Goal: Task Accomplishment & Management: Complete application form

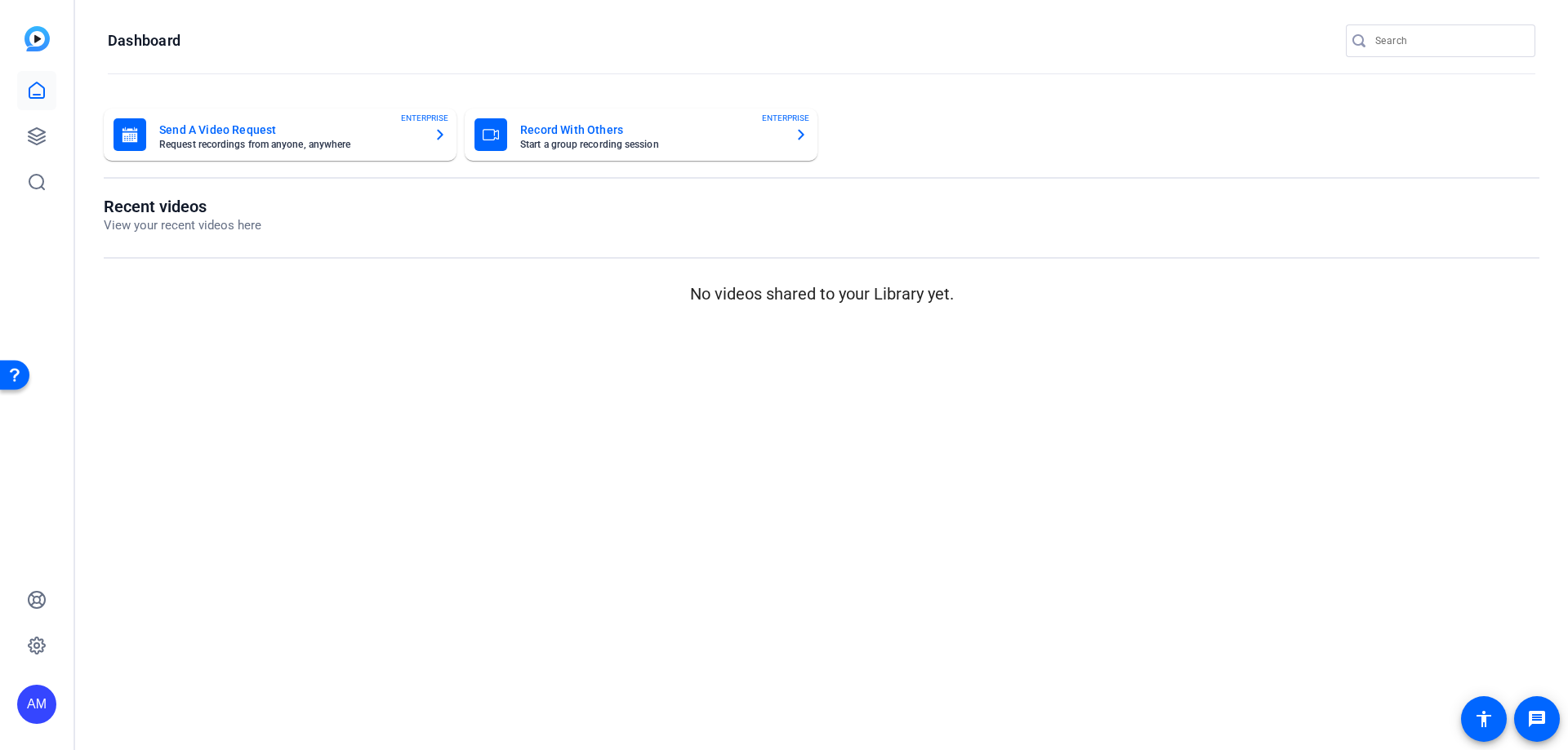
click at [288, 136] on mat-card-title "Send A Video Request" at bounding box center [290, 130] width 261 height 20
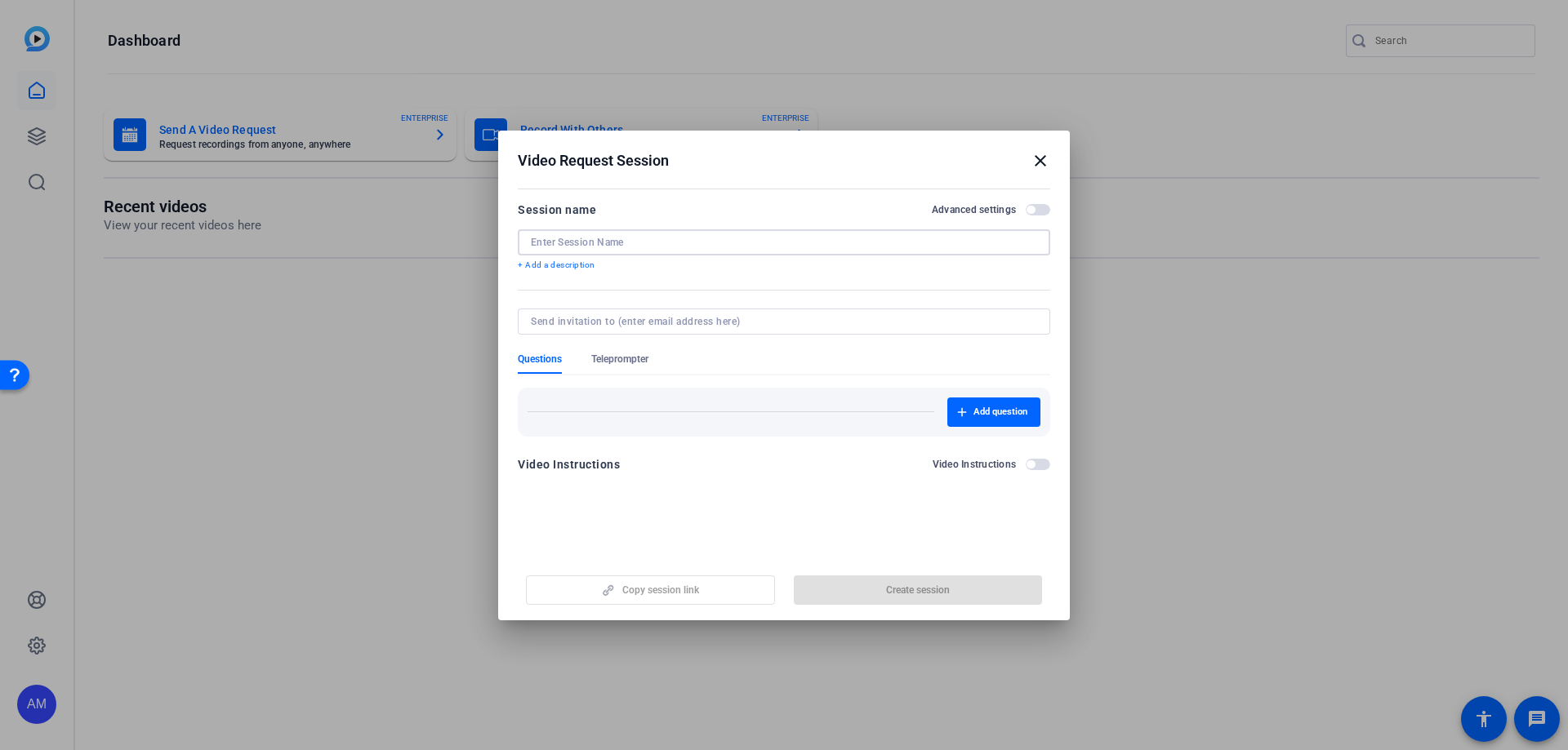
click at [0, 0] on input at bounding box center [0, 0] width 0 height 0
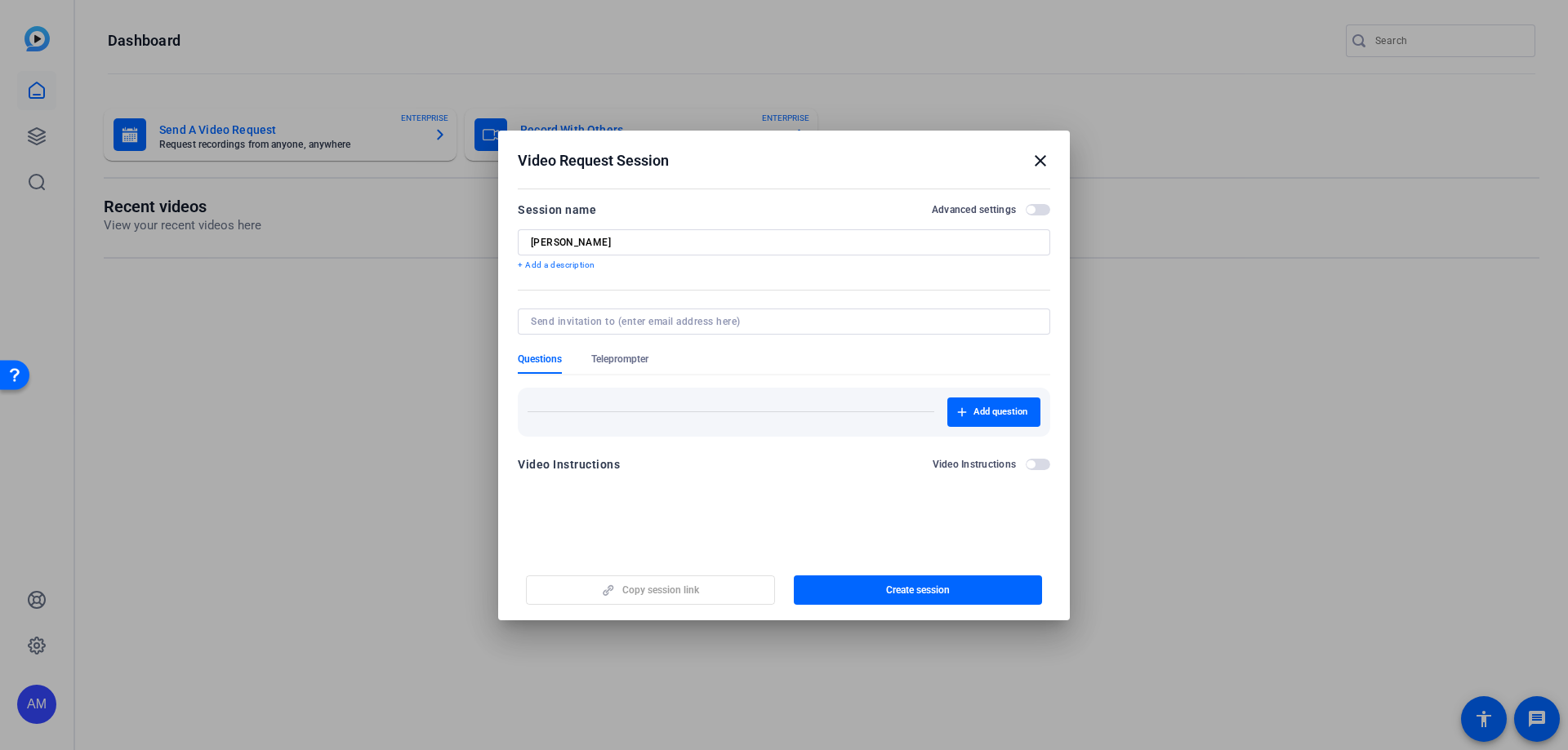
click at [0, 0] on span "button" at bounding box center [0, 0] width 0 height 0
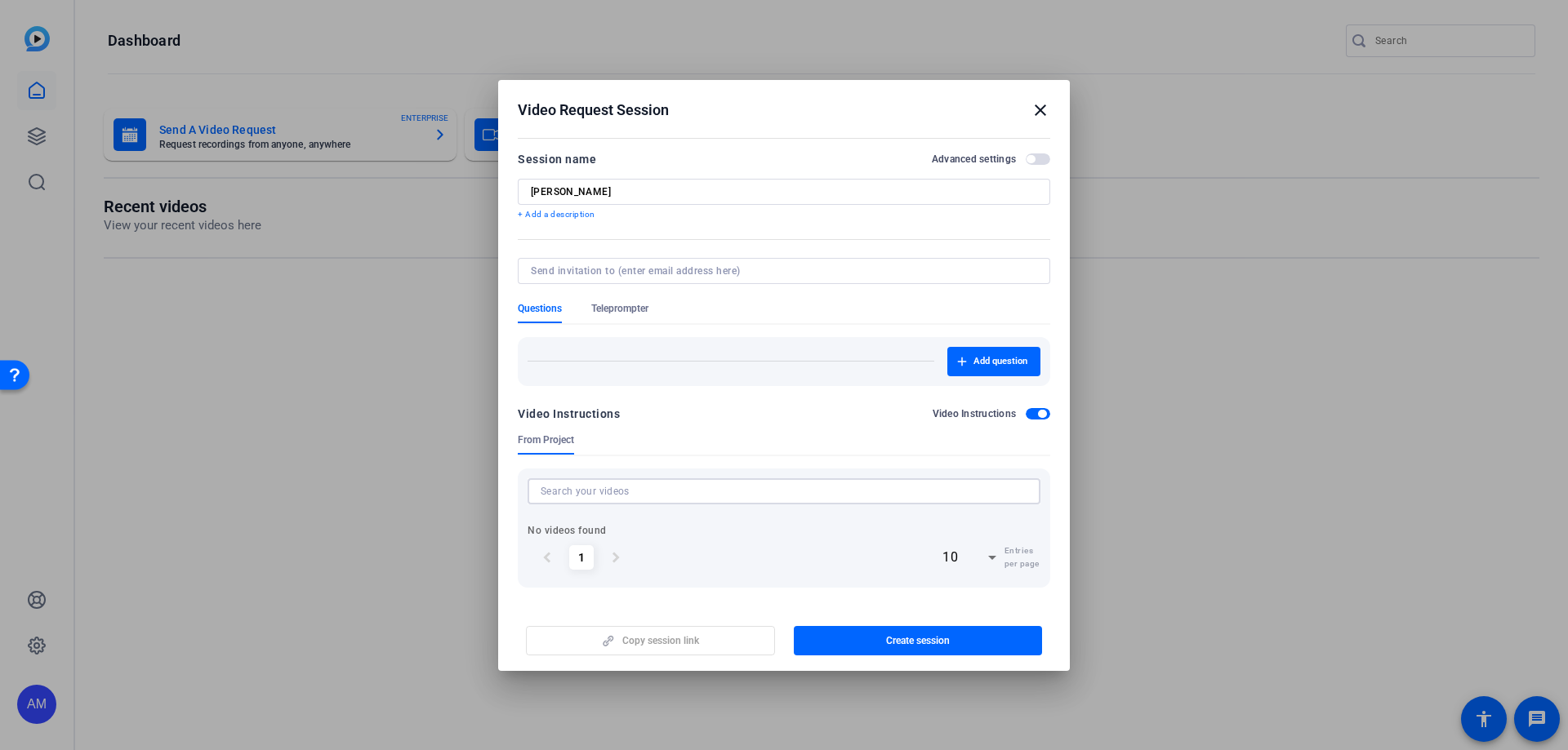
click at [0, 0] on input at bounding box center [0, 0] width 0 height 0
click at [0, 0] on span "button" at bounding box center [0, 0] width 0 height 0
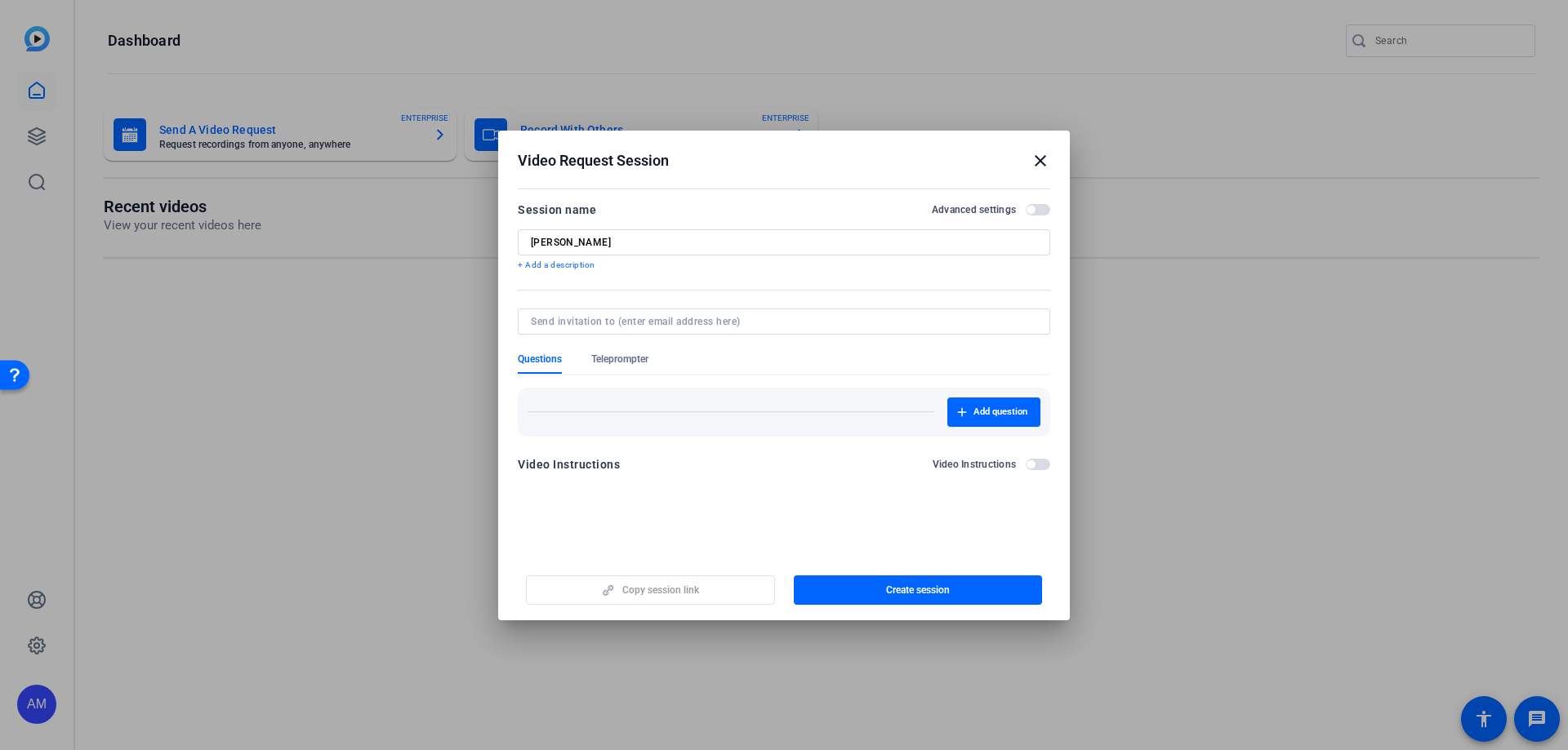
click at [529, 265] on p "+ Add a description" at bounding box center [784, 265] width 533 height 13
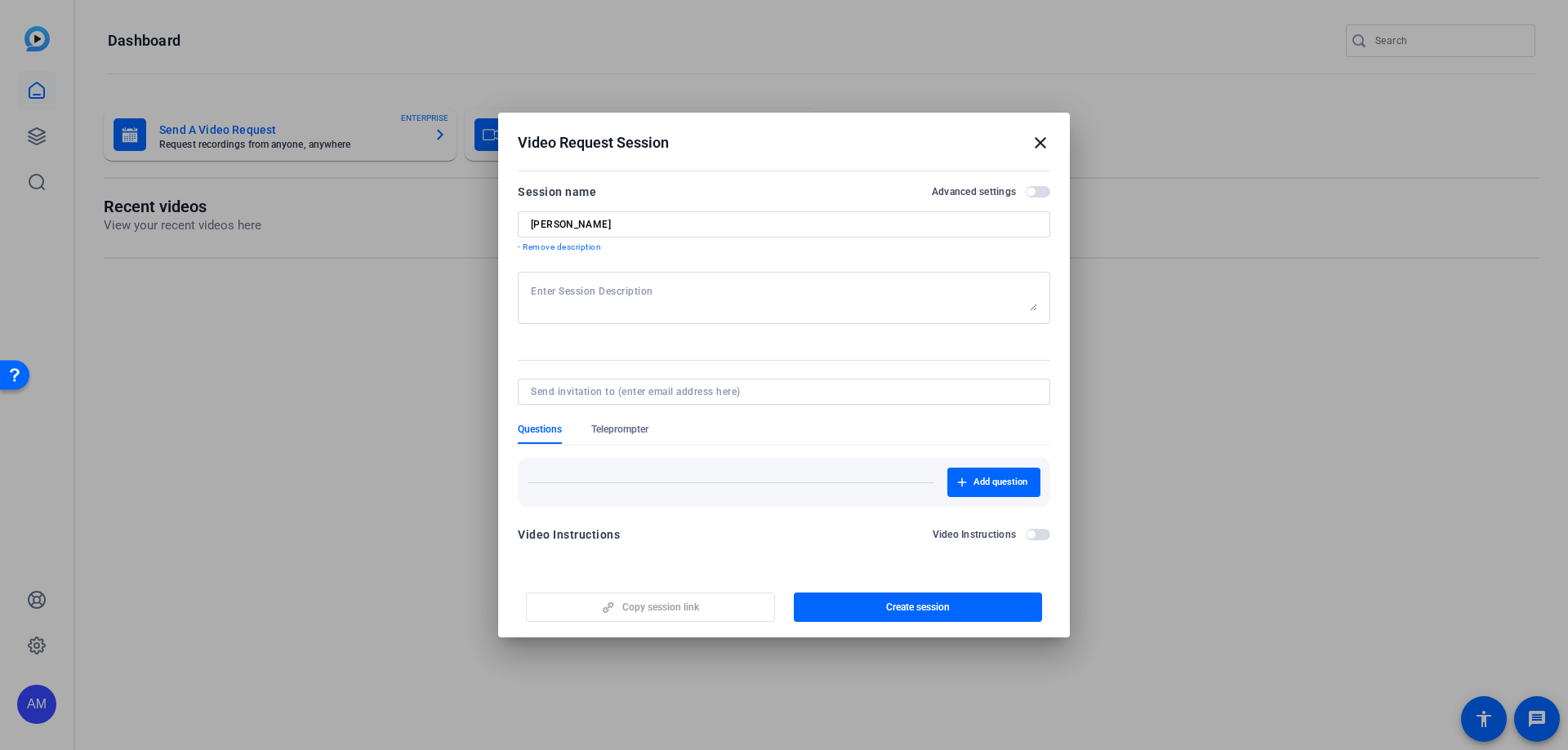
click at [602, 289] on textarea at bounding box center [784, 298] width 506 height 26
click at [0, 0] on span "button" at bounding box center [0, 0] width 0 height 0
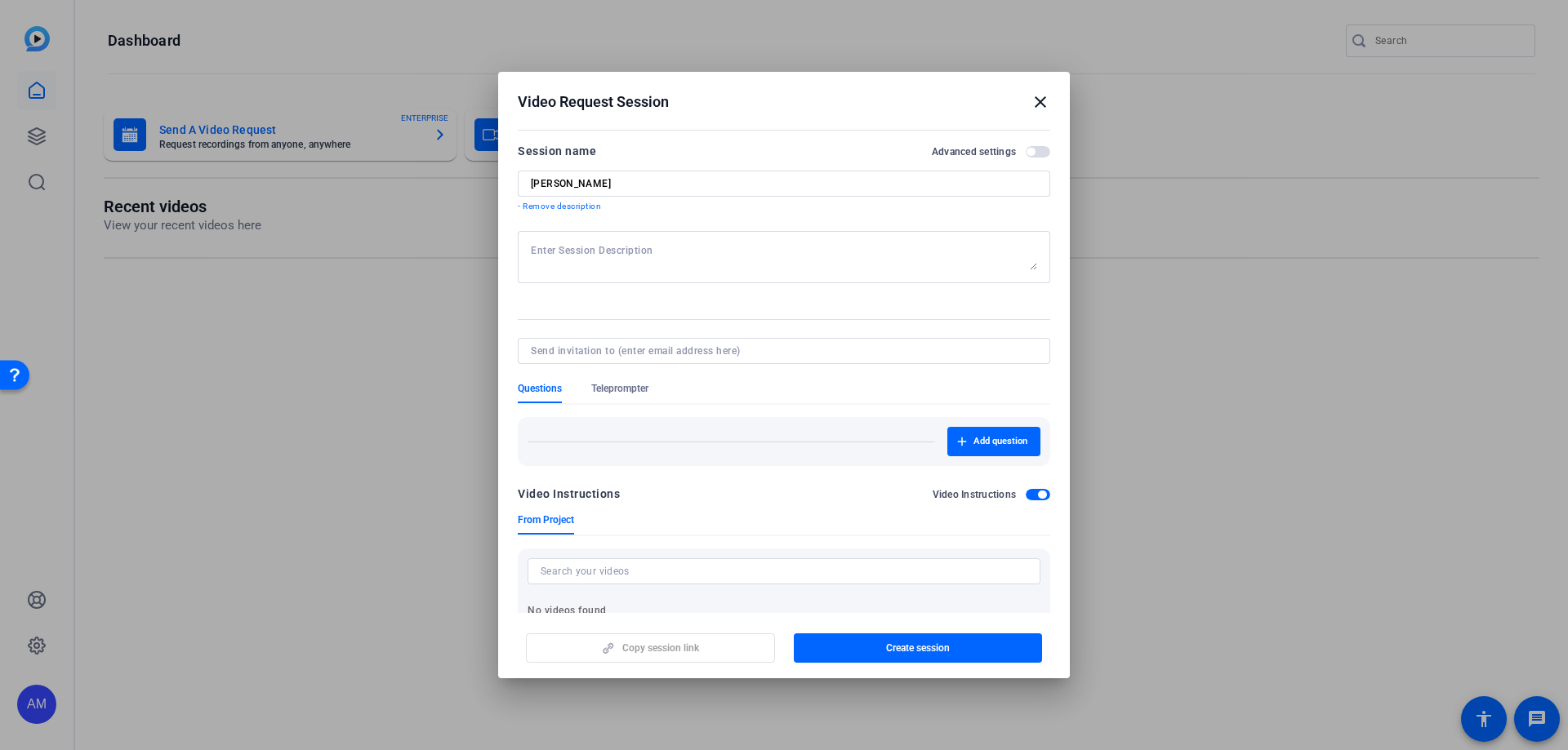
click at [558, 455] on span "From Project" at bounding box center [546, 520] width 57 height 13
click at [577, 455] on input at bounding box center [784, 572] width 487 height 20
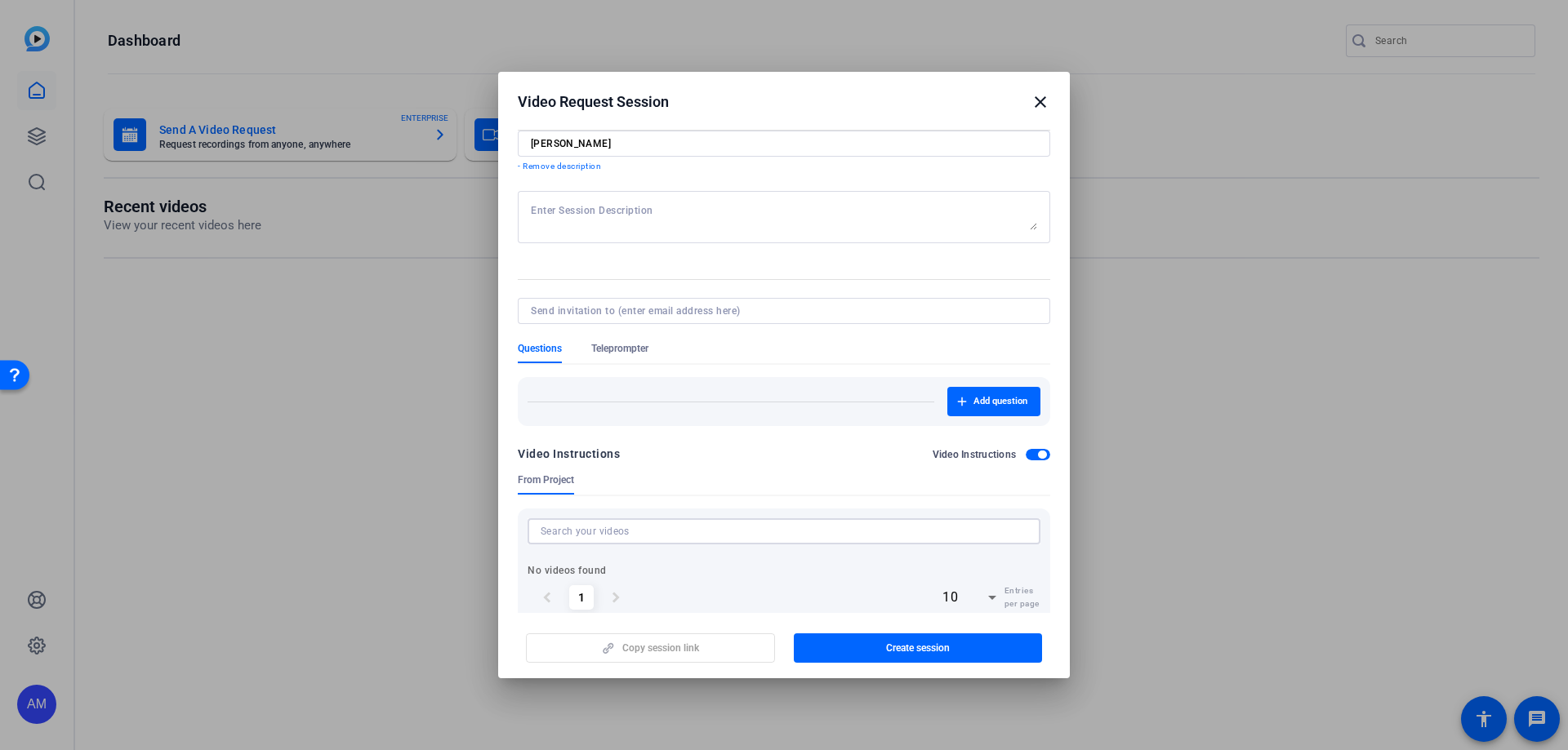
scroll to position [72, 0]
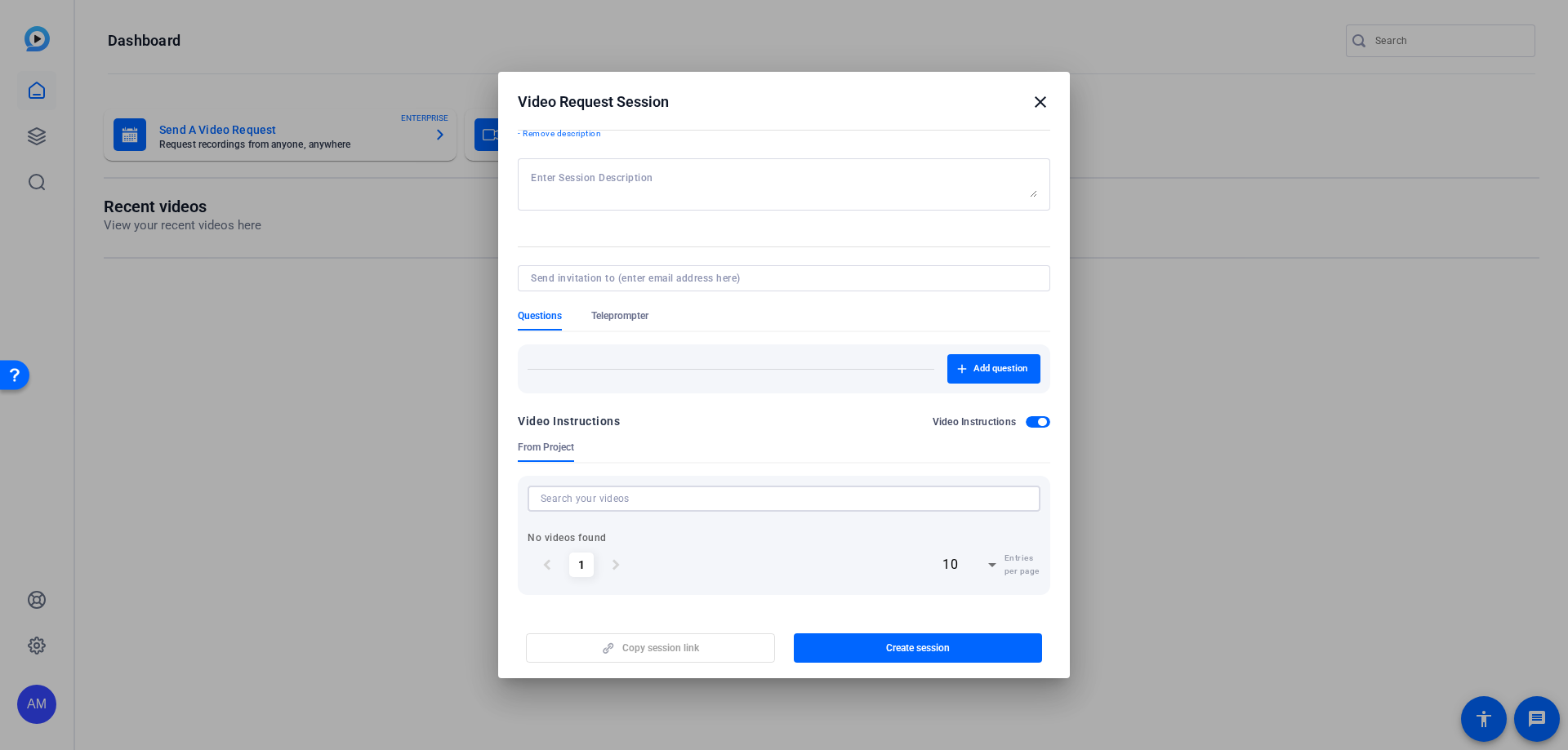
click at [579, 455] on div "chevron_left 1 chevron_right" at bounding box center [581, 565] width 108 height 41
click at [982, 455] on icon at bounding box center [992, 565] width 20 height 20
click at [807, 455] on div at bounding box center [784, 375] width 1568 height 750
click at [0, 0] on span "button" at bounding box center [0, 0] width 0 height 0
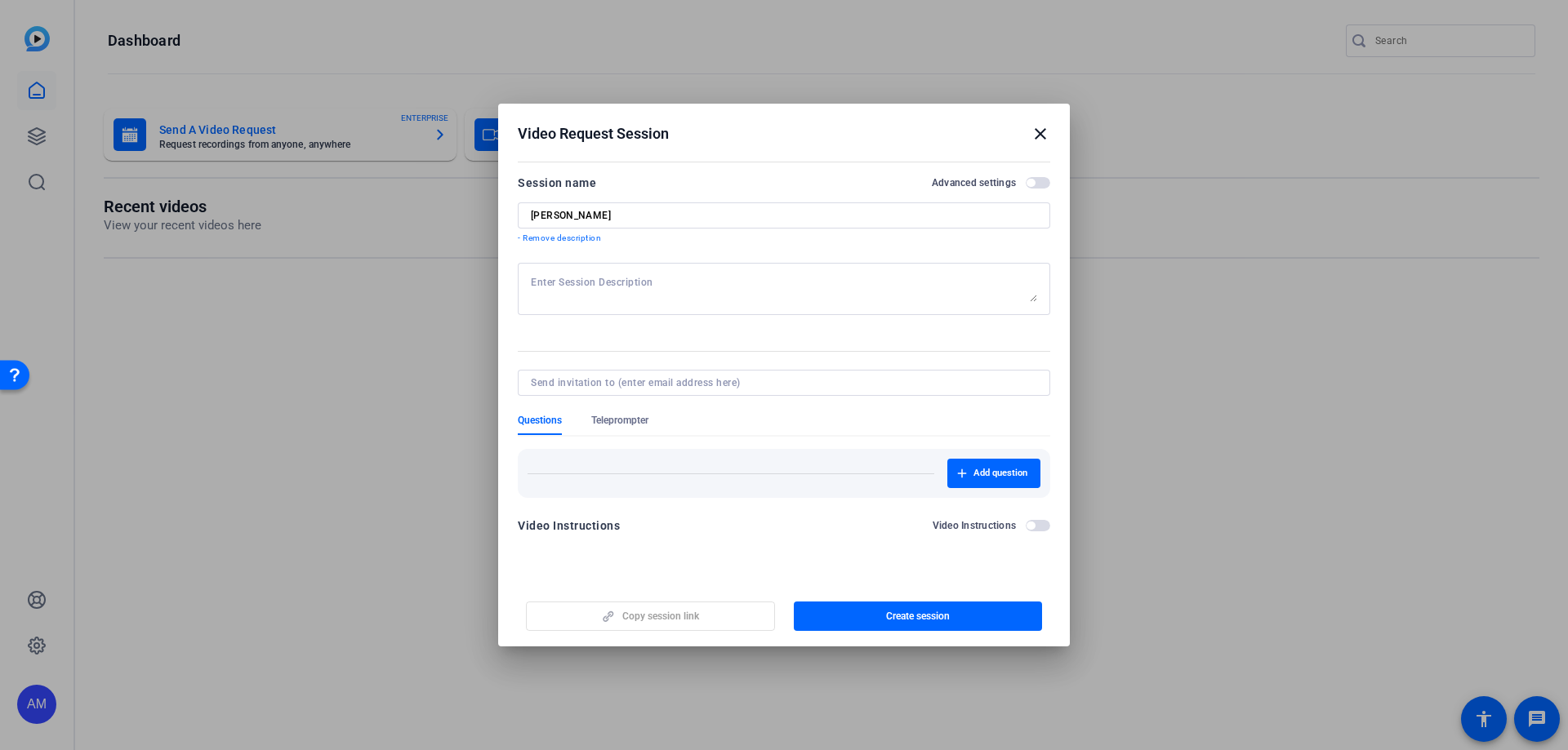
scroll to position [0, 0]
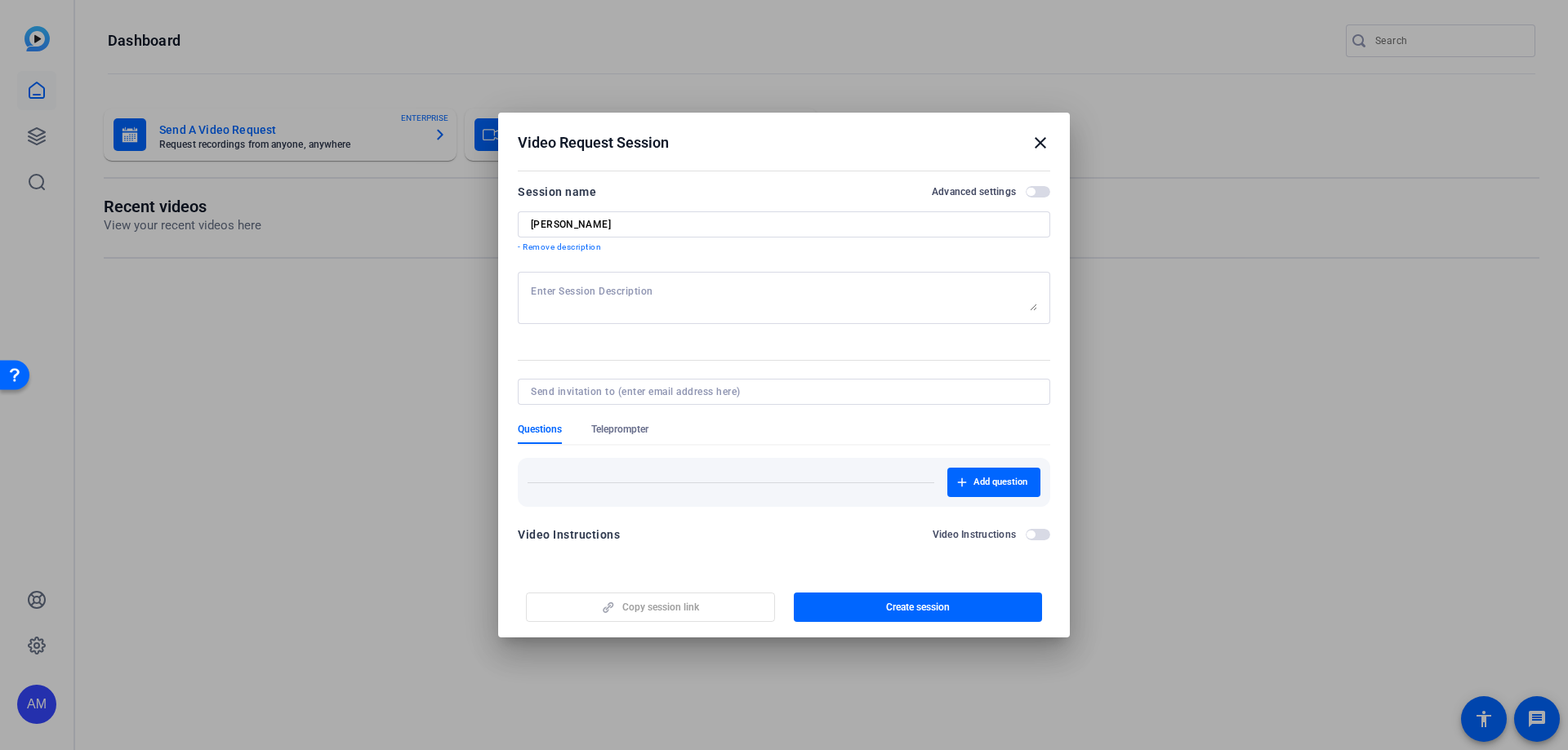
click at [619, 289] on textarea at bounding box center [784, 298] width 506 height 26
click at [0, 0] on input "[PERSON_NAME]" at bounding box center [0, 0] width 0 height 0
type input "[PERSON_NAME] (RN to BSN)"
click at [648, 290] on textarea at bounding box center [784, 298] width 506 height 26
click at [575, 286] on textarea at bounding box center [784, 298] width 506 height 26
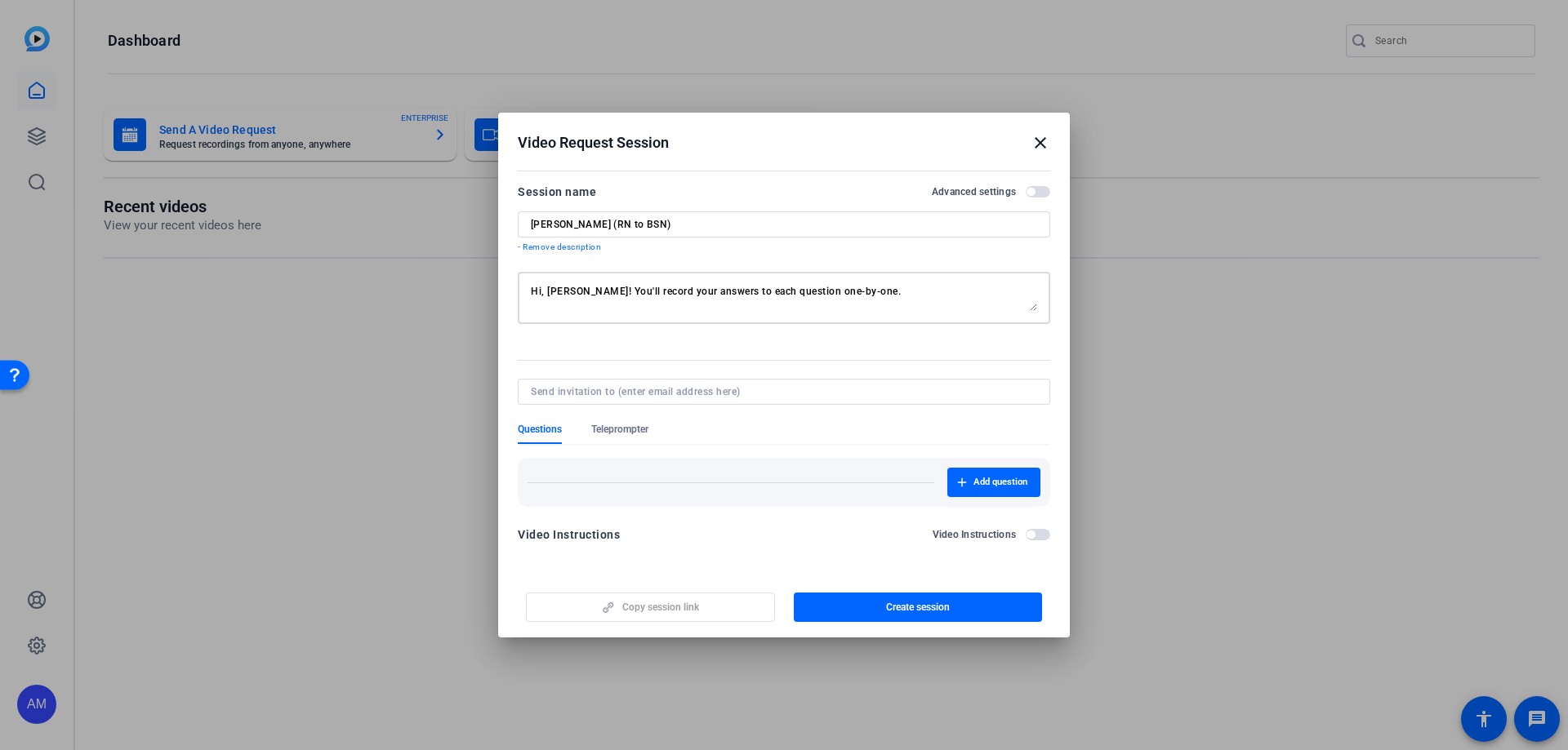
click at [578, 289] on textarea "Hi, [PERSON_NAME]! You'll record your answers to each question one-by-one." at bounding box center [784, 298] width 506 height 26
click at [788, 288] on textarea "Hi, [PERSON_NAME]! So happy to have you participate in this testYou'll record y…" at bounding box center [784, 298] width 506 height 26
click at [583, 287] on textarea "Hi, [PERSON_NAME]! So happy to have you participate in this video project. You'…" at bounding box center [784, 298] width 506 height 26
drag, startPoint x: 648, startPoint y: 288, endPoint x: 620, endPoint y: 283, distance: 28.4
click at [281, 69] on div "Hi, [PERSON_NAME]! We're so happy to have you participate in this video project…" at bounding box center [144, 69] width 274 height 0
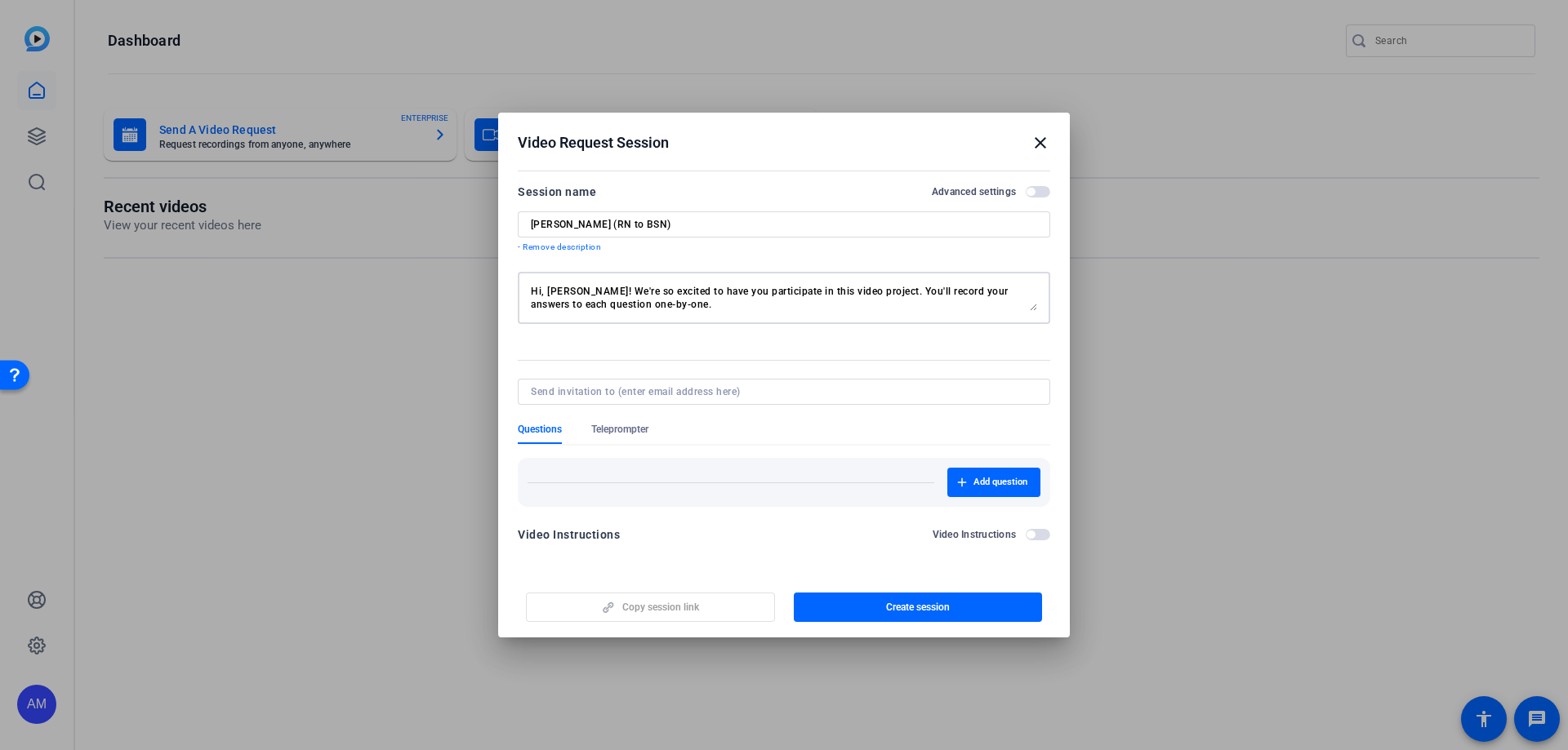
click at [281, 69] on div "Hi, [PERSON_NAME]! We're so excited to have you participate in this video proje…" at bounding box center [144, 69] width 274 height 0
click at [869, 288] on textarea "Hi, [PERSON_NAME]! We're so excited to have you participate in this video proje…" at bounding box center [784, 298] width 506 height 26
click at [897, 310] on textarea "Hi, [PERSON_NAME]! We're so excited to have you participate in this video proje…" at bounding box center [784, 298] width 506 height 26
type textarea "Hi, [PERSON_NAME]! We're so excited to have you participate in this video proje…"
click at [0, 0] on button "Advanced settings" at bounding box center [0, 0] width 0 height 0
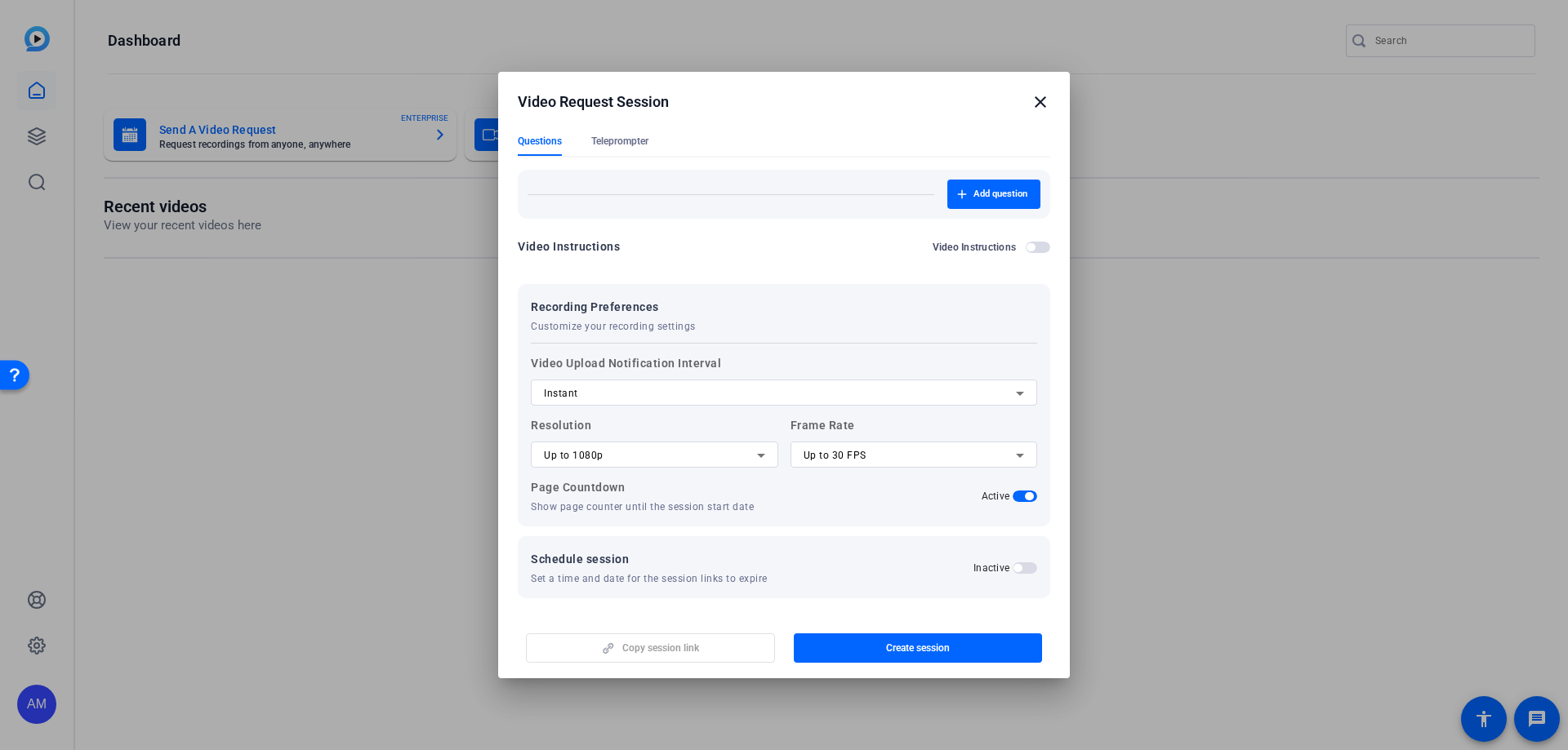
scroll to position [251, 0]
click at [823, 398] on div "Instant" at bounding box center [780, 390] width 472 height 20
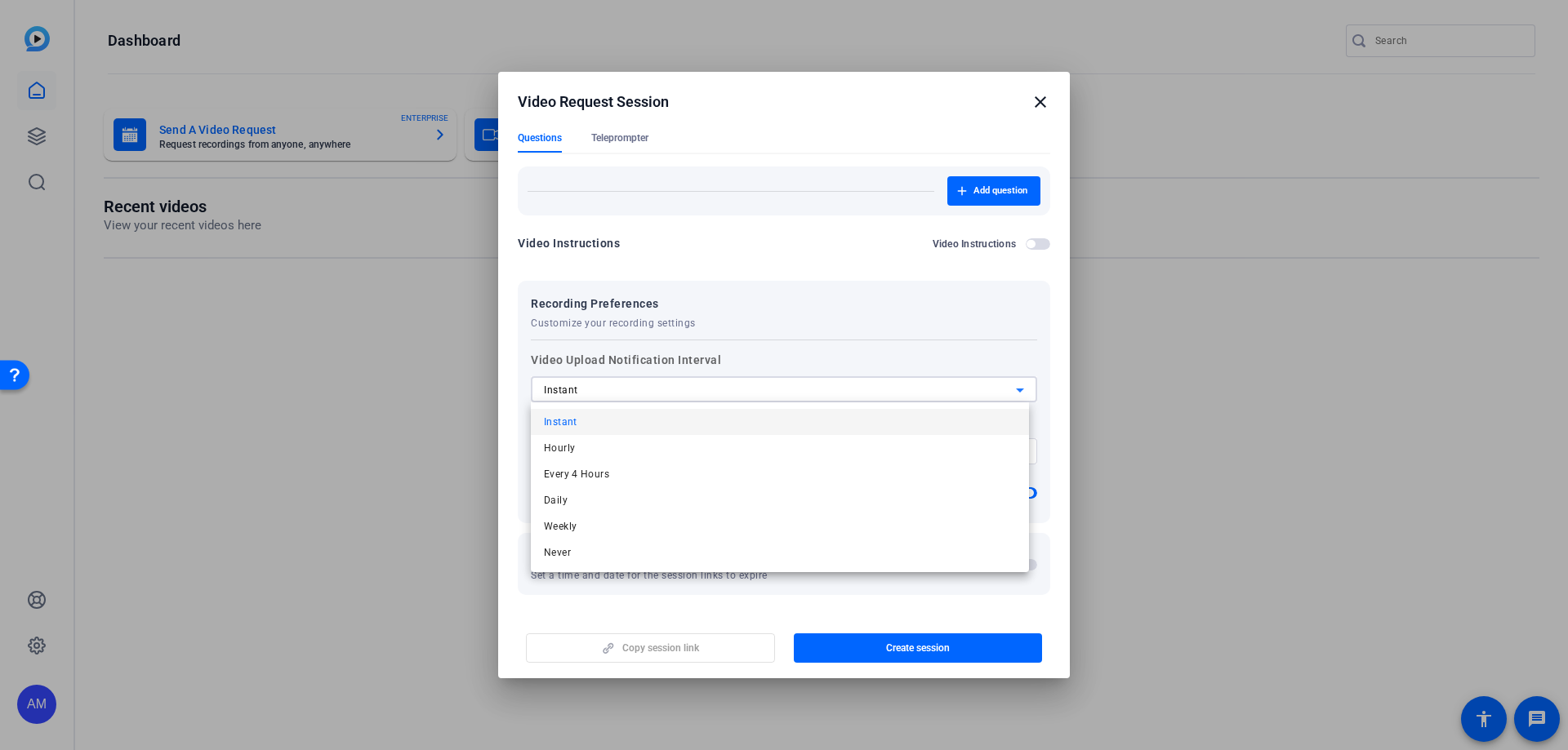
click at [843, 304] on div at bounding box center [784, 375] width 1568 height 750
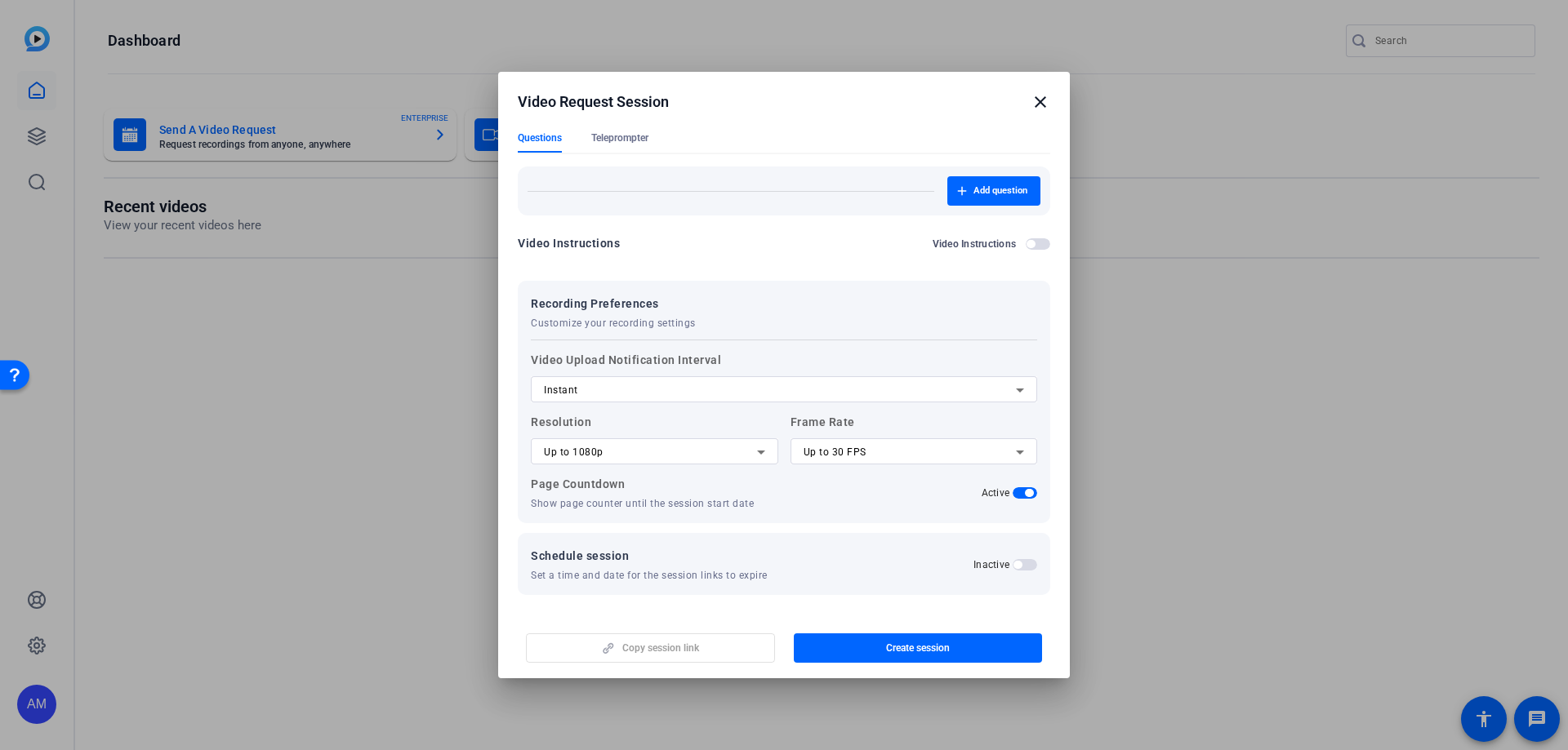
click at [1013, 455] on span "button" at bounding box center [1017, 565] width 8 height 8
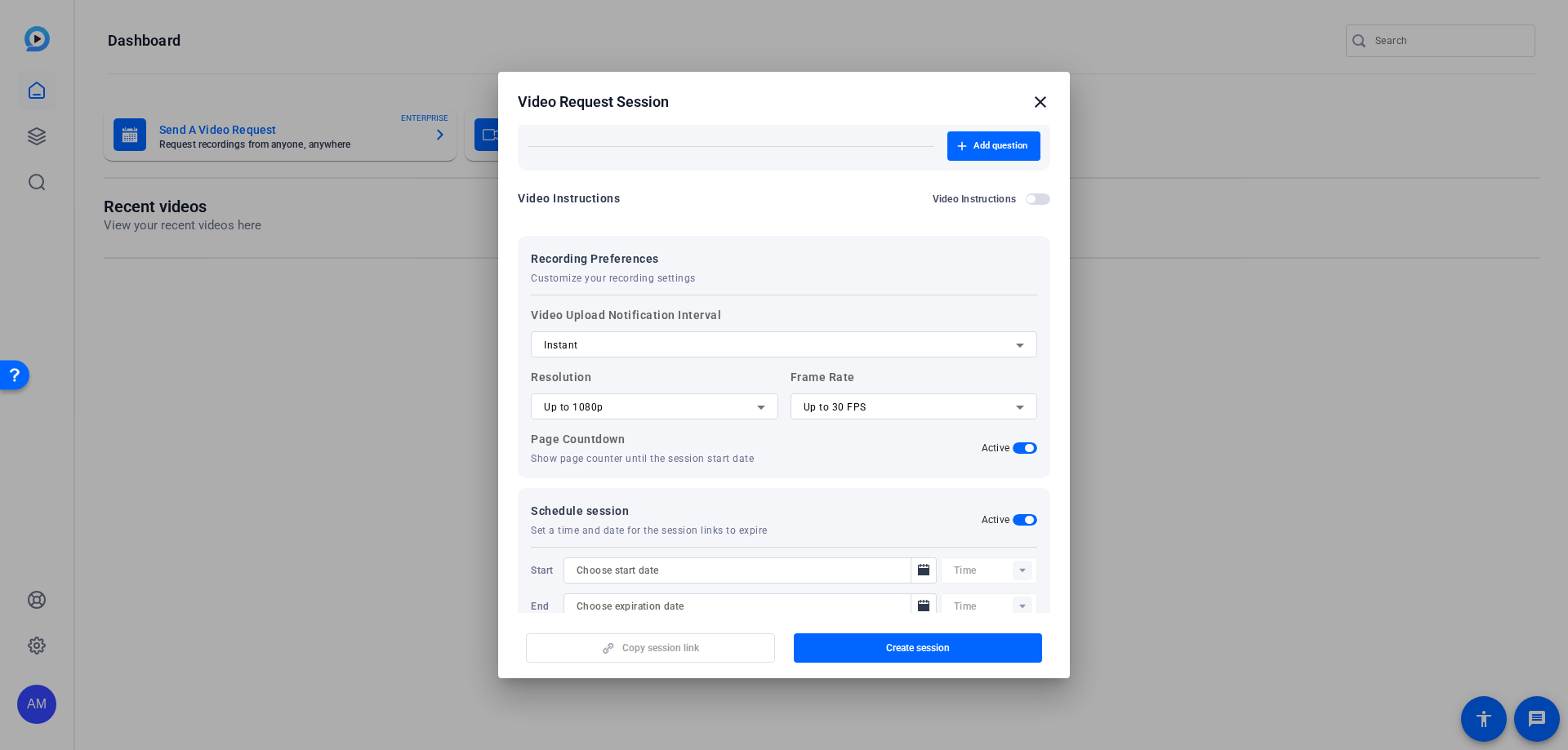
scroll to position [333, 0]
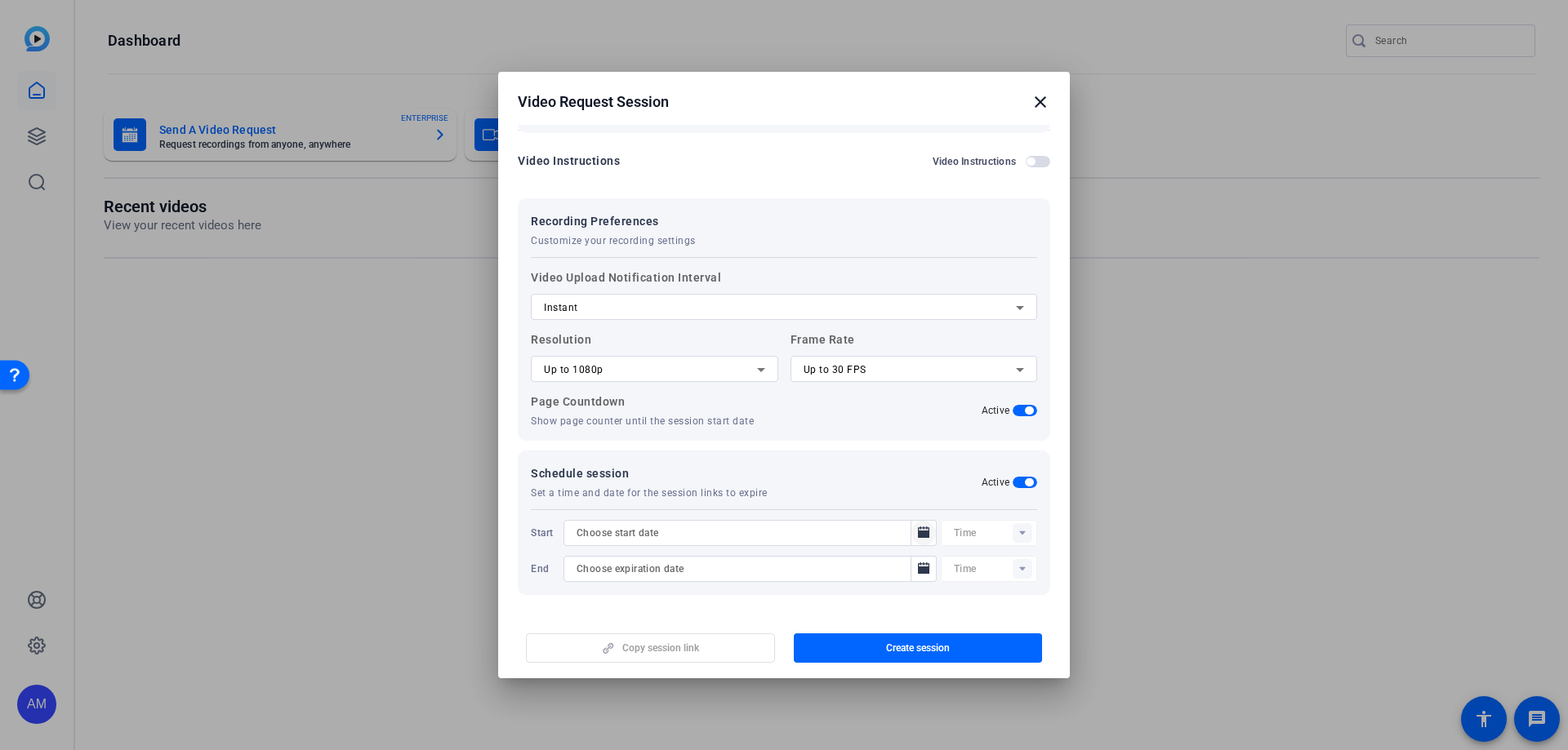
click at [919, 455] on icon "Open calendar" at bounding box center [924, 533] width 13 height 20
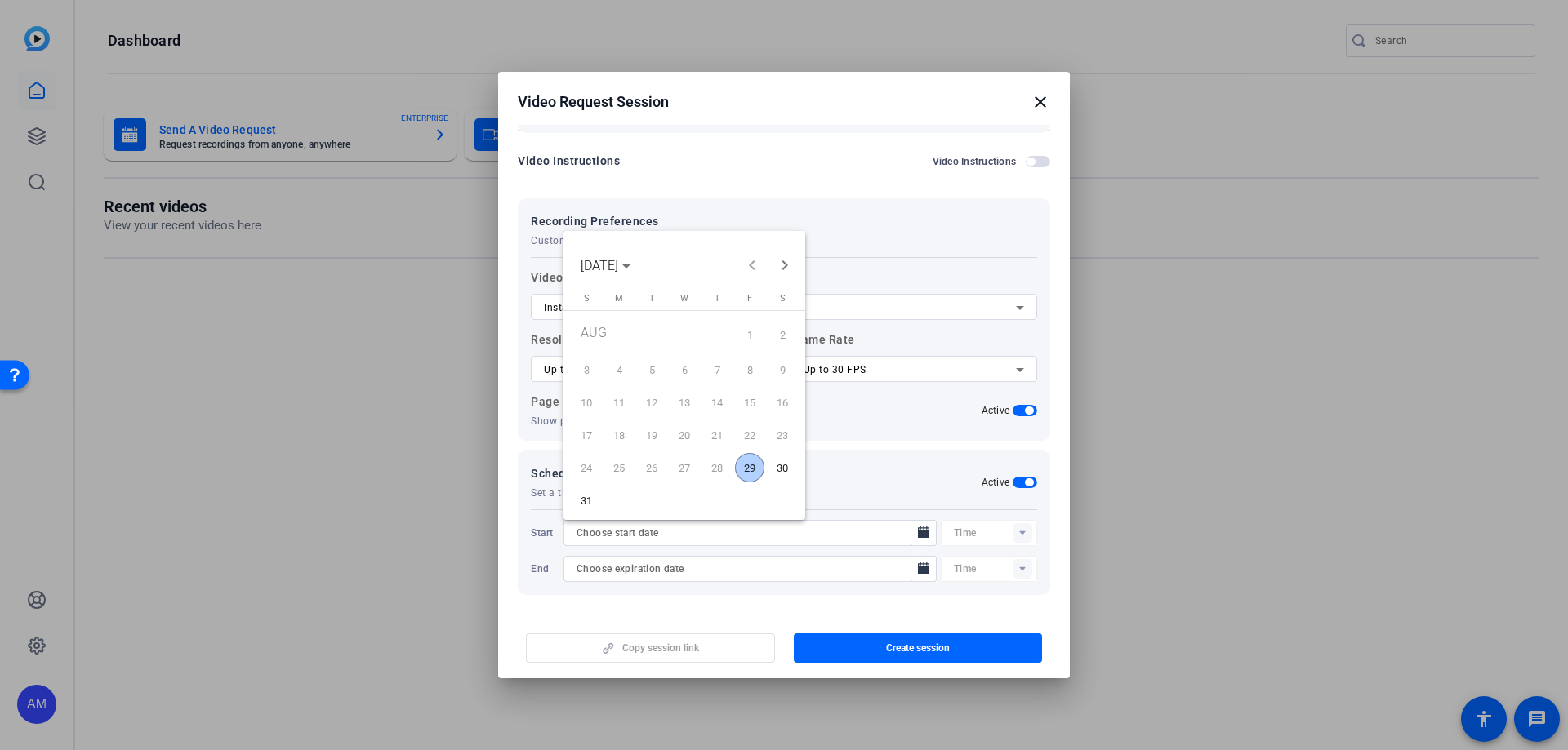
click at [750, 455] on span "29" at bounding box center [749, 467] width 30 height 30
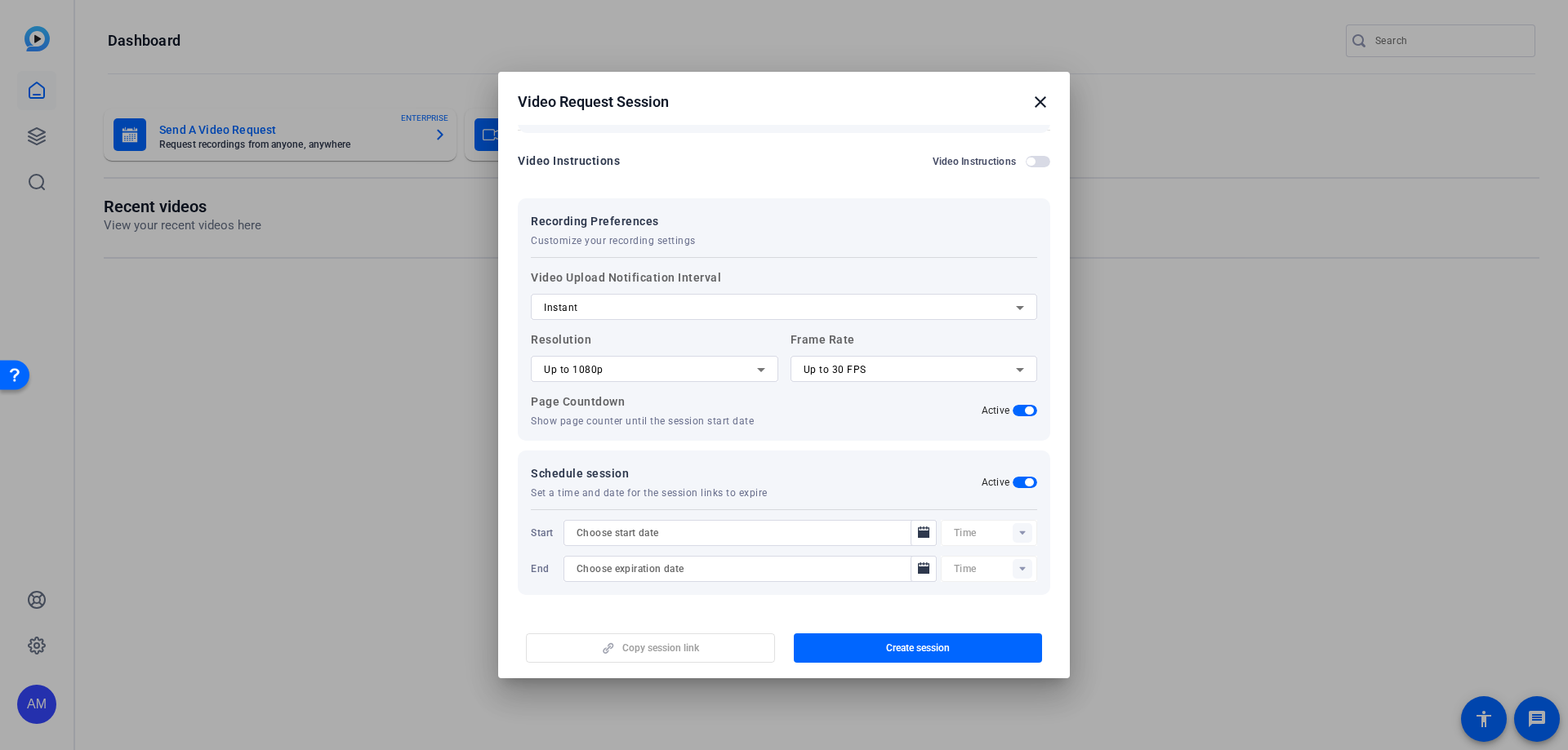
type input "[DATE]"
click at [917, 455] on icon "Open calendar" at bounding box center [924, 569] width 13 height 20
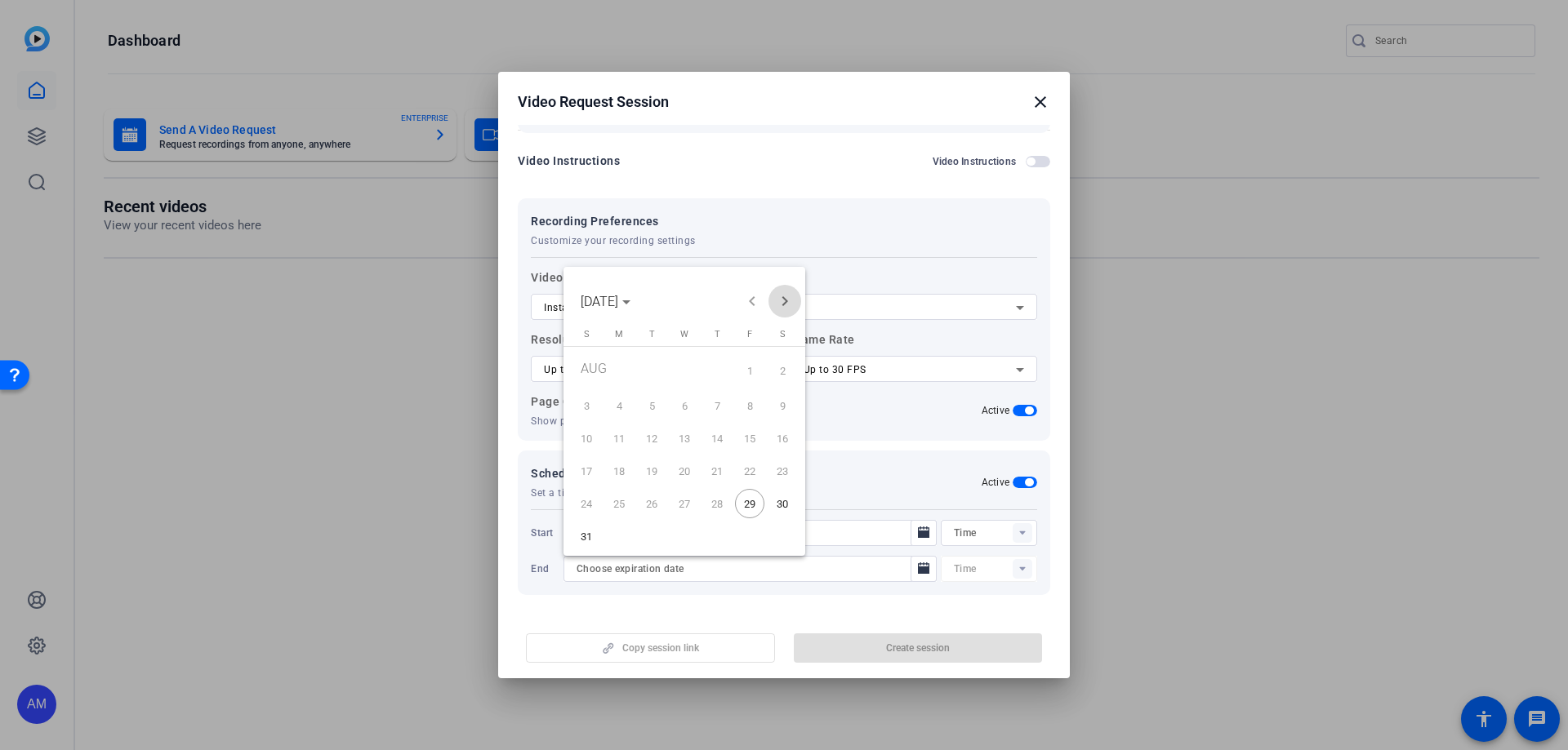
click at [789, 301] on span "Next month" at bounding box center [785, 301] width 33 height 33
click at [756, 433] on span "12" at bounding box center [749, 435] width 30 height 30
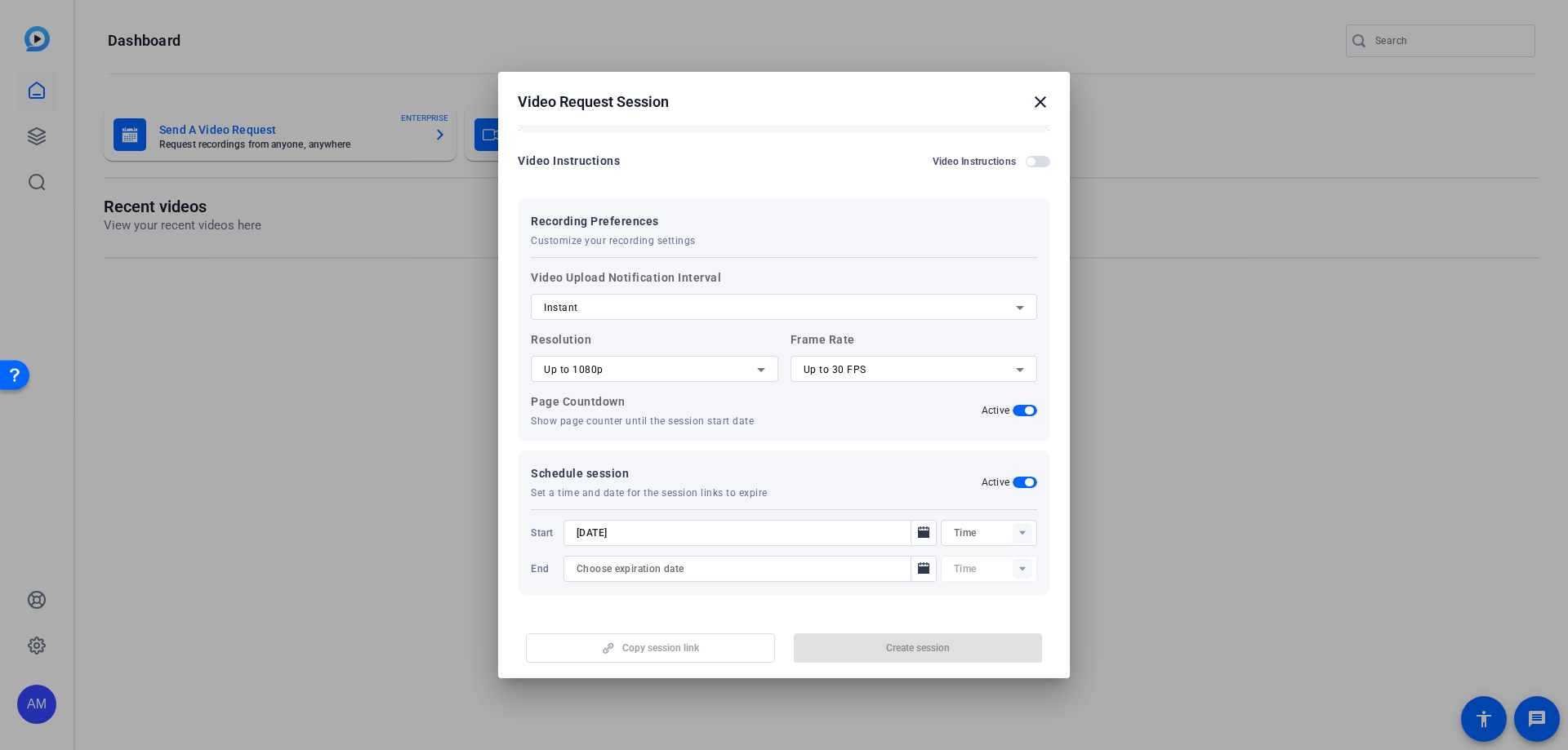
type input "[DATE]"
type input "11:31AM"
click at [0, 0] on mat-dialog-content "Session name Advanced settings [PERSON_NAME] (RN to BSN) - Remove description H…" at bounding box center [0, 0] width 0 height 0
click at [1012, 455] on rect at bounding box center [1022, 533] width 20 height 20
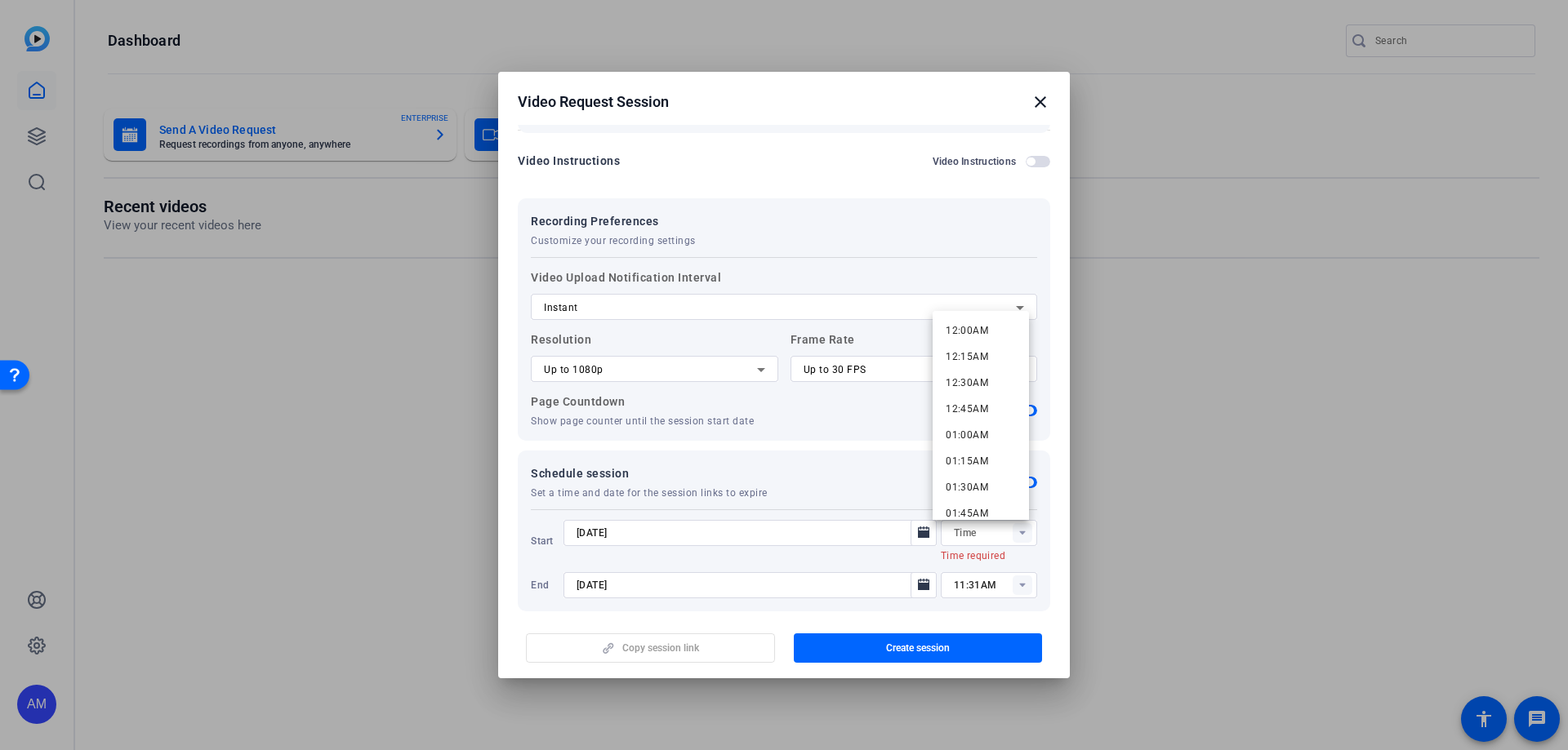
click at [701, 455] on span "Schedule session" at bounding box center [649, 473] width 237 height 20
click at [993, 455] on input "text" at bounding box center [994, 533] width 83 height 20
click at [977, 416] on span "12:00PM" at bounding box center [966, 416] width 43 height 12
click at [0, 0] on mat-dialog-content "Session name Advanced settings [PERSON_NAME] (RN to BSN) - Remove description H…" at bounding box center [0, 0] width 0 height 0
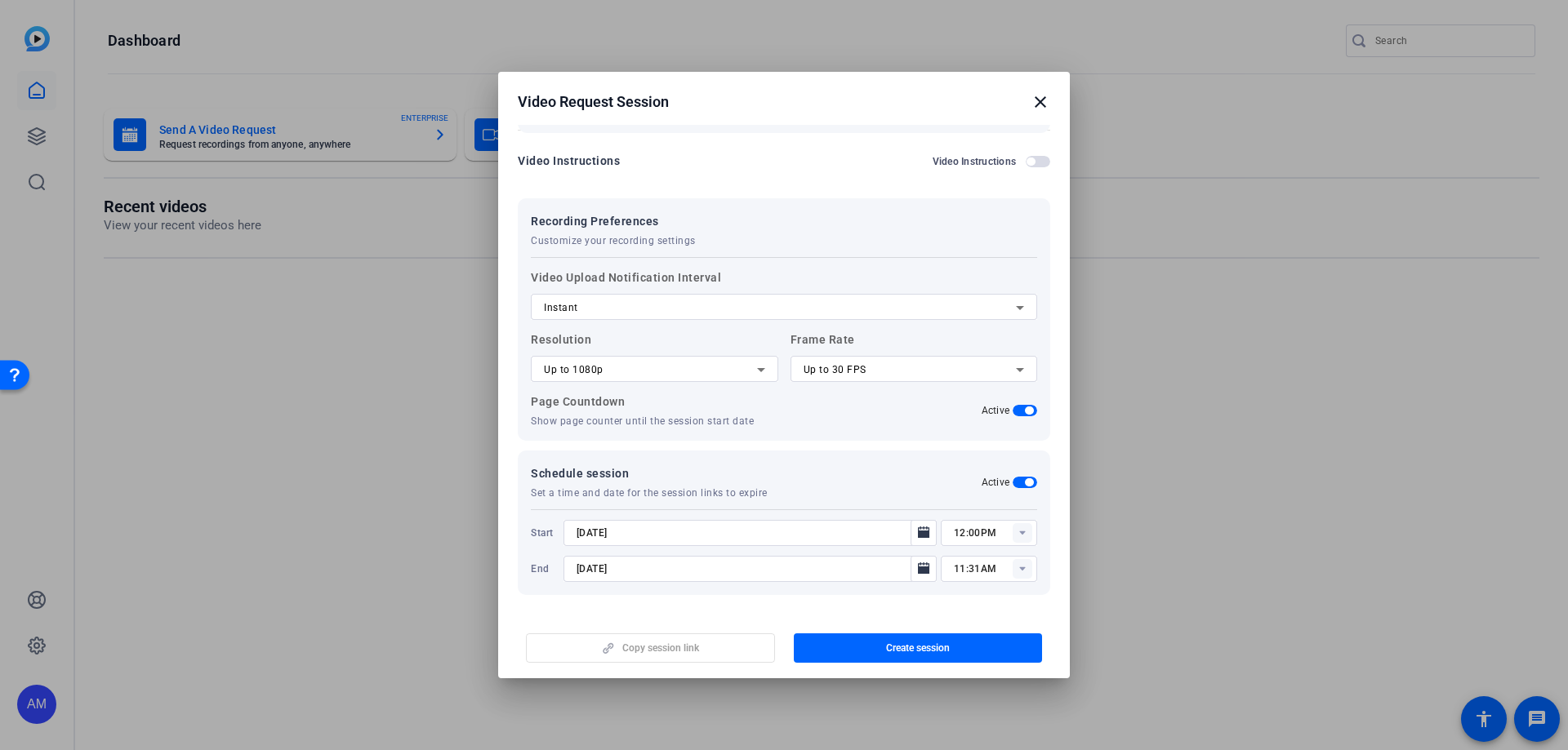
click at [1019, 455] on icon at bounding box center [1022, 533] width 6 height 4
click at [975, 455] on span "11:30AM" at bounding box center [966, 471] width 43 height 12
type input "11:30AM"
click at [1020, 455] on rect at bounding box center [1022, 569] width 20 height 20
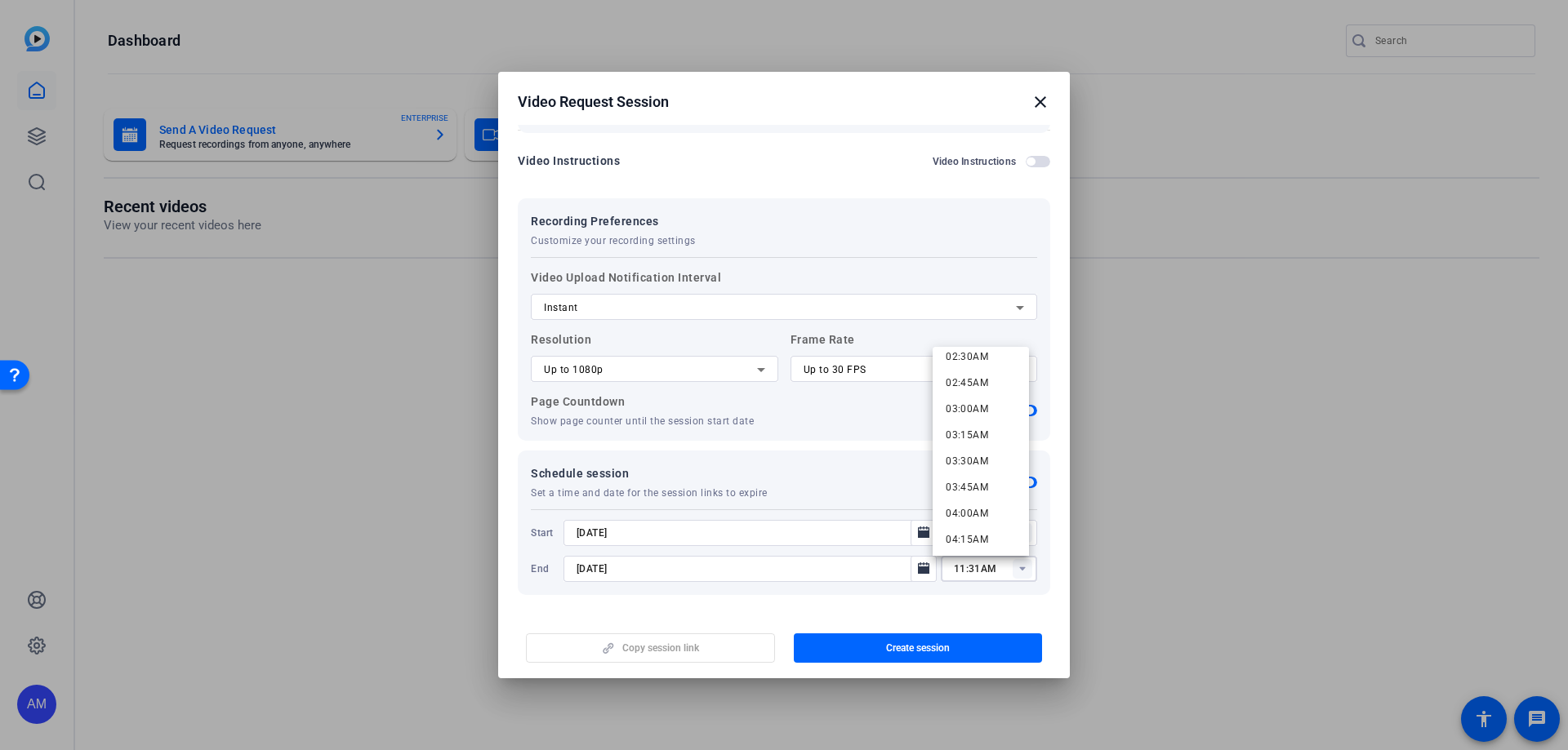
scroll to position [0, 0]
click at [973, 363] on span "12:00AM" at bounding box center [966, 366] width 43 height 12
type input "12:00AM"
click at [1017, 455] on rect at bounding box center [1022, 569] width 20 height 20
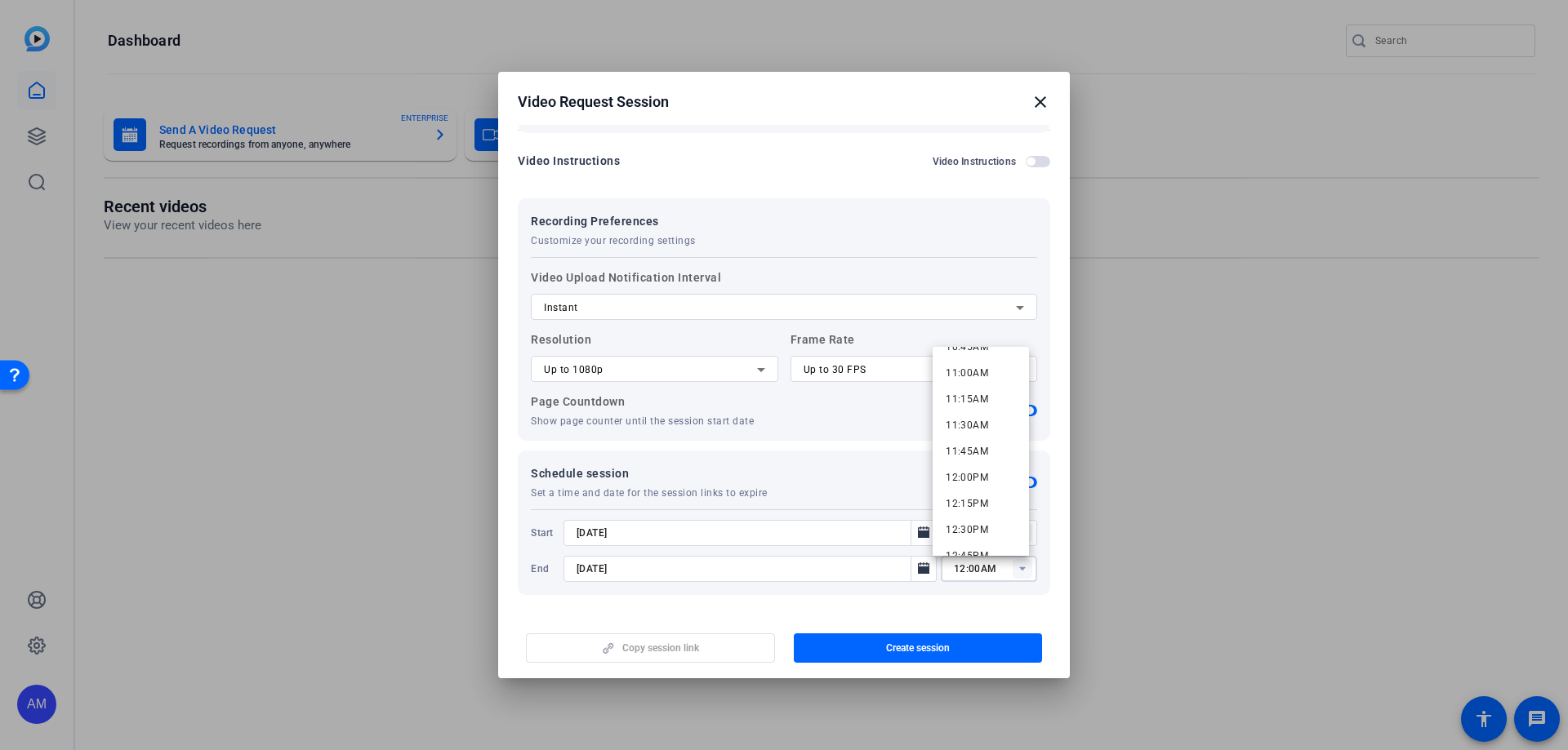
click at [0, 0] on mat-dialog-content "Session name Advanced settings [PERSON_NAME] (RN to BSN) - Remove description H…" at bounding box center [0, 0] width 0 height 0
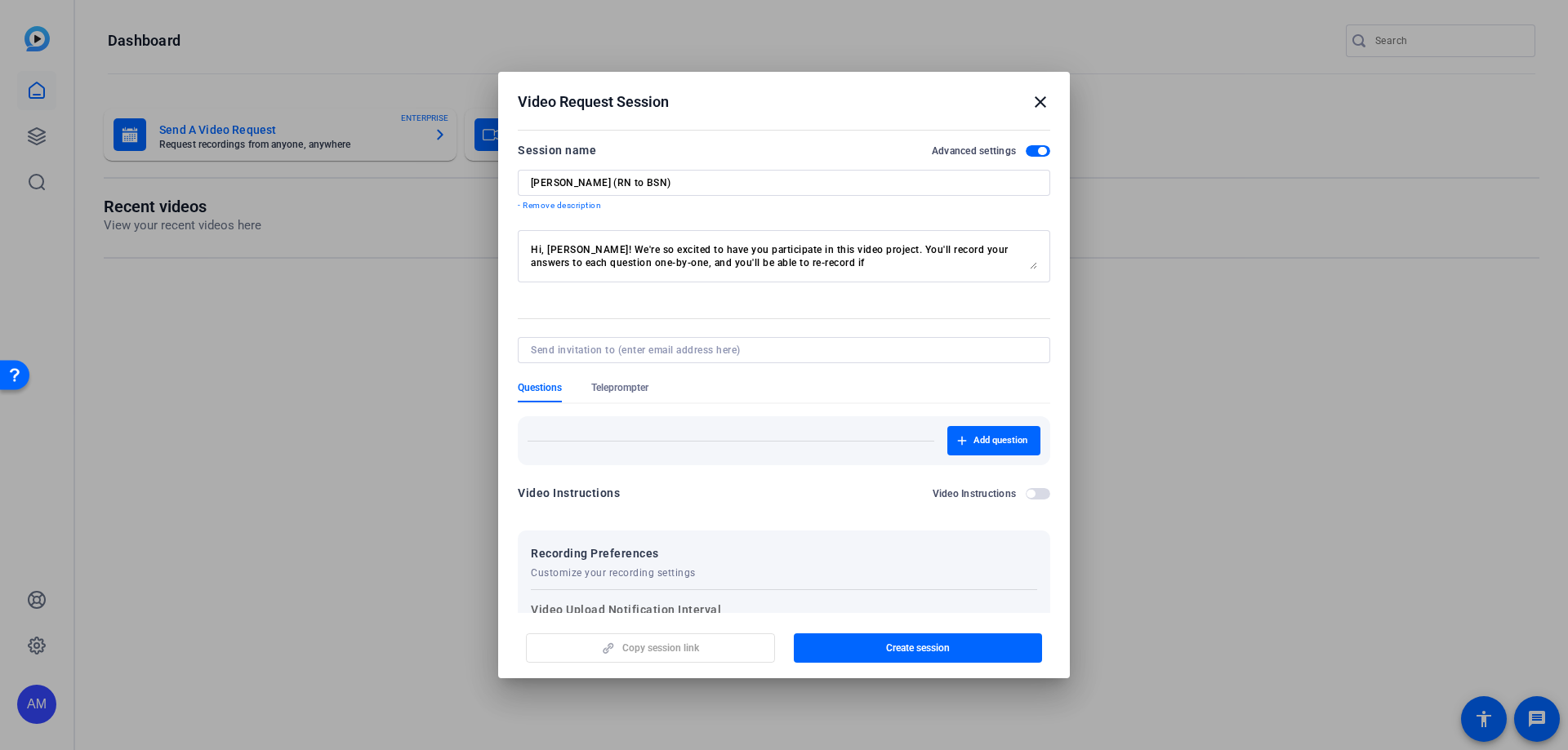
scroll to position [0, 0]
click at [843, 260] on textarea "Hi, [PERSON_NAME]! We're so excited to have you participate in this video proje…" at bounding box center [784, 257] width 506 height 26
drag, startPoint x: 799, startPoint y: 261, endPoint x: 800, endPoint y: 280, distance: 19.0
click at [799, 261] on textarea "Hi, [PERSON_NAME]! We're so excited to have you participate in this video proje…" at bounding box center [784, 257] width 506 height 26
click at [791, 262] on textarea "Hi, [PERSON_NAME]! We're so excited to have you participate in this video proje…" at bounding box center [784, 257] width 506 height 26
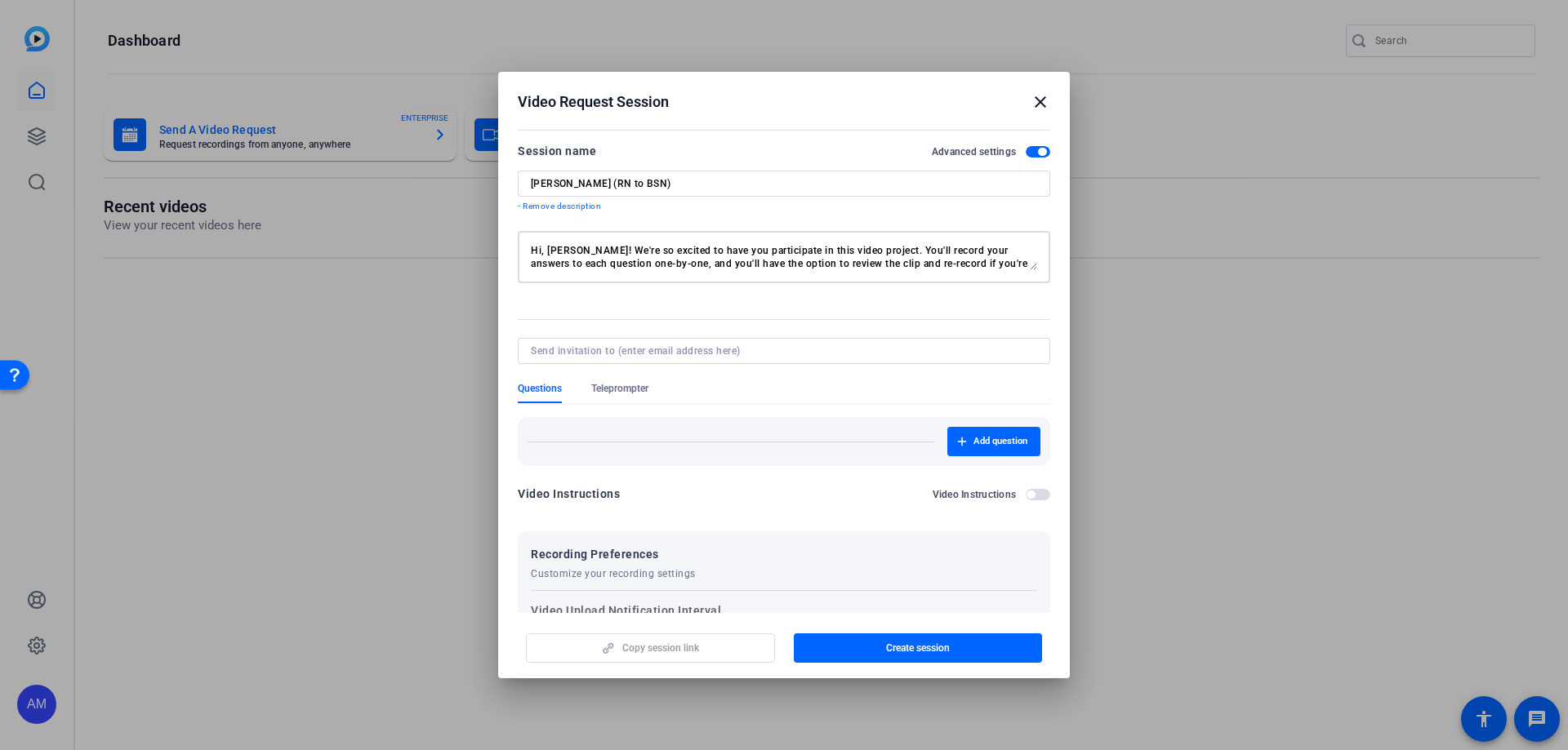
click at [974, 262] on textarea "Hi, [PERSON_NAME]! We're so excited to have you participate in this video proje…" at bounding box center [784, 257] width 506 height 26
click at [842, 264] on textarea "Hi, [PERSON_NAME]! We're so excited to have you participate in this video proje…" at bounding box center [784, 257] width 506 height 26
click at [846, 262] on textarea "Hi, [PERSON_NAME]! We're so excited to have you participate in this video proje…" at bounding box center [784, 257] width 506 height 26
click at [874, 263] on textarea "Hi, [PERSON_NAME]! We're so excited to have you participate in this video proje…" at bounding box center [784, 257] width 506 height 26
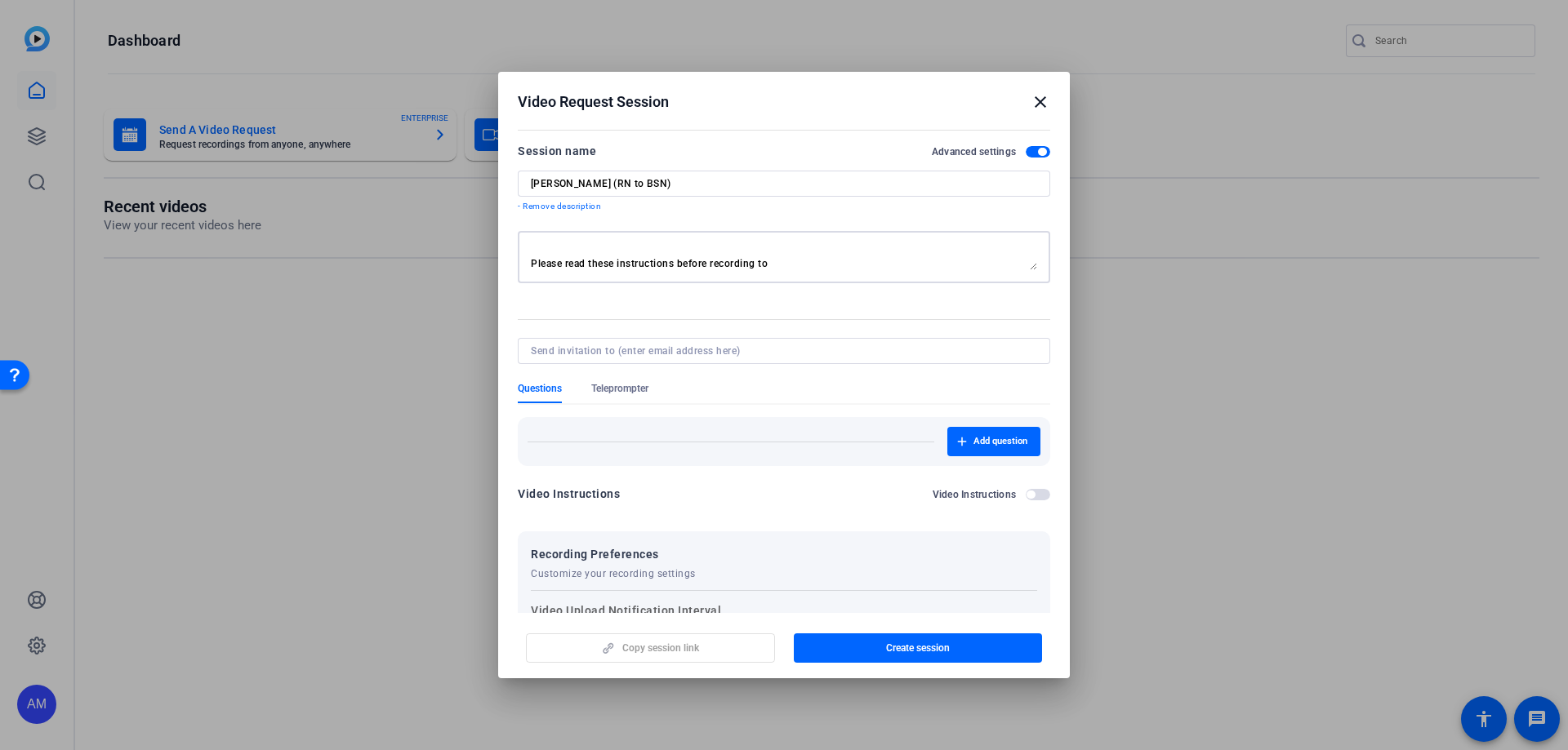
click at [786, 259] on textarea "Hi, [PERSON_NAME]! We're so excited to have you participate in this video proje…" at bounding box center [784, 257] width 506 height 26
click at [564, 265] on textarea "Hi, [PERSON_NAME]! We're so excited to have you participate in this video proje…" at bounding box center [784, 257] width 506 height 26
paste textarea "Sit in front of a window or have a light in front of you so you aren’t backlit …"
click at [589, 258] on textarea "Hi, [PERSON_NAME]! We're so excited to have you participate in this video proje…" at bounding box center [784, 257] width 506 height 26
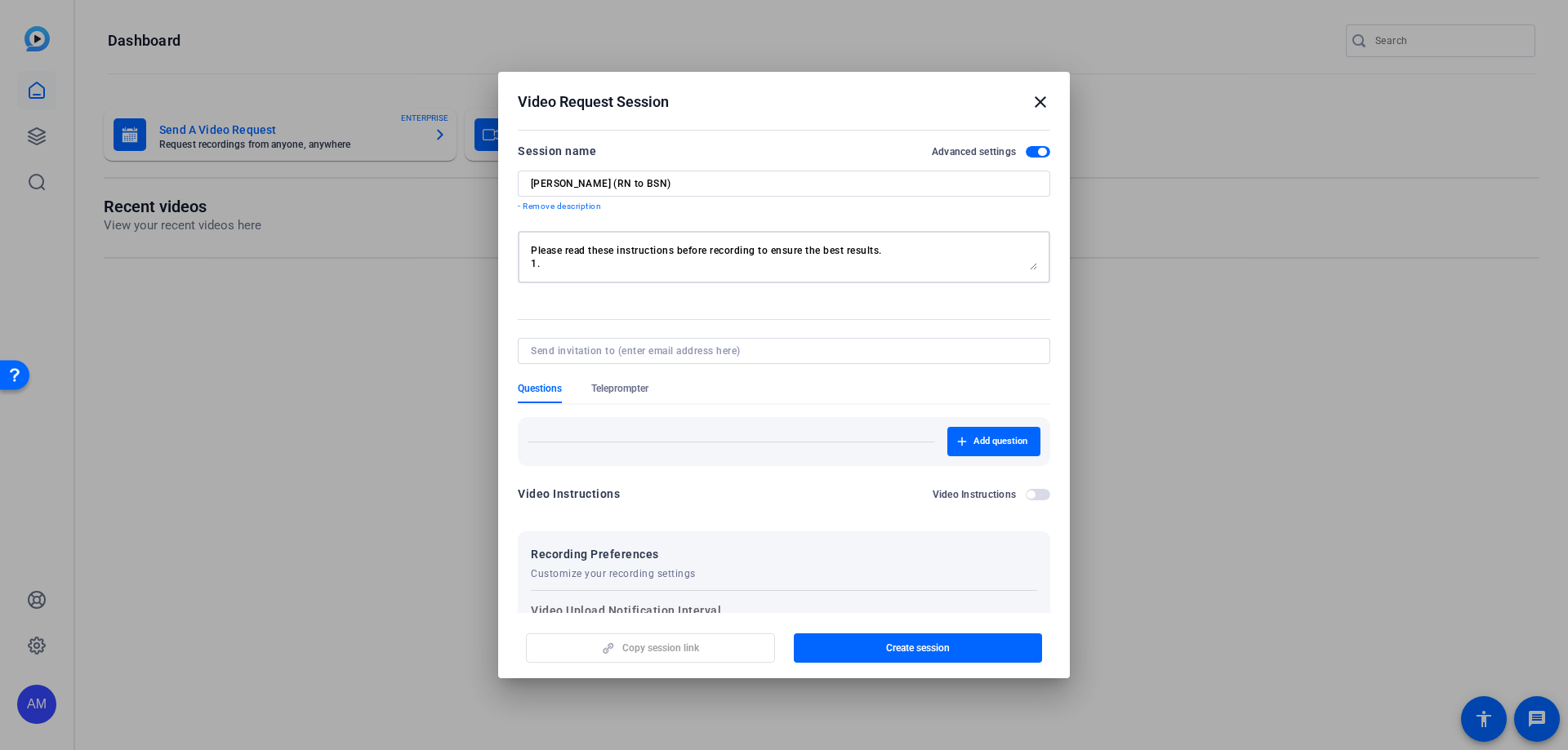
paste textarea "Sit in front of a window or have a light in front of you so you aren’t backlit"
click at [888, 244] on textarea "Hi, [PERSON_NAME]! We're so excited to have you participate in this video proje…" at bounding box center [784, 257] width 506 height 26
click at [891, 251] on textarea "Hi, [PERSON_NAME]! We're so excited to have you participate in this video proje…" at bounding box center [784, 257] width 506 height 26
drag, startPoint x: 905, startPoint y: 265, endPoint x: 936, endPoint y: 272, distance: 31.8
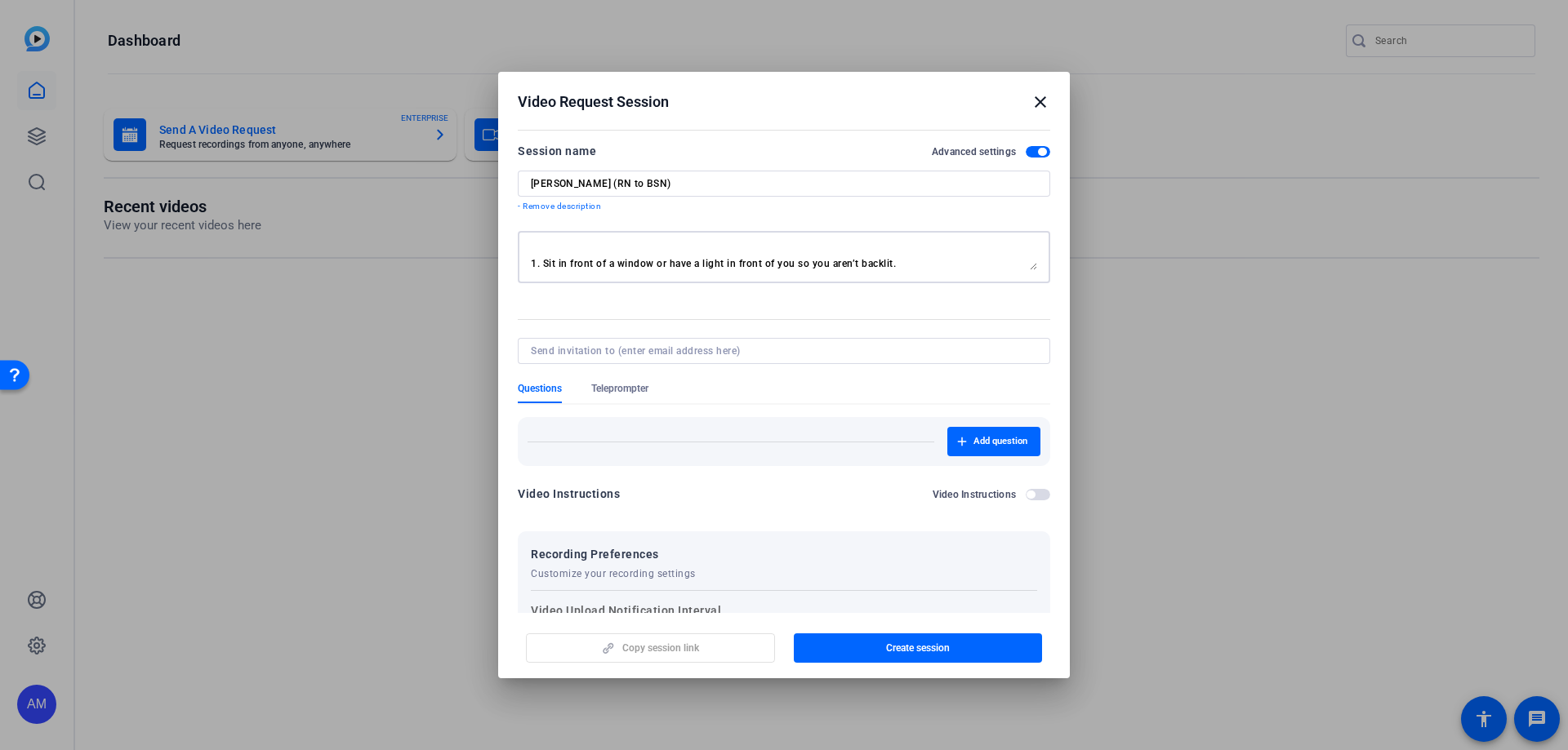
click at [920, 269] on textarea "Hi, [PERSON_NAME]! We're so excited to have you participate in this video proje…" at bounding box center [784, 257] width 506 height 26
click at [574, 251] on textarea "Hi, [PERSON_NAME]! We're so excited to have you participate in this video proje…" at bounding box center [784, 257] width 506 height 26
click at [559, 263] on textarea "Hi, [PERSON_NAME]! We're so excited to have you participate in this video proje…" at bounding box center [784, 257] width 506 height 26
paste textarea "Make sure you are sitting in a chair and aren’t cutting off the top of your hea…"
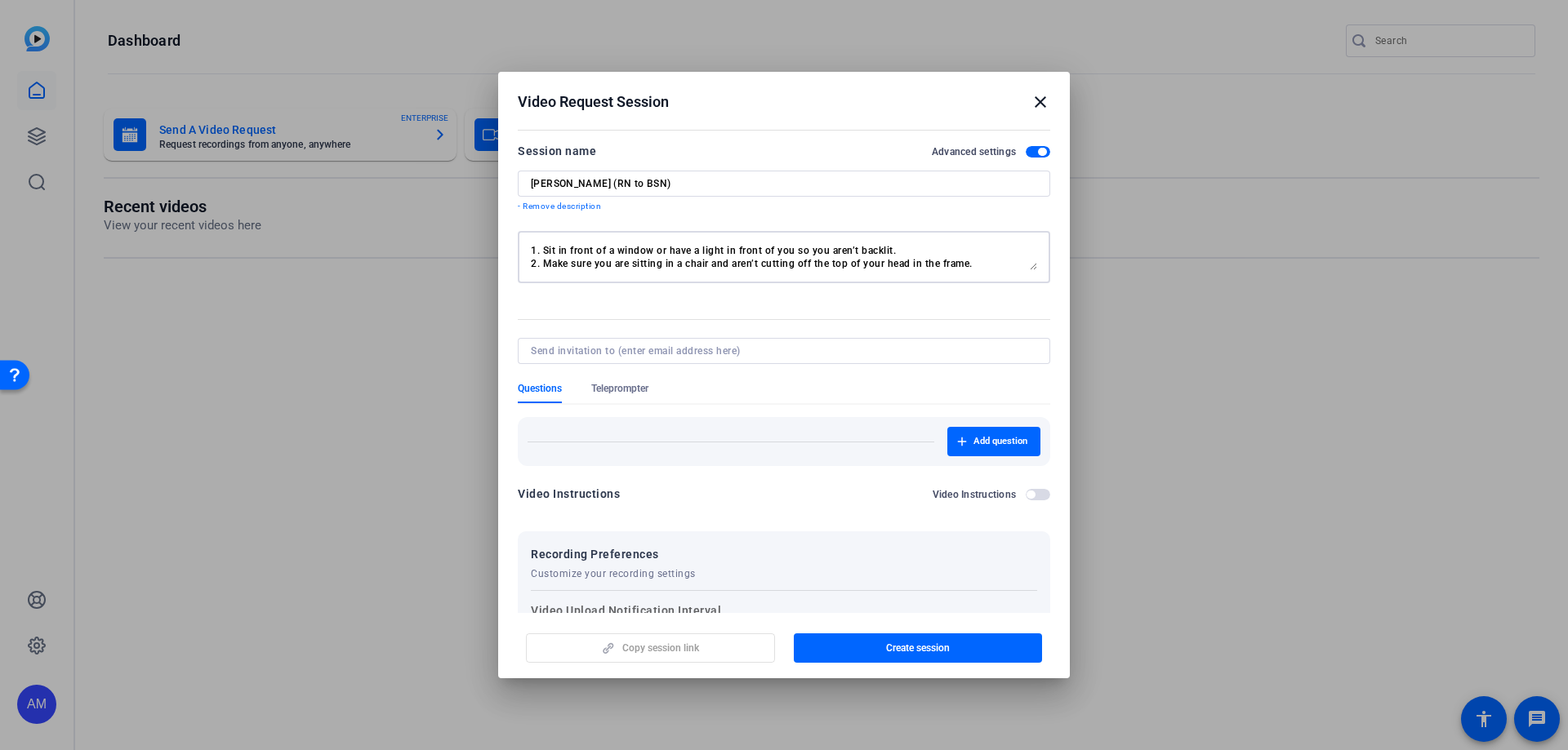
click at [982, 253] on textarea "Hi, [PERSON_NAME]! We're so excited to have you participate in this video proje…" at bounding box center [784, 257] width 506 height 26
click at [983, 264] on textarea "Hi, [PERSON_NAME]! We're so excited to have you participate in this video proje…" at bounding box center [784, 257] width 506 height 26
paste textarea "Try to have a blank background or something that isn’t too busy or distracting"
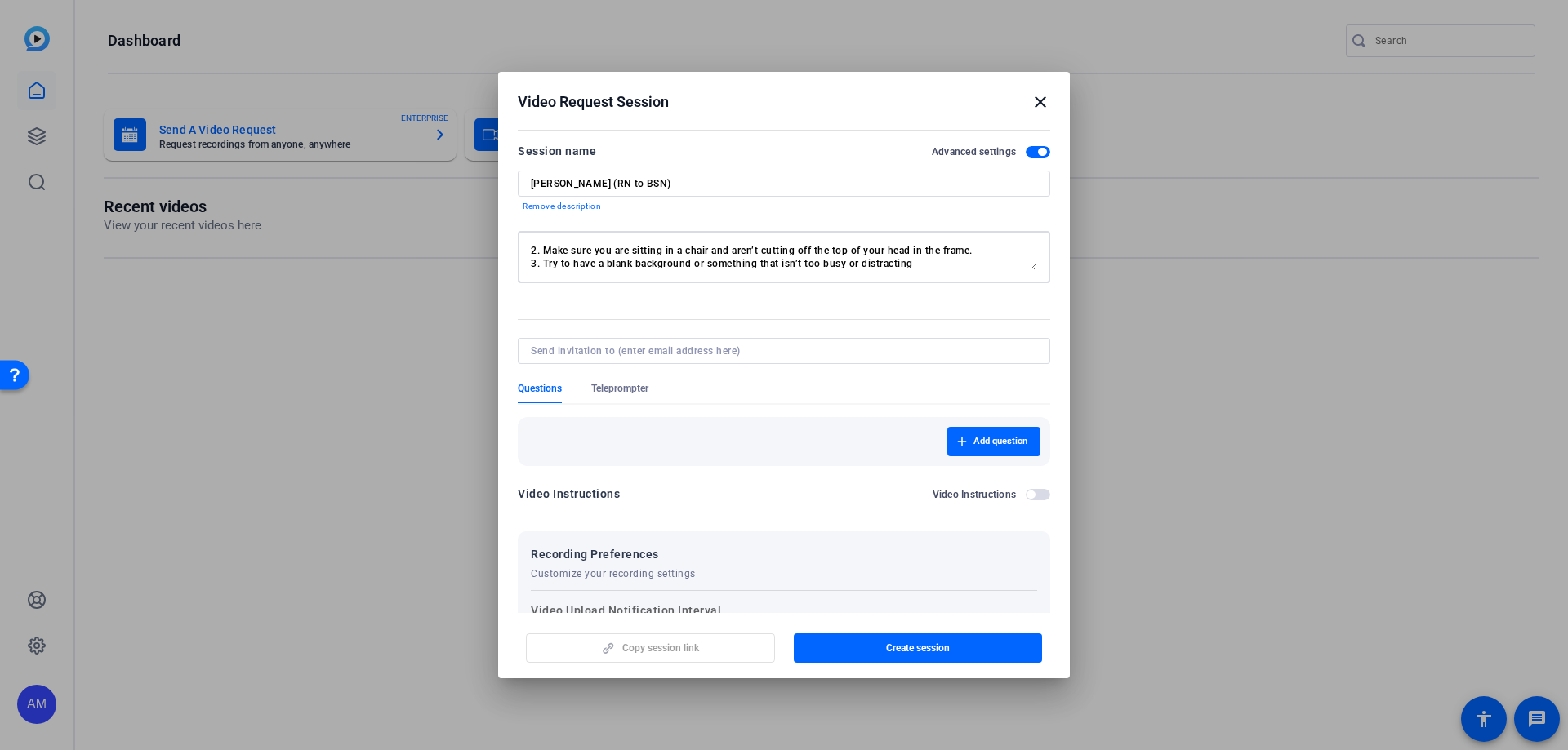
click at [956, 255] on textarea "Hi, [PERSON_NAME]! We're so excited to have you participate in this video proje…" at bounding box center [784, 257] width 506 height 26
click at [939, 270] on textarea "Hi, [PERSON_NAME]! We're so excited to have you participate in this video proje…" at bounding box center [784, 257] width 506 height 26
click at [934, 253] on textarea "Hi, [PERSON_NAME]! We're so excited to have you participate in this video proje…" at bounding box center [784, 257] width 506 height 26
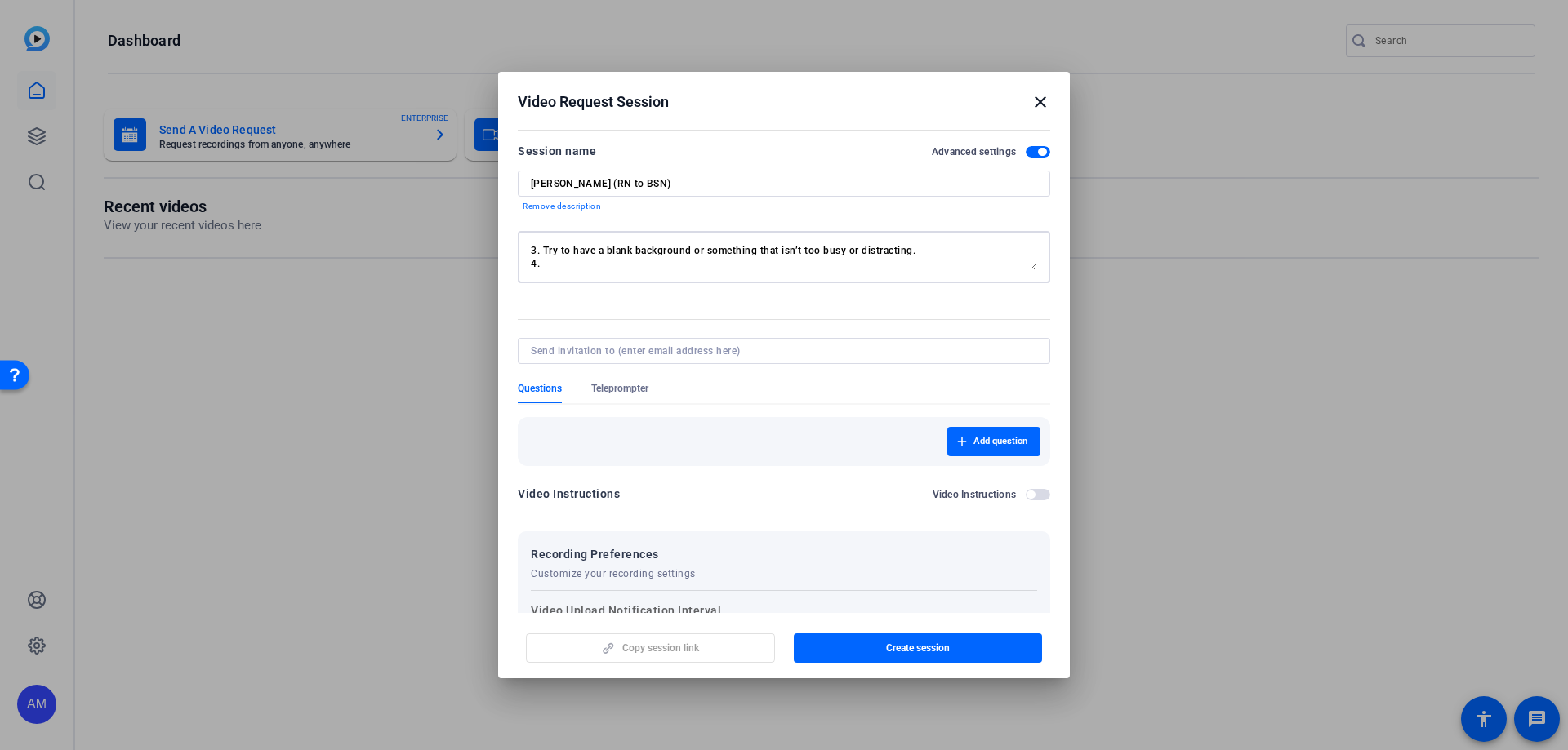
click at [546, 265] on textarea "Hi, [PERSON_NAME]! We're so excited to have you participate in this video proje…" at bounding box center [784, 257] width 506 height 26
click at [574, 266] on textarea "Hi, [PERSON_NAME]! We're so excited to have you participate in this video proje…" at bounding box center [784, 257] width 506 height 26
paste textarea "Make sure your device is up to date and charged since the technology may drain …"
click at [580, 262] on textarea "Hi, [PERSON_NAME]! We're so excited to have you participate in this video proje…" at bounding box center [784, 257] width 506 height 26
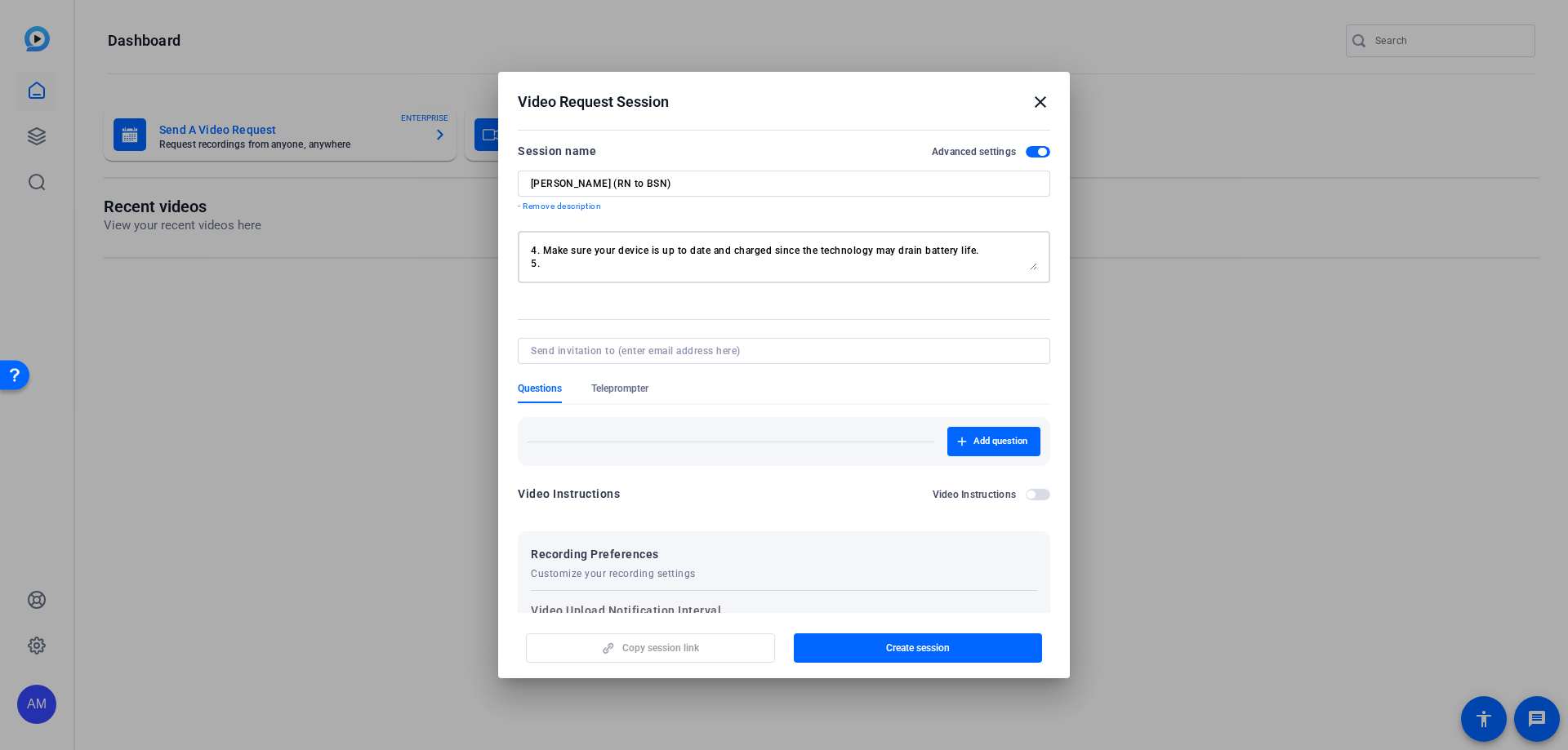
paste textarea "If you decide to use a smartphone to record make sure you are recording horizon…"
click at [602, 255] on textarea "Hi, [PERSON_NAME]! We're so excited to have you participate in this video proje…" at bounding box center [784, 257] width 506 height 26
click at [551, 250] on textarea "Hi, [PERSON_NAME]! We're so excited to have you participate in this video proje…" at bounding box center [784, 257] width 506 height 26
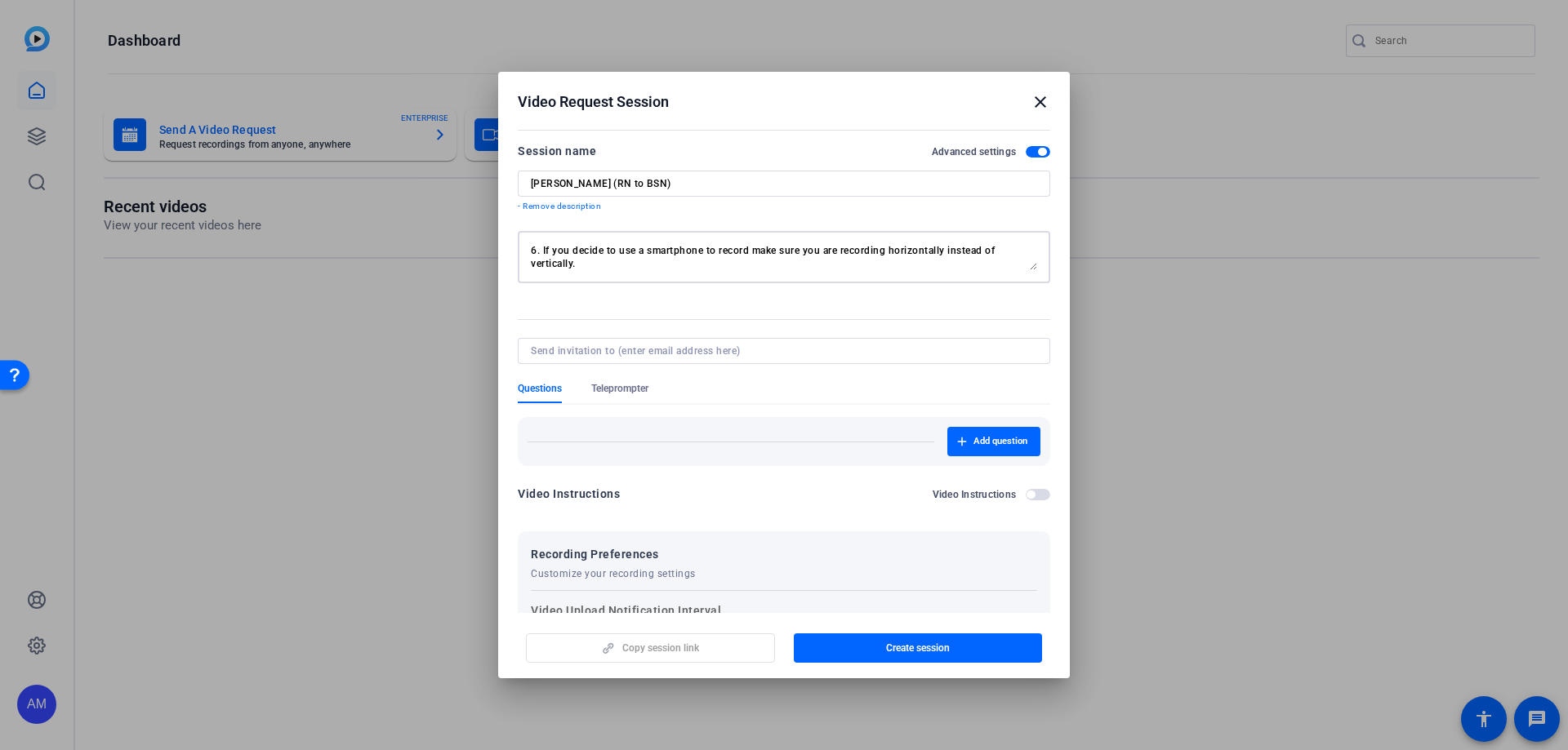
scroll to position [131, 0]
click at [554, 268] on textarea "Hi, [PERSON_NAME]! We're so excited to have you participate in this video proje…" at bounding box center [784, 257] width 506 height 26
paste textarea "Test your audio prior to recording but keep in mind you can re-record as many t…"
click at [537, 251] on textarea "Hi, [PERSON_NAME]! We're so excited to have you participate in this video proje…" at bounding box center [784, 257] width 506 height 26
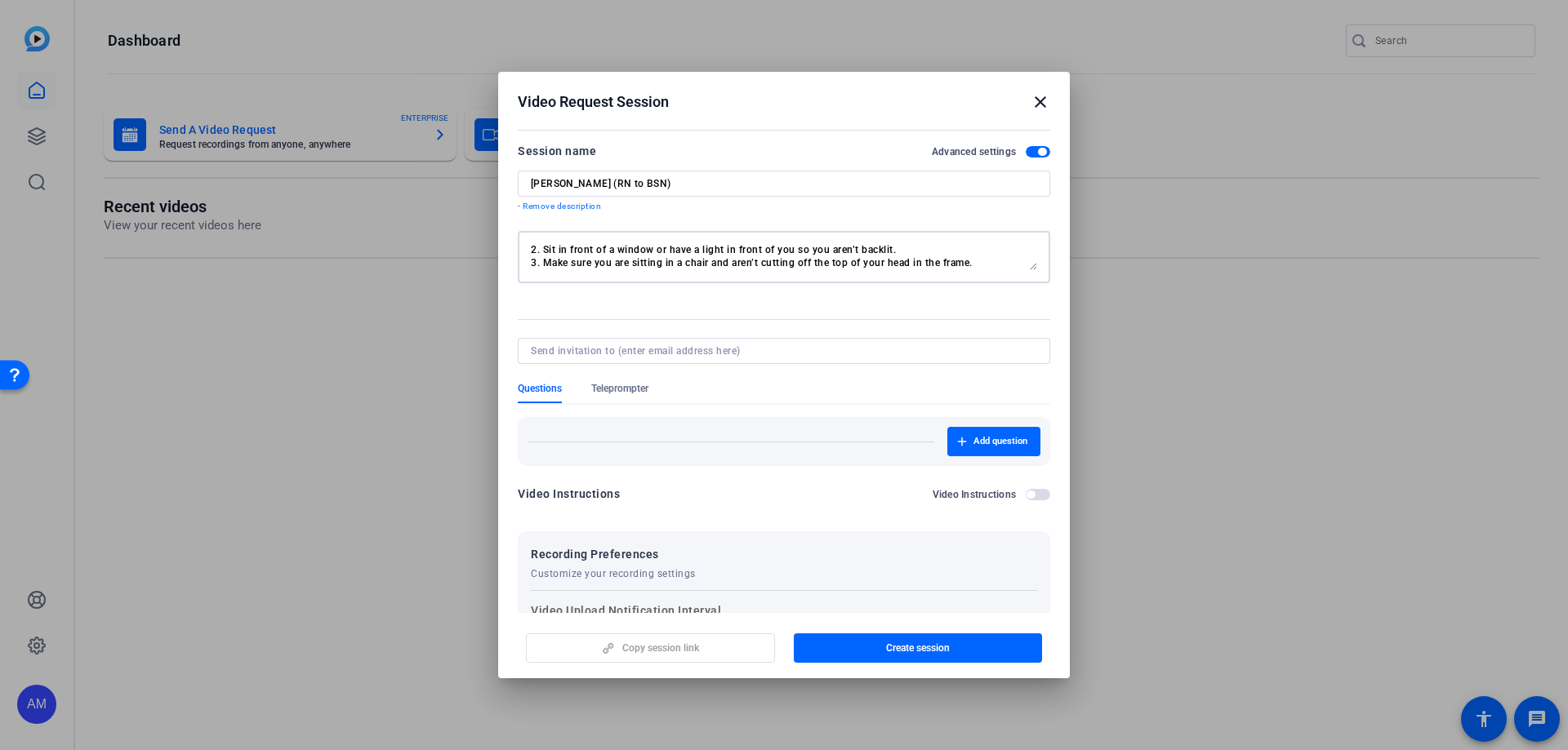
scroll to position [53, 0]
click at [556, 246] on textarea "Hi, [PERSON_NAME]! We're so excited to have you participate in this video proje…" at bounding box center [784, 257] width 506 height 26
paste textarea "To ensure a streamlined and professional appearance across student videos, we r…"
click at [643, 266] on textarea "Hi, [PERSON_NAME]! We're so excited to have you participate in this video proje…" at bounding box center [784, 257] width 506 height 26
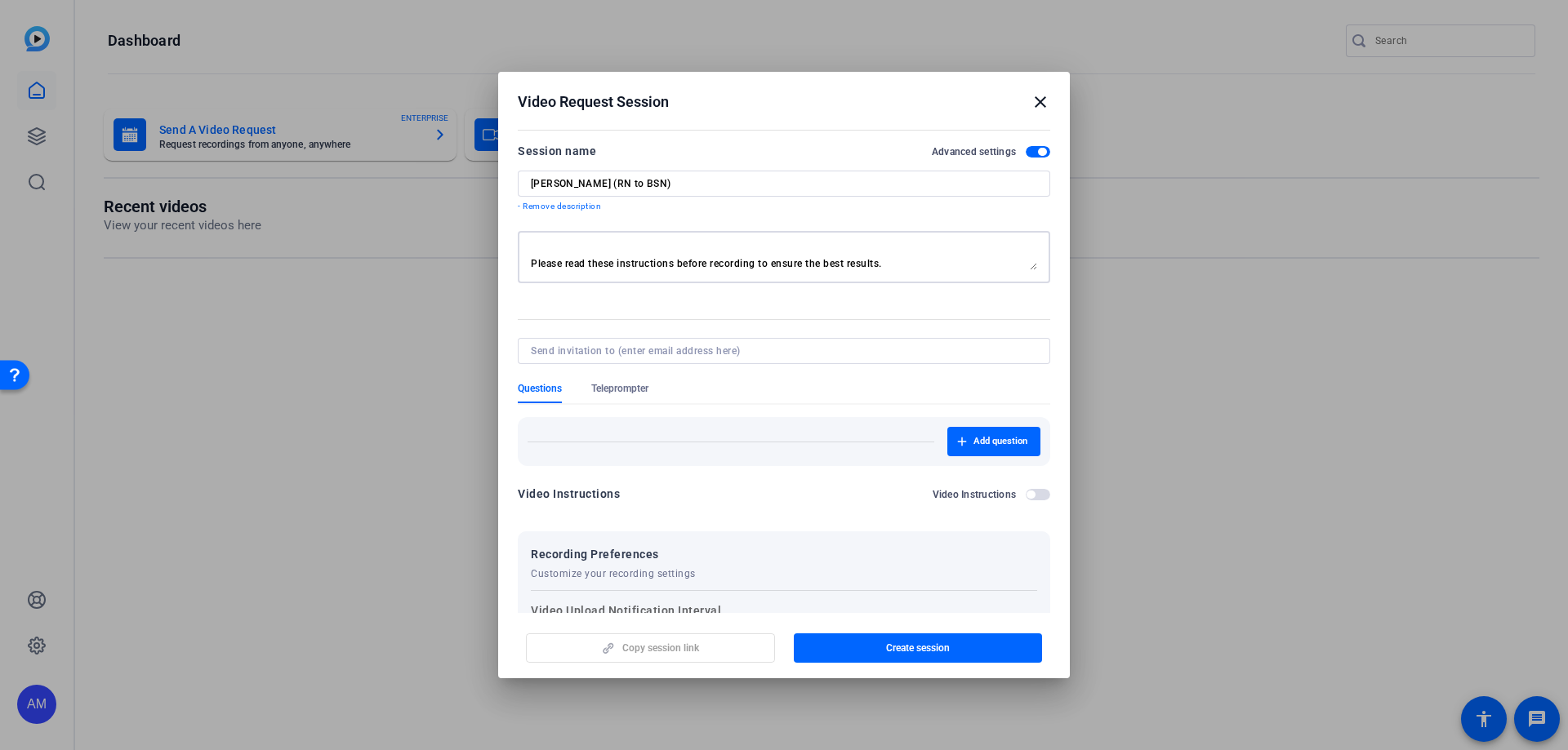
scroll to position [39, 0]
click at [906, 260] on textarea "Hi, [PERSON_NAME]! We're so excited to have you participate in this video proje…" at bounding box center [784, 257] width 506 height 26
drag, startPoint x: 1007, startPoint y: 262, endPoint x: 935, endPoint y: 265, distance: 72.1
click at [935, 265] on textarea "Hi, [PERSON_NAME]! We're so excited to have you participate in this video proje…" at bounding box center [784, 257] width 506 height 26
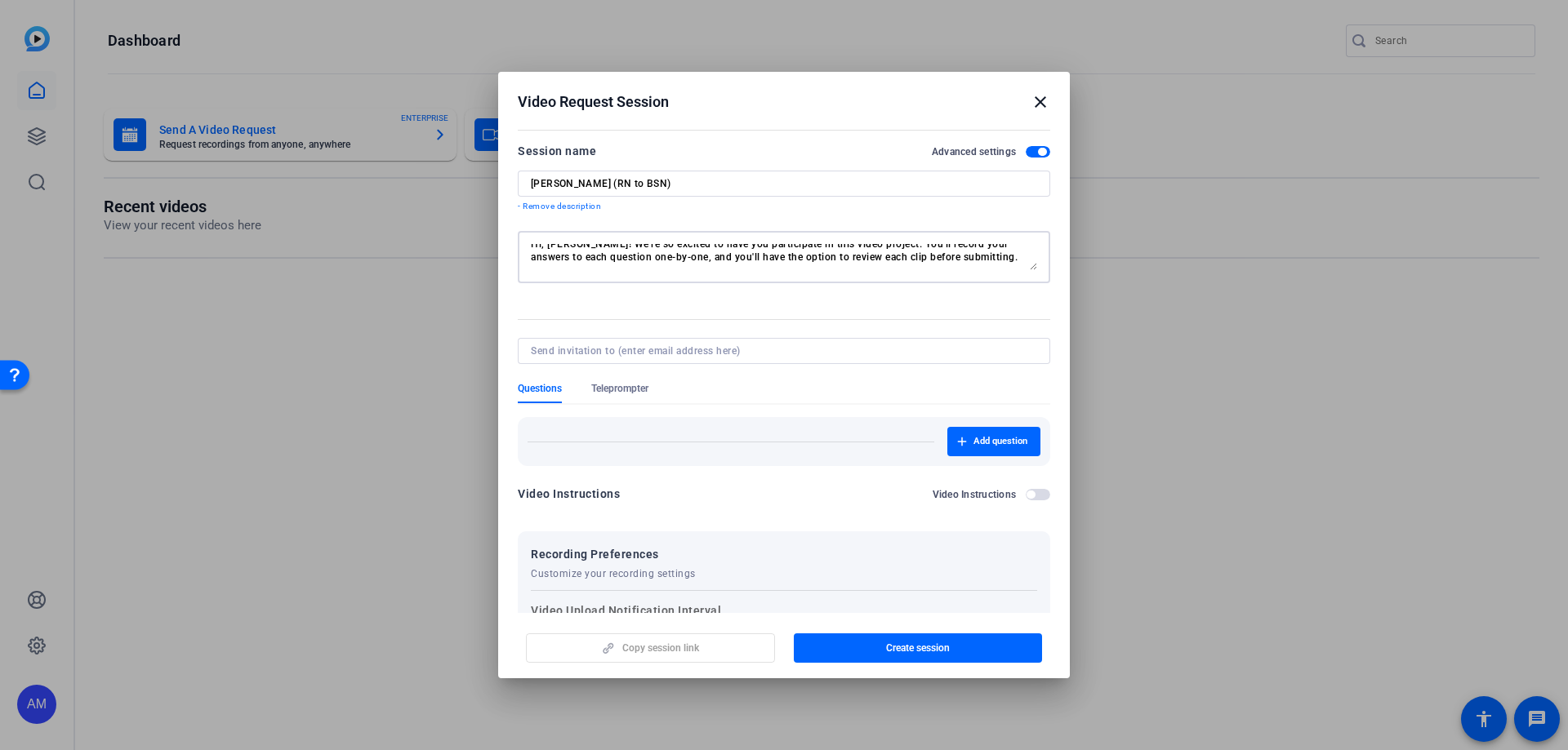
scroll to position [88, 0]
click at [928, 259] on textarea "Hi, [PERSON_NAME]! We're so excited to have you participate in this video proje…" at bounding box center [784, 257] width 506 height 26
drag, startPoint x: 1011, startPoint y: 250, endPoint x: 918, endPoint y: 251, distance: 93.0
click at [918, 251] on textarea "Hi, [PERSON_NAME]! We're so excited to have you participate in this video proje…" at bounding box center [784, 257] width 506 height 26
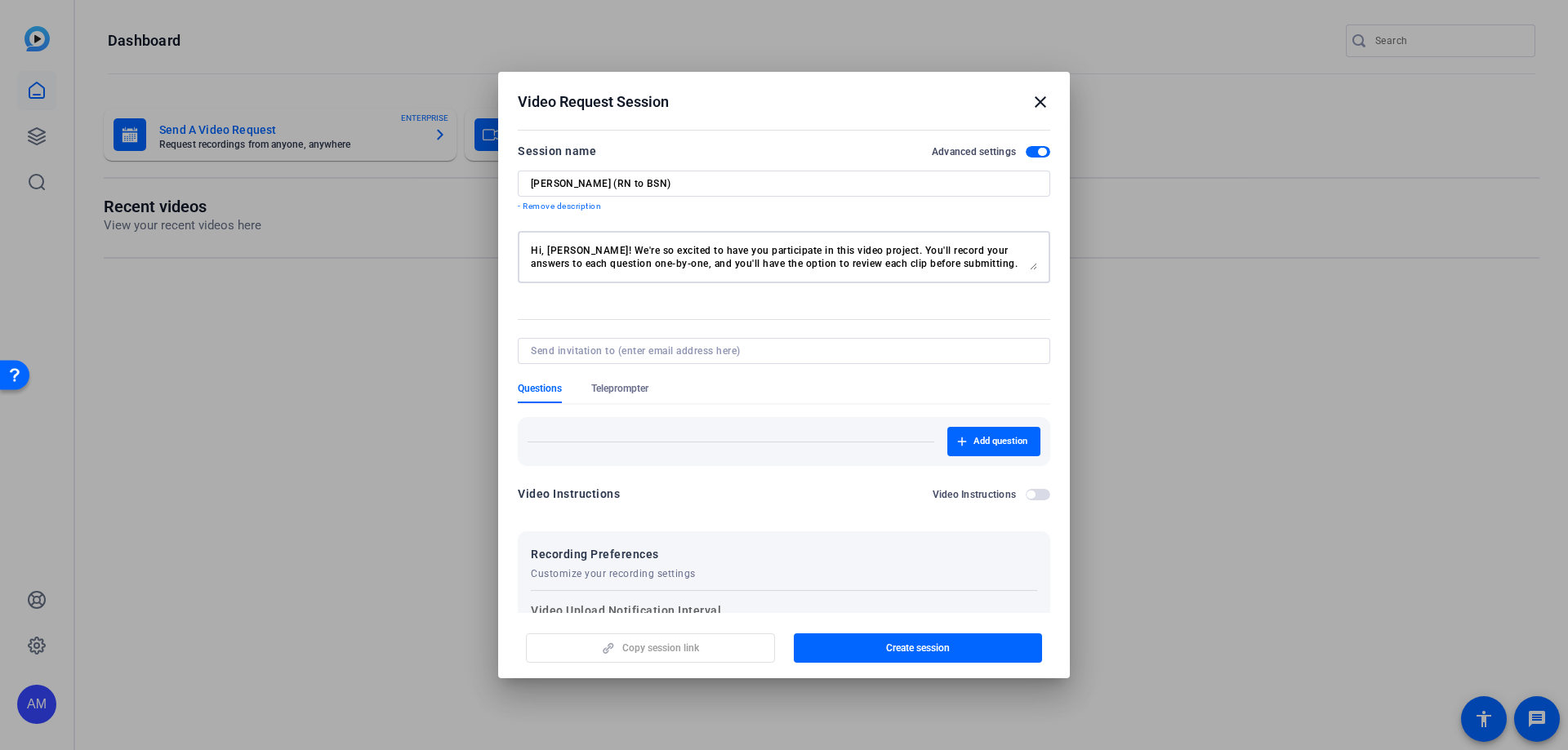
scroll to position [81, 0]
click at [950, 260] on textarea "Hi, [PERSON_NAME]! We're so excited to have you participate in this video proje…" at bounding box center [784, 257] width 506 height 26
click at [613, 267] on textarea "Hi, [PERSON_NAME]! We're so excited to have you participate in this video proje…" at bounding box center [784, 257] width 506 height 26
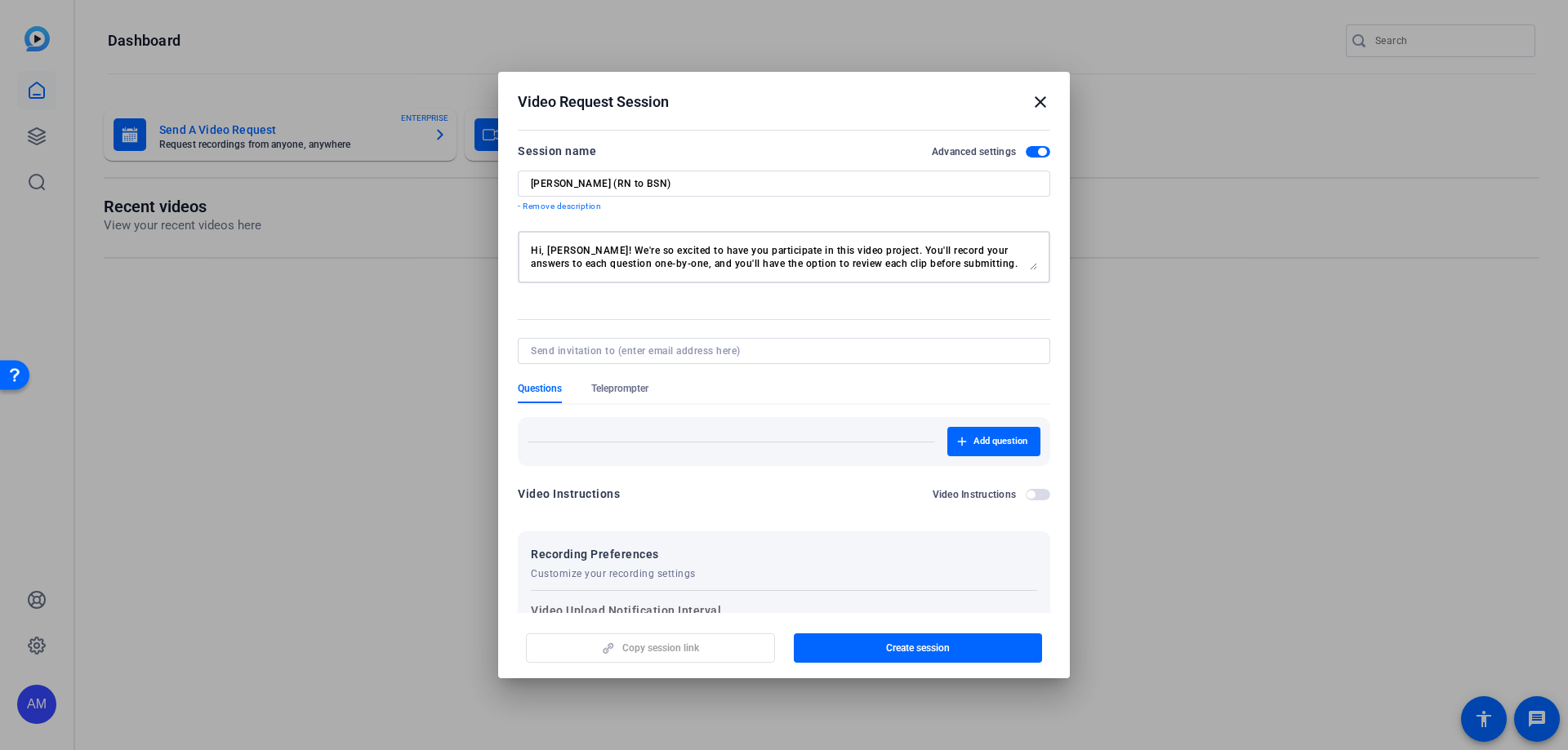
drag, startPoint x: 534, startPoint y: 262, endPoint x: 530, endPoint y: 245, distance: 17.5
click at [281, 69] on div "Hi, [PERSON_NAME]! We're so excited to have you participate in this video proje…" at bounding box center [144, 69] width 274 height 0
click at [555, 269] on textarea "Hi, [PERSON_NAME]! We're so excited to have you participate in this video proje…" at bounding box center [784, 257] width 506 height 26
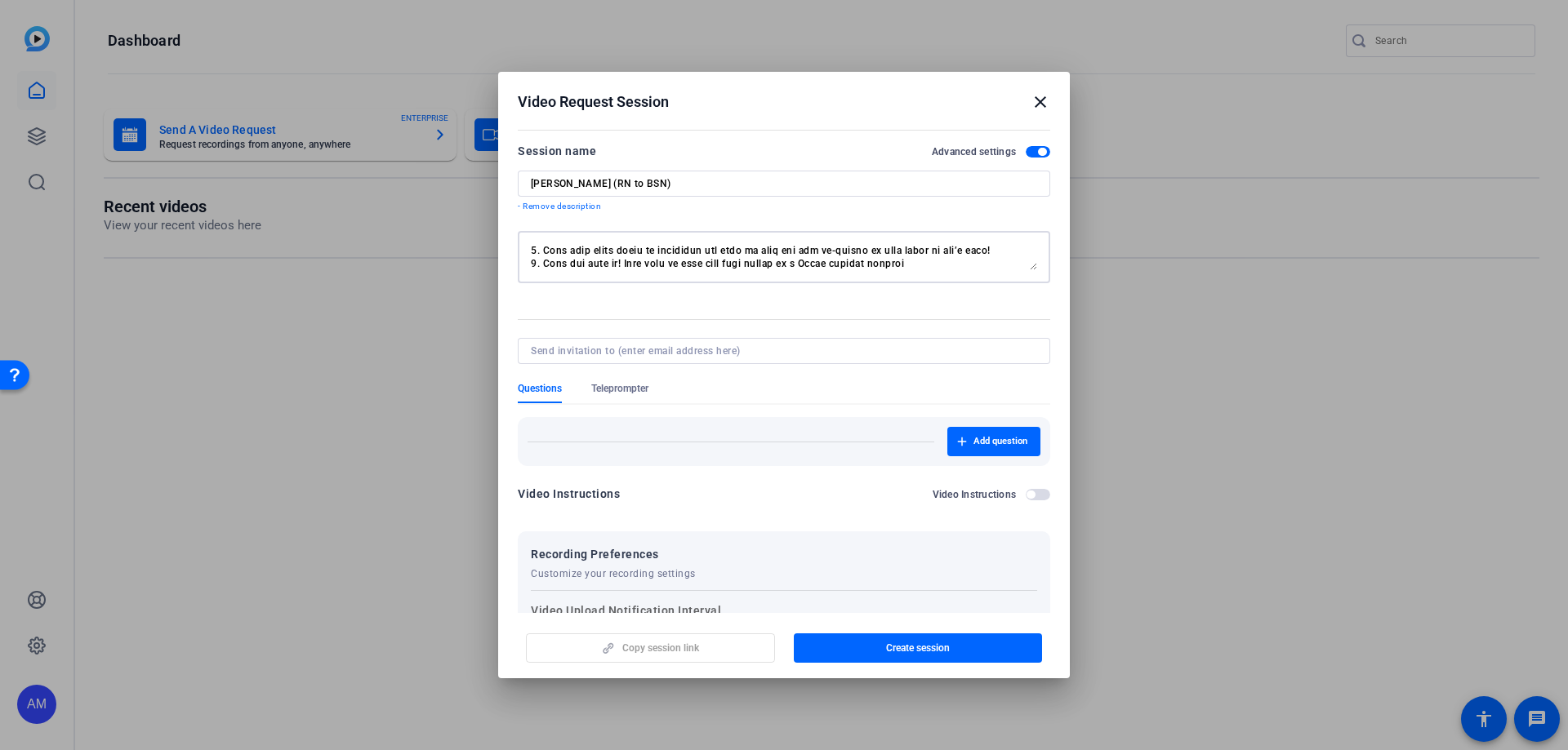
click at [805, 263] on textarea at bounding box center [784, 257] width 506 height 26
click at [957, 260] on textarea at bounding box center [784, 257] width 506 height 26
drag, startPoint x: 766, startPoint y: 259, endPoint x: 713, endPoint y: 259, distance: 53.0
click at [713, 259] on textarea at bounding box center [784, 257] width 506 height 26
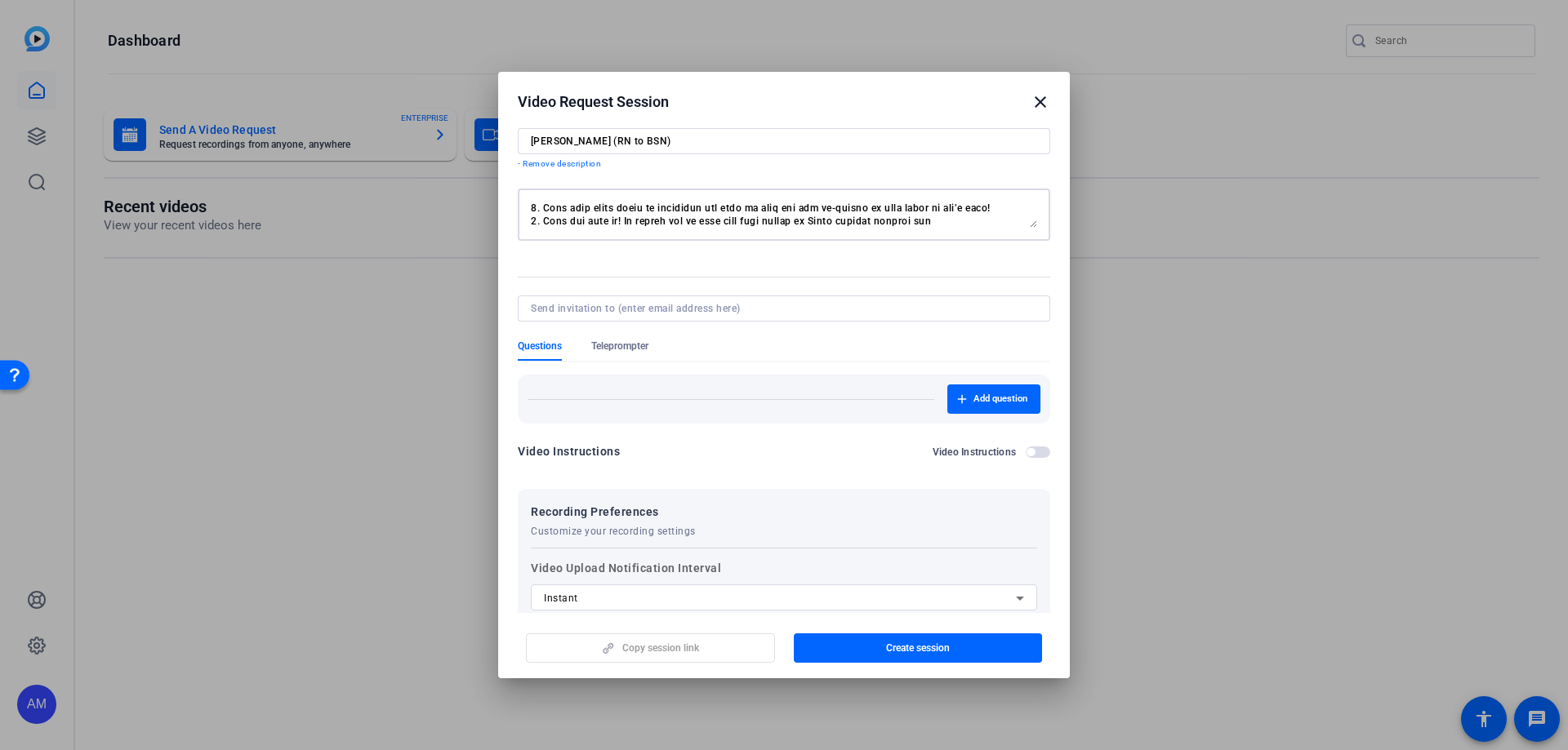
scroll to position [81, 0]
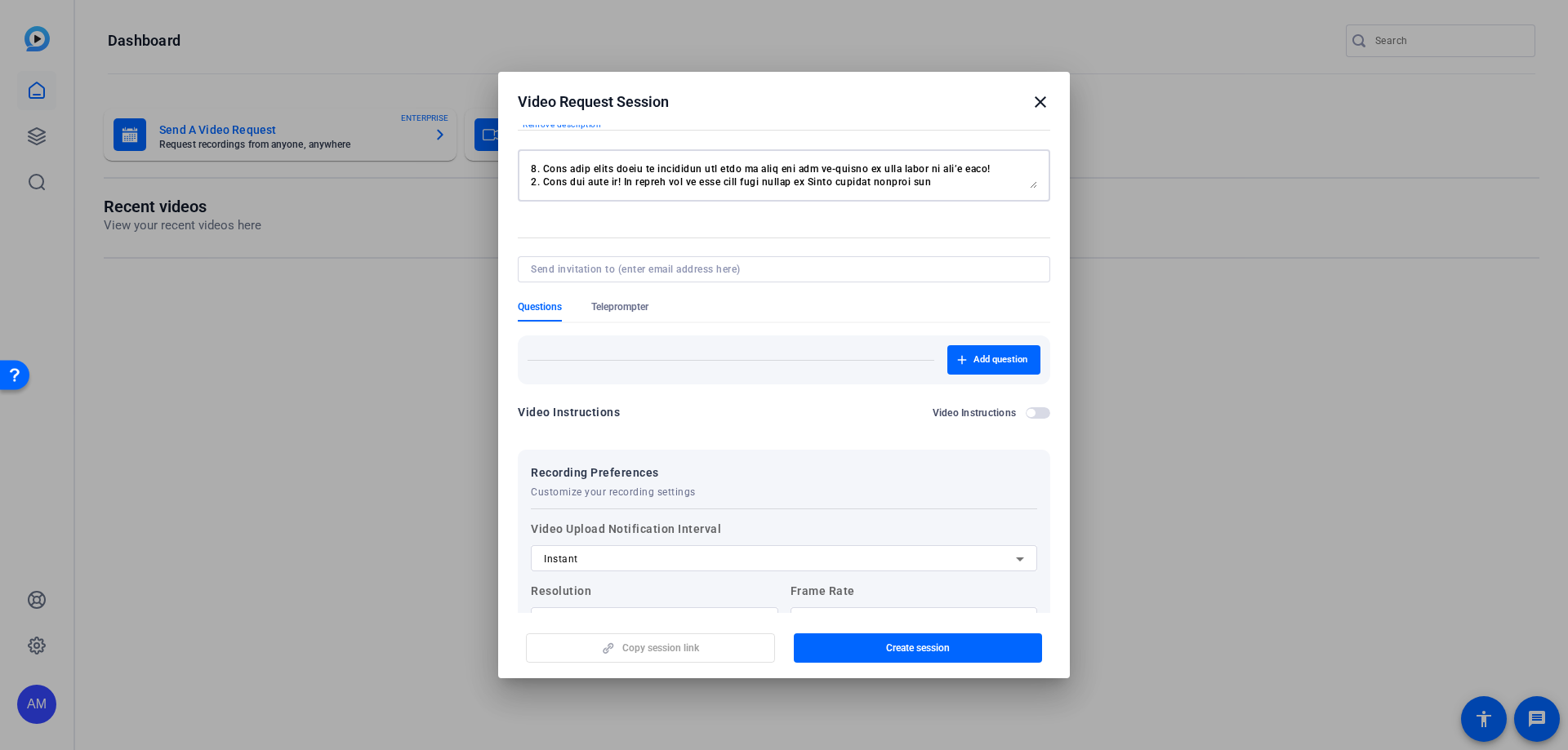
click at [824, 186] on textarea at bounding box center [784, 176] width 506 height 26
drag, startPoint x: 819, startPoint y: 181, endPoint x: 752, endPoint y: 186, distance: 67.2
click at [752, 186] on textarea at bounding box center [784, 176] width 506 height 26
click at [281, 69] on div at bounding box center [144, 69] width 274 height 0
click at [990, 186] on textarea at bounding box center [784, 176] width 506 height 26
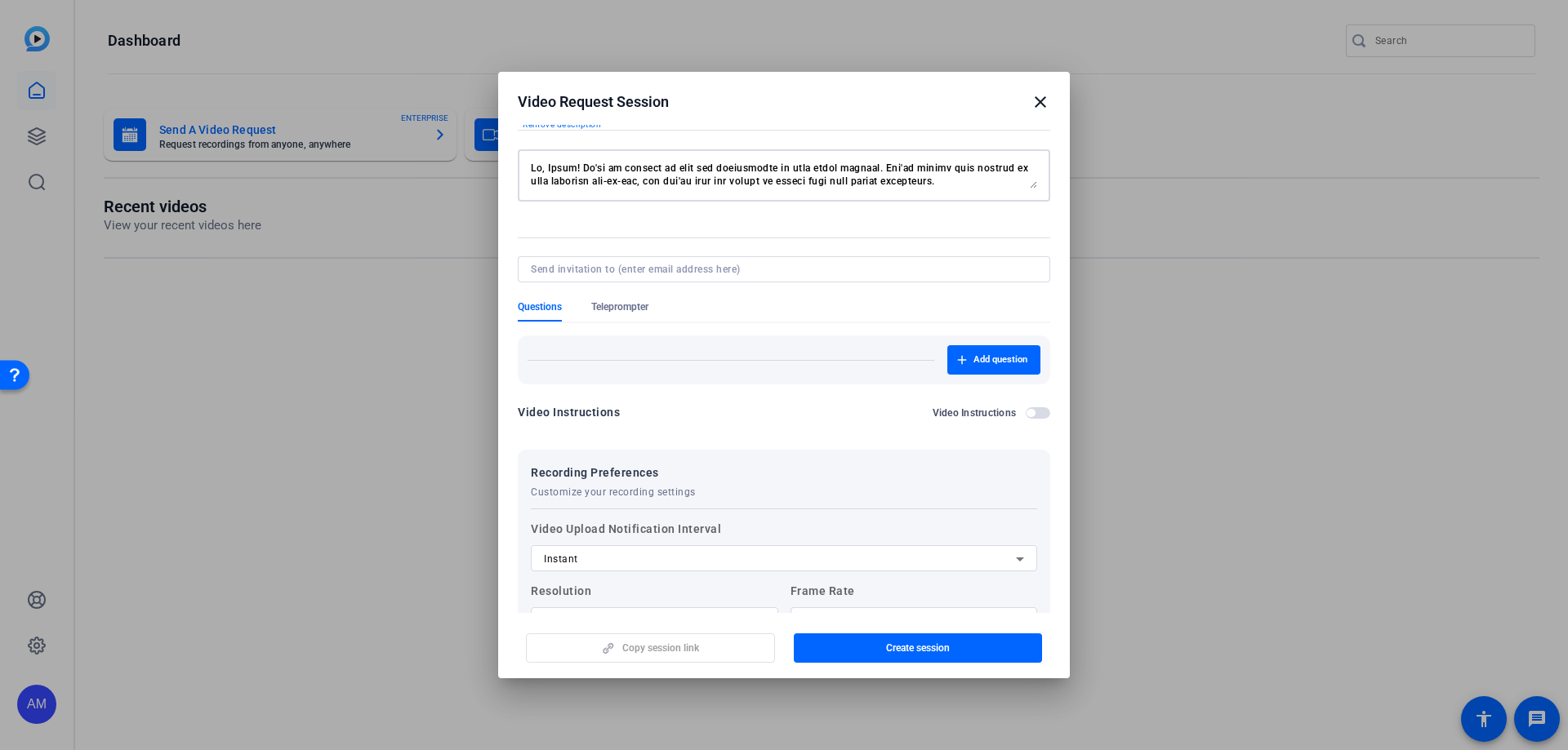
scroll to position [0, 0]
click at [281, 69] on div at bounding box center [144, 69] width 274 height 0
click at [531, 172] on textarea at bounding box center [784, 176] width 506 height 26
click at [281, 69] on div at bounding box center [144, 69] width 274 height 0
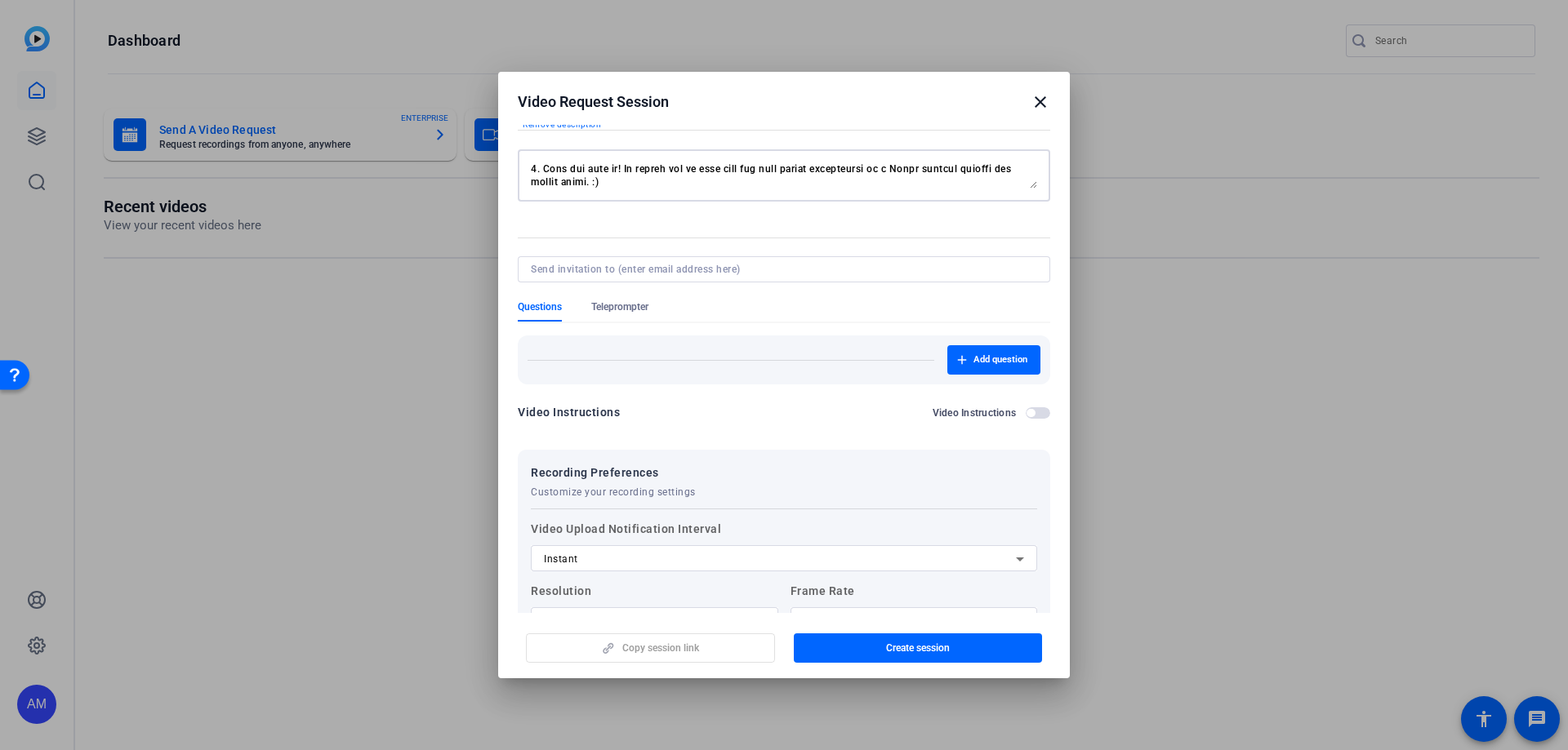
scroll to position [0, 0]
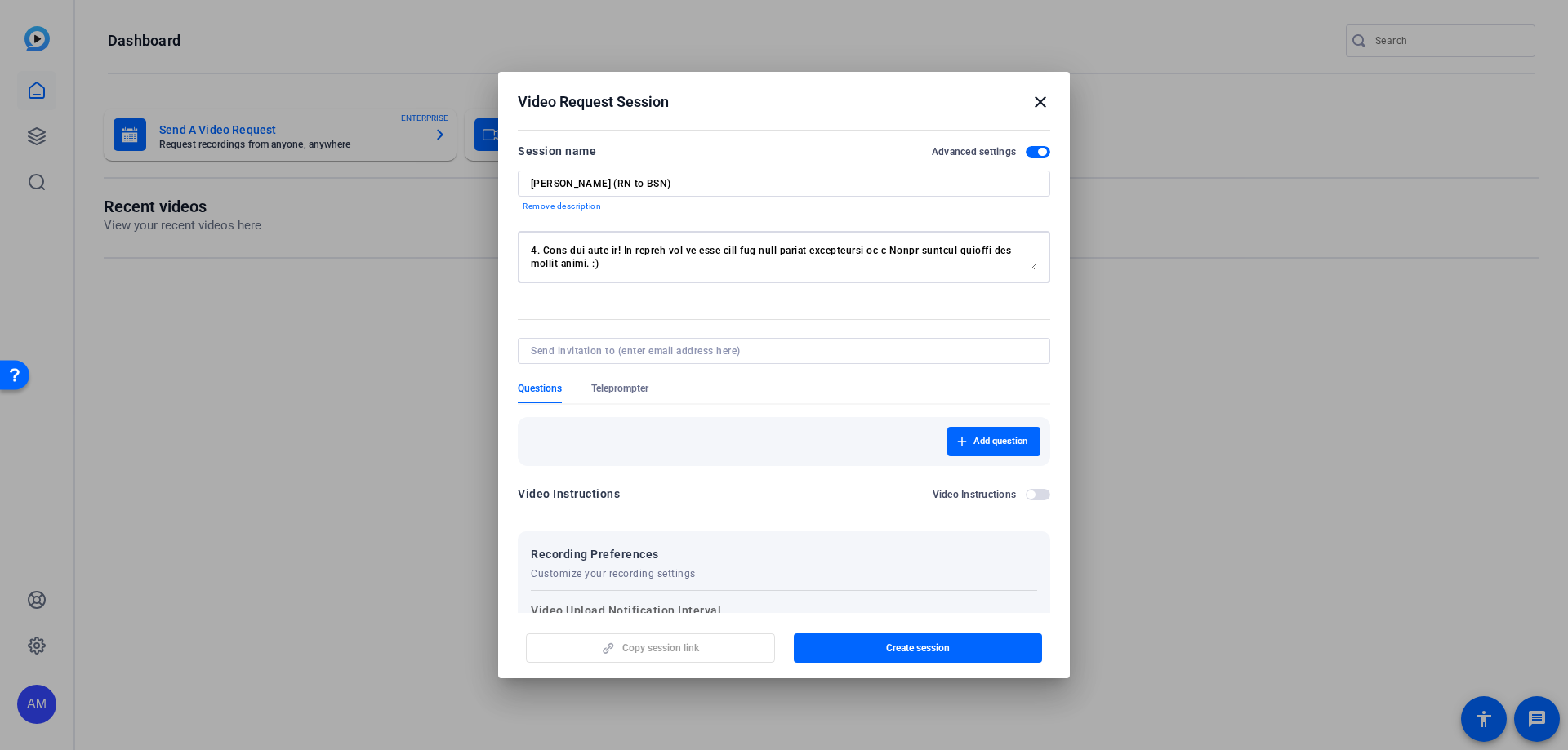
click at [675, 268] on textarea at bounding box center [784, 257] width 506 height 26
drag, startPoint x: 553, startPoint y: 261, endPoint x: 544, endPoint y: 251, distance: 13.5
click at [544, 251] on textarea at bounding box center [784, 257] width 506 height 26
click at [547, 256] on textarea at bounding box center [784, 257] width 506 height 26
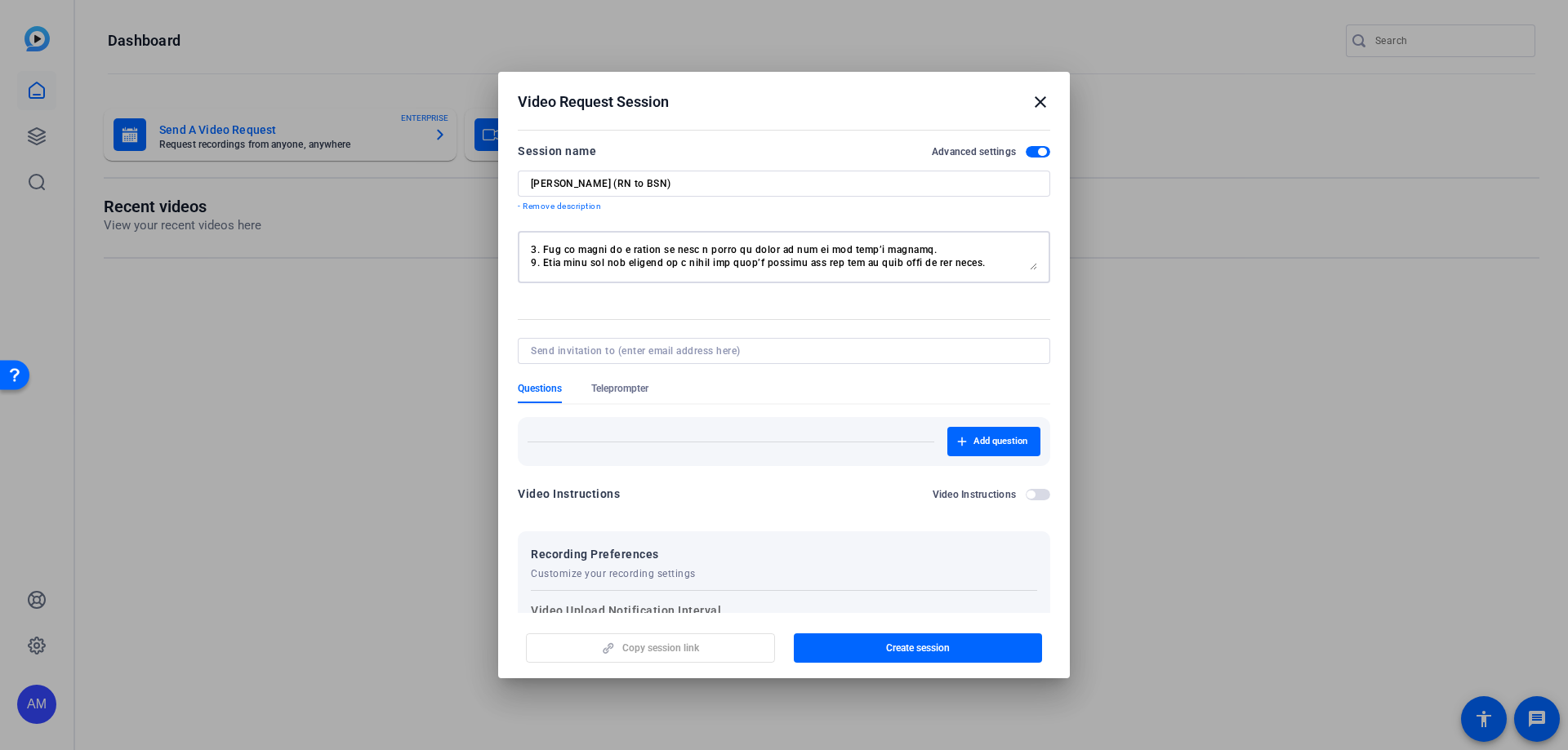
scroll to position [66, 0]
click at [554, 249] on textarea at bounding box center [784, 257] width 506 height 26
click at [281, 69] on div "Hi, [PERSON_NAME]! We're so excited to have you participate in this video proje…" at bounding box center [144, 69] width 274 height 0
click at [733, 248] on textarea "Hi, [PERSON_NAME]! We're so excited to have you participate in this video proje…" at bounding box center [784, 257] width 506 height 26
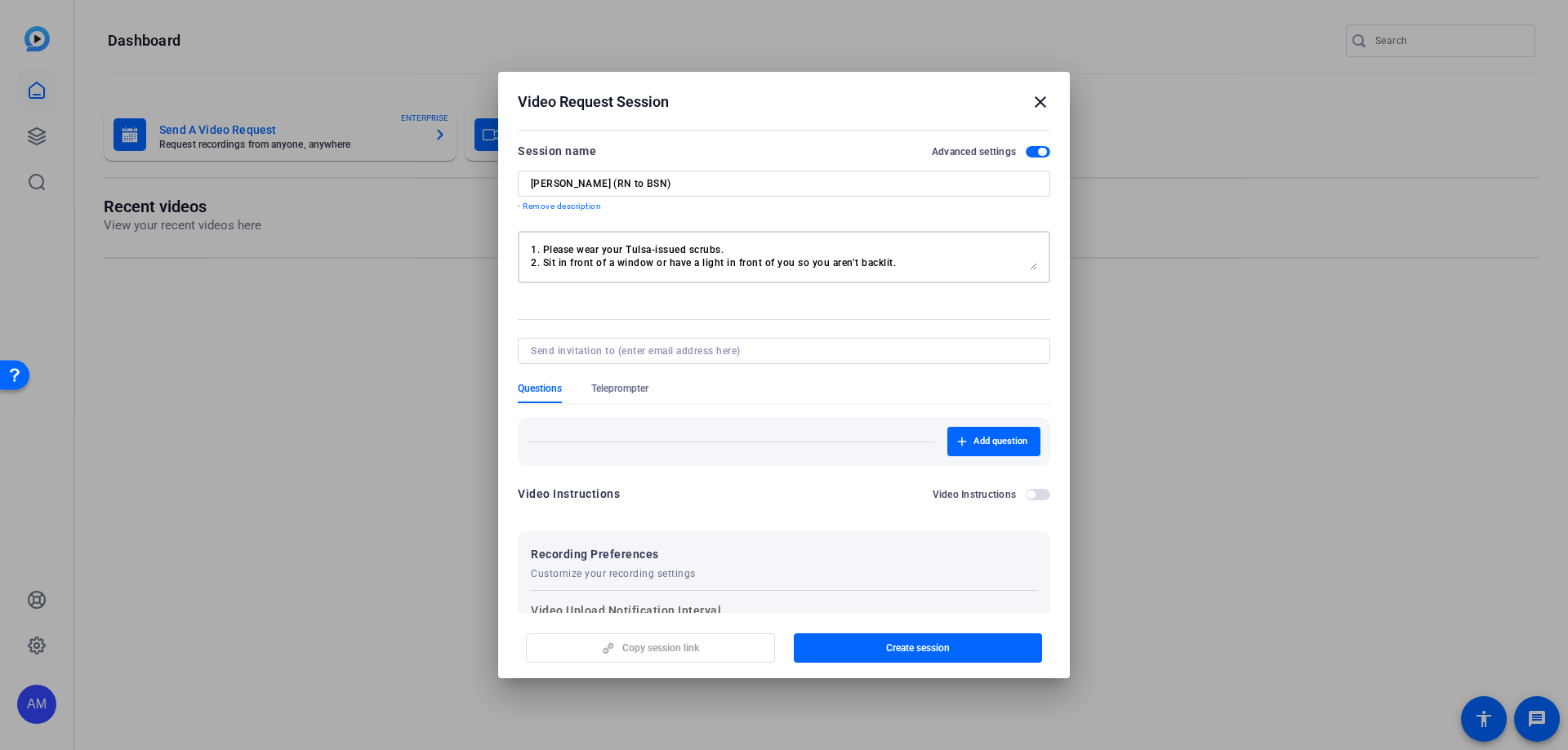
click at [599, 251] on textarea "Hi, [PERSON_NAME]! We're so excited to have you participate in this video proje…" at bounding box center [784, 257] width 506 height 26
click at [750, 251] on textarea at bounding box center [784, 257] width 506 height 26
click at [569, 254] on textarea "Hi, [PERSON_NAME]! We're so excited to have you participate in this video proje…" at bounding box center [784, 257] width 506 height 26
click at [574, 251] on textarea "Hi, [PERSON_NAME]! We're so excited to have you participate in this video proje…" at bounding box center [784, 257] width 506 height 26
click at [755, 249] on textarea "Hi, [PERSON_NAME]! We're so excited to have you participate in this video proje…" at bounding box center [784, 257] width 506 height 26
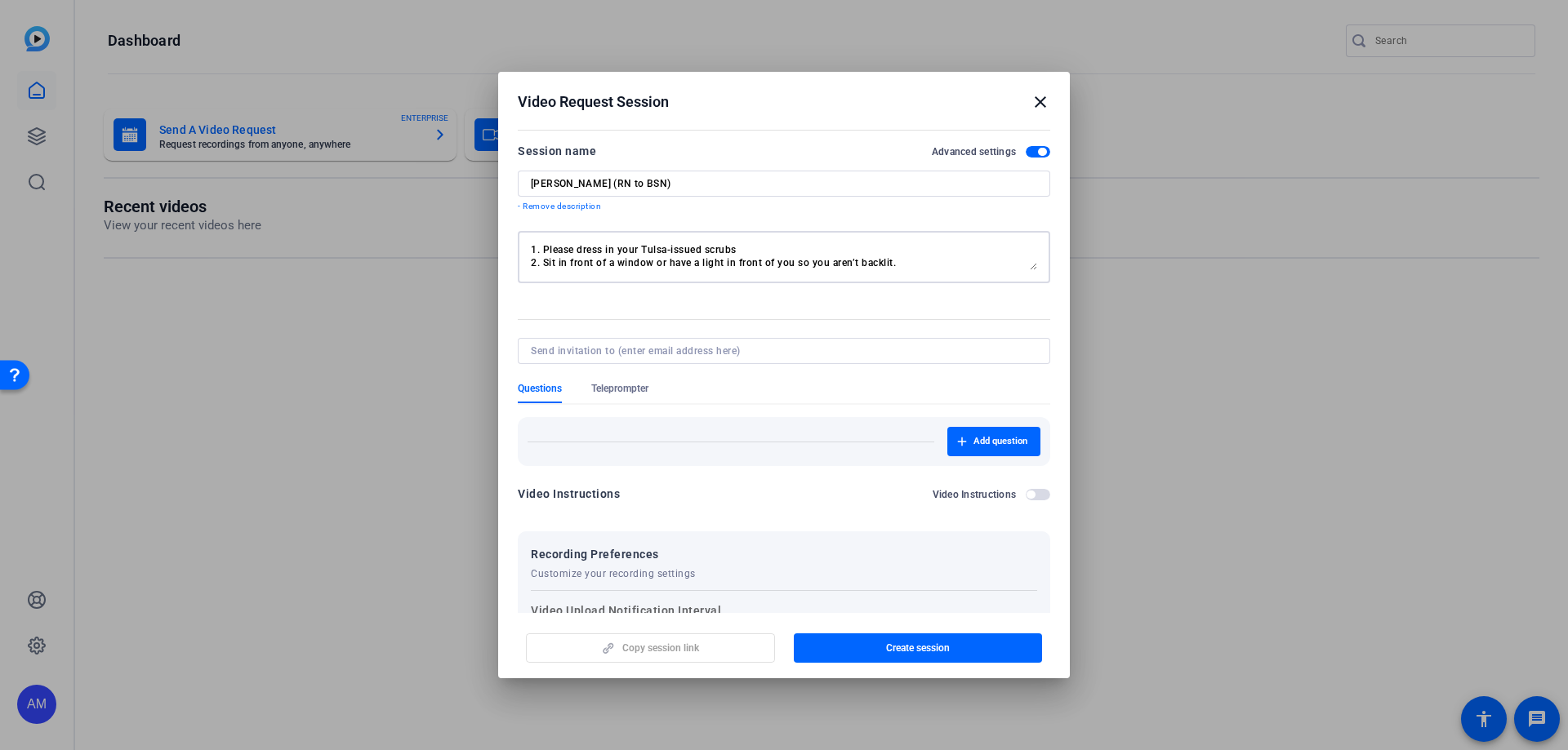
click at [750, 248] on textarea "Hi, [PERSON_NAME]! We're so excited to have you participate in this video proje…" at bounding box center [784, 257] width 506 height 26
click at [583, 250] on textarea at bounding box center [784, 257] width 506 height 26
drag, startPoint x: 861, startPoint y: 252, endPoint x: 551, endPoint y: 271, distance: 310.6
click at [281, 69] on div at bounding box center [144, 69] width 274 height 0
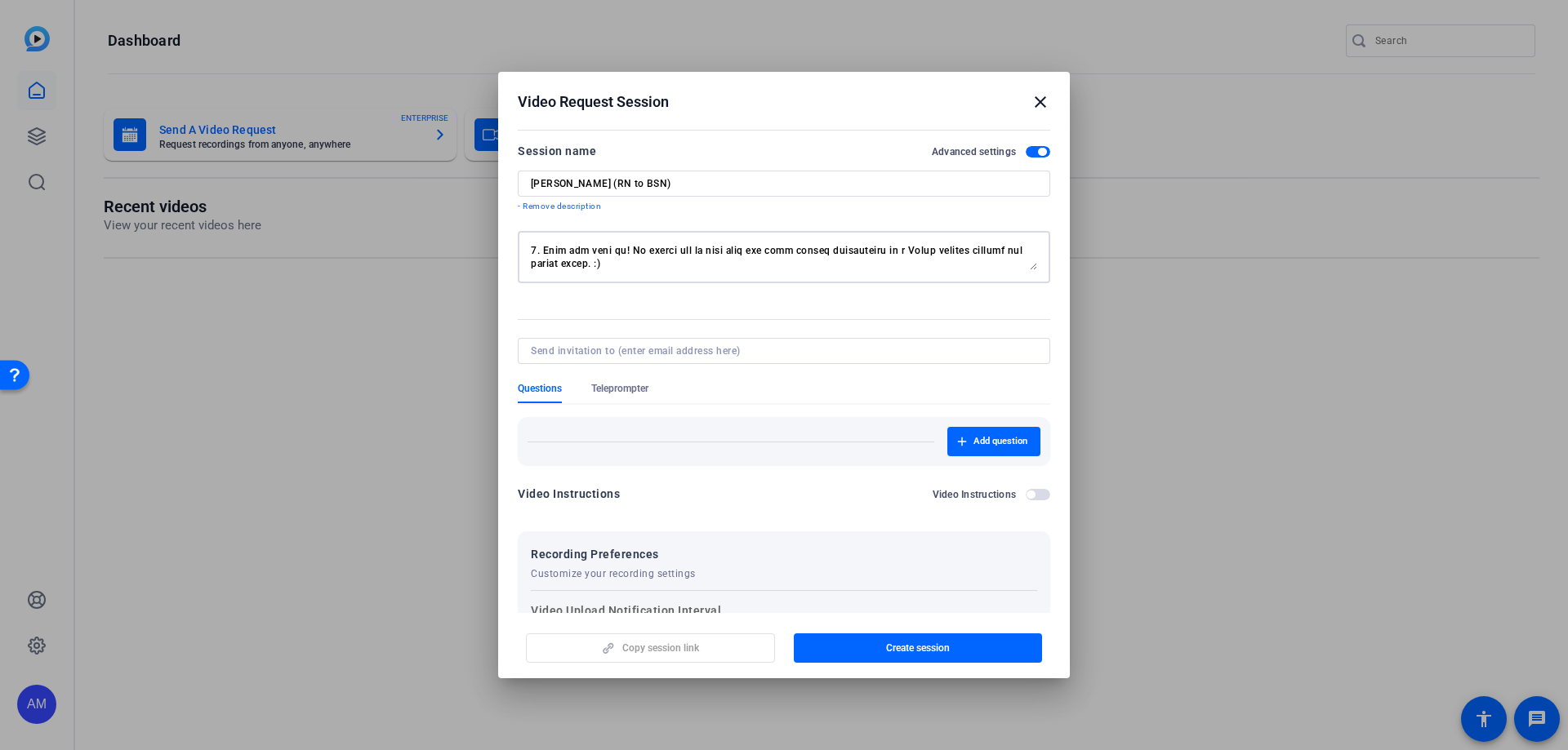
click at [632, 265] on textarea at bounding box center [784, 257] width 506 height 26
drag, startPoint x: 632, startPoint y: 265, endPoint x: 504, endPoint y: 225, distance: 134.1
click at [0, 0] on mat-dialog-content "Session name Advanced settings [PERSON_NAME] (RN to BSN) - Remove description Q…" at bounding box center [0, 0] width 0 height 0
click at [800, 260] on textarea at bounding box center [784, 257] width 506 height 26
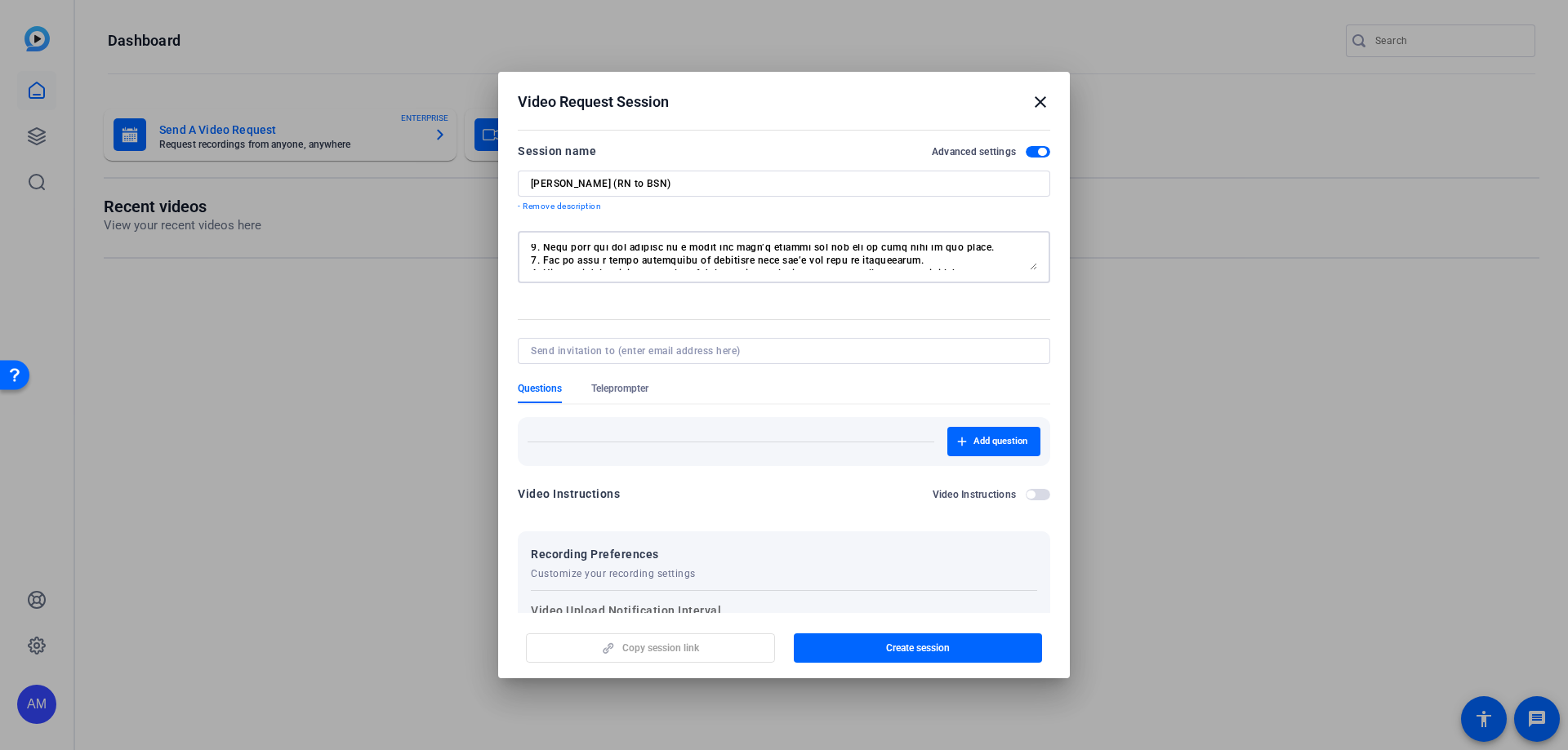
scroll to position [157, 0]
click at [750, 252] on textarea at bounding box center [784, 257] width 506 height 26
click at [741, 268] on textarea at bounding box center [784, 257] width 506 height 26
type textarea "Lo, Ipsum! Do'si am consect ad elit sed doeiusmodte in utla etdol magnaal. Eni'…"
click at [632, 345] on input at bounding box center [781, 351] width 500 height 13
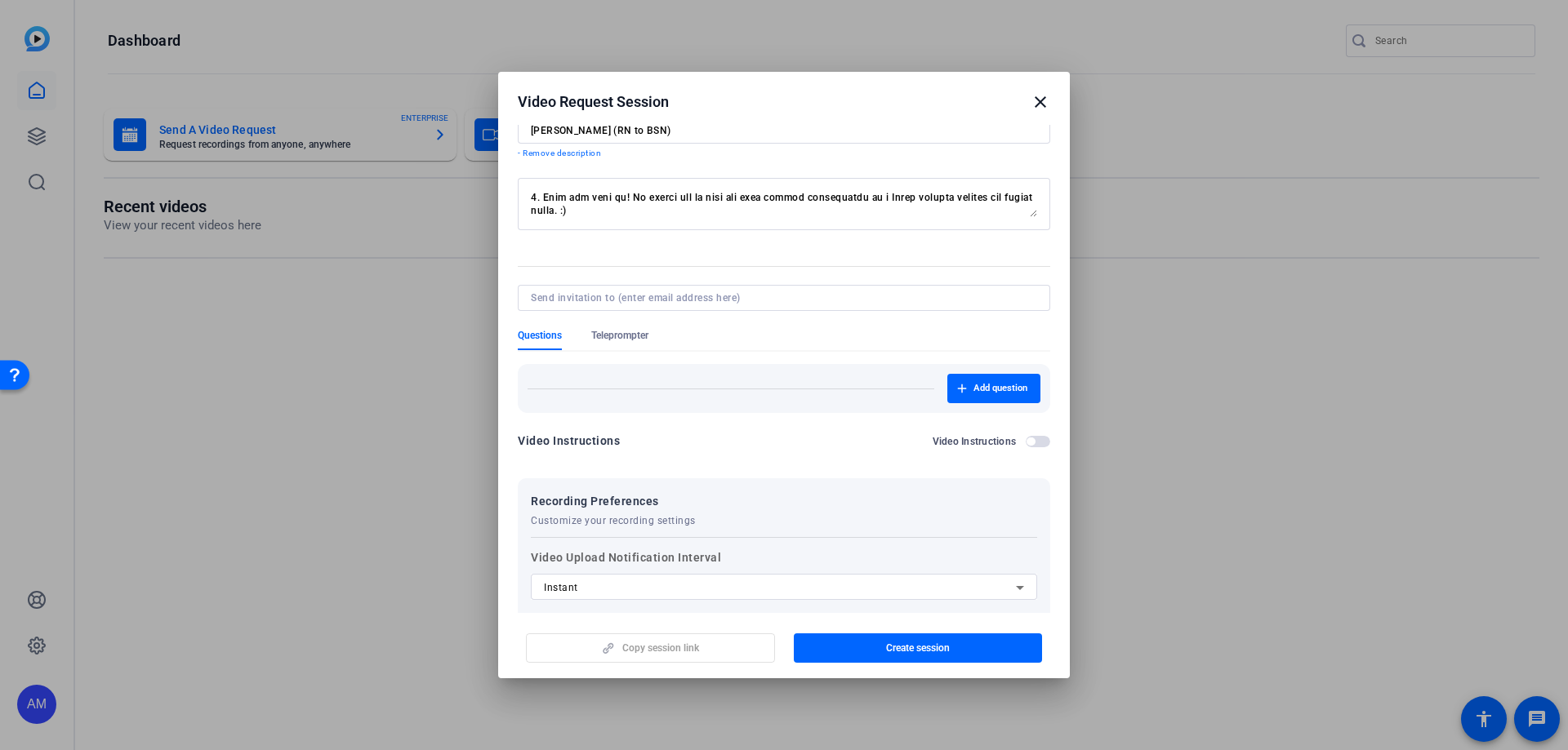
scroll to position [81, 0]
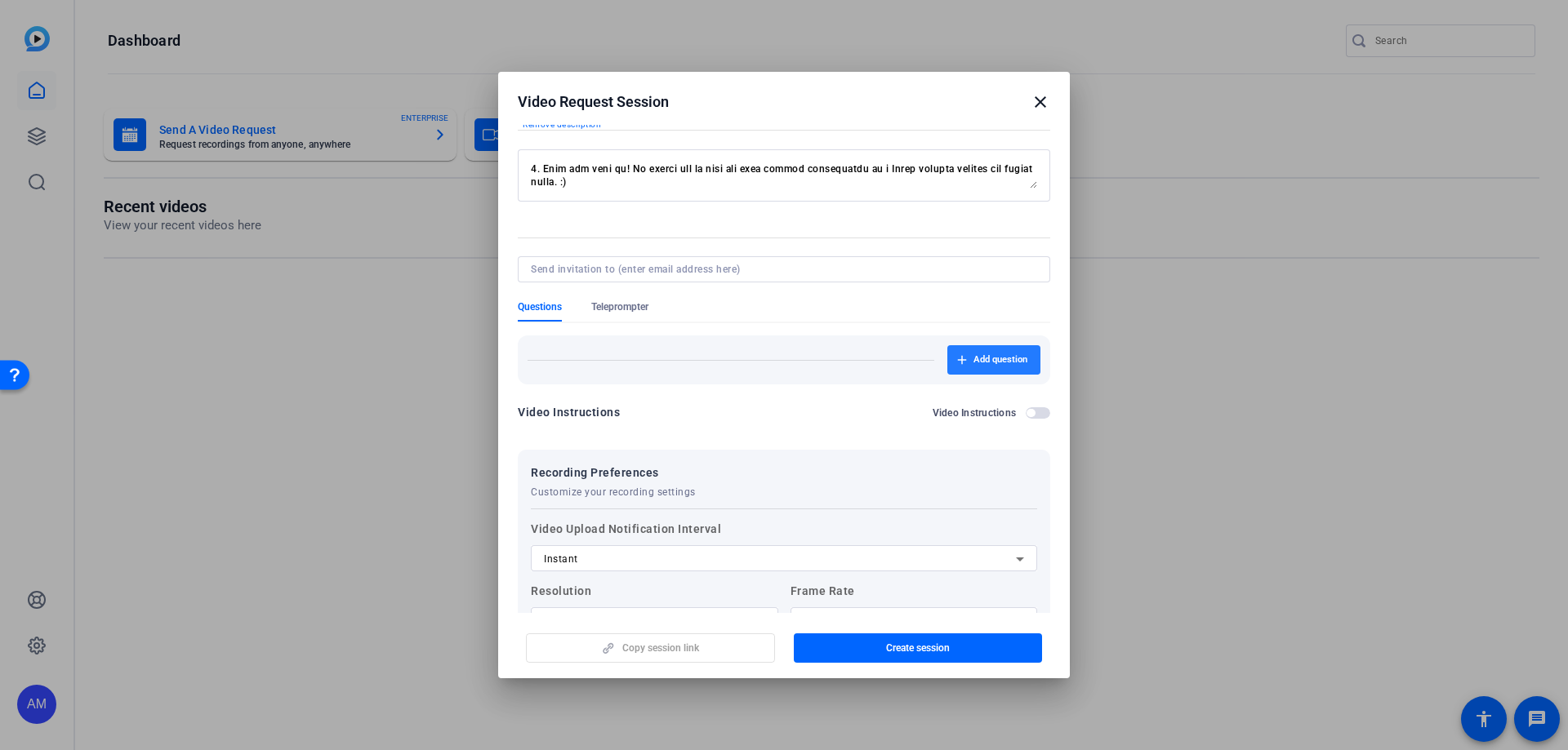
click at [962, 352] on span "button" at bounding box center [993, 360] width 93 height 39
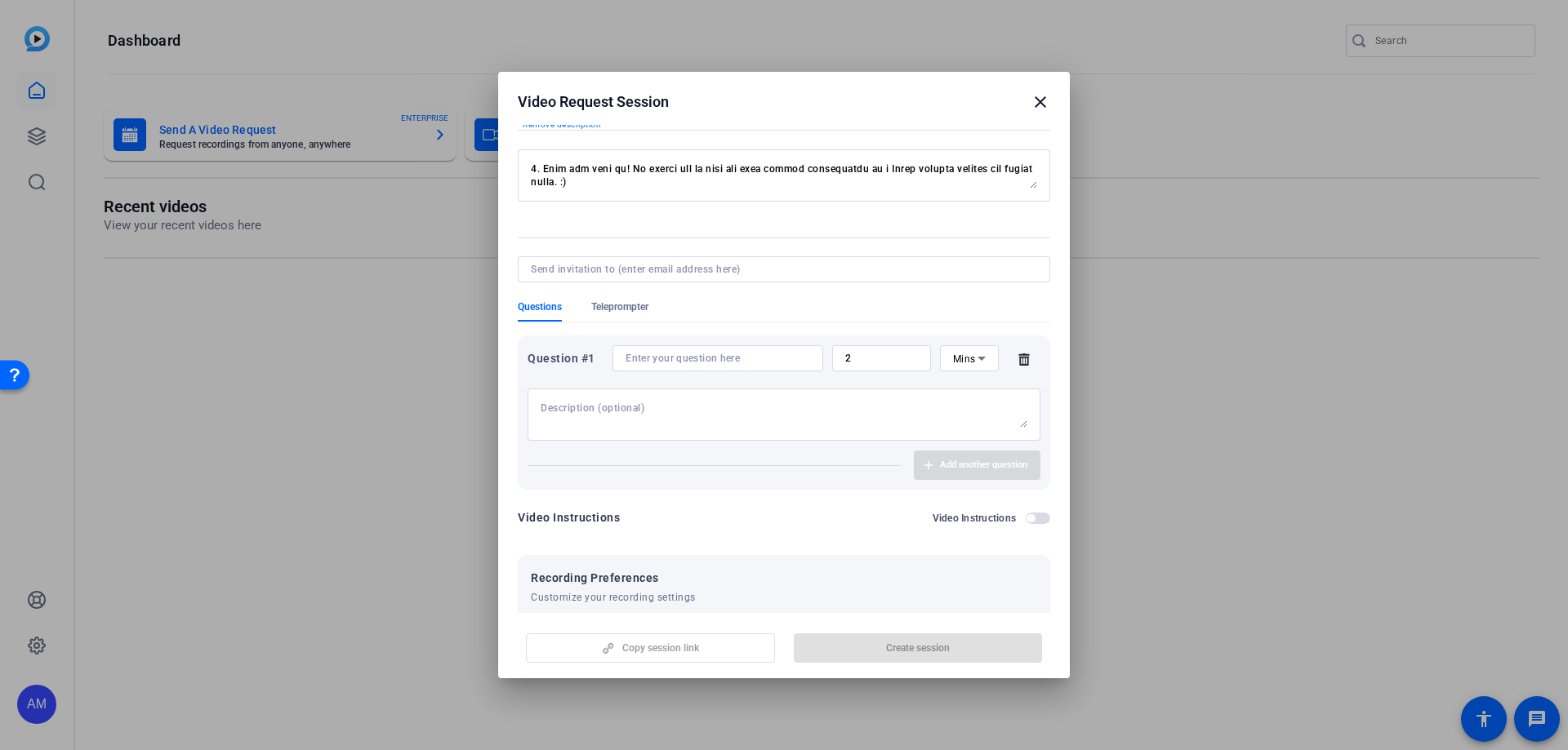
click at [861, 361] on input "2" at bounding box center [881, 358] width 72 height 13
click at [639, 412] on textarea at bounding box center [784, 415] width 487 height 26
click at [660, 359] on input at bounding box center [717, 358] width 185 height 13
paste input "Can you tell me a bit more about your academic and/or nursing background?"
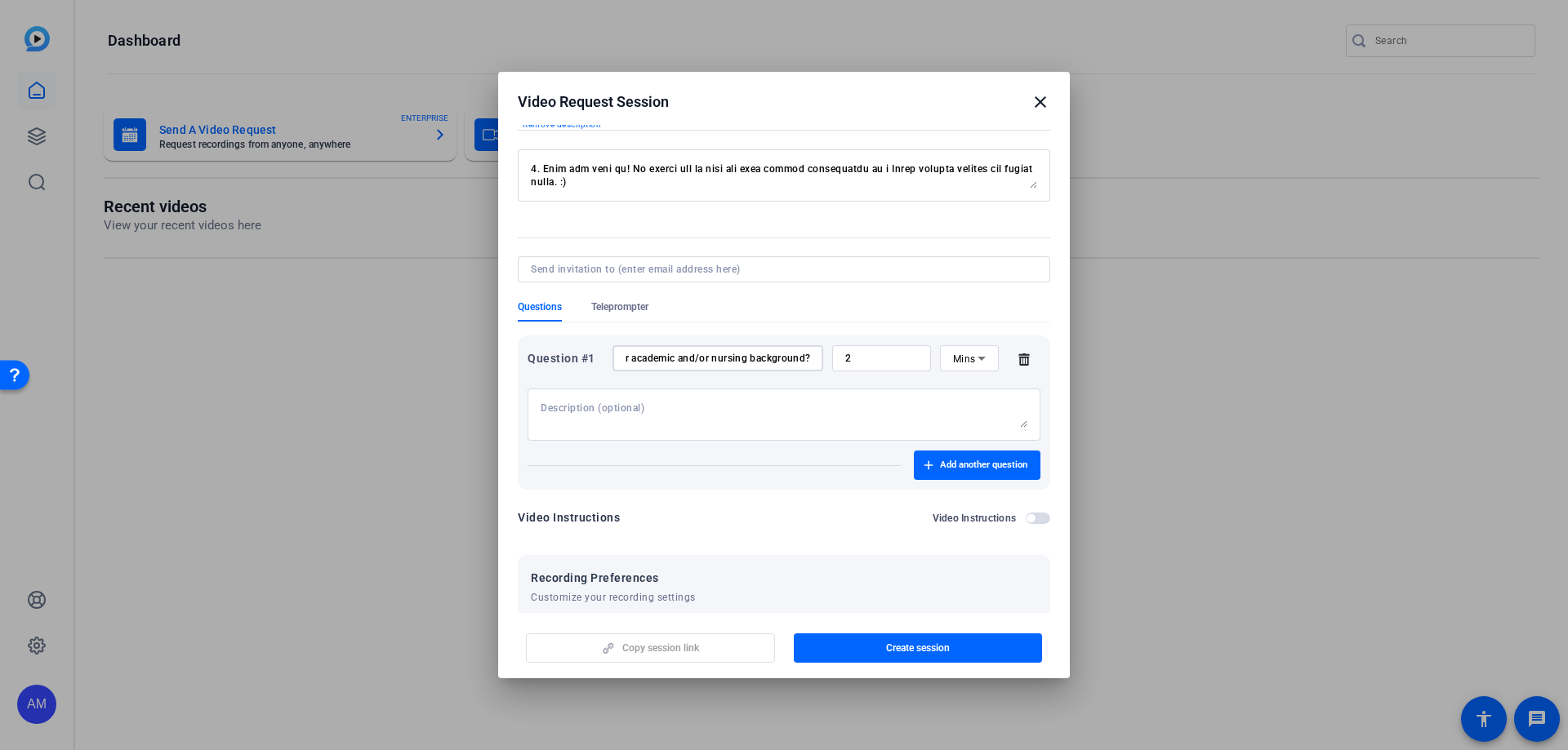
click at [689, 355] on input "Can you tell me a bit more about your academic and/or nursing background?" at bounding box center [717, 358] width 185 height 13
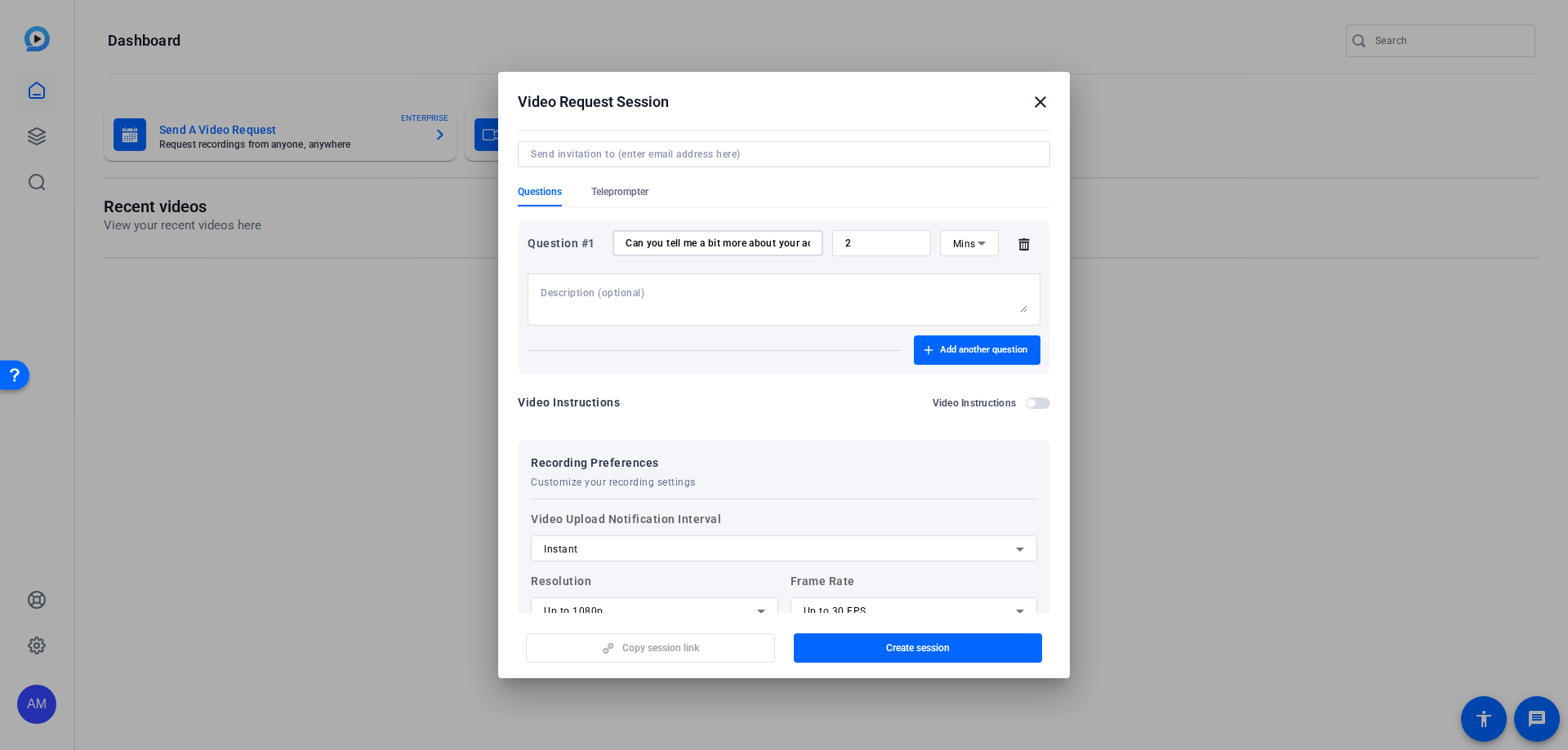
scroll to position [245, 0]
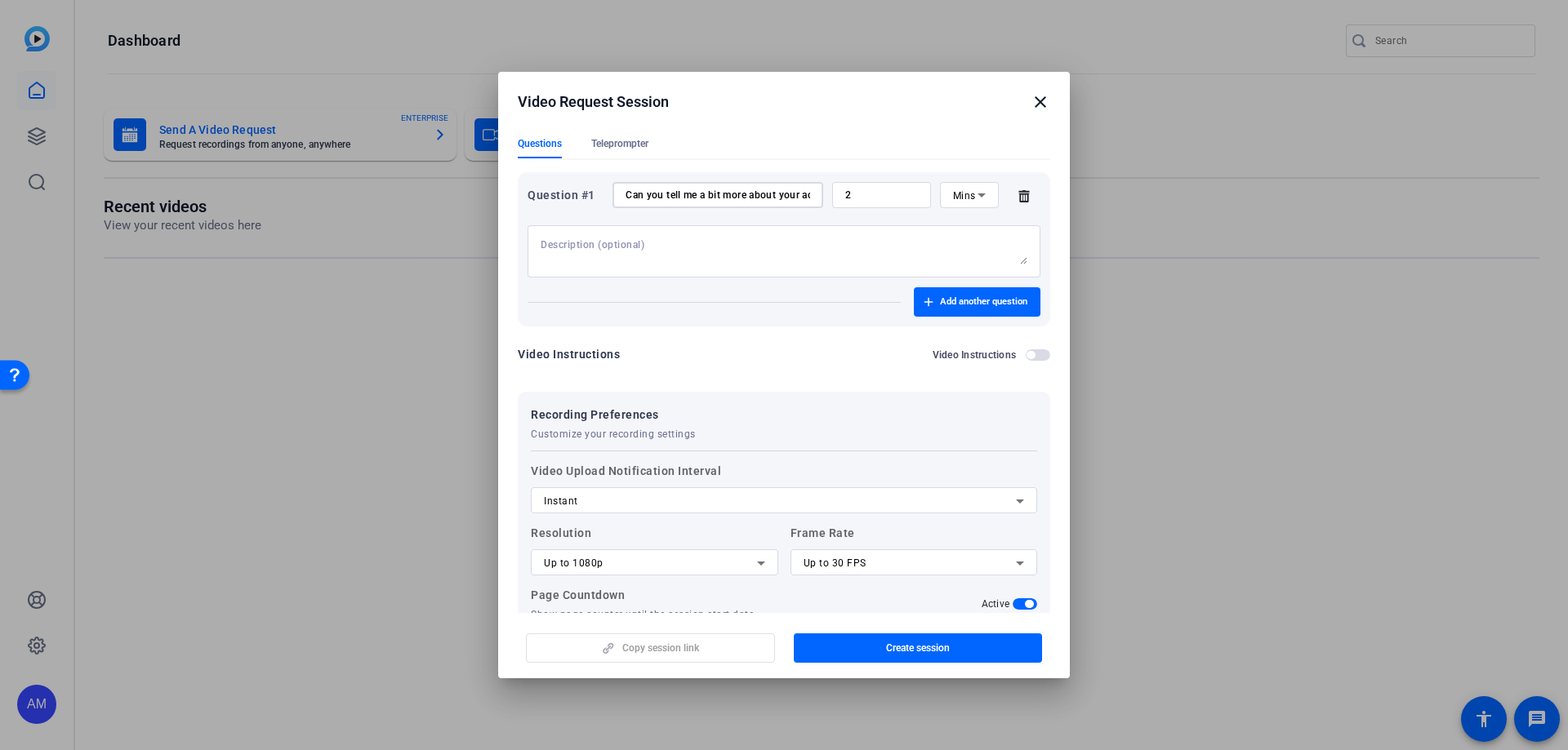
click at [704, 196] on input "Can you tell me a bit more about your academic and/or nursing background?" at bounding box center [717, 195] width 185 height 13
click at [750, 197] on input "Can you tell me a bit more about your academic and/or nursing background?" at bounding box center [717, 195] width 185 height 13
click at [756, 194] on input "Can you briefly describe your academic and/or nursing background?" at bounding box center [717, 195] width 185 height 13
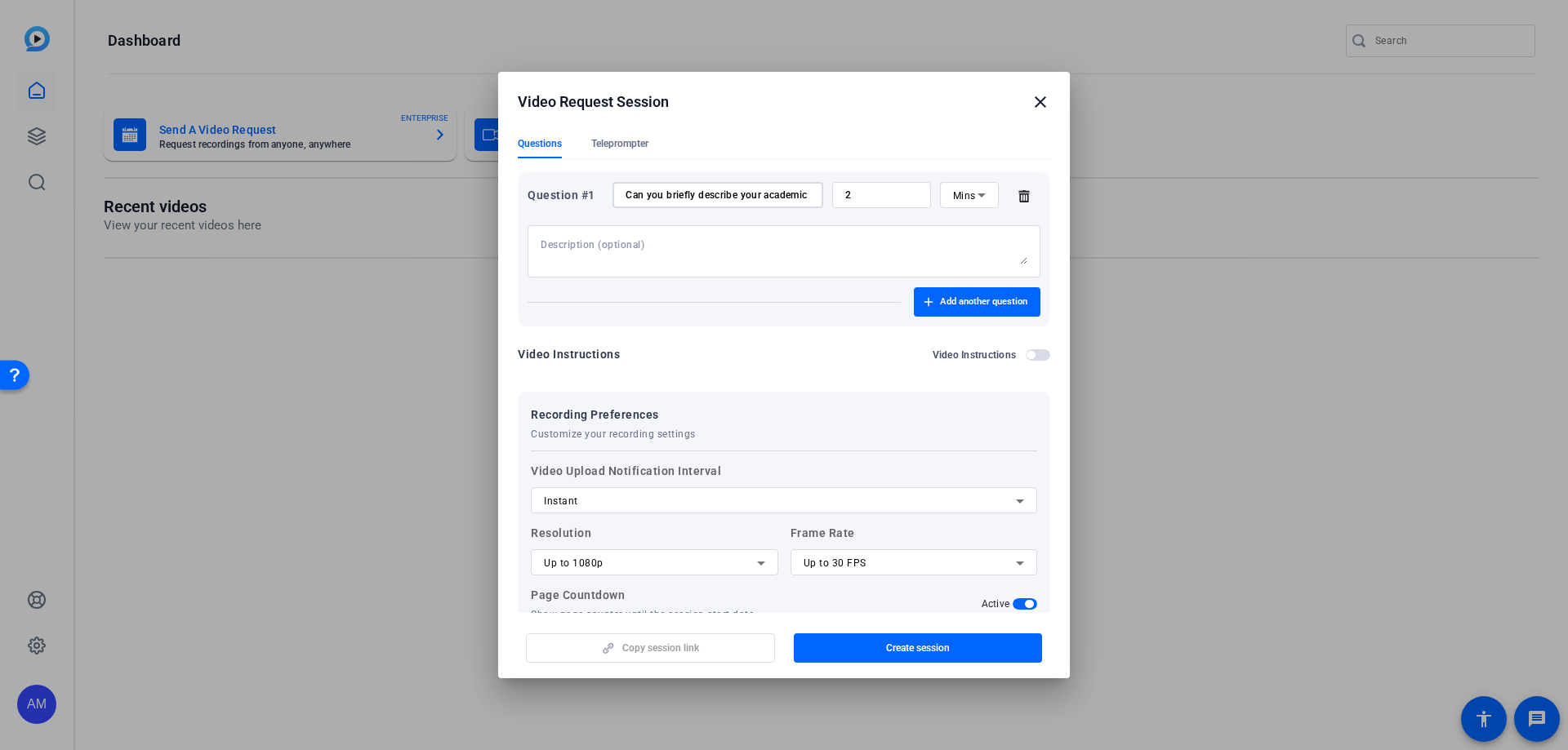
click at [756, 194] on input "Can you briefly describe your academic and/or nursing background?" at bounding box center [717, 195] width 185 height 13
type input "Can you briefly describe your academic and/or nursing background?"
click at [926, 301] on span "button" at bounding box center [977, 302] width 127 height 39
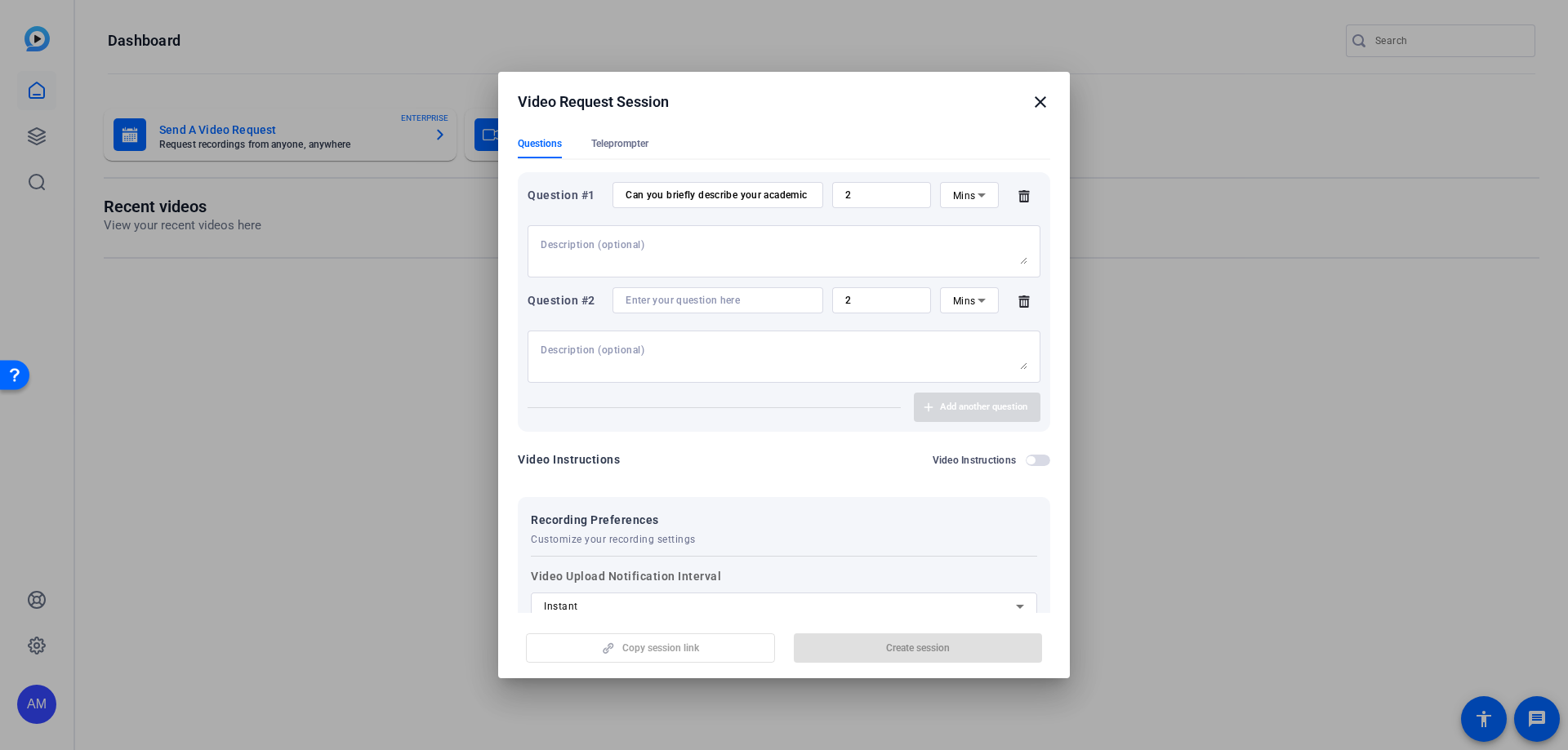
click at [653, 301] on input at bounding box center [717, 301] width 185 height 13
paste input "What drew you to pursue a nursing degree at the [GEOGRAPHIC_DATA]?"
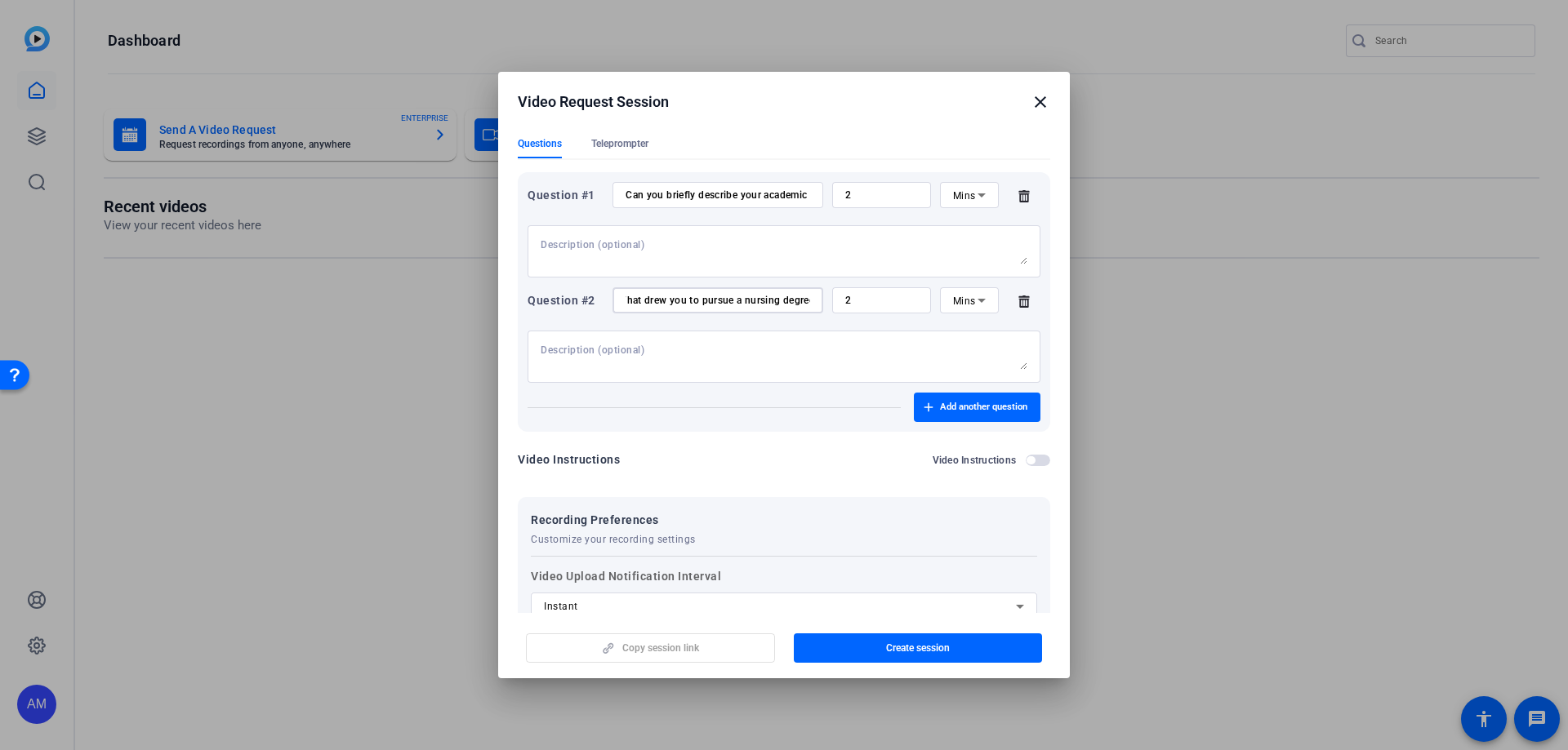
scroll to position [0, 0]
type input "What drew you to pursue a nursing degree at the [GEOGRAPHIC_DATA]?"
click at [623, 354] on textarea at bounding box center [784, 357] width 487 height 26
paste textarea "What motivates you to become or advance as a nurse?"
type textarea "What motivates you to become or advance as a nurse?"
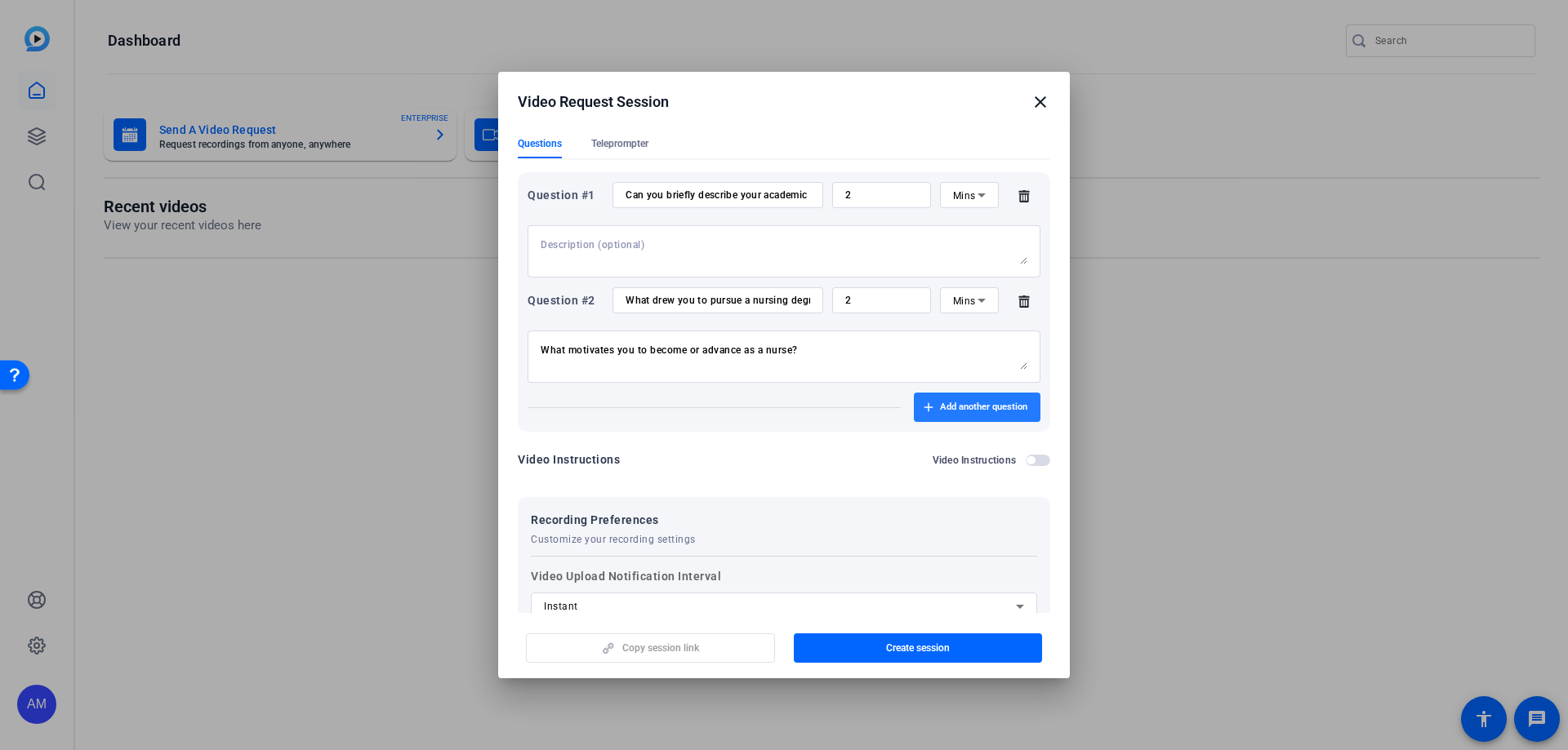
click at [924, 403] on icon "button" at bounding box center [929, 407] width 10 height 10
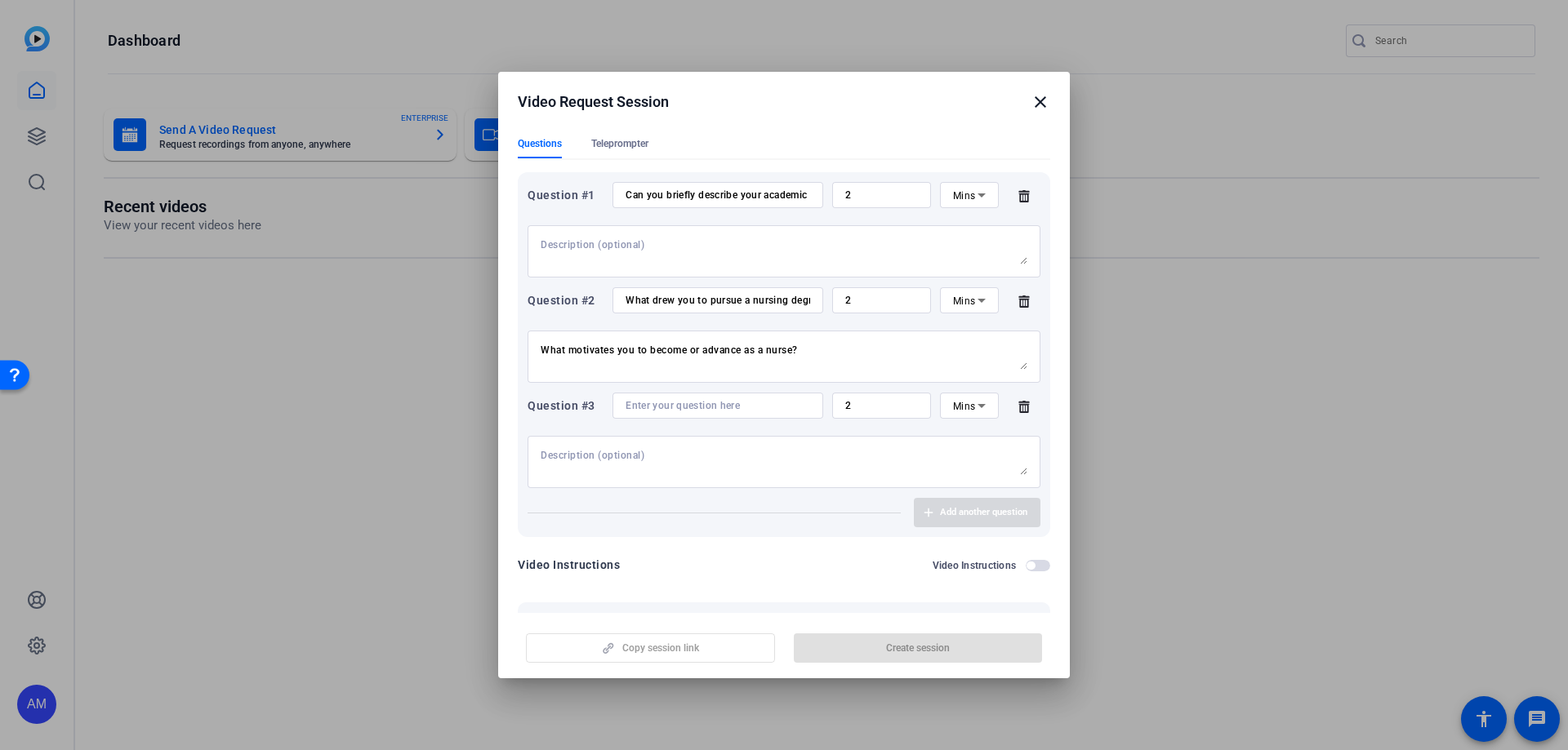
click at [647, 405] on input at bounding box center [717, 406] width 185 height 13
paste input "Why should students like you choose Tulsa for their nursing program?"
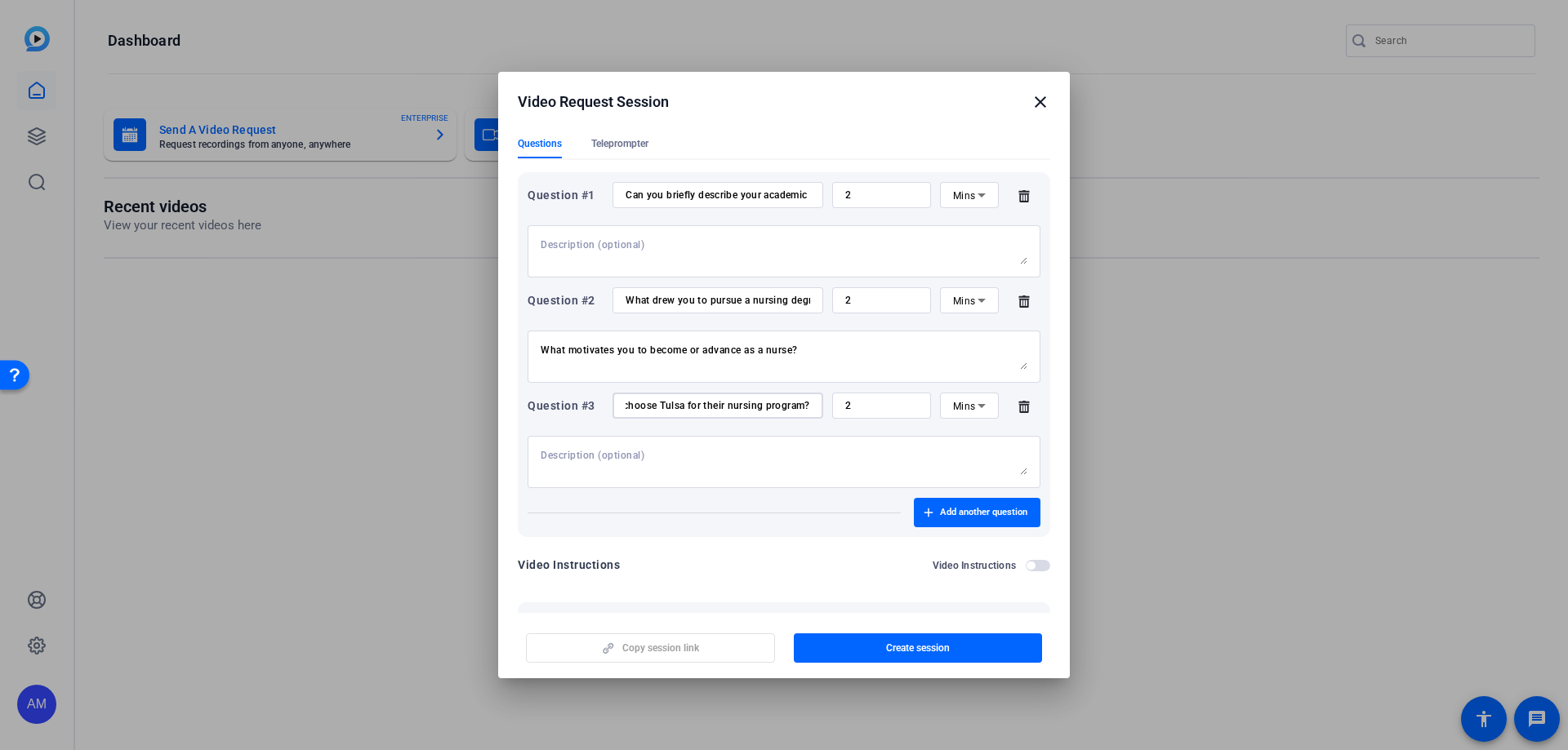
type input "Why should students like you choose Tulsa for their nursing program?"
click at [620, 452] on textarea at bounding box center [784, 462] width 487 height 26
paste textarea "What positive experiences have you had so far?"
click at [736, 455] on textarea "What positive experiences have you had so far?" at bounding box center [784, 462] width 487 height 26
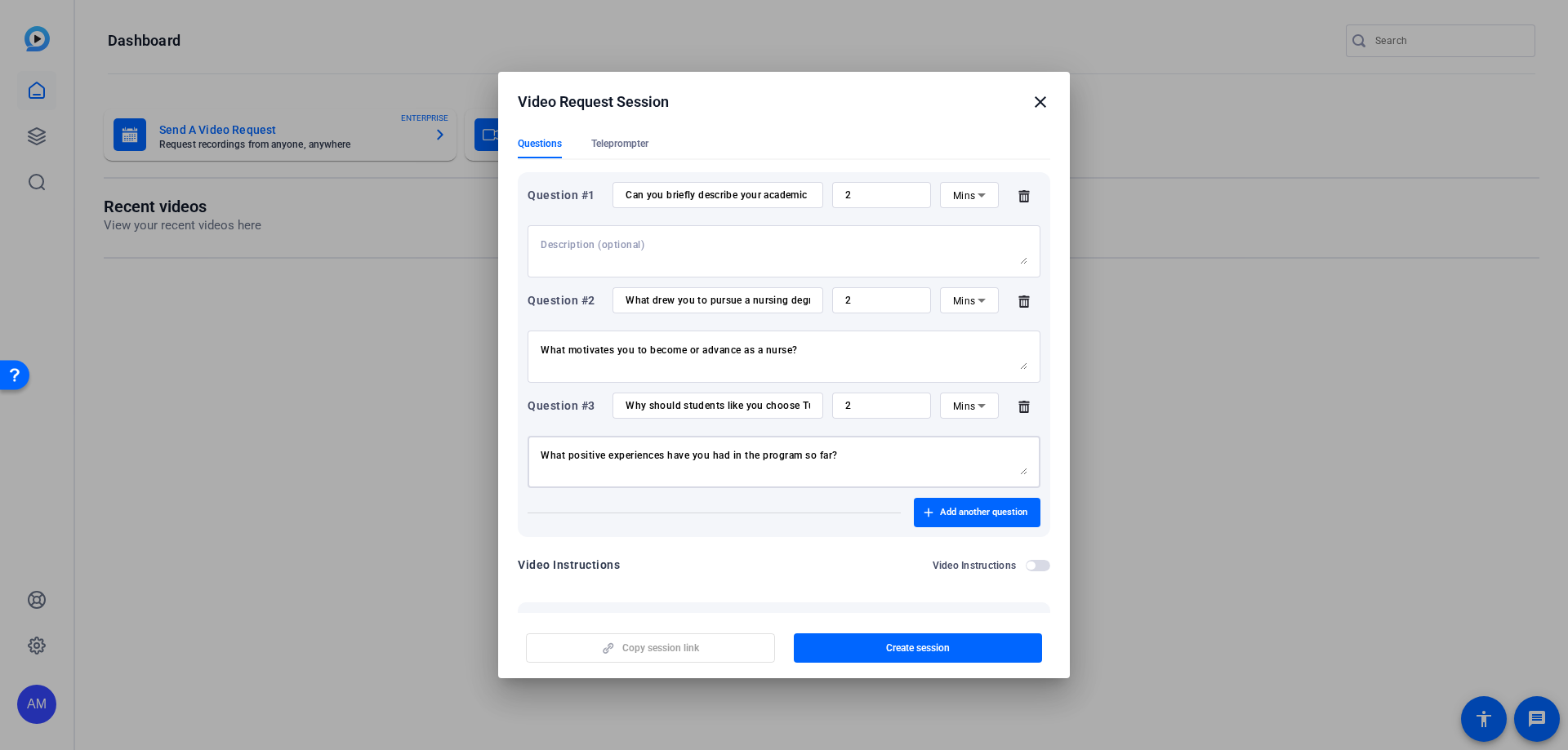
type textarea "What positive experiences have you had in the program so far?"
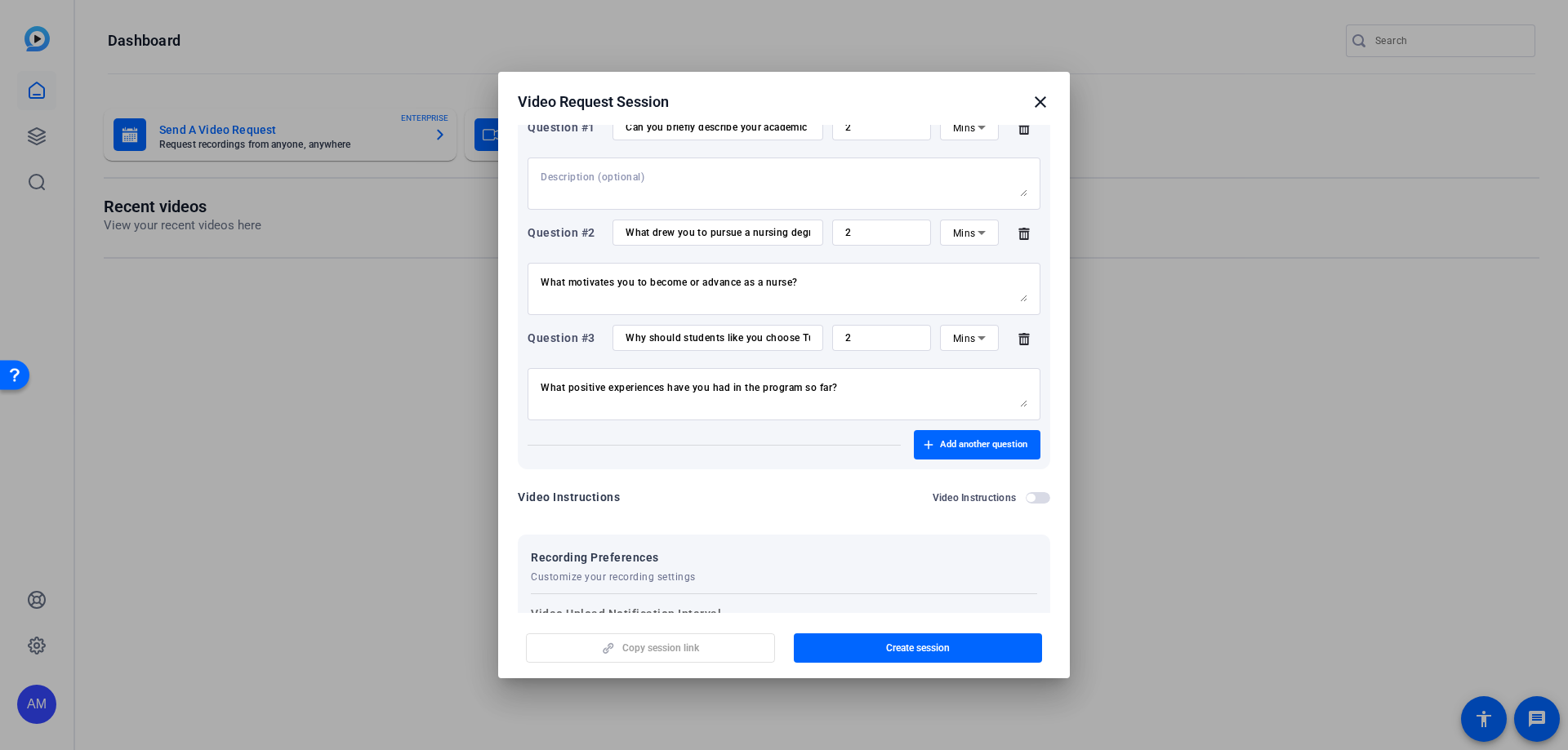
scroll to position [408, 0]
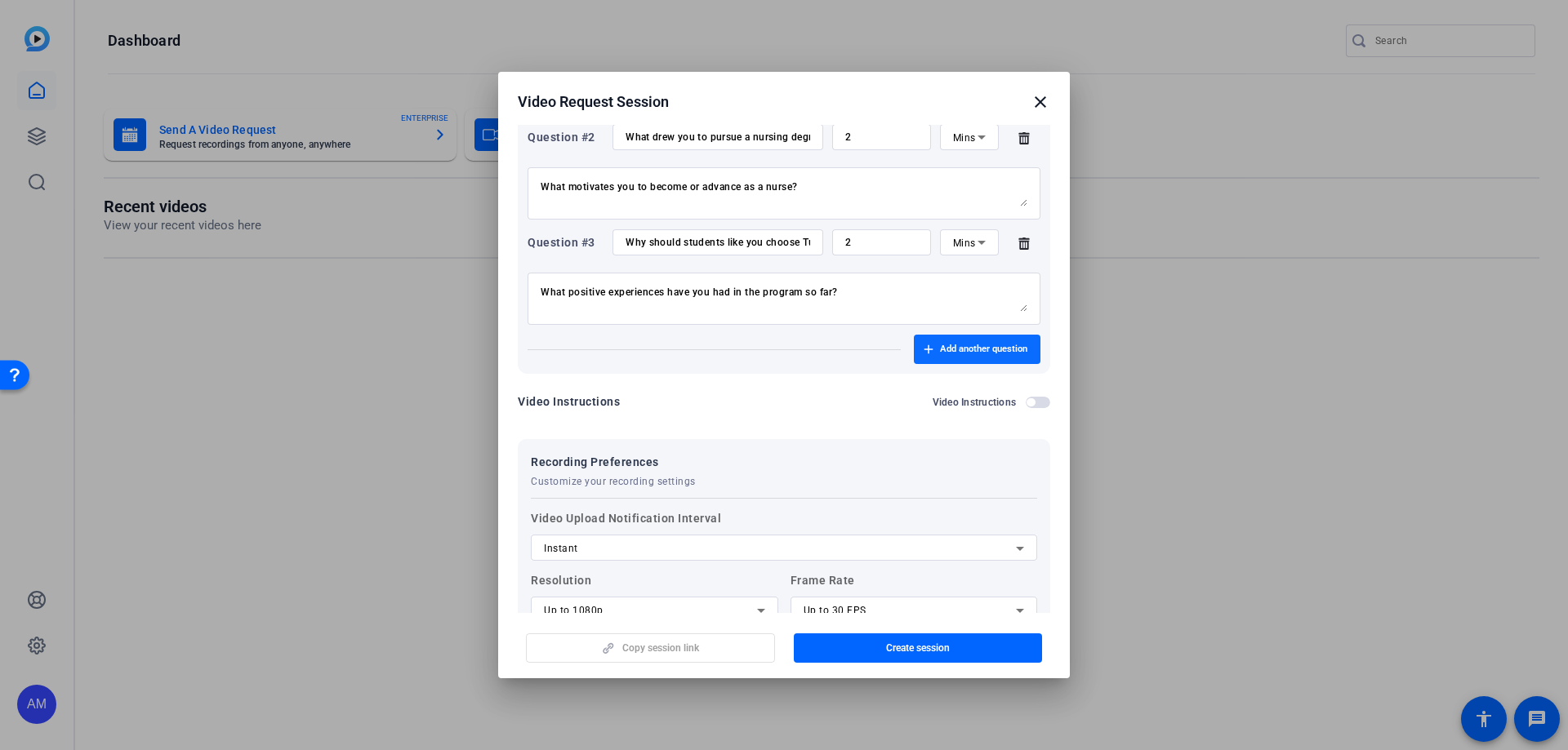
click at [951, 362] on span "button" at bounding box center [977, 349] width 127 height 39
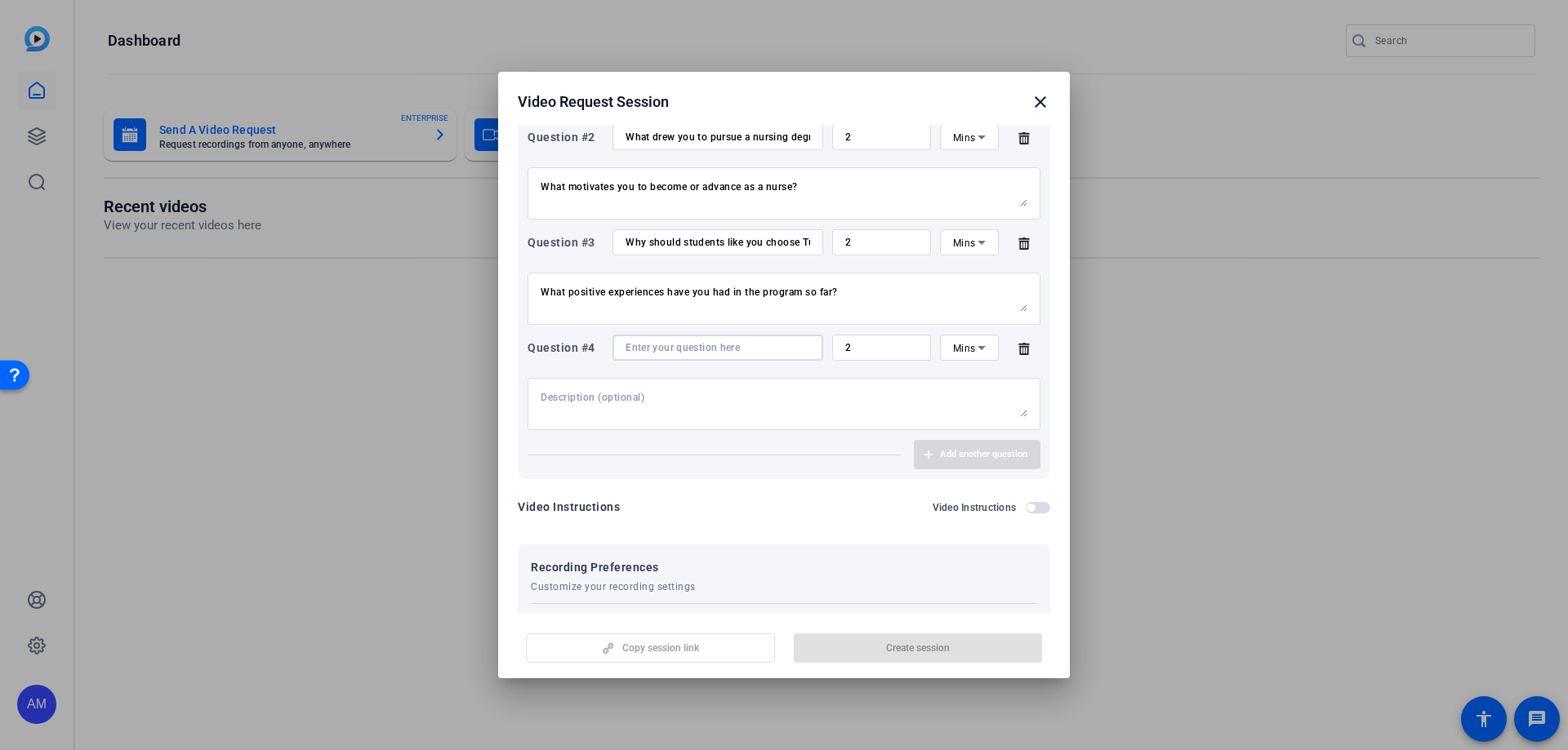
click at [676, 347] on input at bounding box center [717, 347] width 185 height 13
paste input "In what ways do you feel supported by the faculty who teach your courses?"
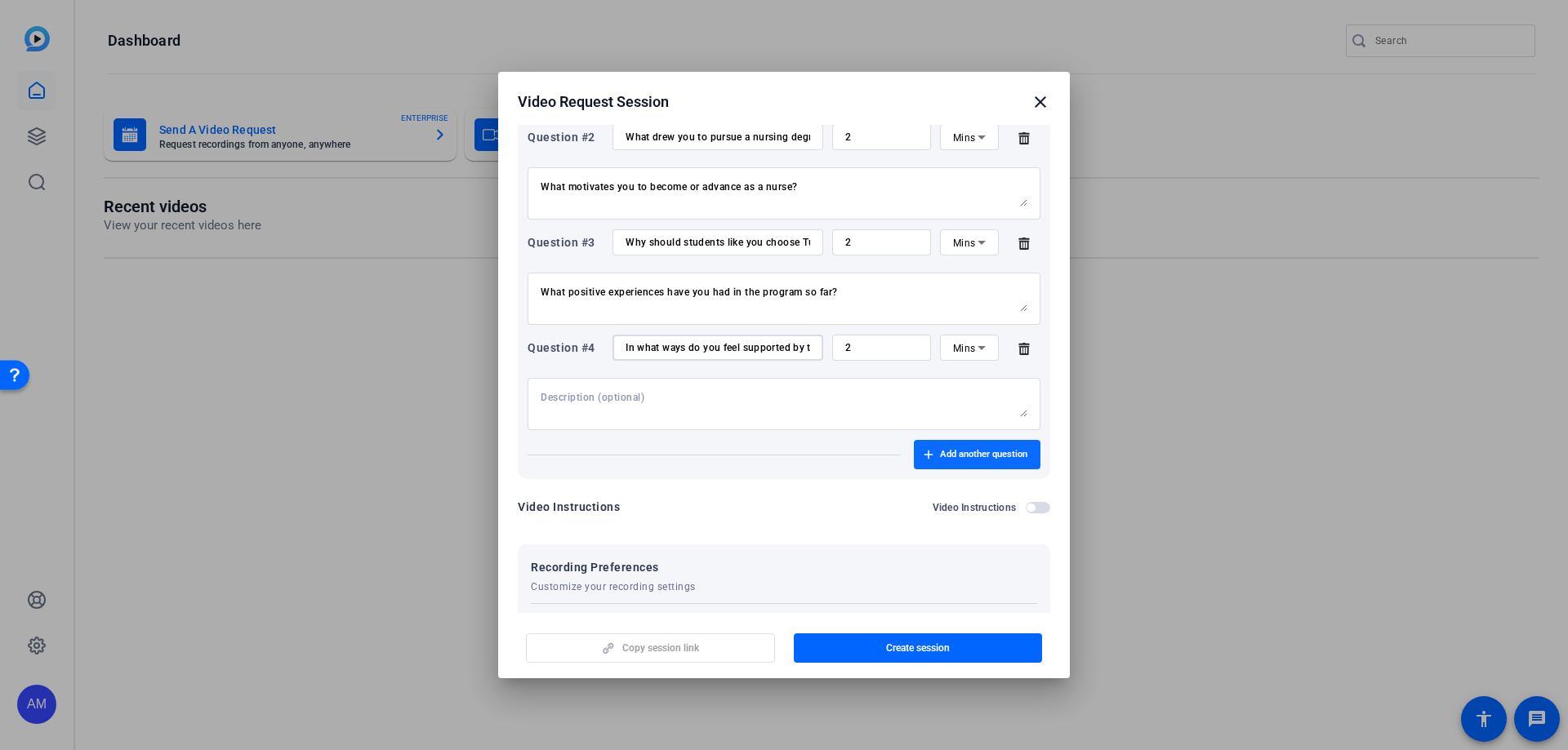
scroll to position [0, 171]
type input "In what ways do you feel supported by the faculty who teach your courses?"
click at [940, 449] on span "Add another question" at bounding box center [984, 454] width 87 height 13
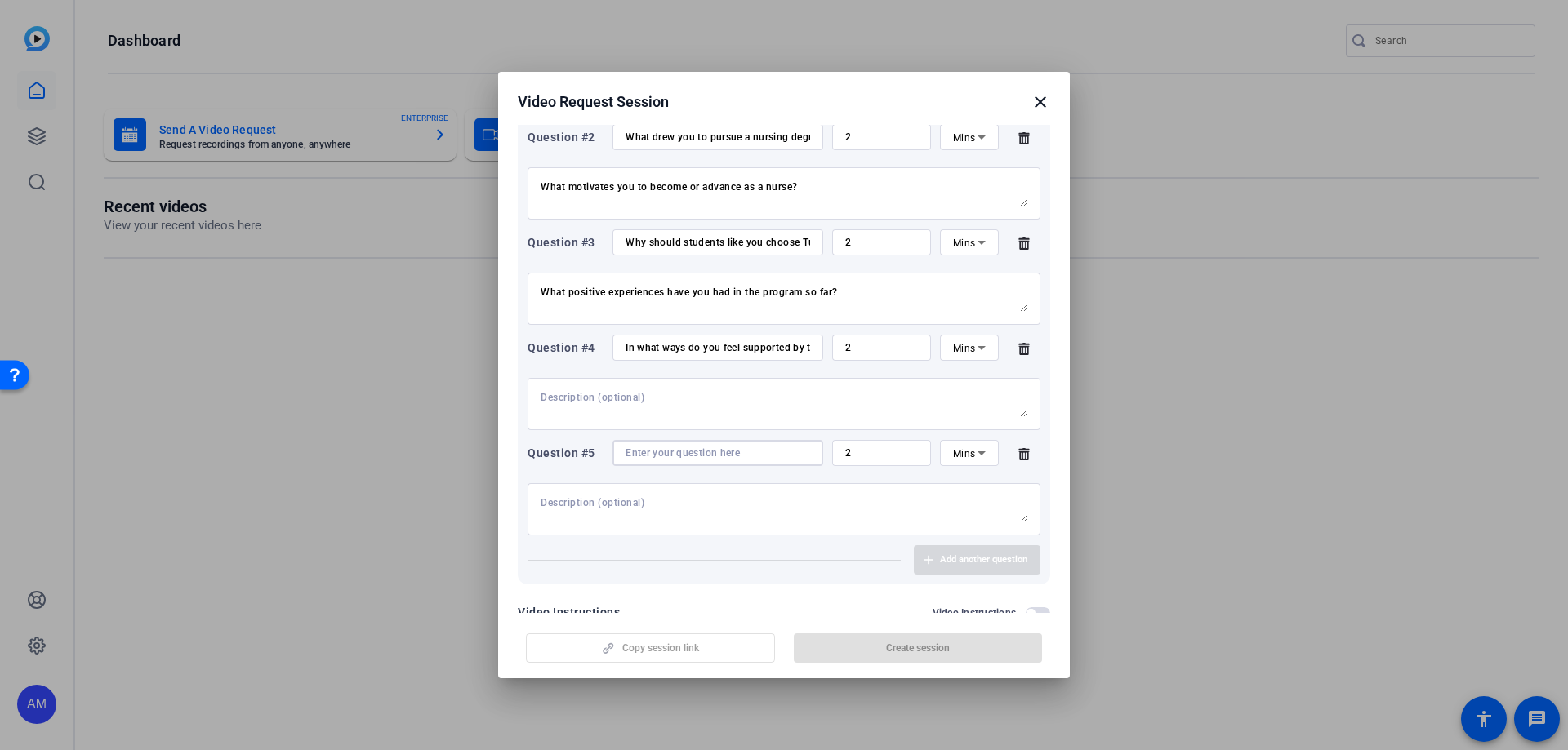
click at [639, 448] on input at bounding box center [717, 453] width 185 height 13
paste input "What connections have you made with other students in the program?"
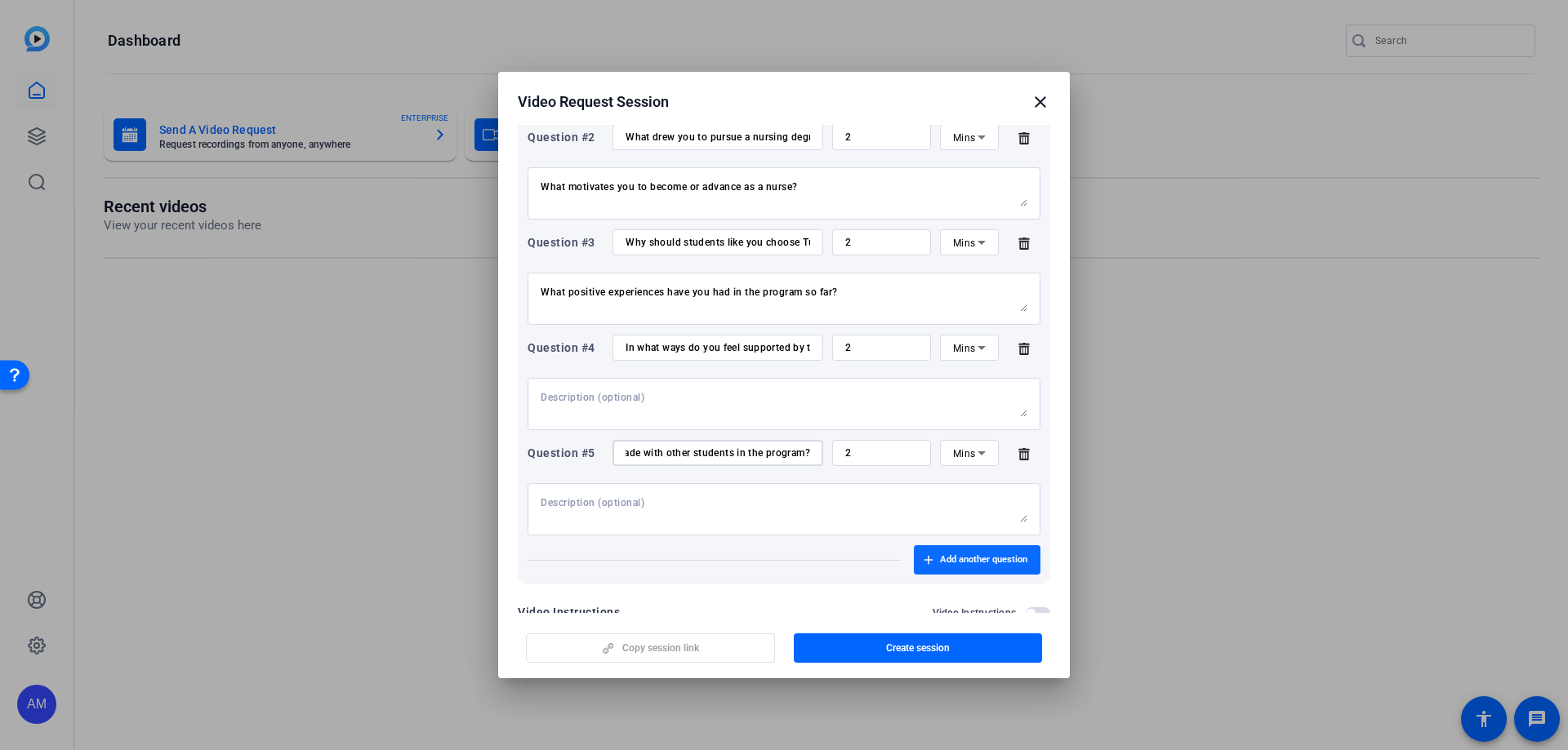
type input "What connections have you made with other students in the program?"
click at [946, 455] on span "Add another question" at bounding box center [984, 560] width 87 height 13
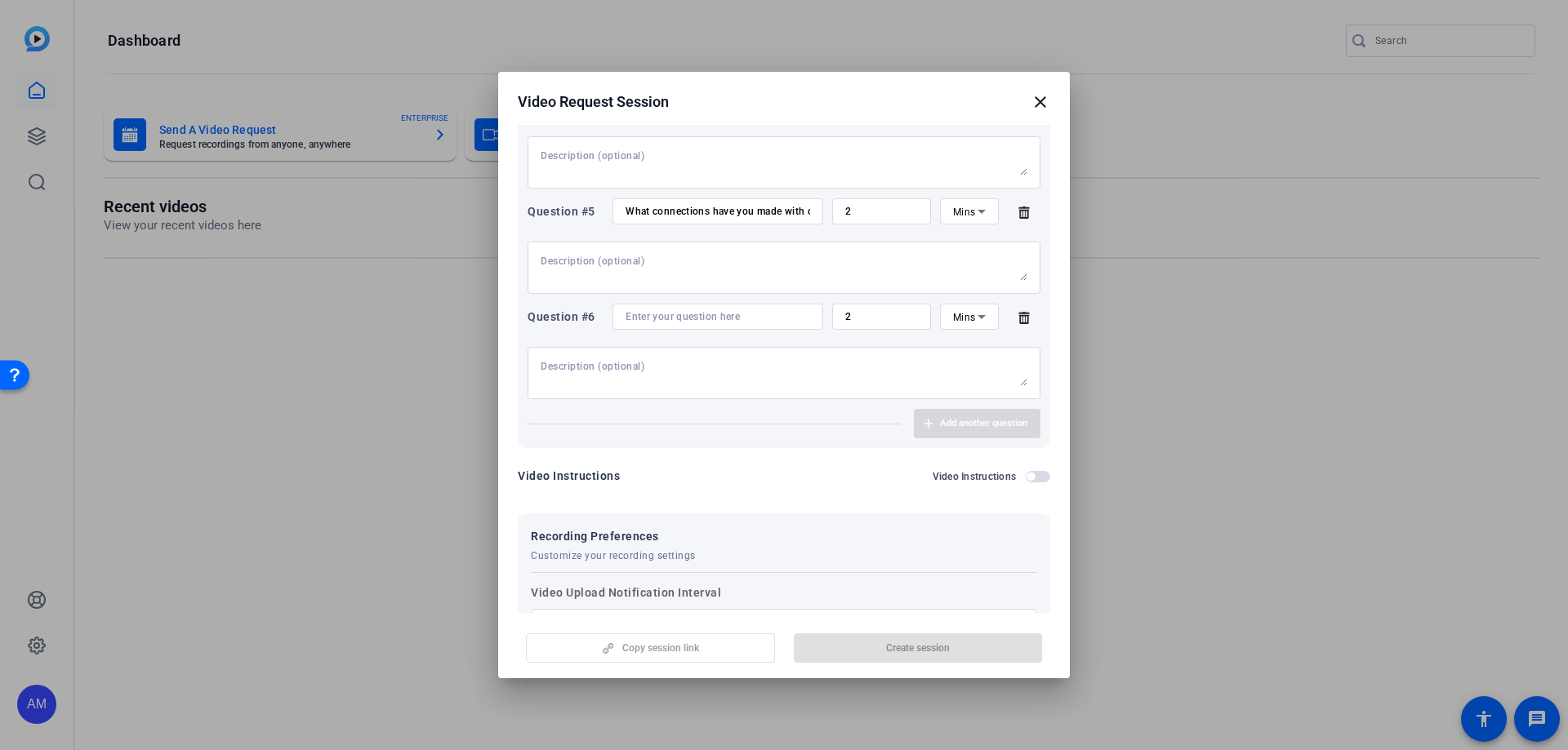
scroll to position [653, 0]
click at [671, 312] on input at bounding box center [717, 314] width 185 height 13
paste input "How are your courses preparing you to apply the skills you’re learning in the r…"
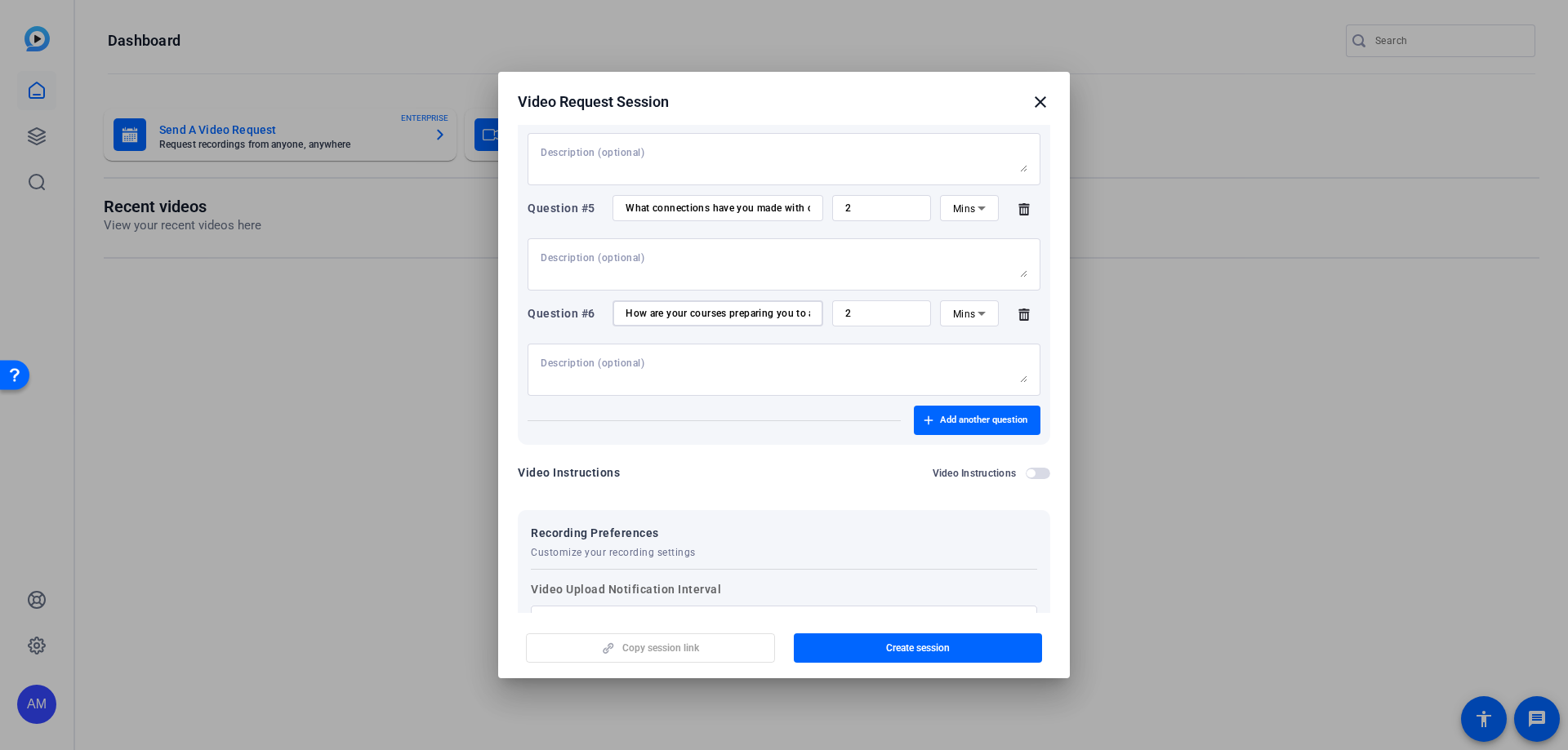
scroll to position [0, 228]
type input "How are your courses preparing you to apply the skills you’re learning in the r…"
click at [701, 368] on textarea at bounding box center [784, 370] width 487 height 26
paste textarea "Any clinical experiences or experiential assignments that stand out?"
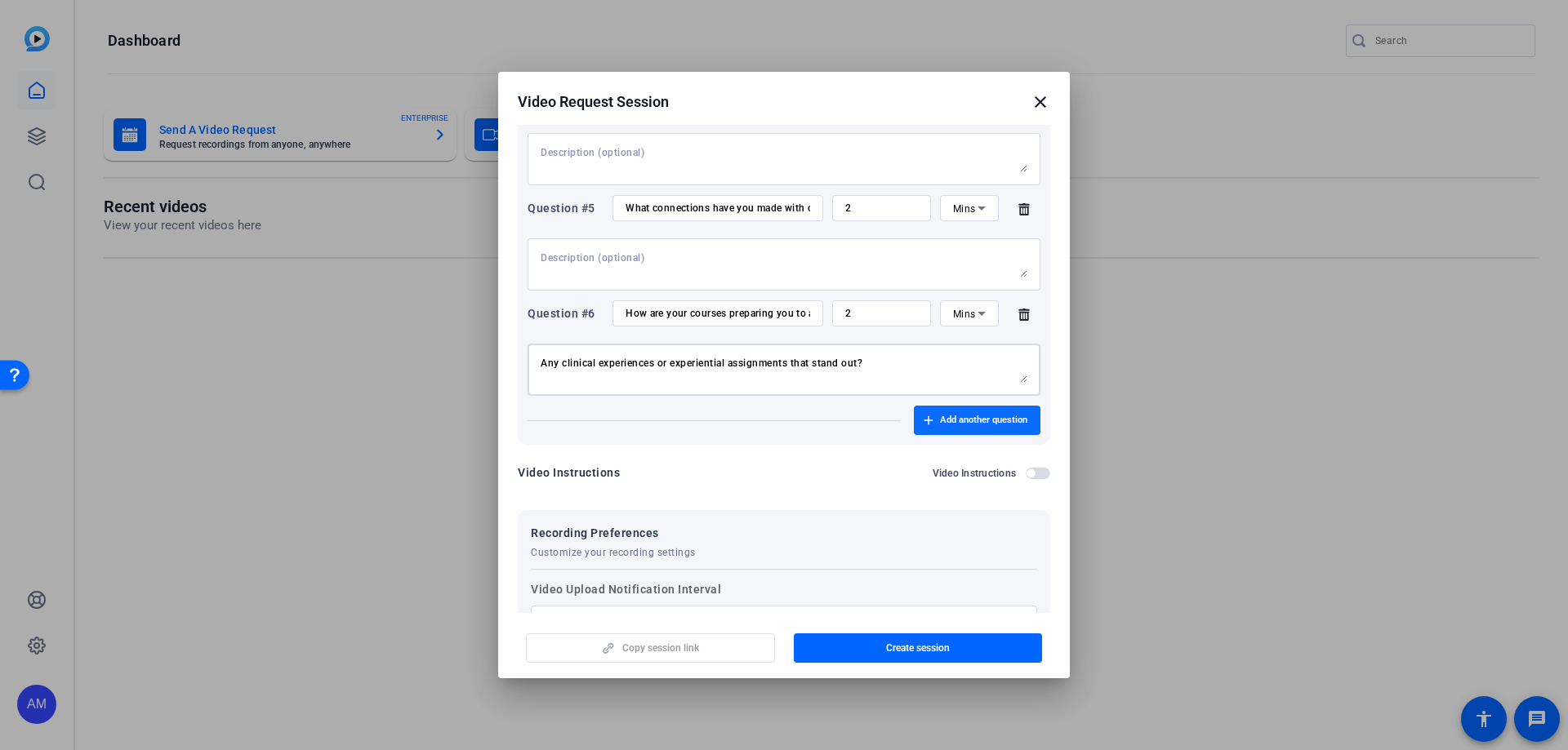
type textarea "Any clinical experiences or experiential assignments that stand out?"
click at [940, 414] on span "Add another question" at bounding box center [984, 421] width 87 height 13
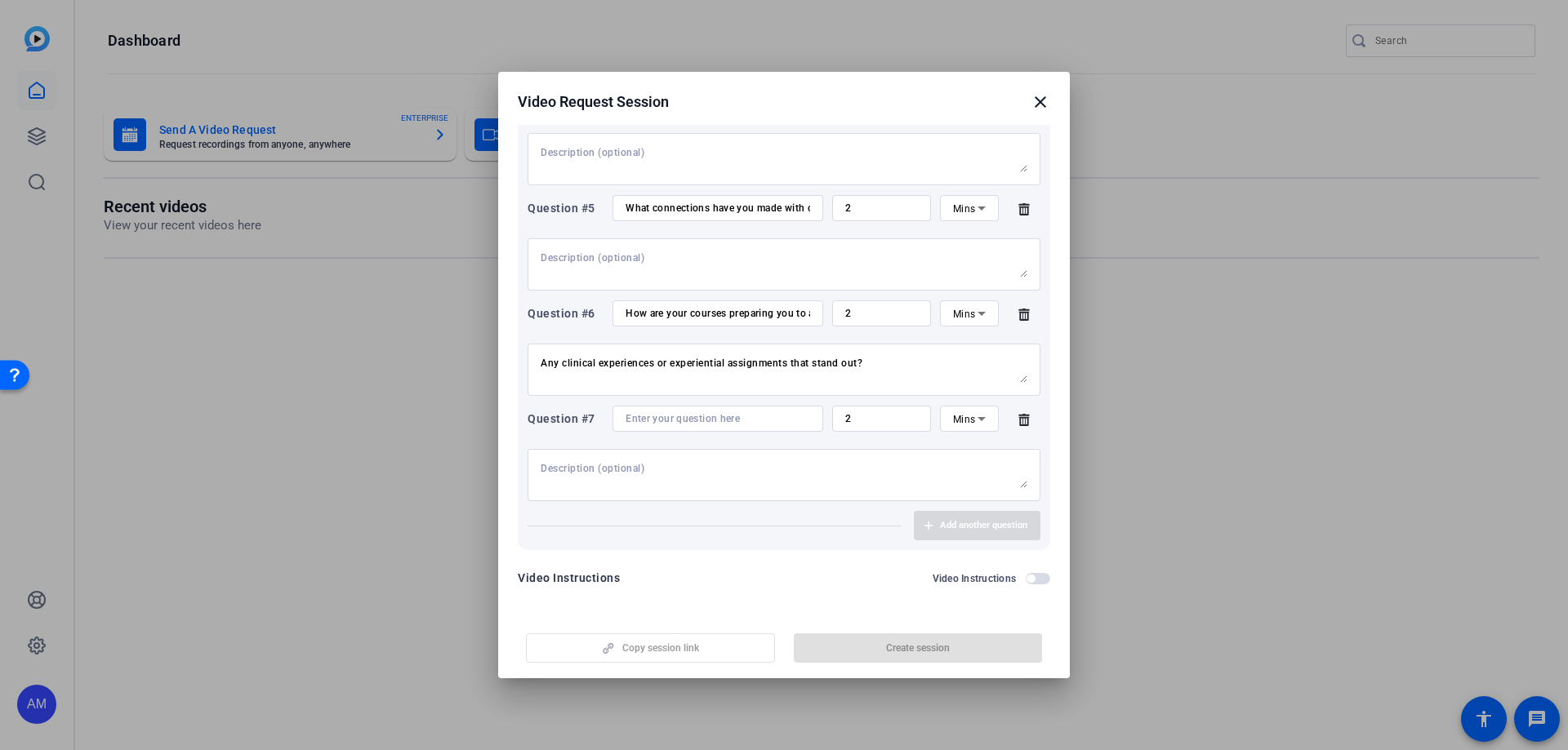
click at [639, 420] on input at bounding box center [717, 419] width 185 height 13
paste input "What are your plans after graduating from the program?"
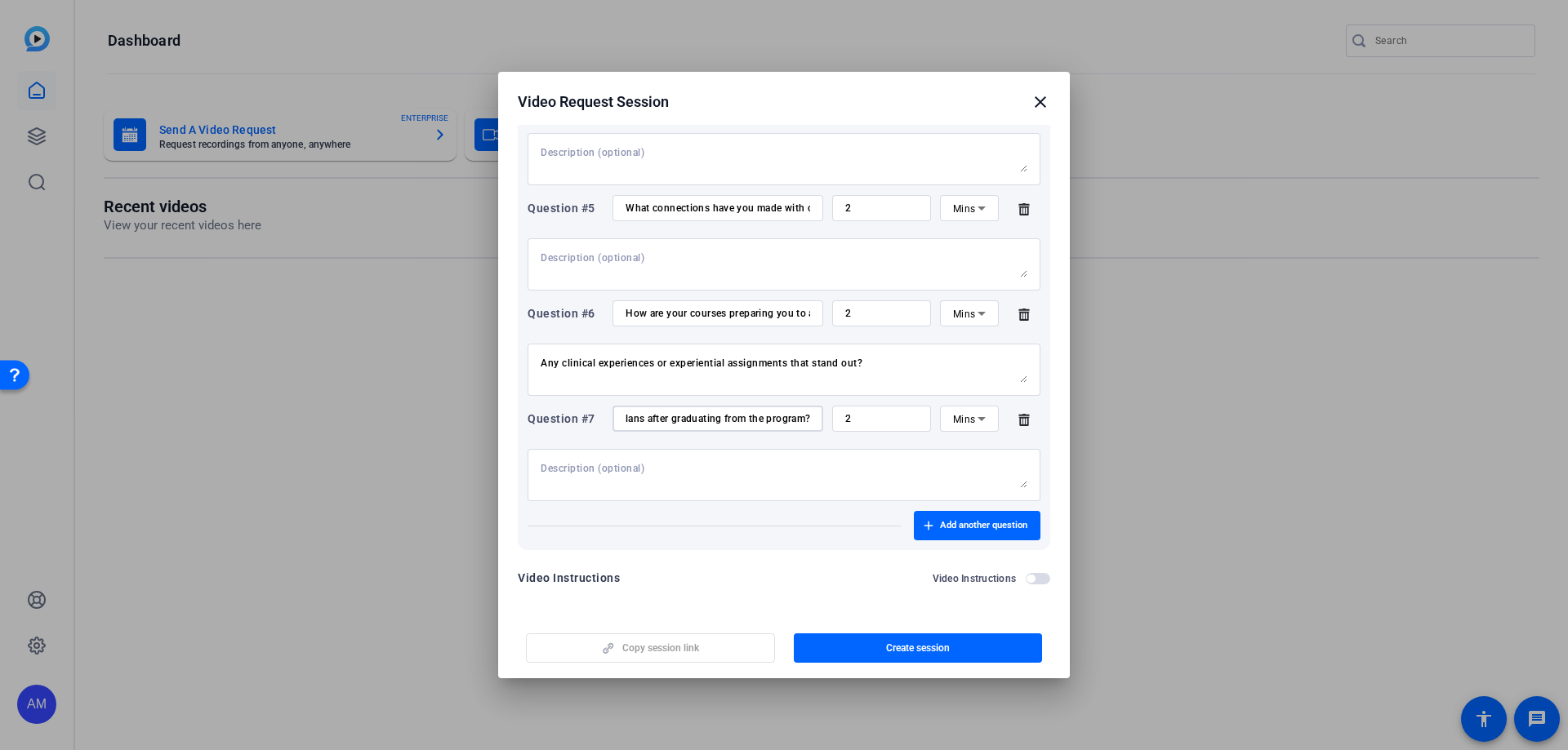
type input "What are your plans after graduating from the program?"
click at [642, 455] on textarea at bounding box center [784, 475] width 487 height 26
paste textarea "How do you think Tulsa is preparing you to achieve those goals?"
type textarea "How do you think Tulsa is preparing you to achieve those goals?"
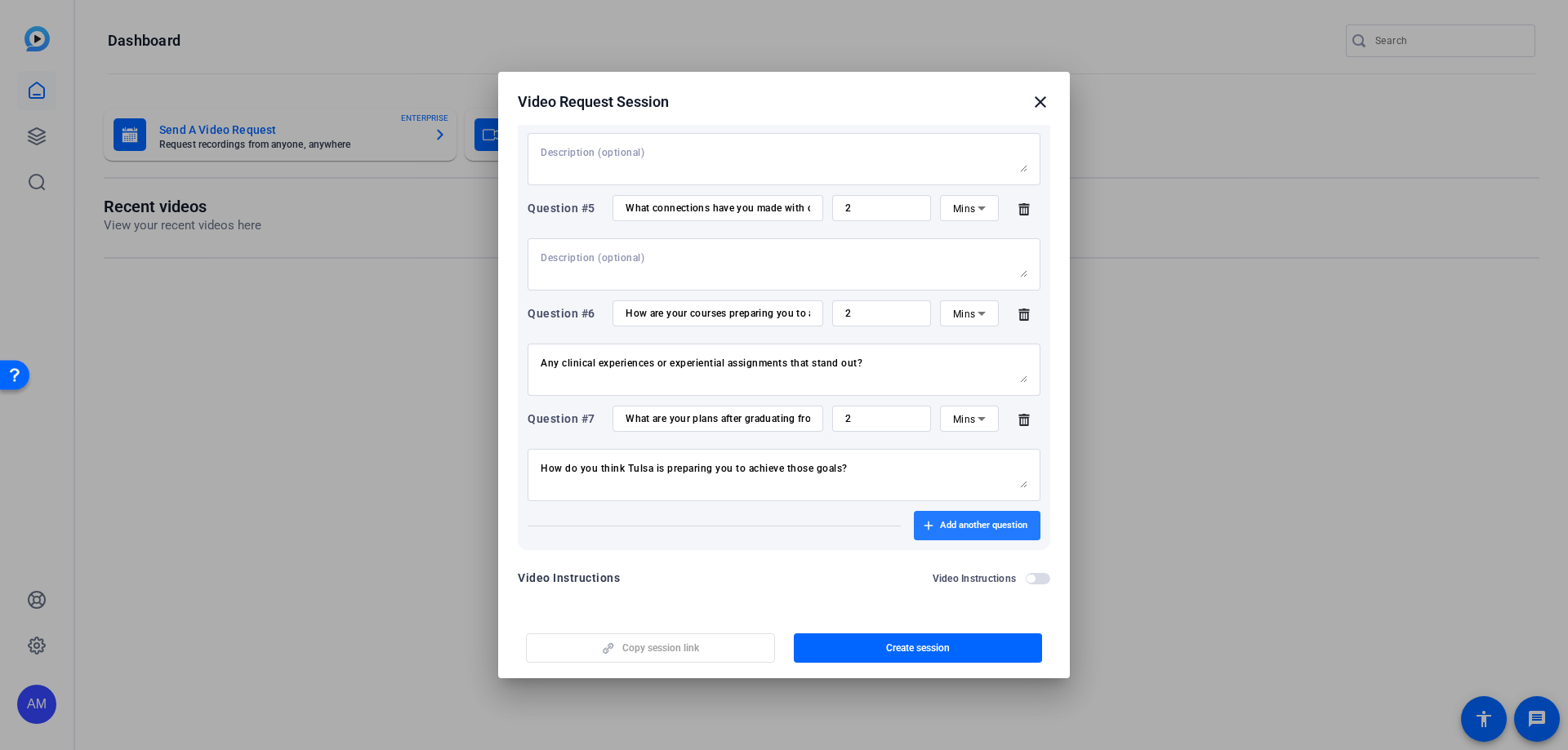
click at [927, 455] on span "button" at bounding box center [977, 526] width 127 height 39
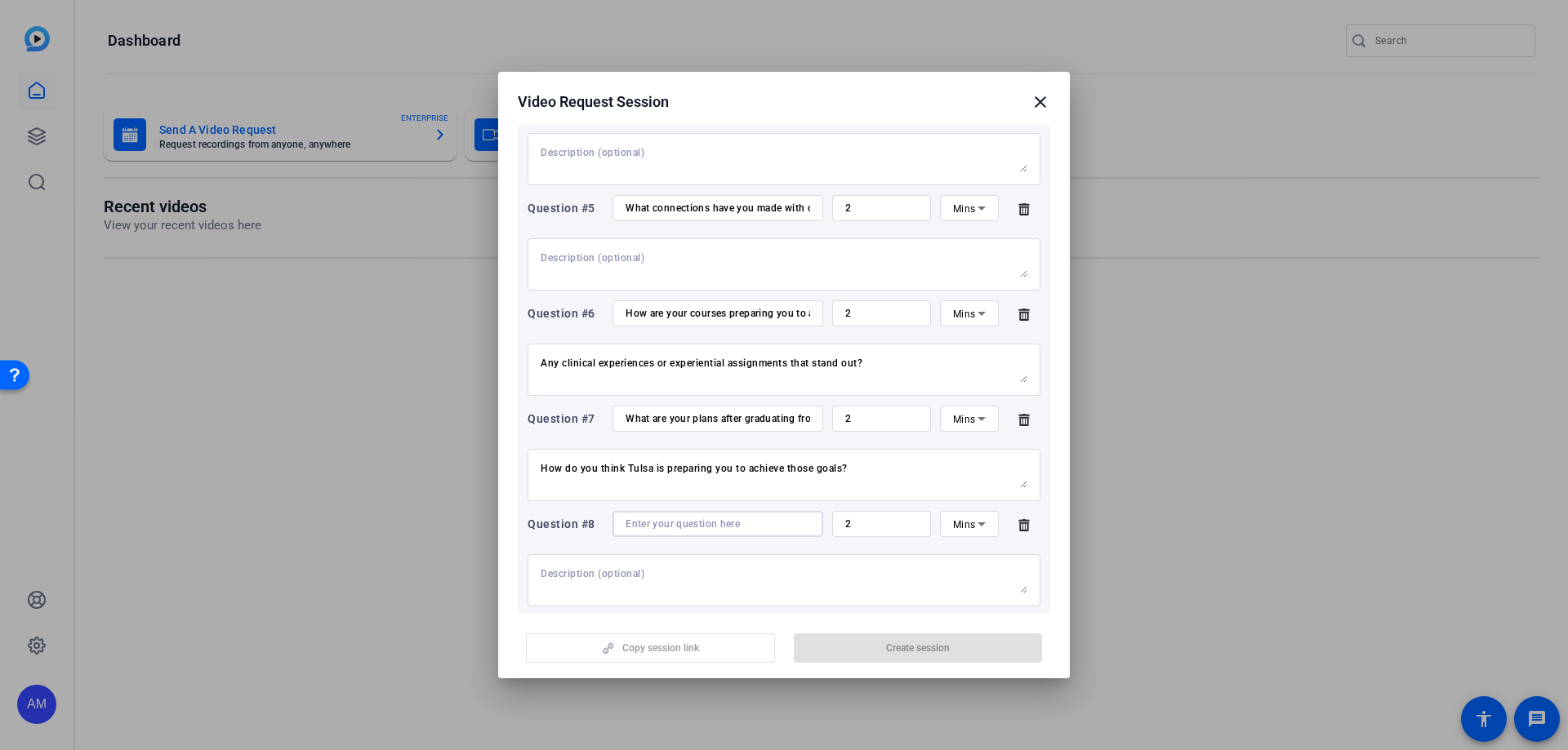
click at [631, 455] on input at bounding box center [717, 524] width 185 height 13
paste input "In one word, how would you describe your experience of your nursing program at …"
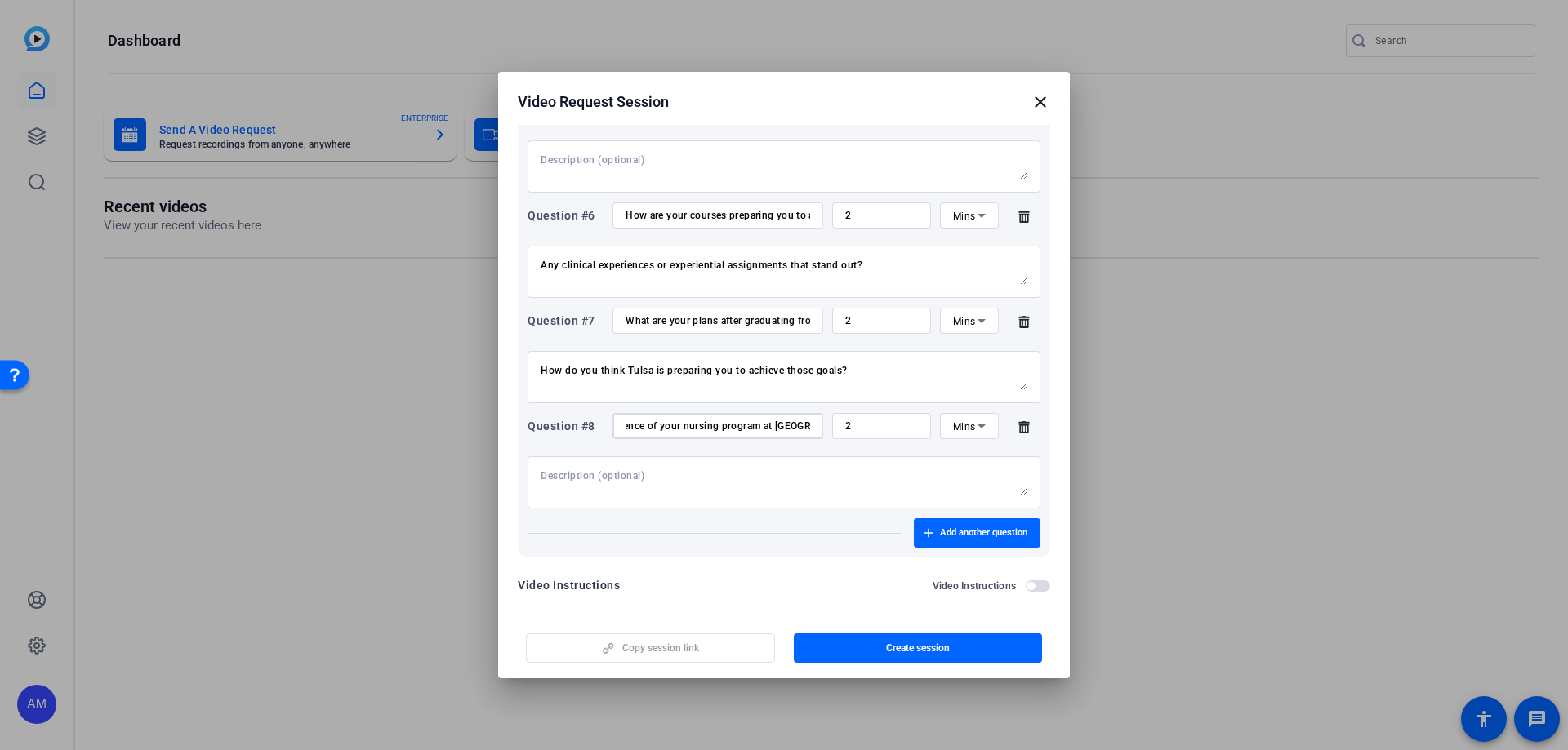
scroll to position [898, 0]
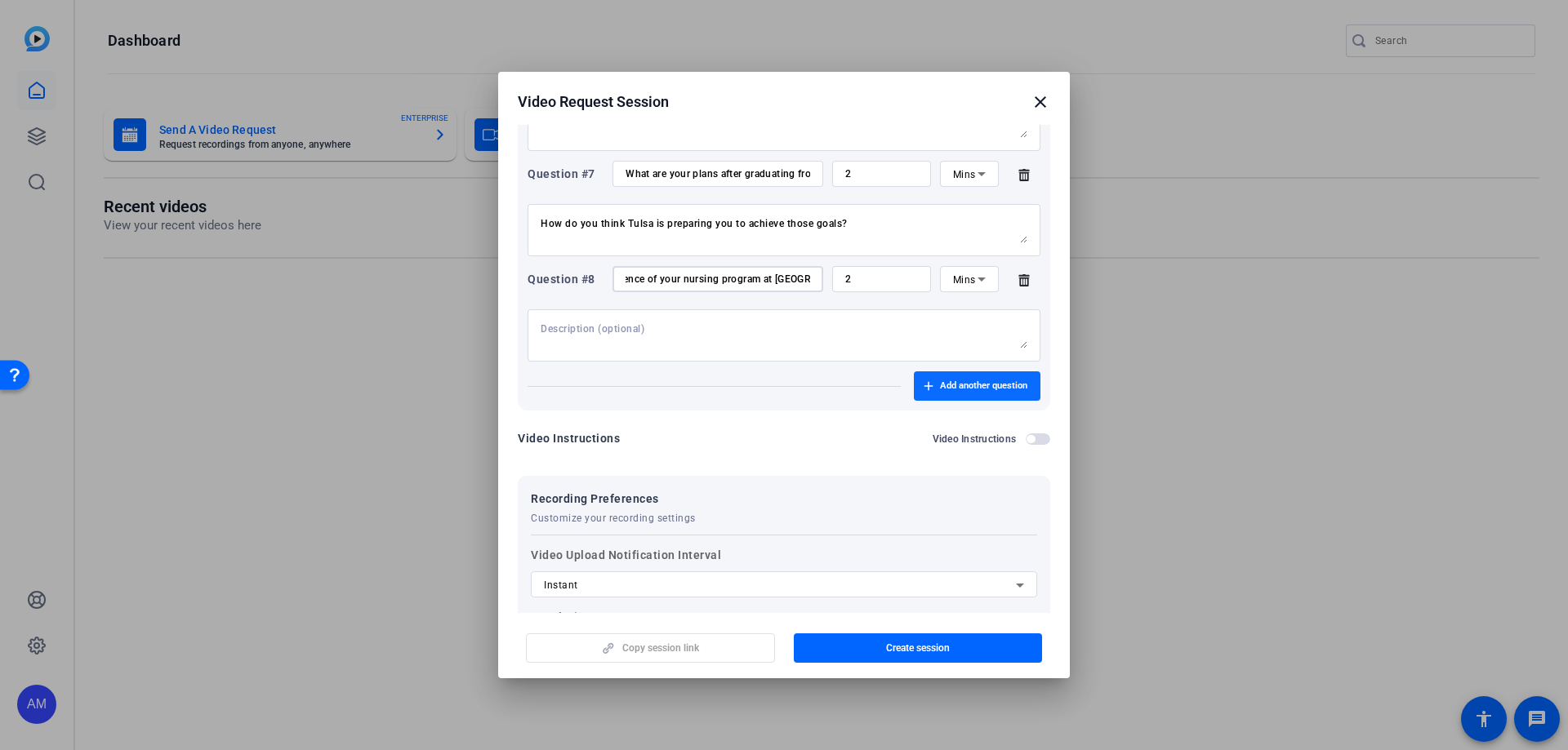
type input "In one word, how would you describe your experience of your nursing program at …"
click at [943, 388] on span "Add another question" at bounding box center [984, 386] width 87 height 13
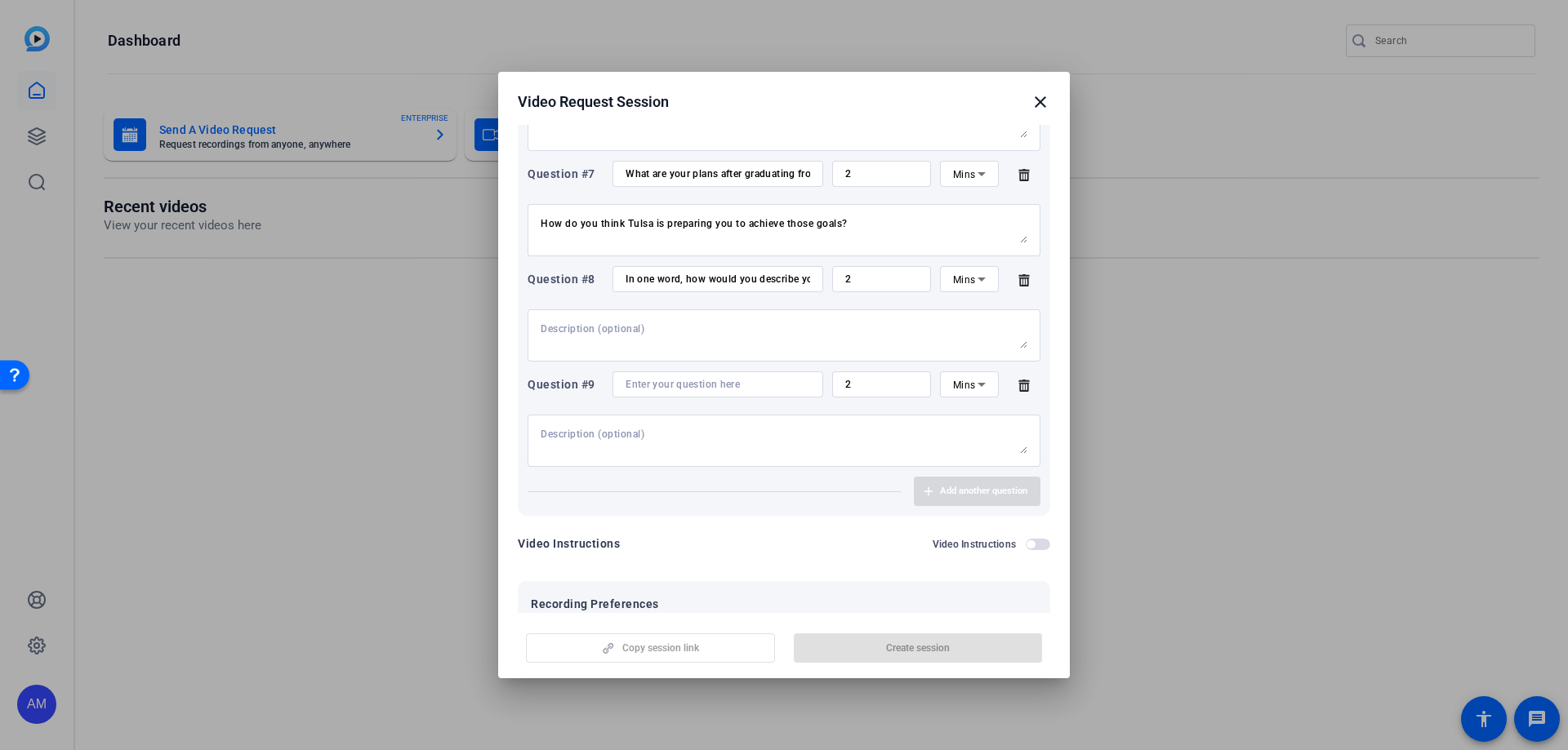
click at [651, 387] on input at bounding box center [717, 384] width 185 height 13
paste input "What do you think it means to be a TU nurse?"
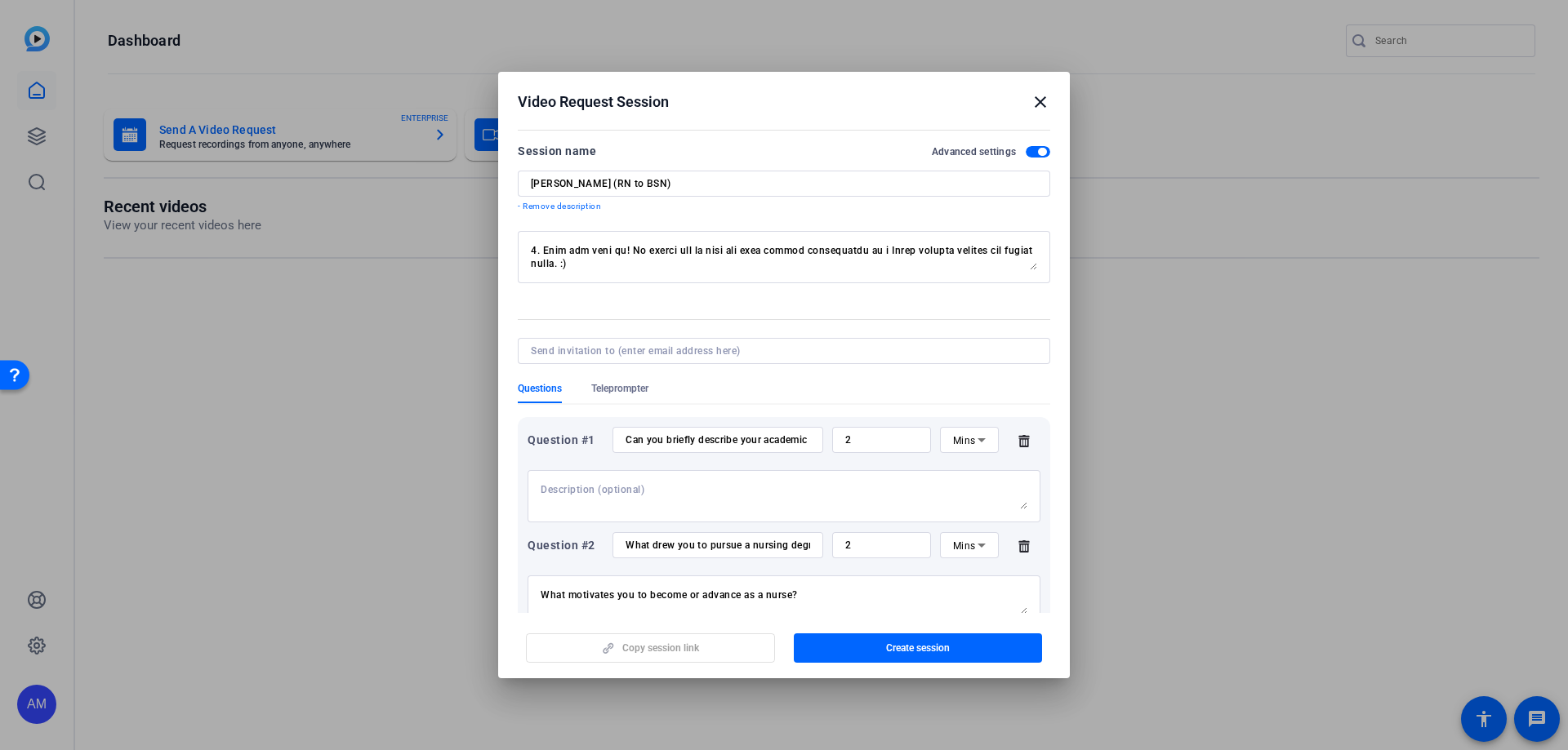
type input "What do you think it means to be a TU nurse?"
click at [602, 357] on input at bounding box center [781, 351] width 500 height 13
paste input "[EMAIL_ADDRESS][DOMAIN_NAME]"
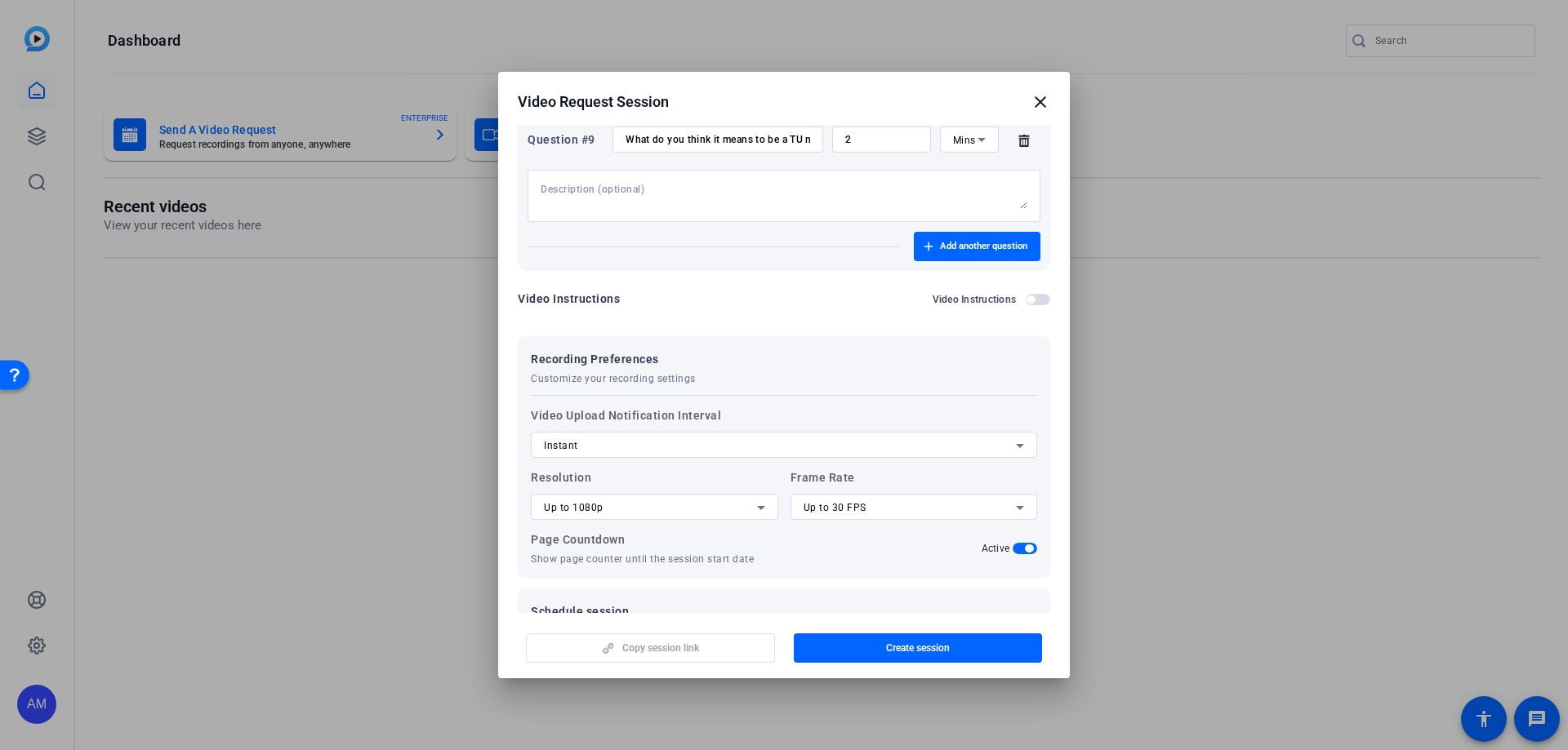
scroll to position [1281, 0]
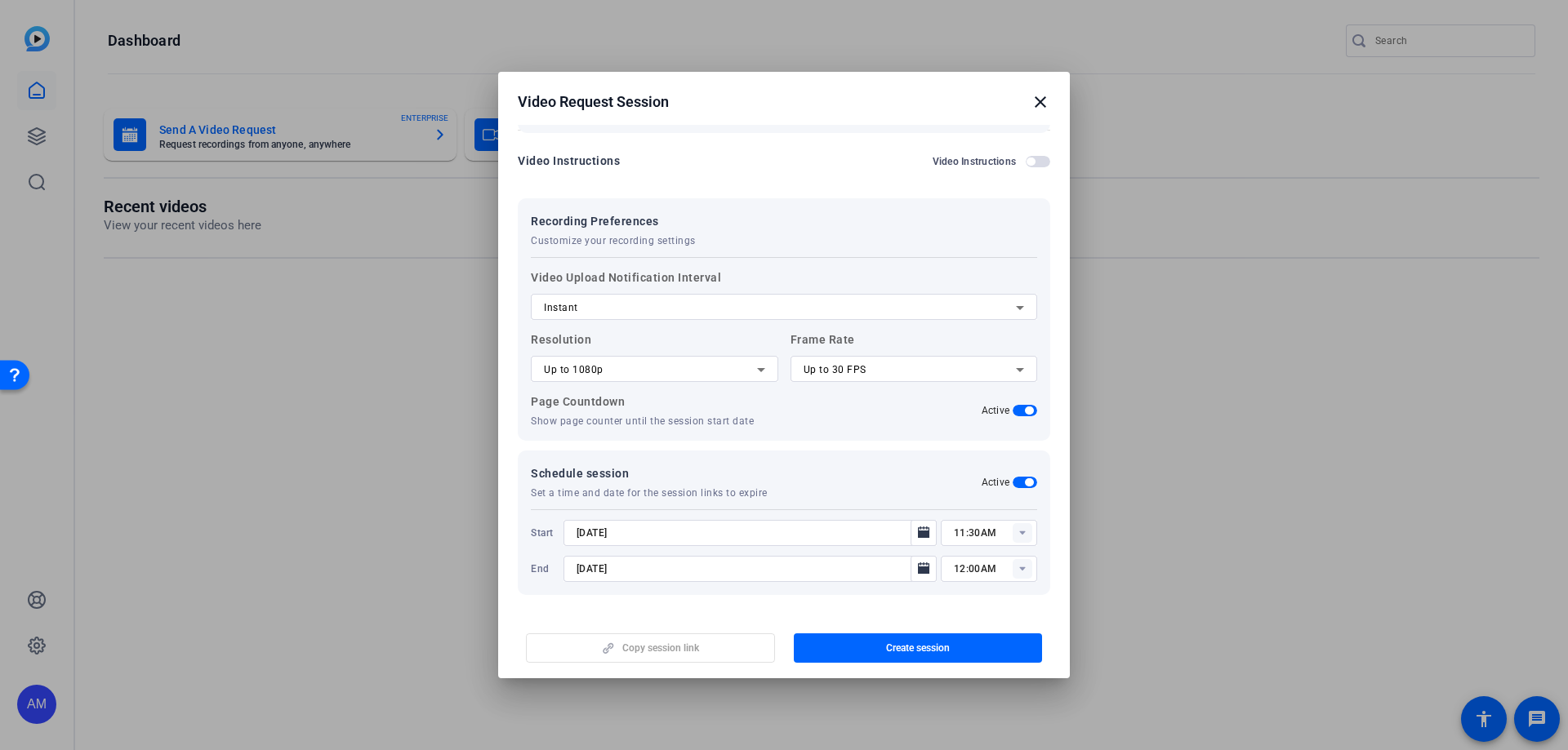
type input "[EMAIL_ADDRESS][DOMAIN_NAME]"
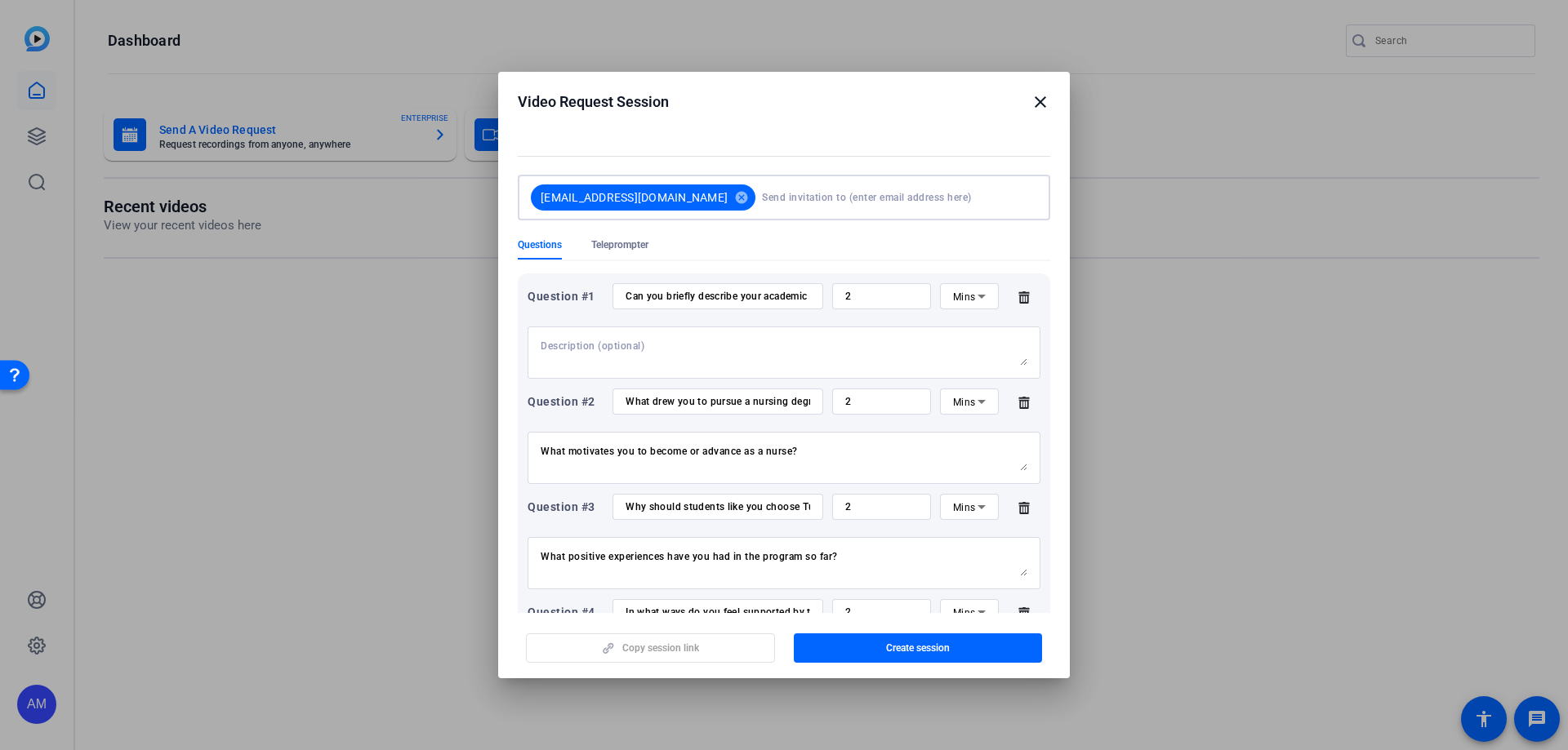
scroll to position [0, 0]
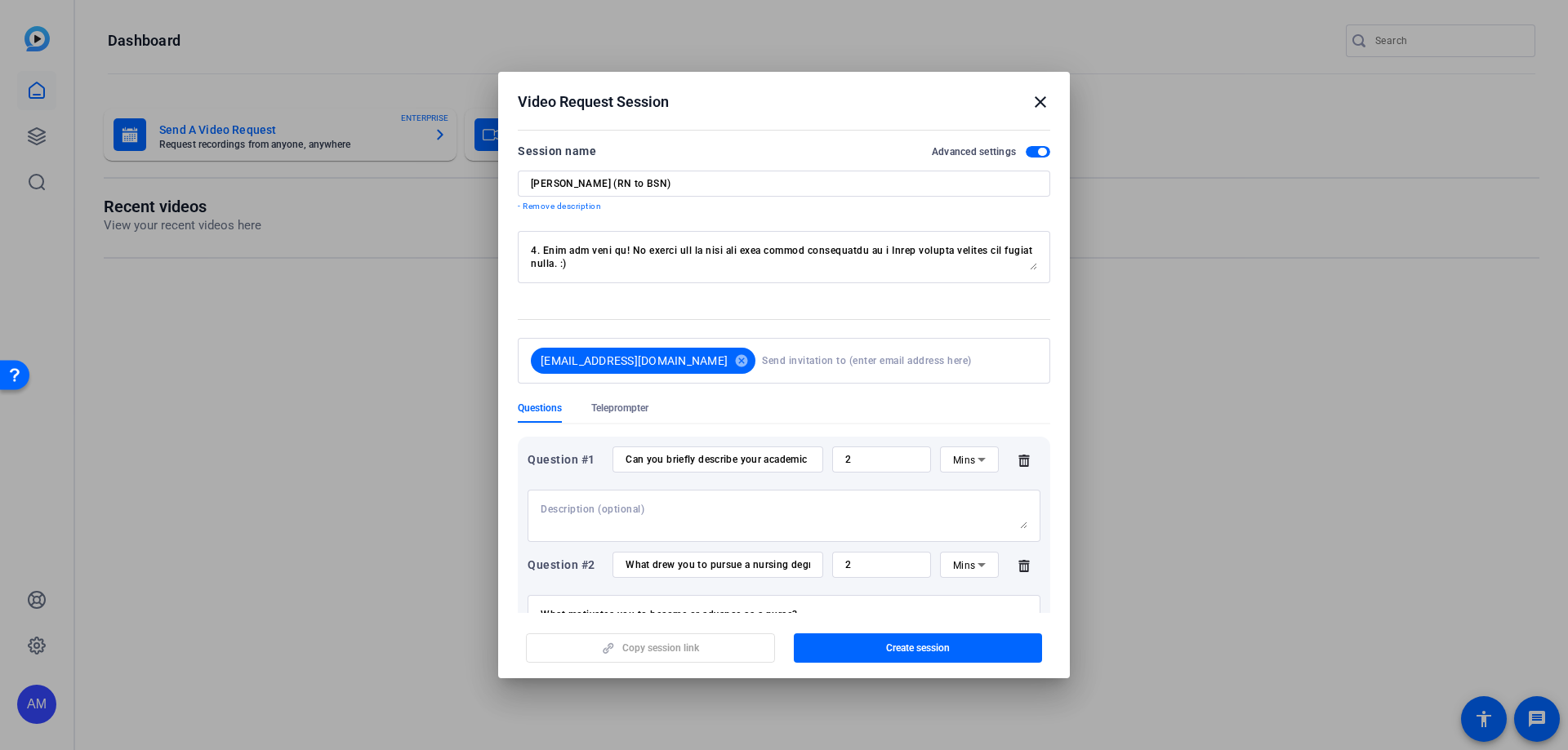
click at [281, 69] on div at bounding box center [144, 69] width 274 height 0
click at [708, 258] on textarea at bounding box center [784, 257] width 506 height 26
click at [281, 69] on div at bounding box center [144, 69] width 274 height 0
click at [896, 249] on textarea at bounding box center [784, 257] width 506 height 26
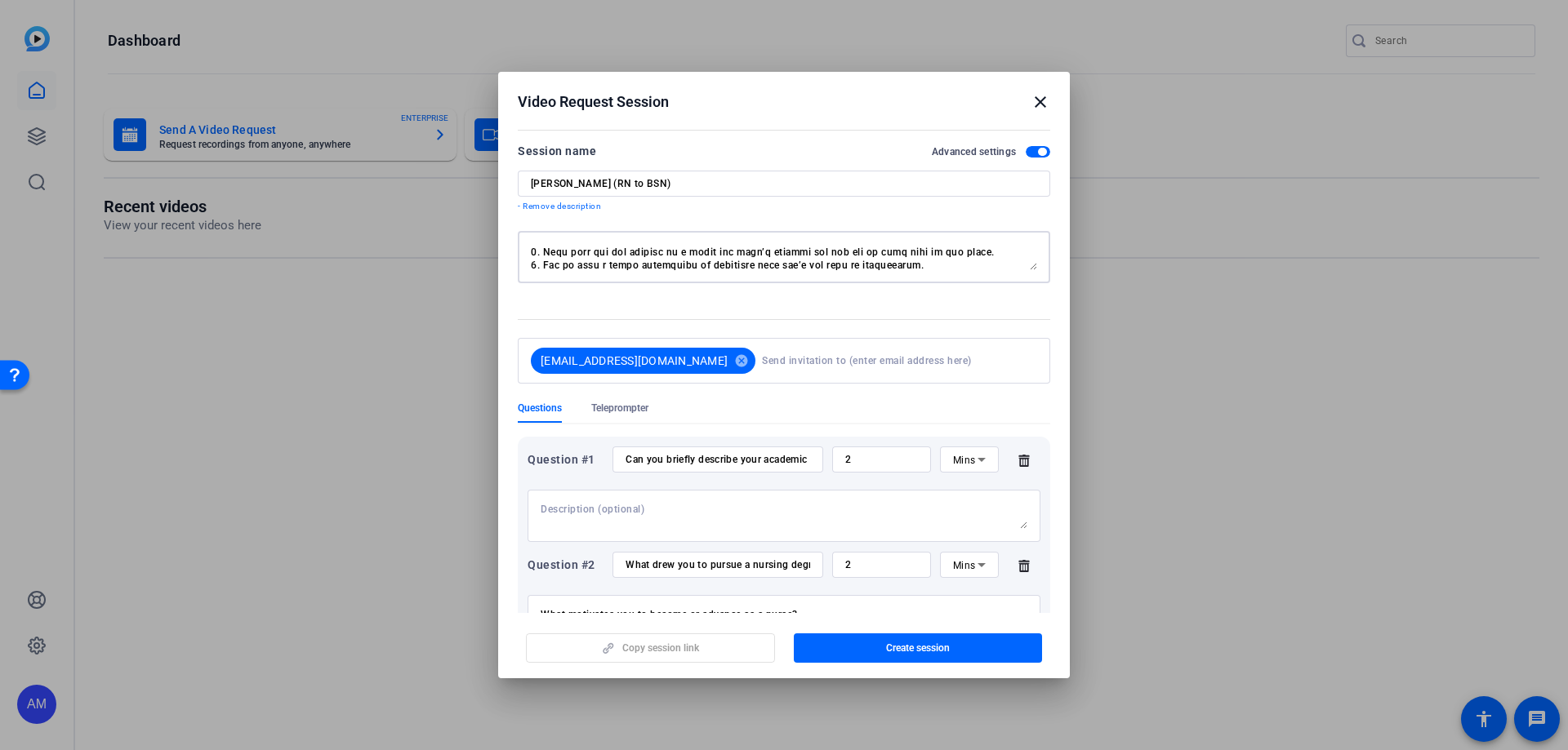
scroll to position [170, 0]
drag, startPoint x: 533, startPoint y: 250, endPoint x: 740, endPoint y: 351, distance: 230.3
click at [0, 0] on form "Session name Advanced settings [PERSON_NAME] (RN to BSN) - Remove description […" at bounding box center [0, 0] width 0 height 0
type textarea "Lo, Ipsum! Do'si am consect ad elit sed doeiusmodte in utla etdol magnaal. Eni'…"
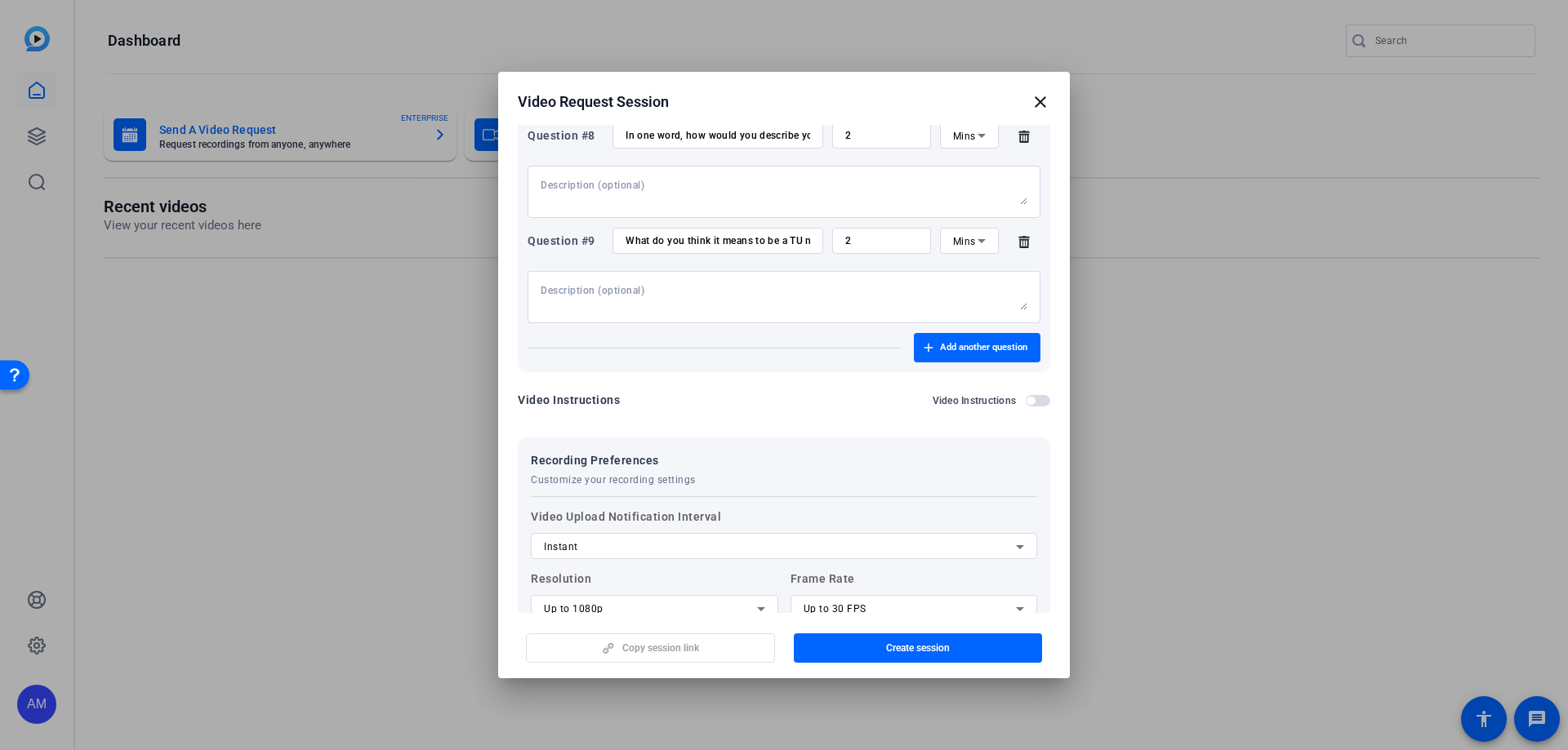
scroll to position [1300, 0]
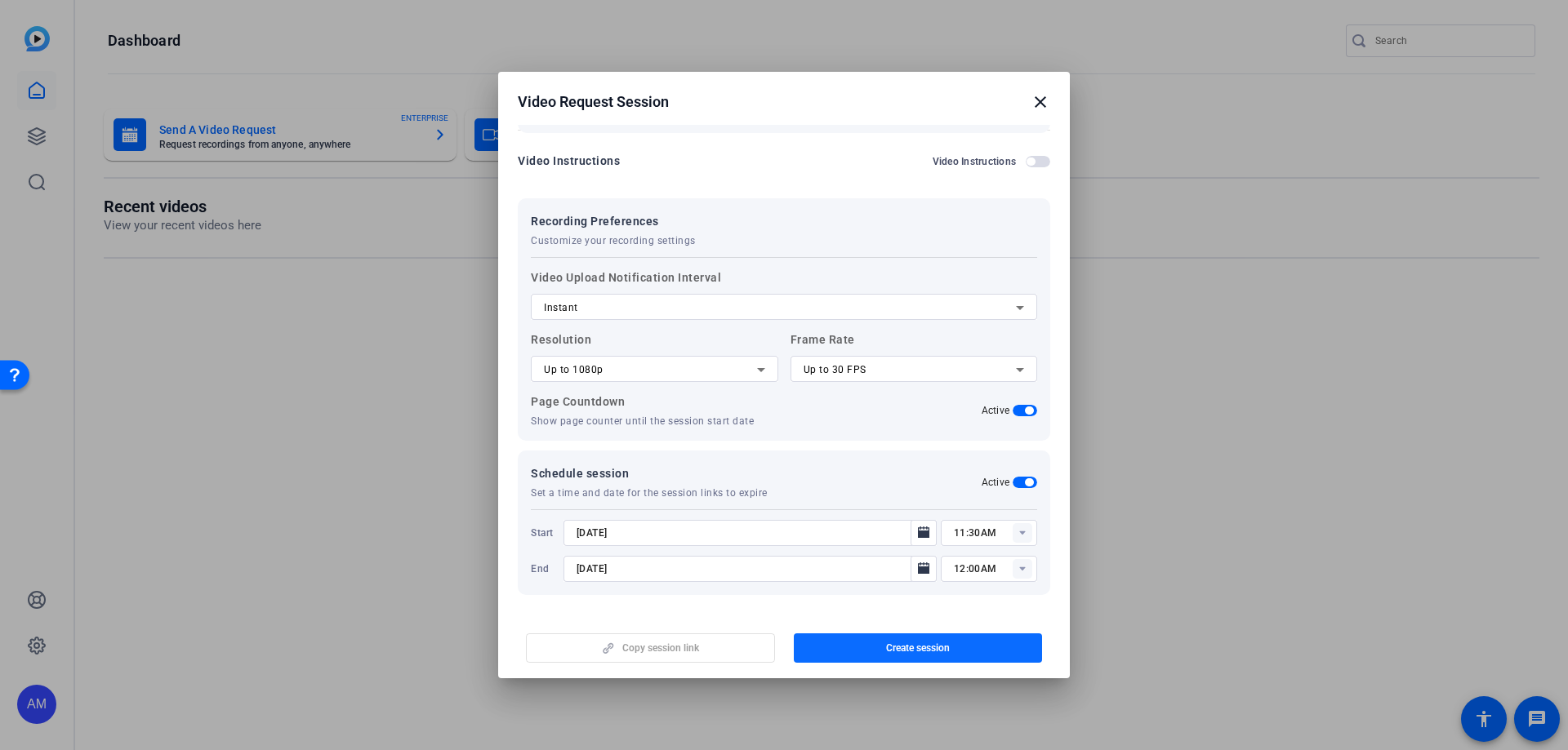
click at [0, 0] on span "Create session" at bounding box center [0, 0] width 0 height 0
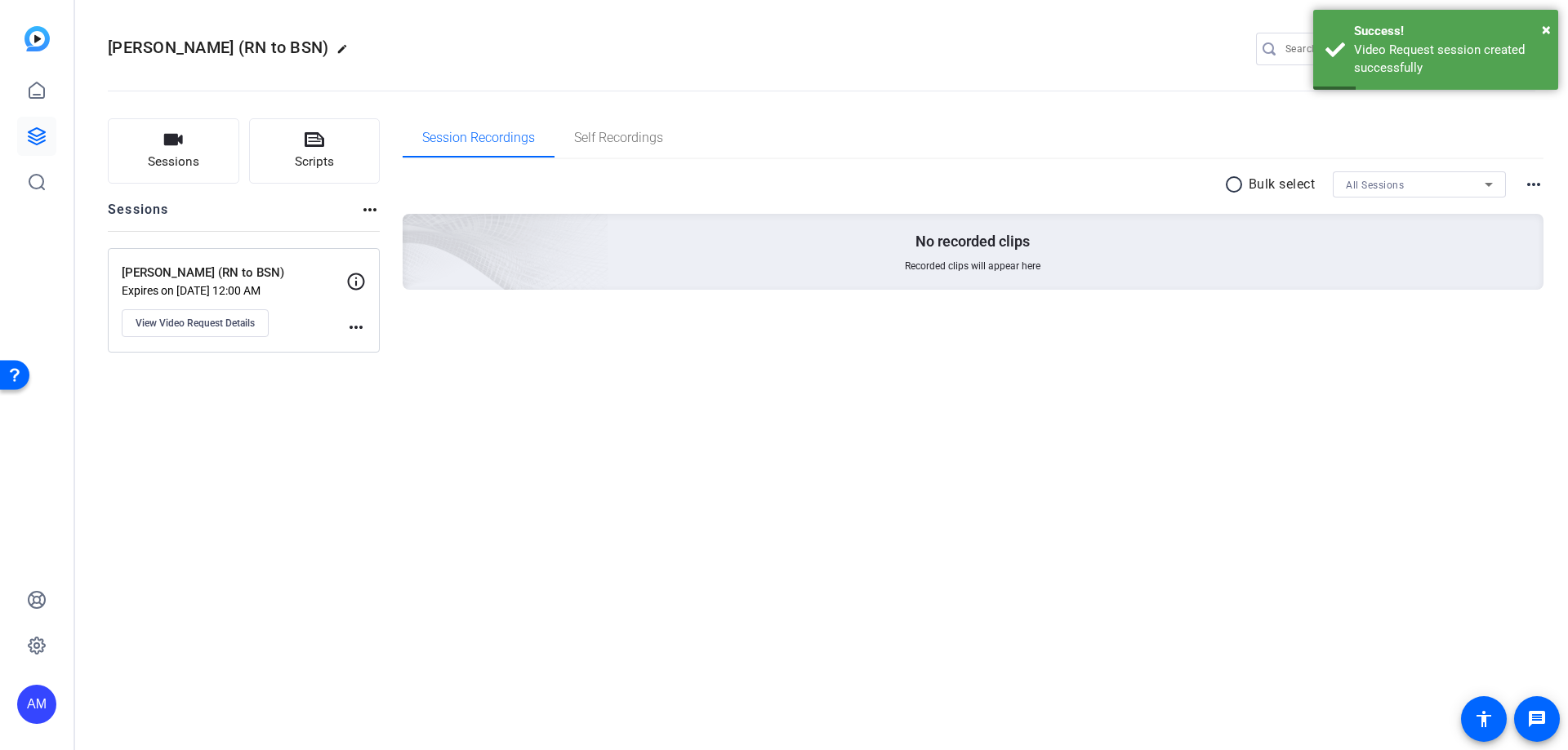
click at [358, 328] on mat-icon "more_horiz" at bounding box center [356, 327] width 20 height 20
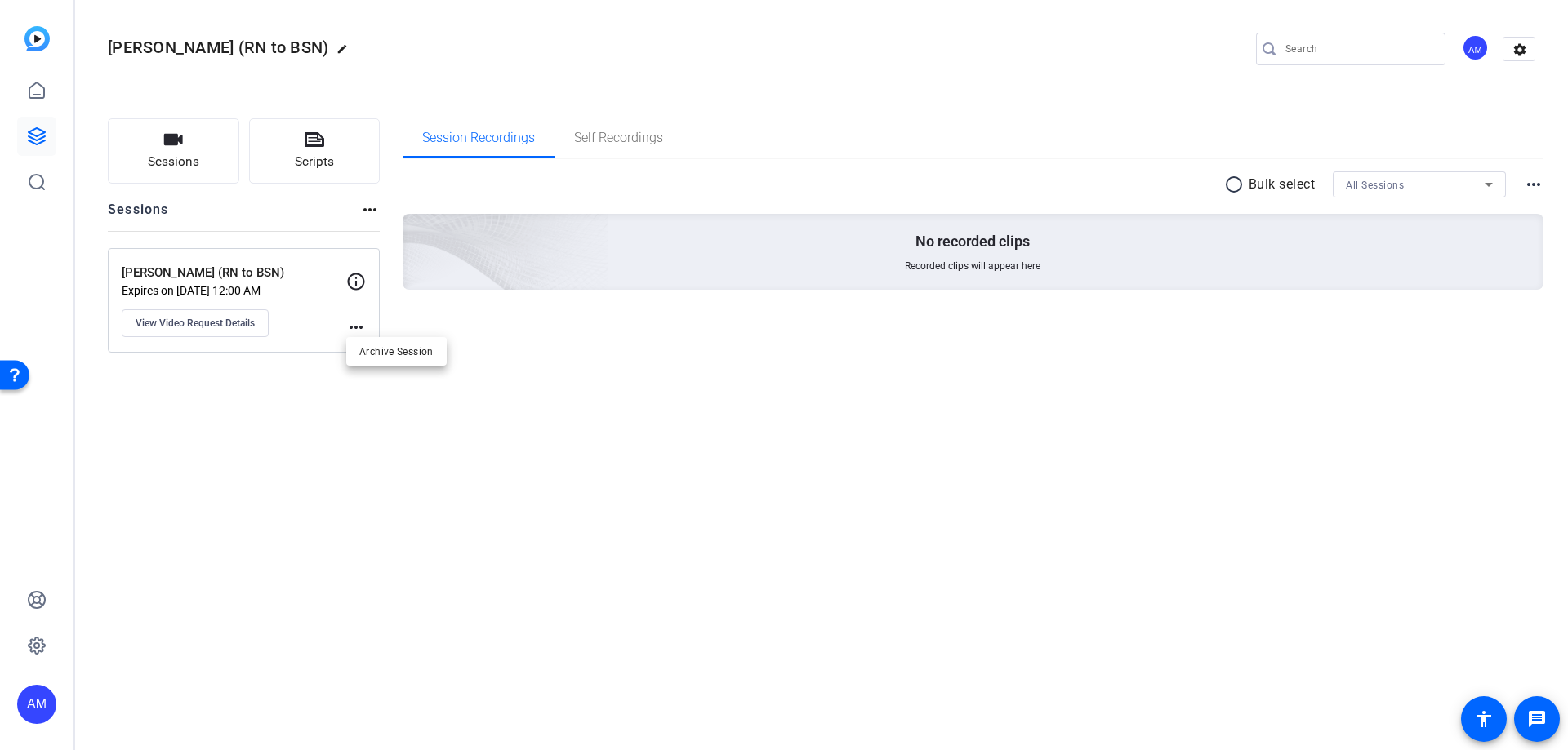
click at [207, 270] on div at bounding box center [784, 375] width 1568 height 750
click at [225, 322] on span "View Video Request Details" at bounding box center [195, 323] width 119 height 13
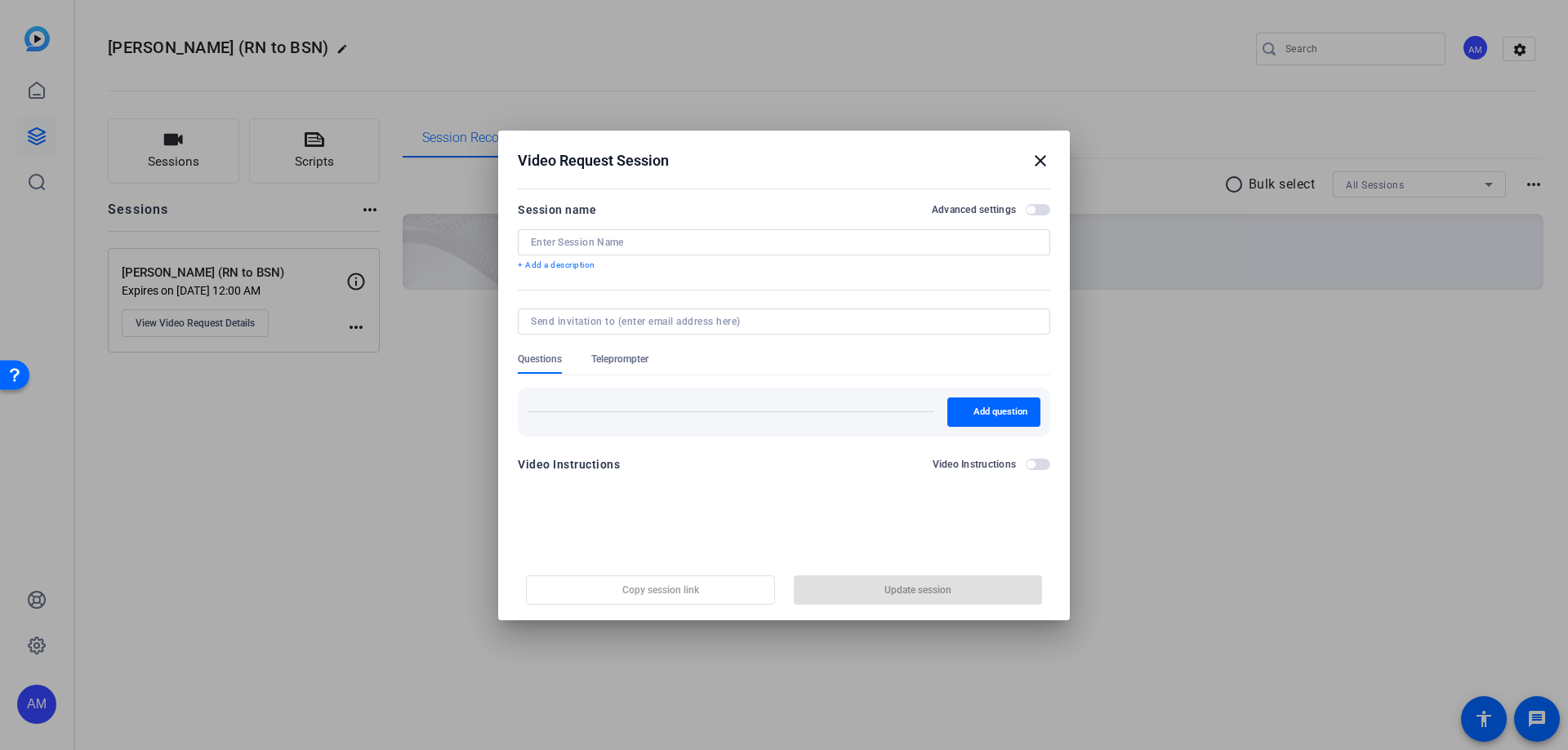
type input "[PERSON_NAME] (RN to BSN)"
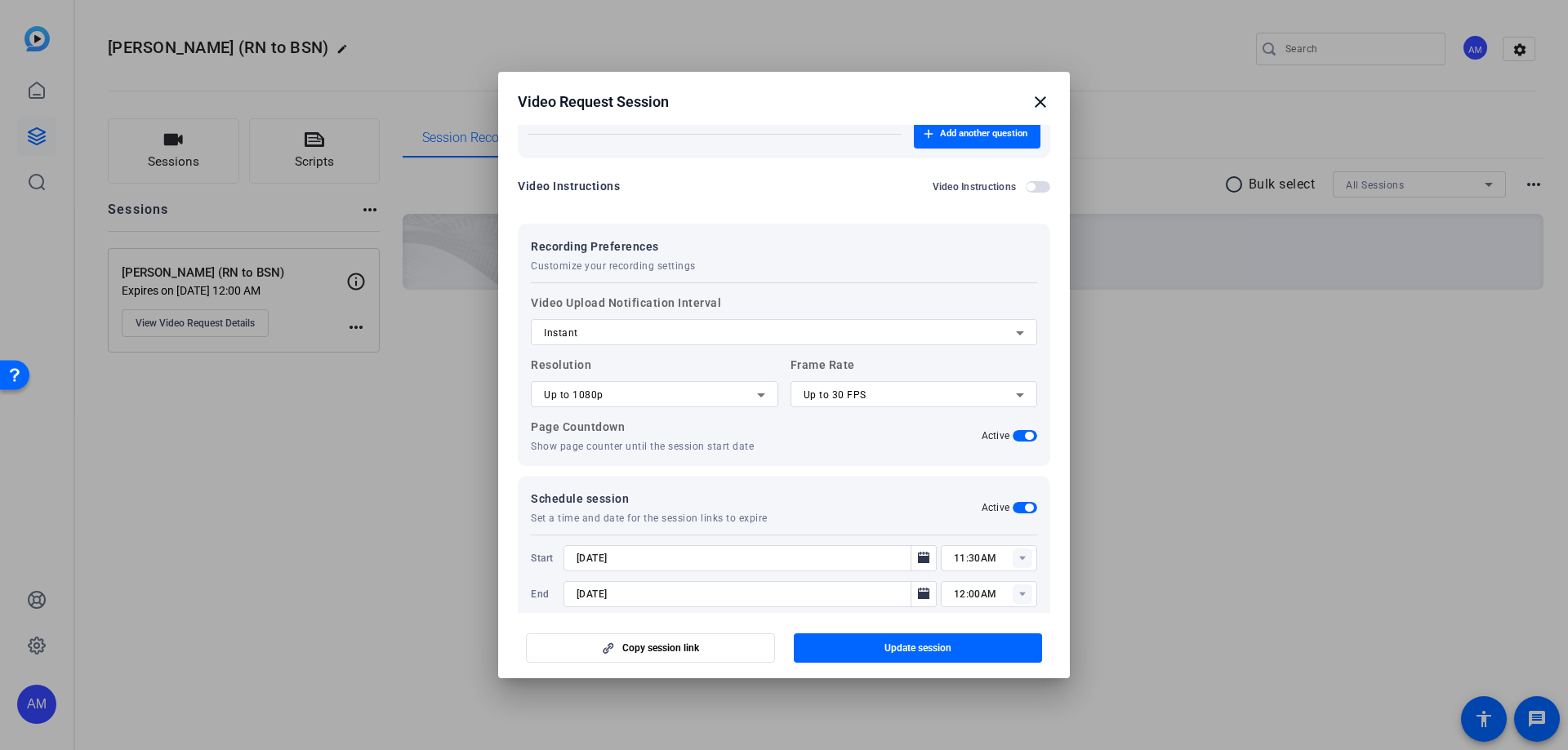
scroll to position [1300, 0]
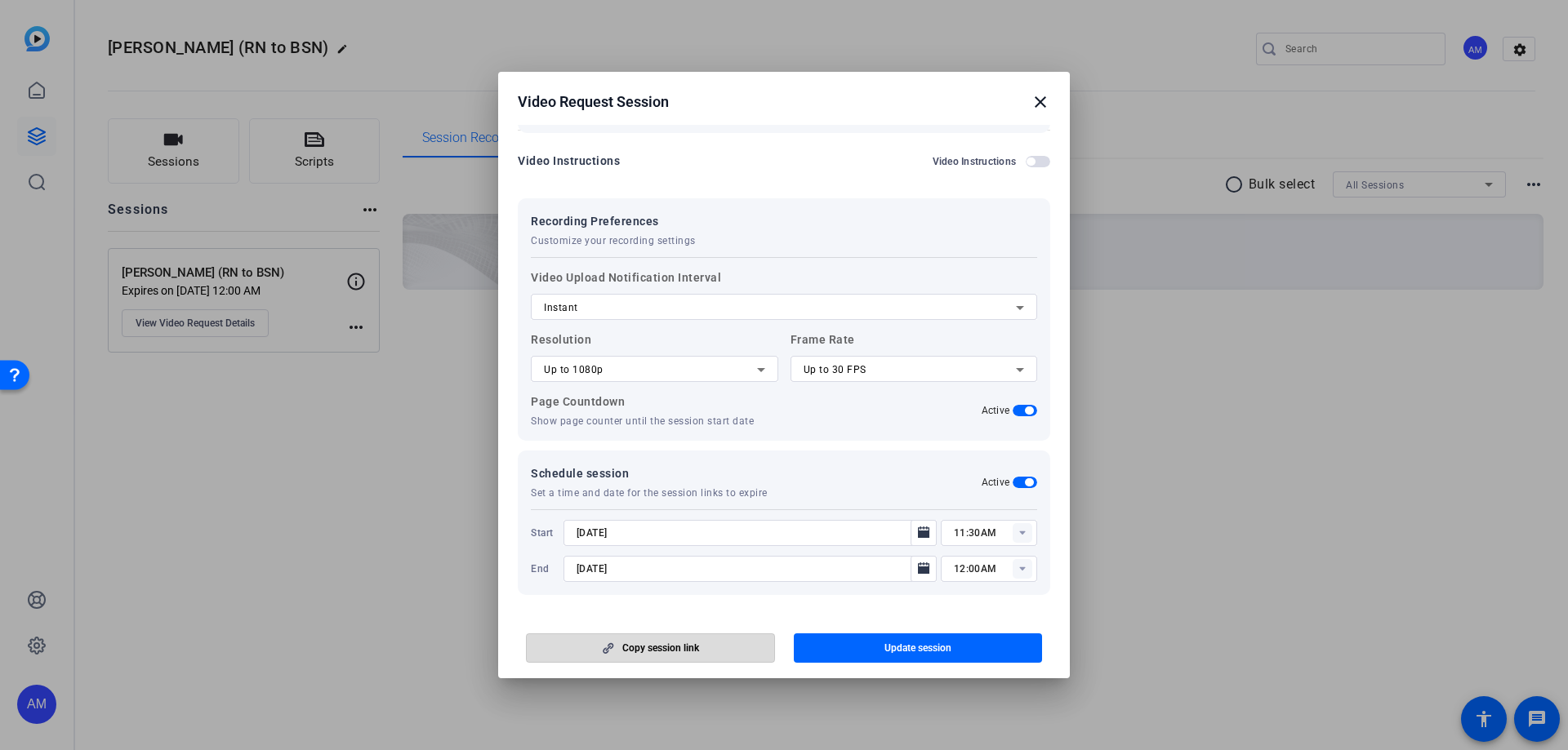
click at [669, 455] on span "Copy session link" at bounding box center [660, 648] width 76 height 13
click at [1037, 100] on mat-icon "close" at bounding box center [1040, 102] width 20 height 20
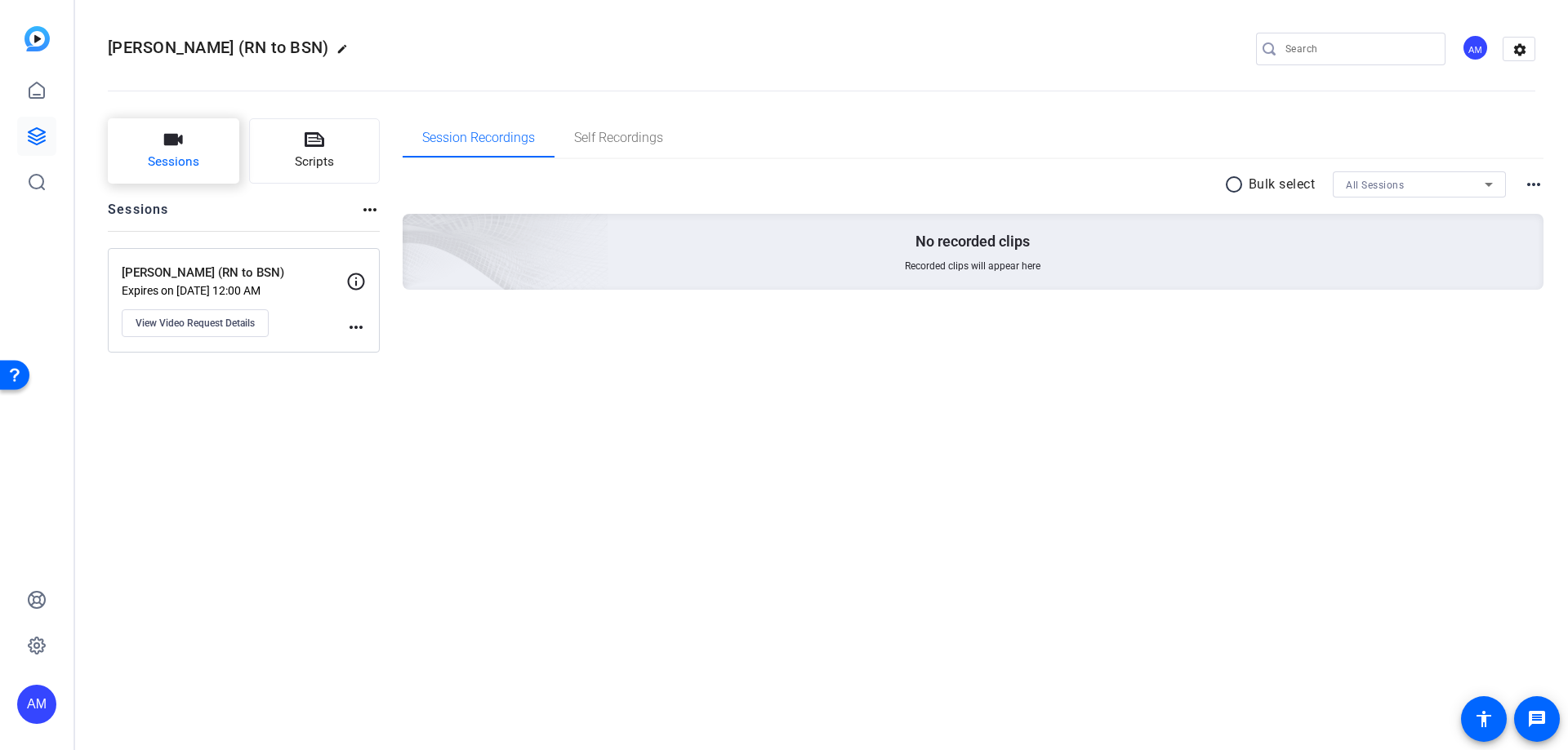
click at [177, 151] on button "Sessions" at bounding box center [173, 150] width 131 height 65
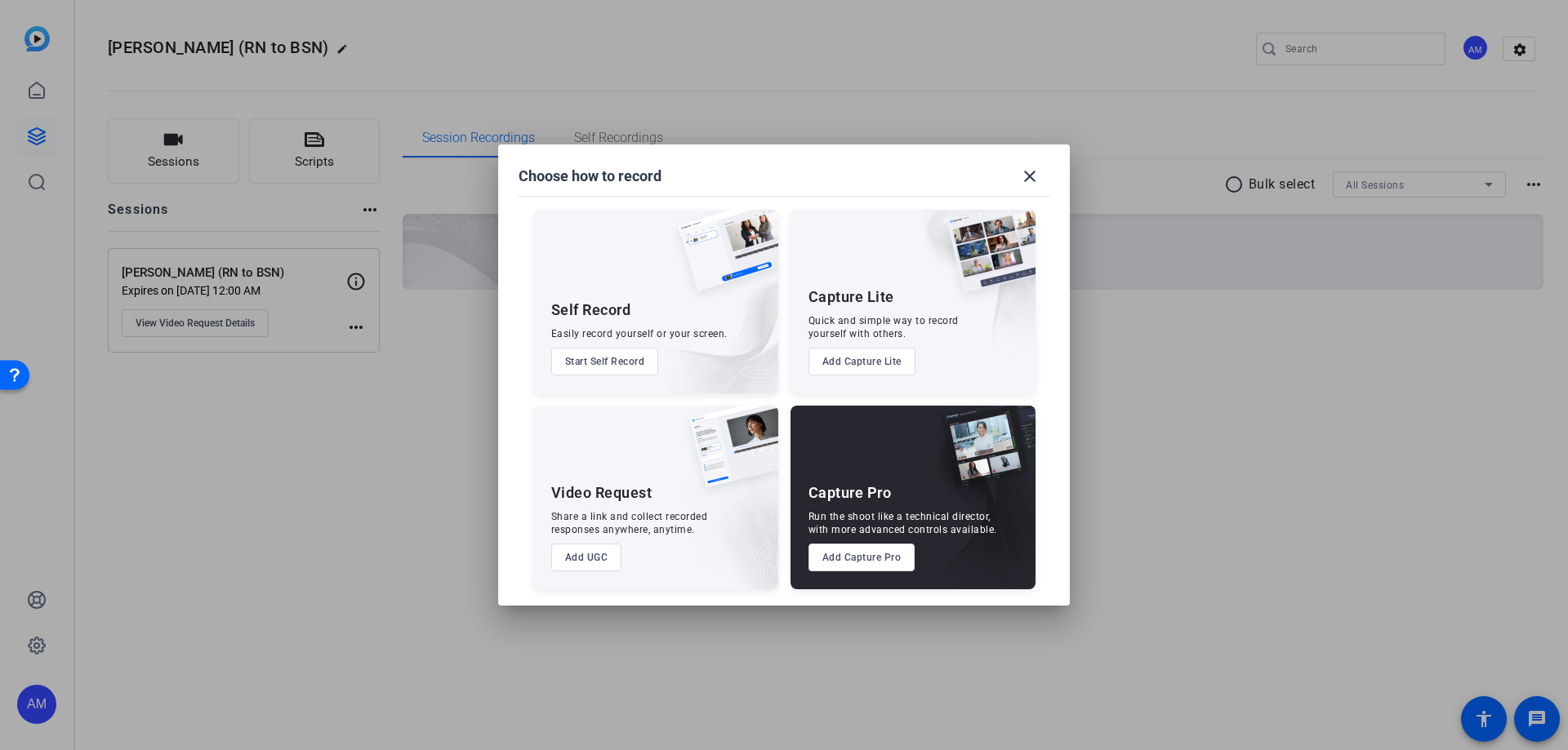
click at [594, 455] on button "Add UGC" at bounding box center [587, 558] width 71 height 28
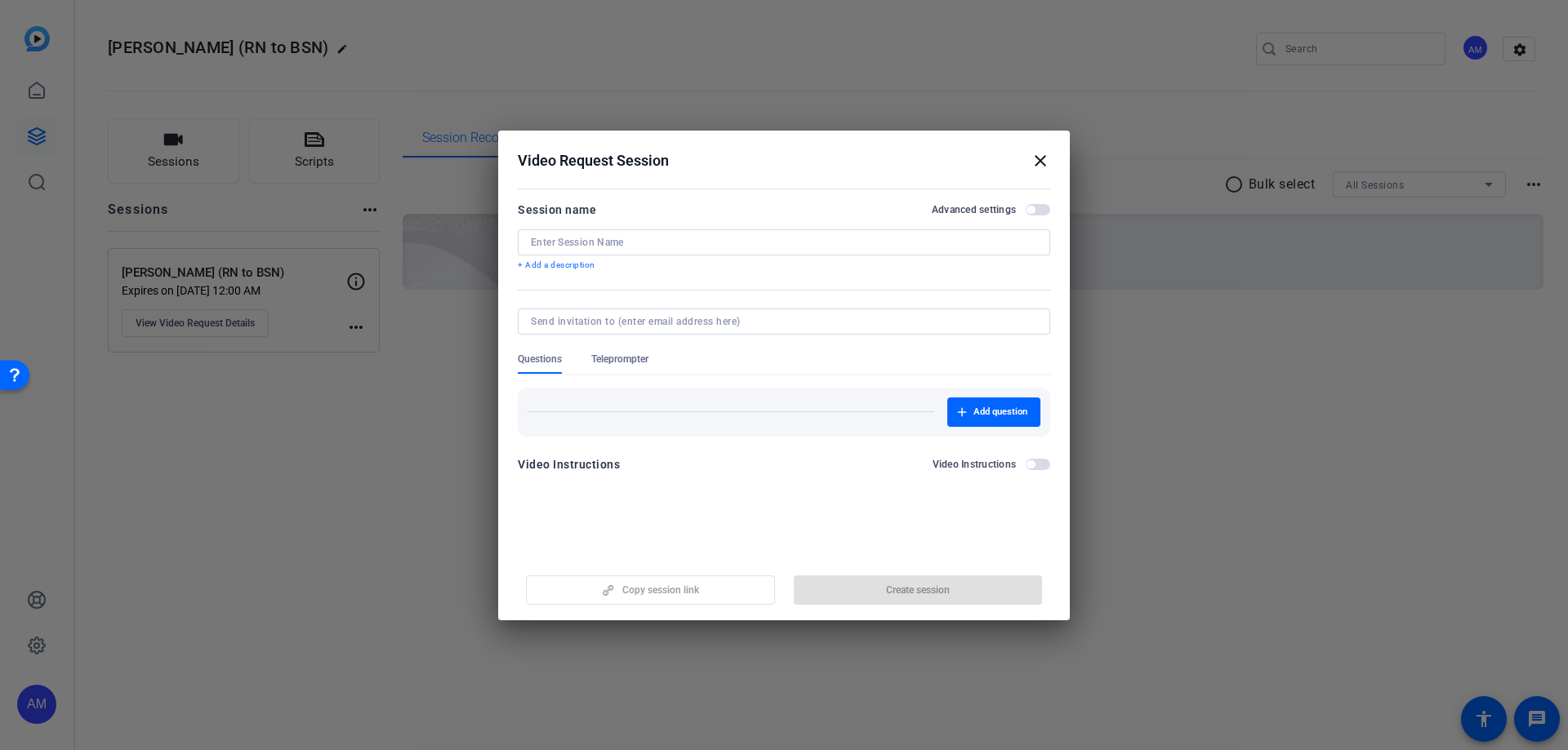
click at [616, 250] on div at bounding box center [784, 242] width 506 height 26
click at [620, 239] on input at bounding box center [784, 242] width 506 height 13
click at [1039, 160] on mat-icon "close" at bounding box center [1040, 161] width 20 height 20
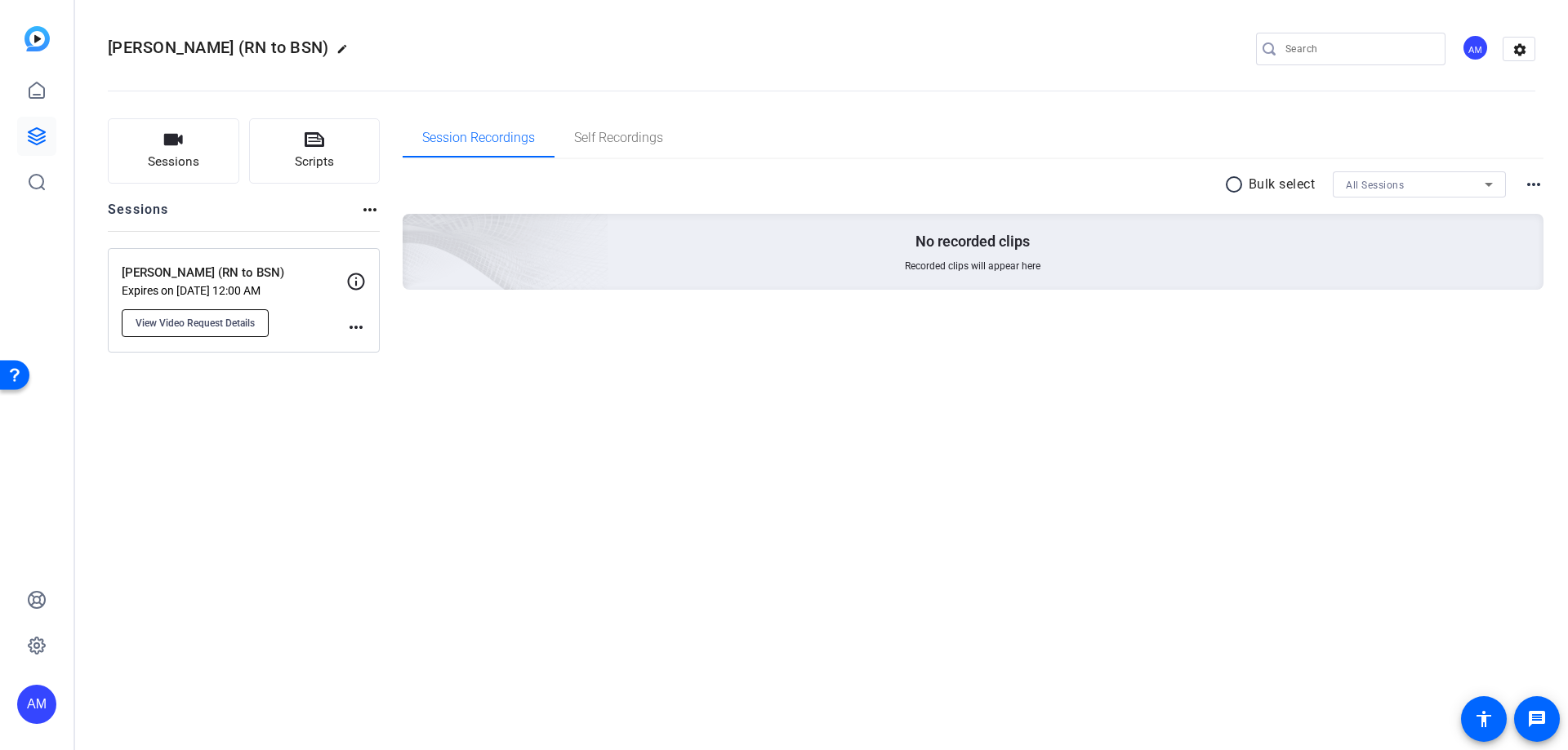
click at [227, 331] on button "View Video Request Details" at bounding box center [195, 324] width 147 height 28
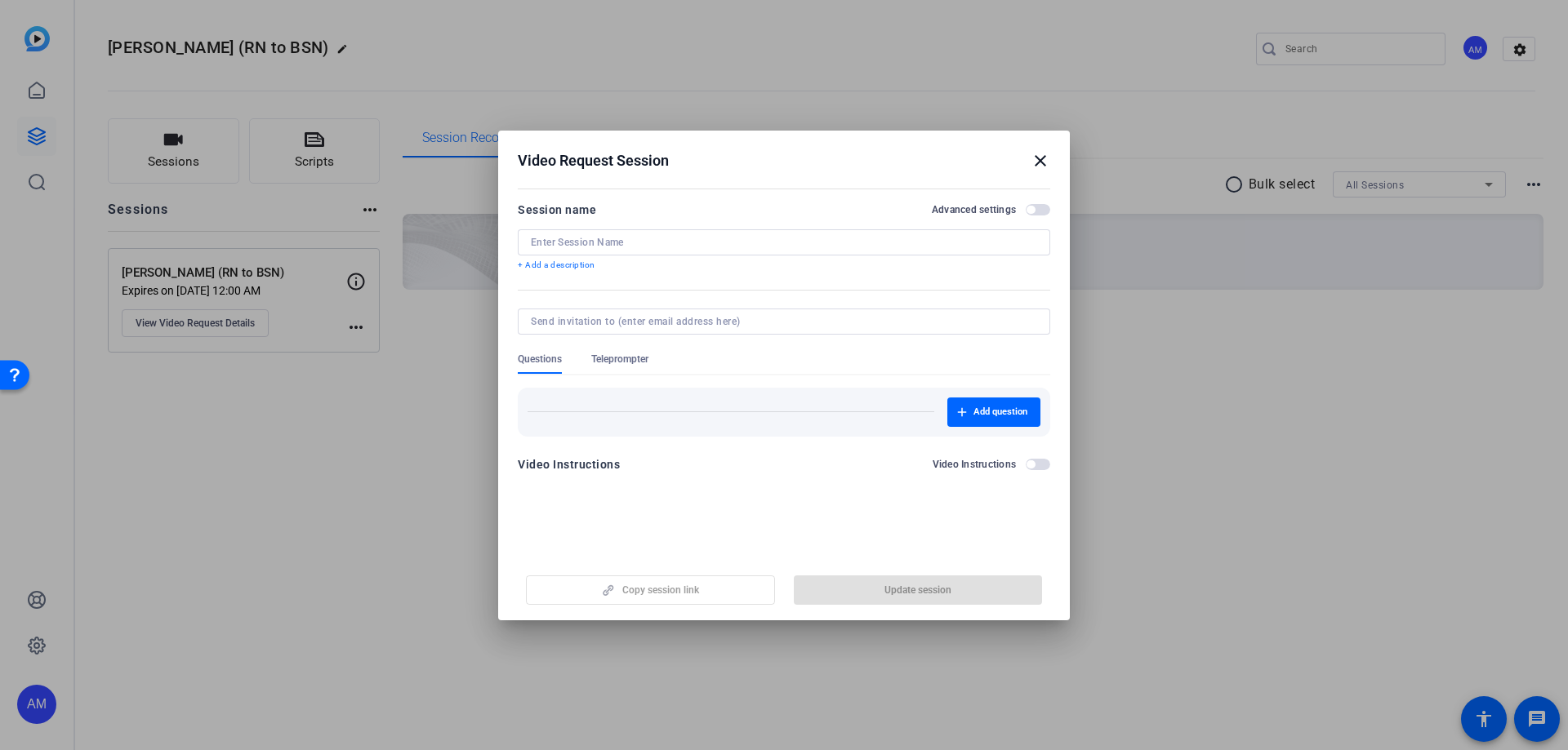
type input "[PERSON_NAME] (RN to BSN)"
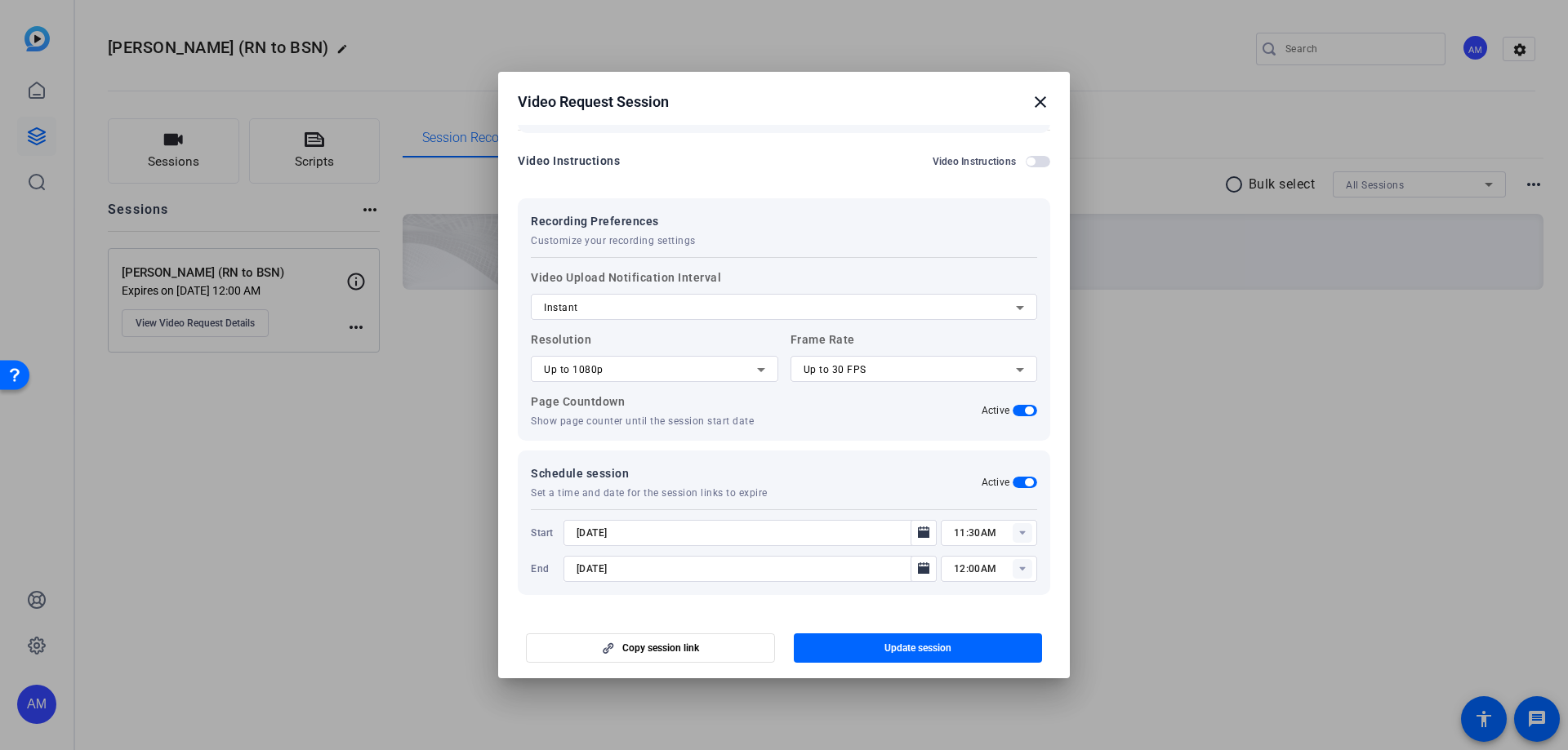
click at [1045, 455] on div at bounding box center [784, 375] width 1568 height 750
click at [1045, 107] on mat-icon "close" at bounding box center [1040, 102] width 20 height 20
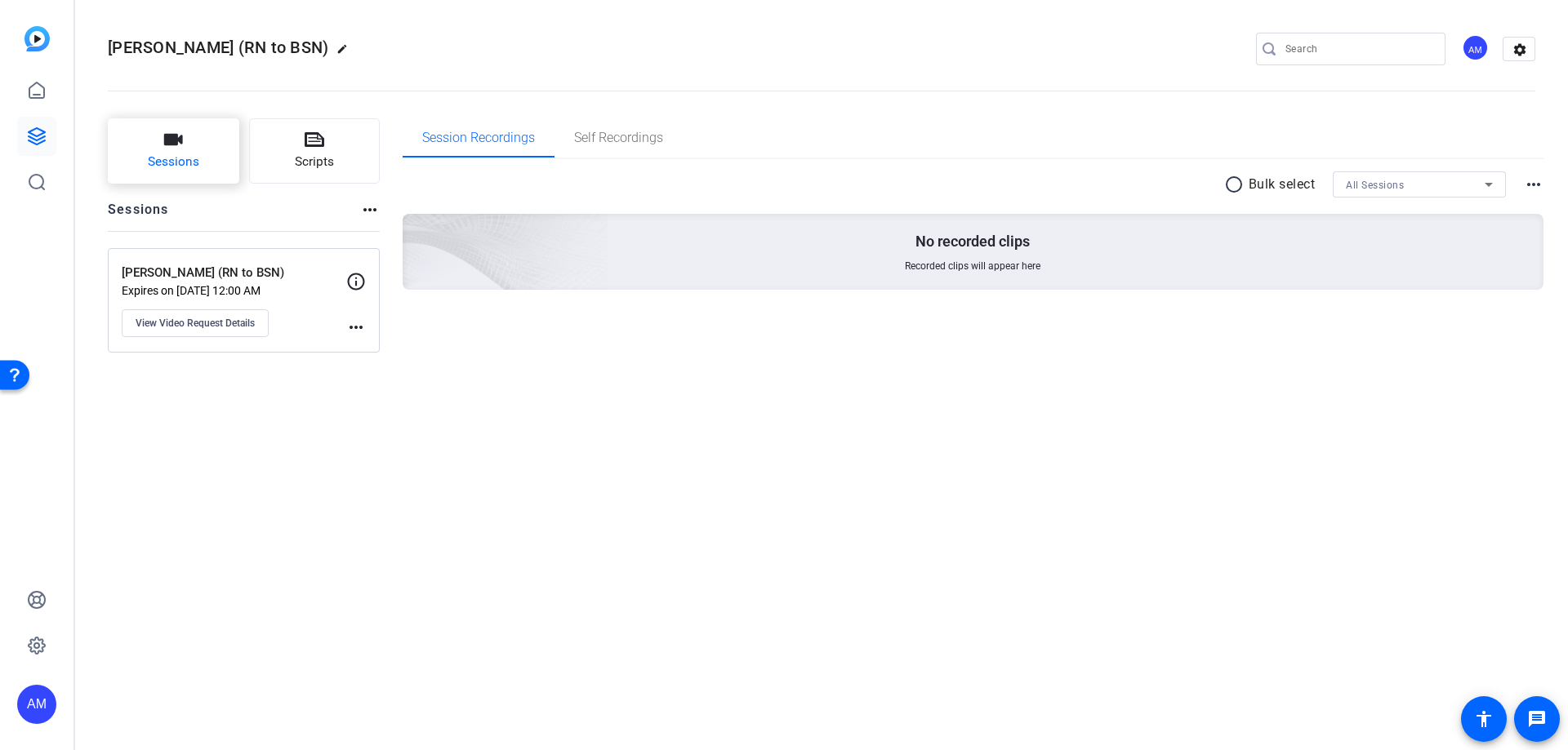
click at [185, 153] on span "Sessions" at bounding box center [173, 162] width 52 height 19
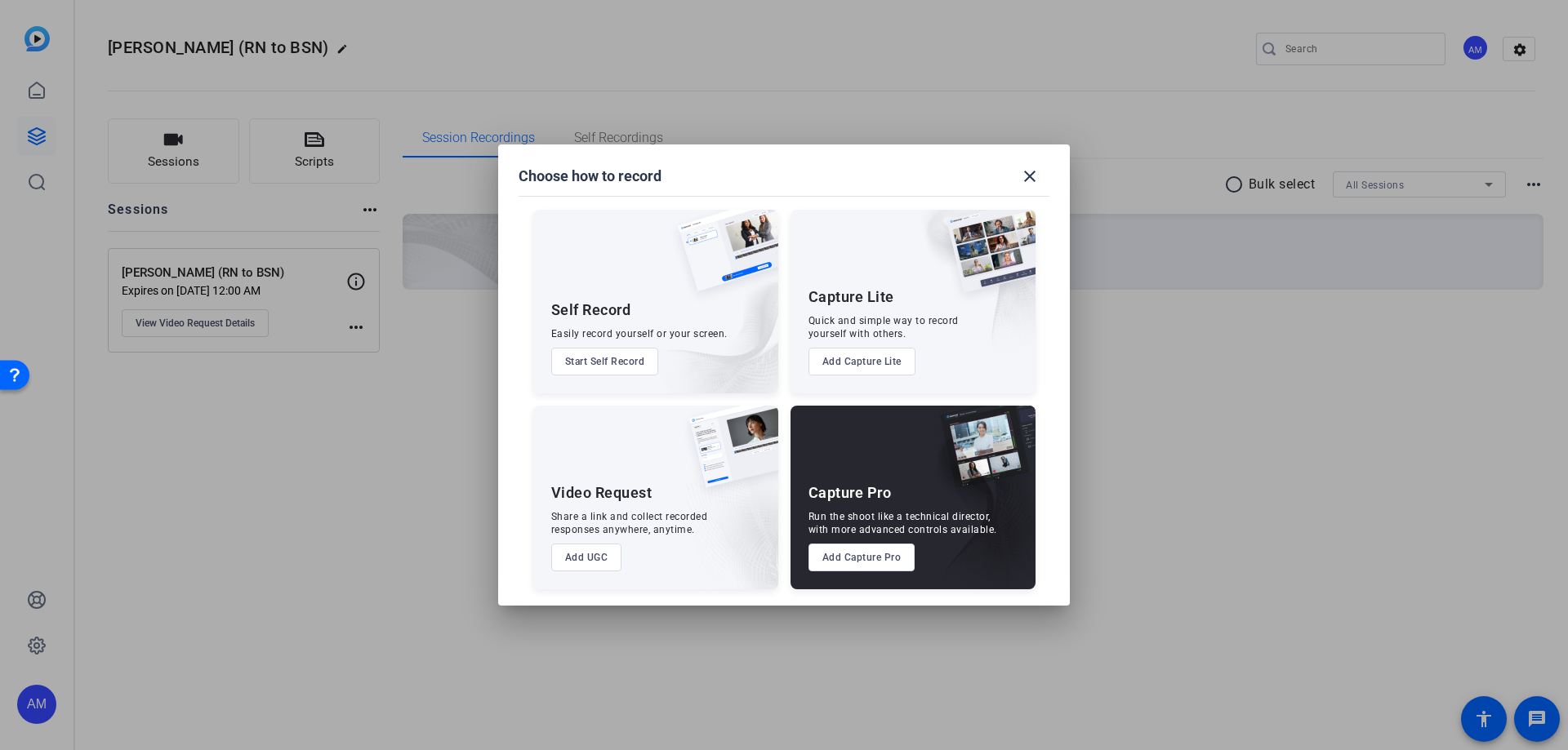
click at [590, 455] on button "Add UGC" at bounding box center [587, 558] width 71 height 28
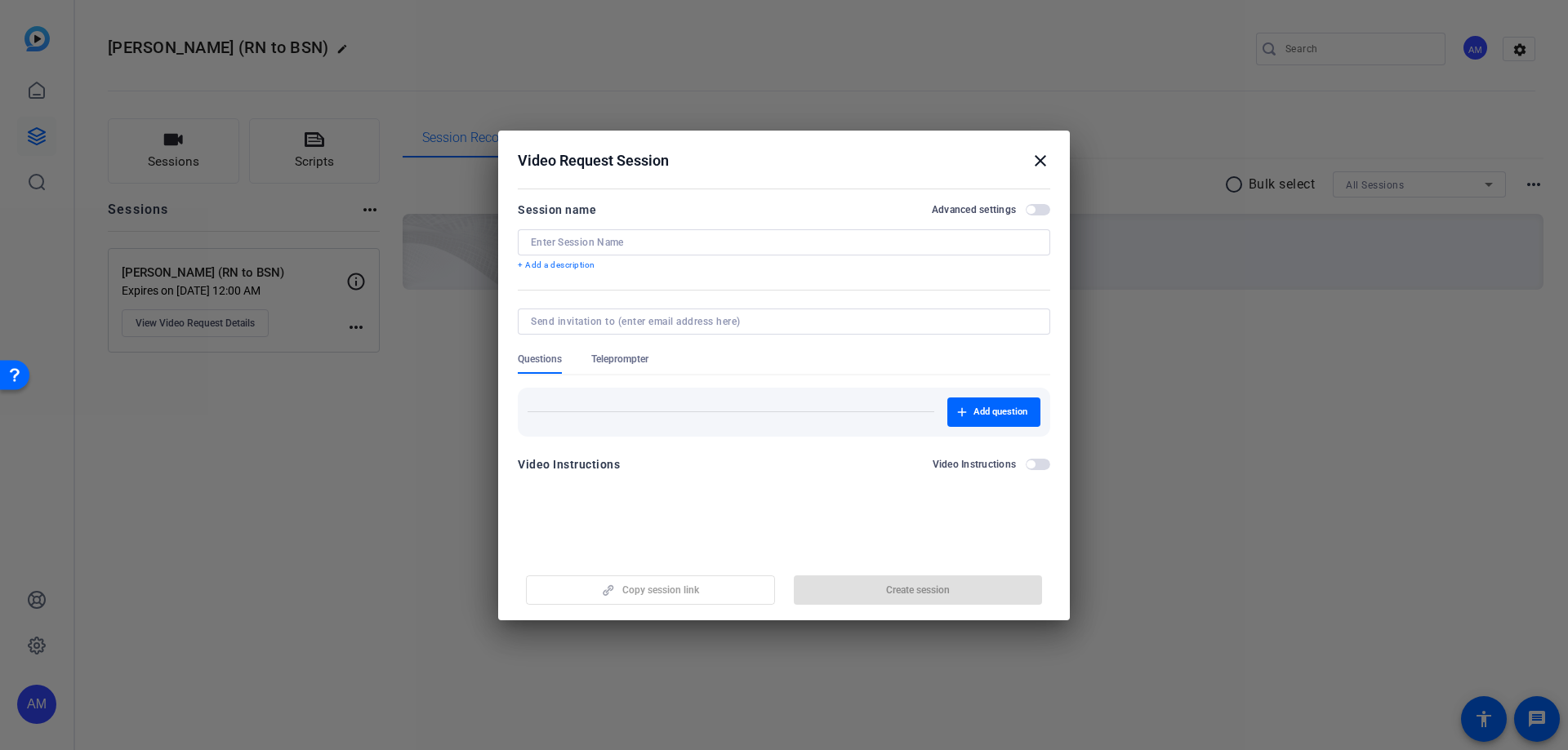
click at [611, 246] on input at bounding box center [784, 242] width 506 height 13
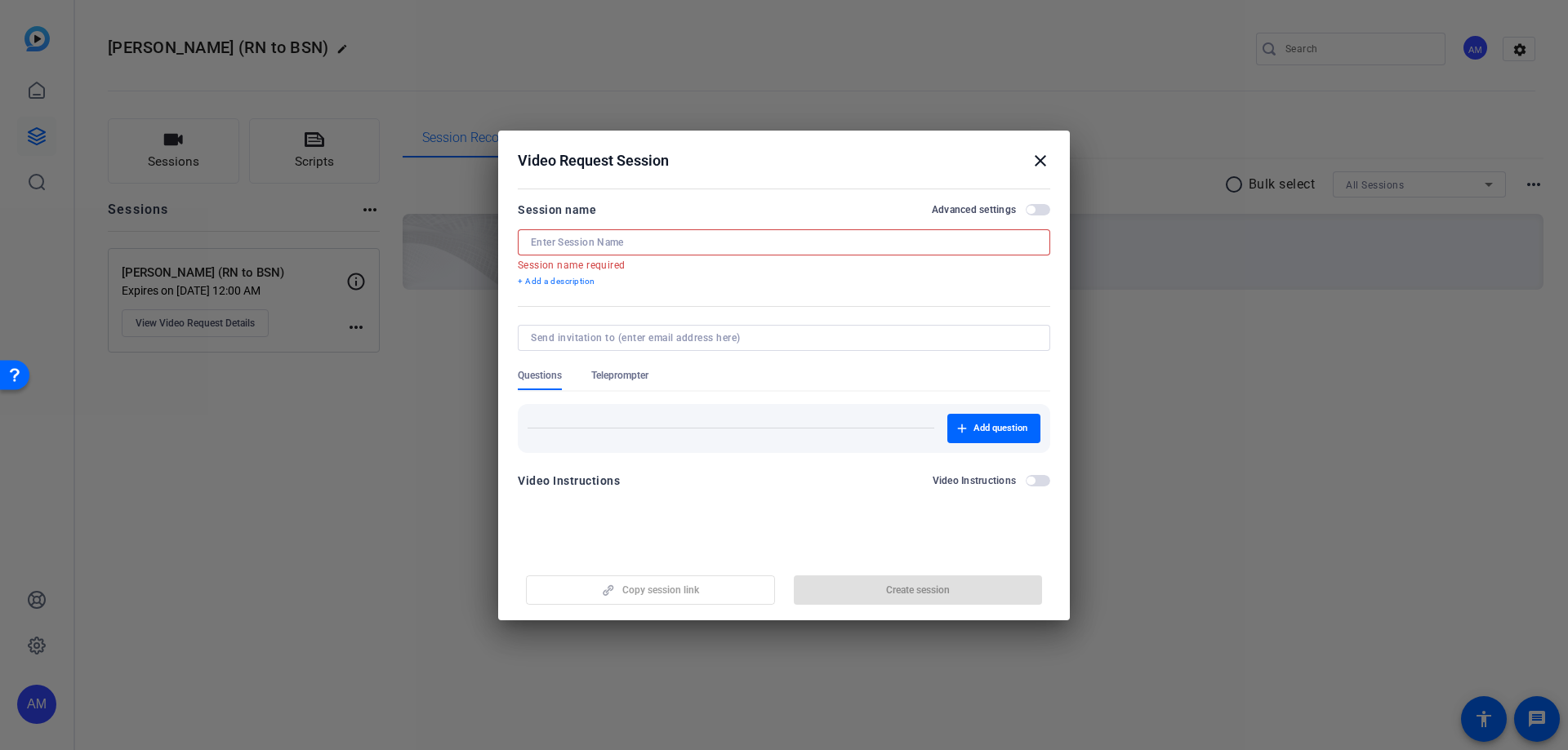
click at [681, 251] on div at bounding box center [784, 242] width 506 height 26
click at [683, 241] on input at bounding box center [784, 242] width 506 height 13
paste input "[PERSON_NAME]"
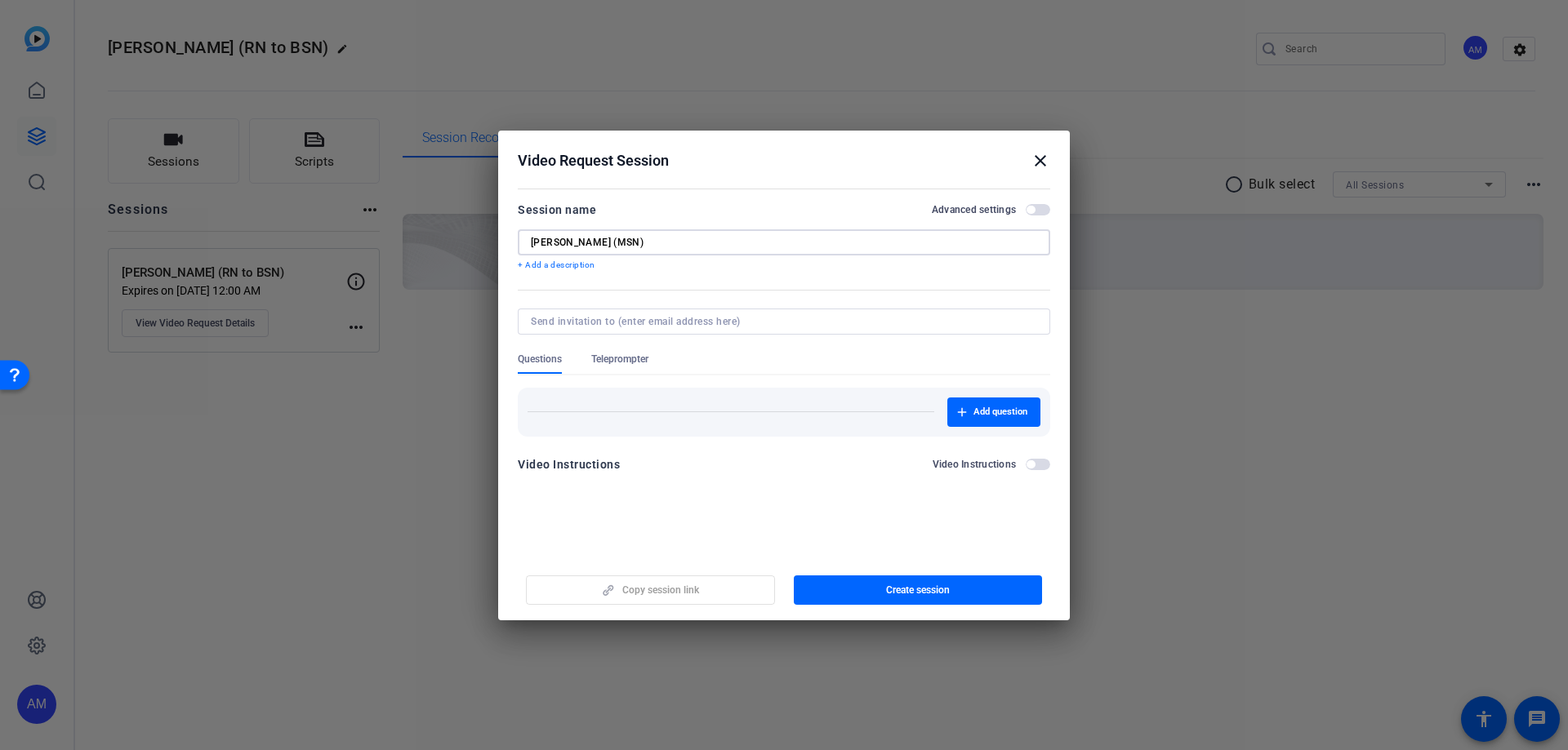
type input "[PERSON_NAME] (MSN)"
click at [589, 320] on input at bounding box center [781, 321] width 500 height 13
paste input "[EMAIL_ADDRESS][DOMAIN_NAME]"
type input "[EMAIL_ADDRESS][DOMAIN_NAME]"
click at [717, 357] on form "Session name Advanced settings [PERSON_NAME] (MSN) + Add a description Question…" at bounding box center [784, 342] width 533 height 284
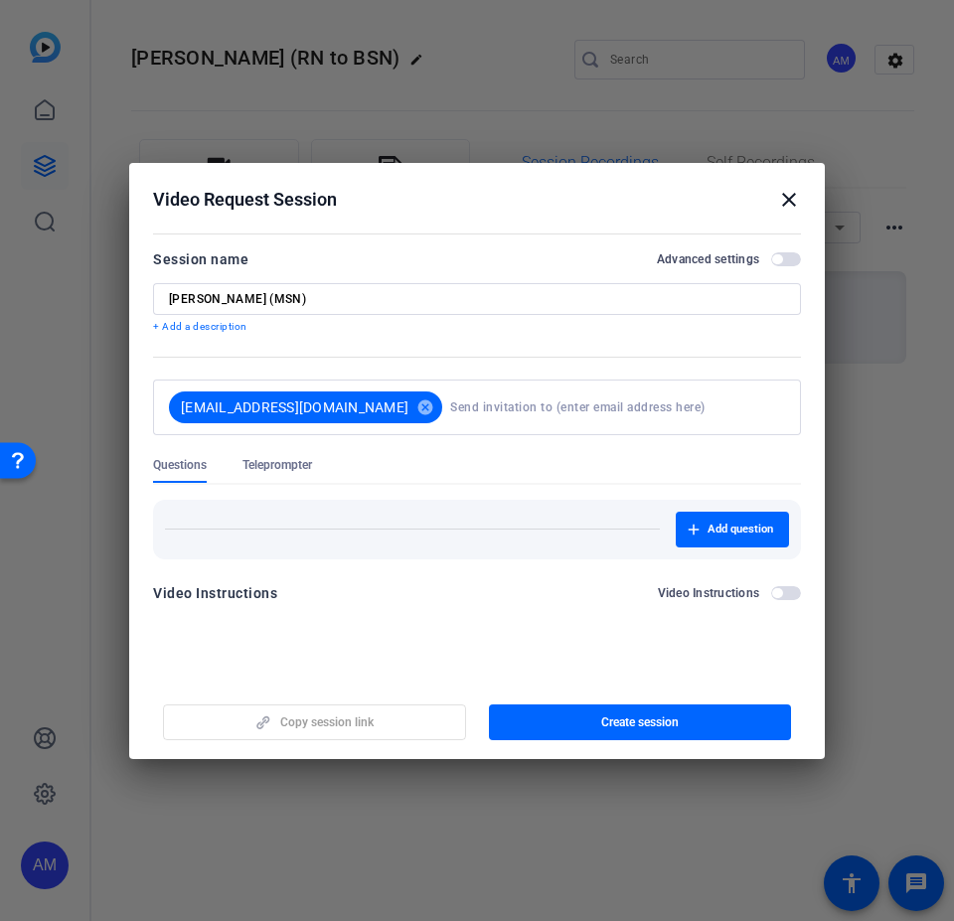
click at [214, 331] on p "+ Add a description" at bounding box center [477, 327] width 648 height 16
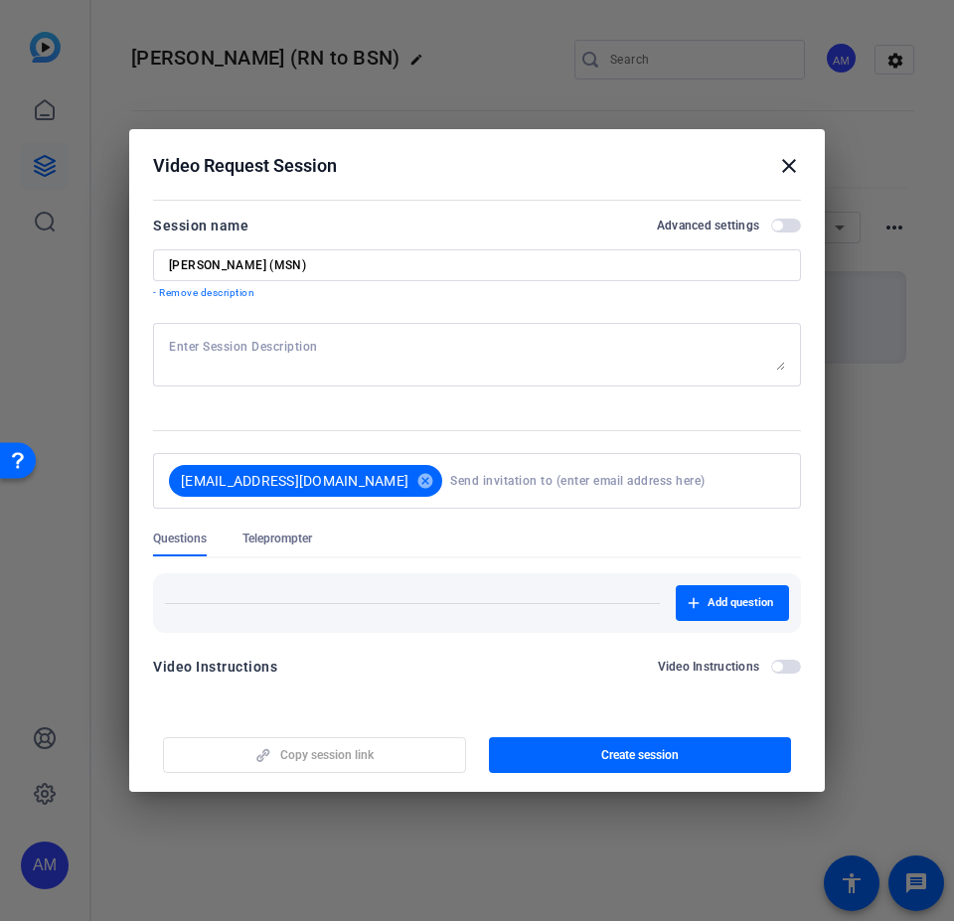
click at [240, 348] on textarea at bounding box center [477, 355] width 616 height 32
paste textarea "Lo'ip do sitamet co adip eli seddoeiusmo te inci utlab etdolor. Mag'al enimad m…"
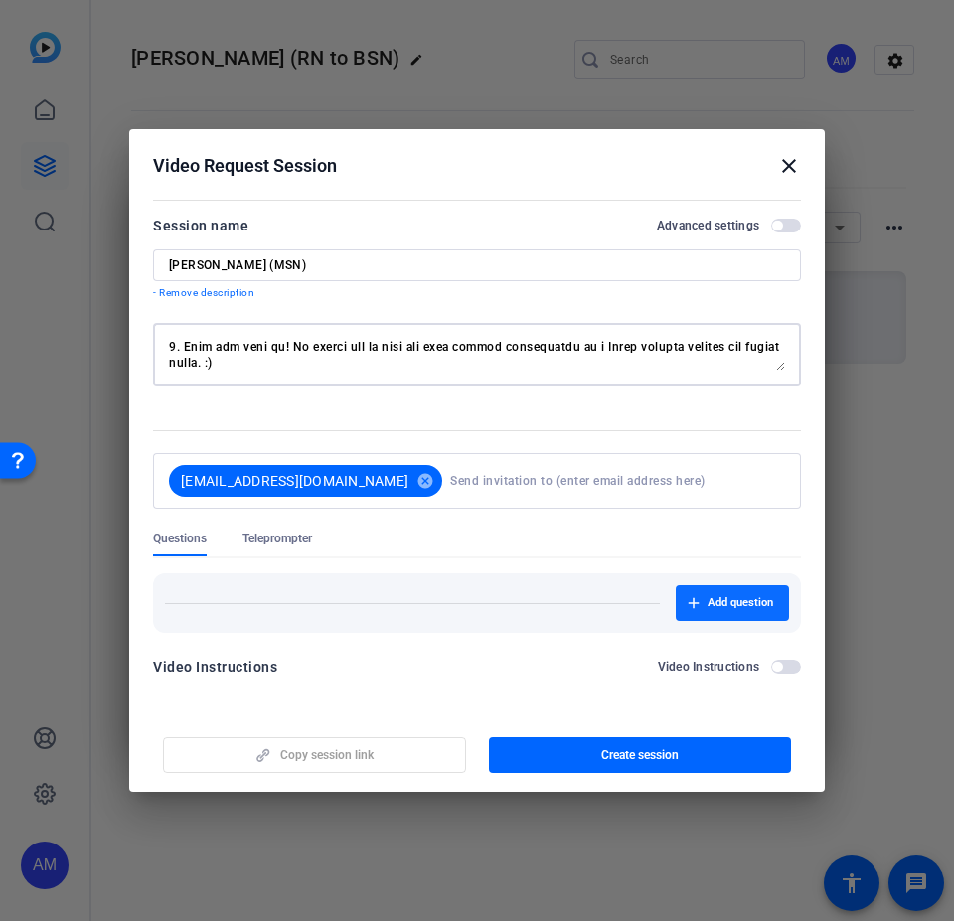
type textarea "Lo, Ips Dolo! Si'am co adipisc el sedd eiu temporincid ut labo etdol magnaal. E…"
click at [688, 554] on icon "button" at bounding box center [693, 603] width 12 height 12
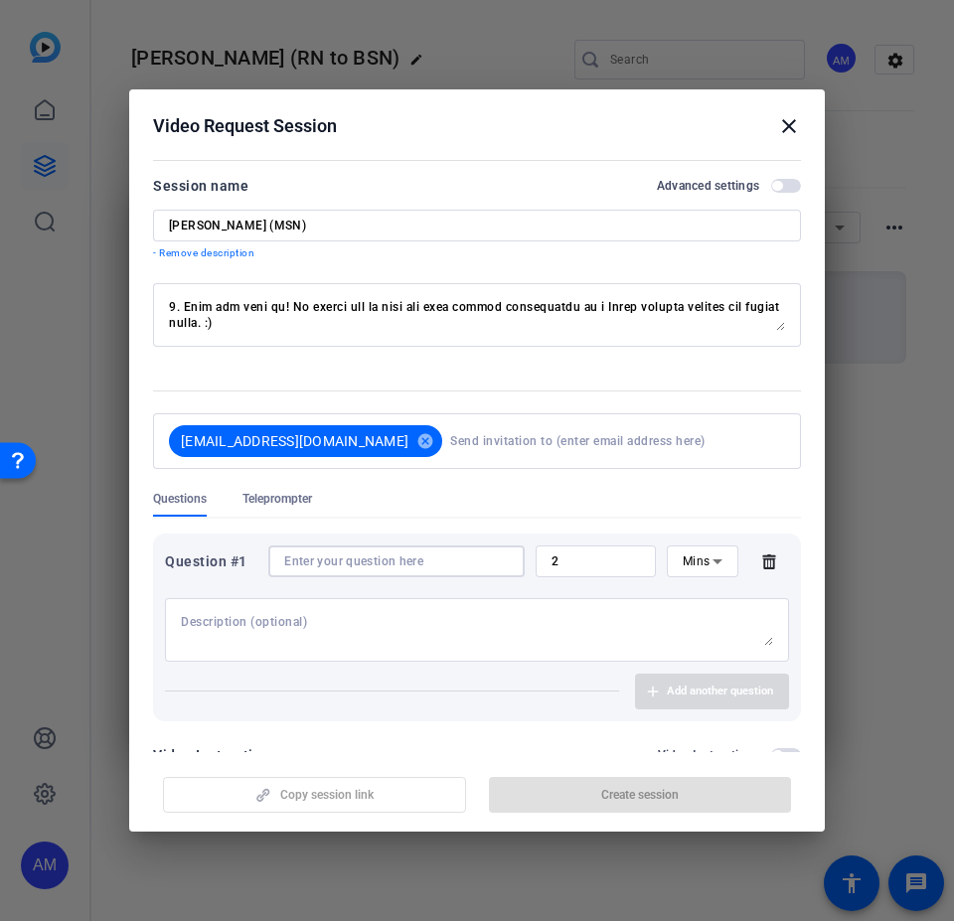
click at [329, 554] on input at bounding box center [396, 561] width 225 height 16
paste input "Can you briefly describe your academic and/or nursing background?"
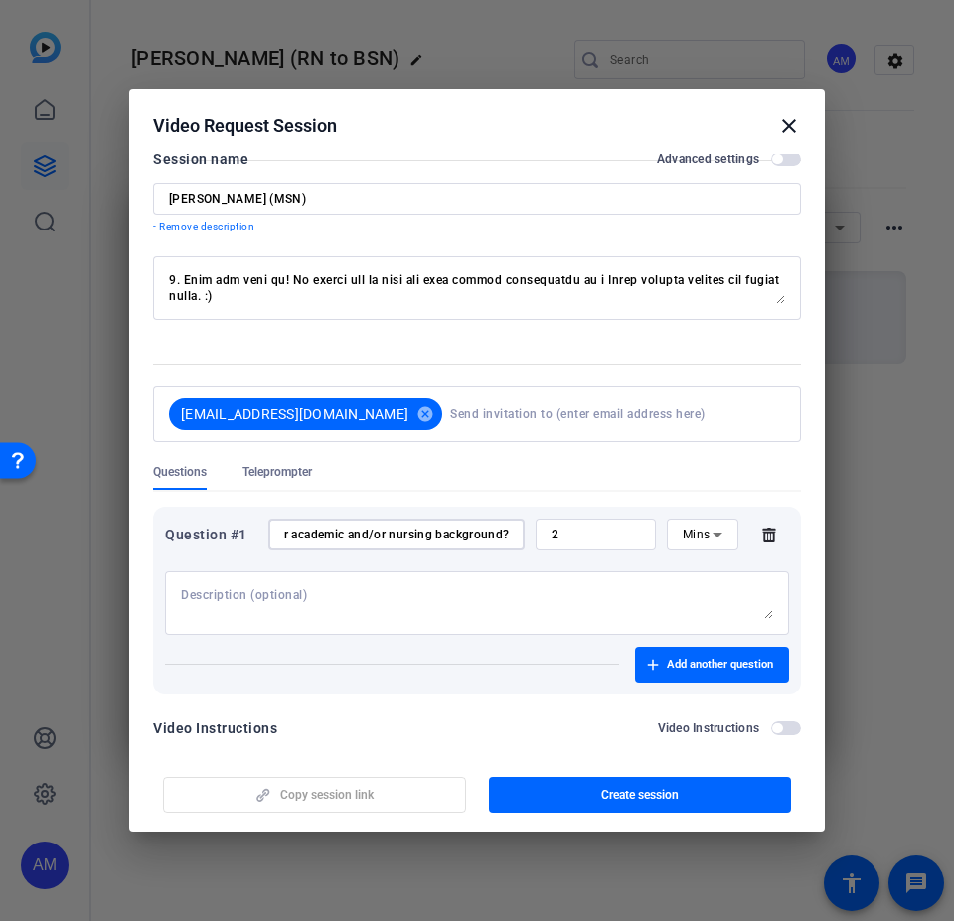
scroll to position [48, 0]
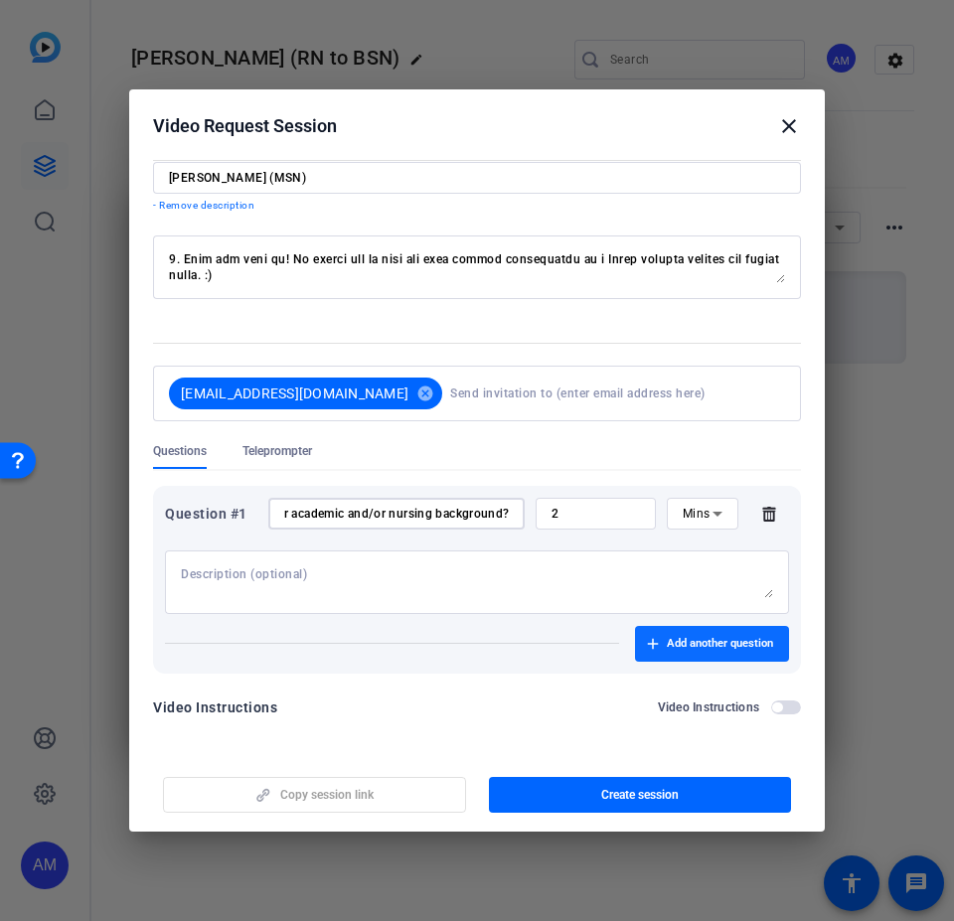
type input "Can you briefly describe your academic and/or nursing background?"
click at [667, 554] on span "Add another question" at bounding box center [720, 644] width 106 height 16
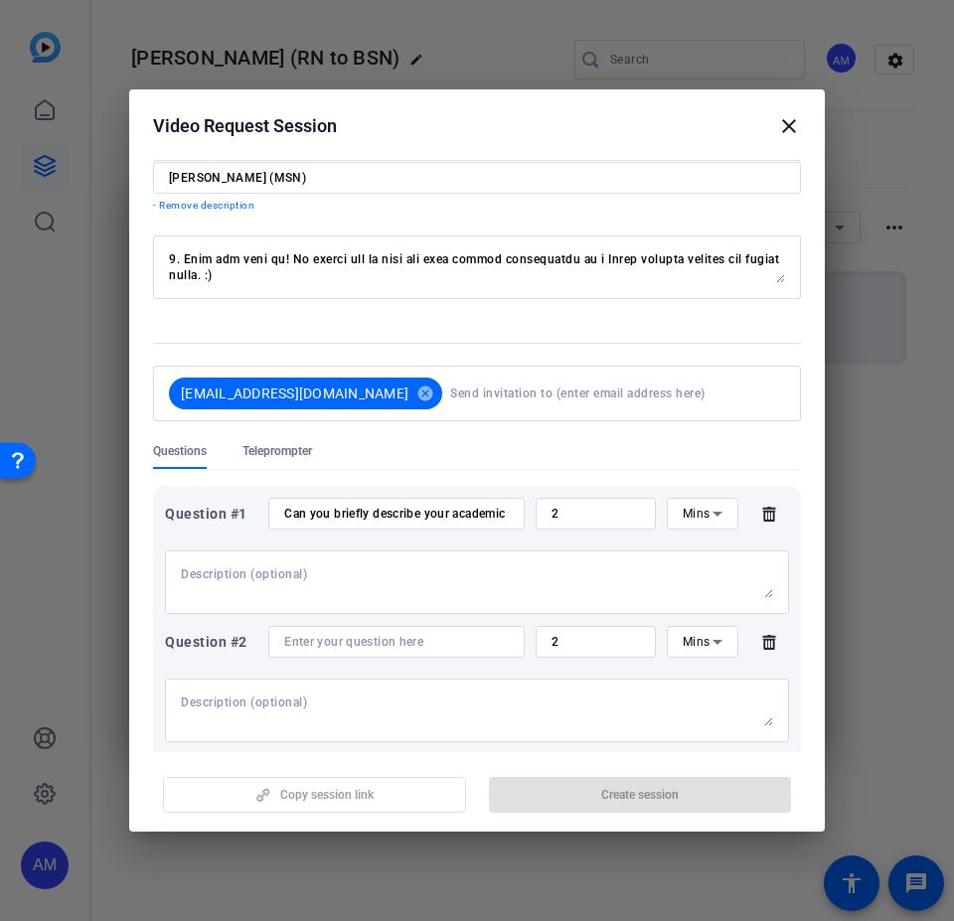
click at [344, 554] on input at bounding box center [396, 642] width 225 height 16
paste input "What drew you to pursue a nursing degree at the [GEOGRAPHIC_DATA]?"
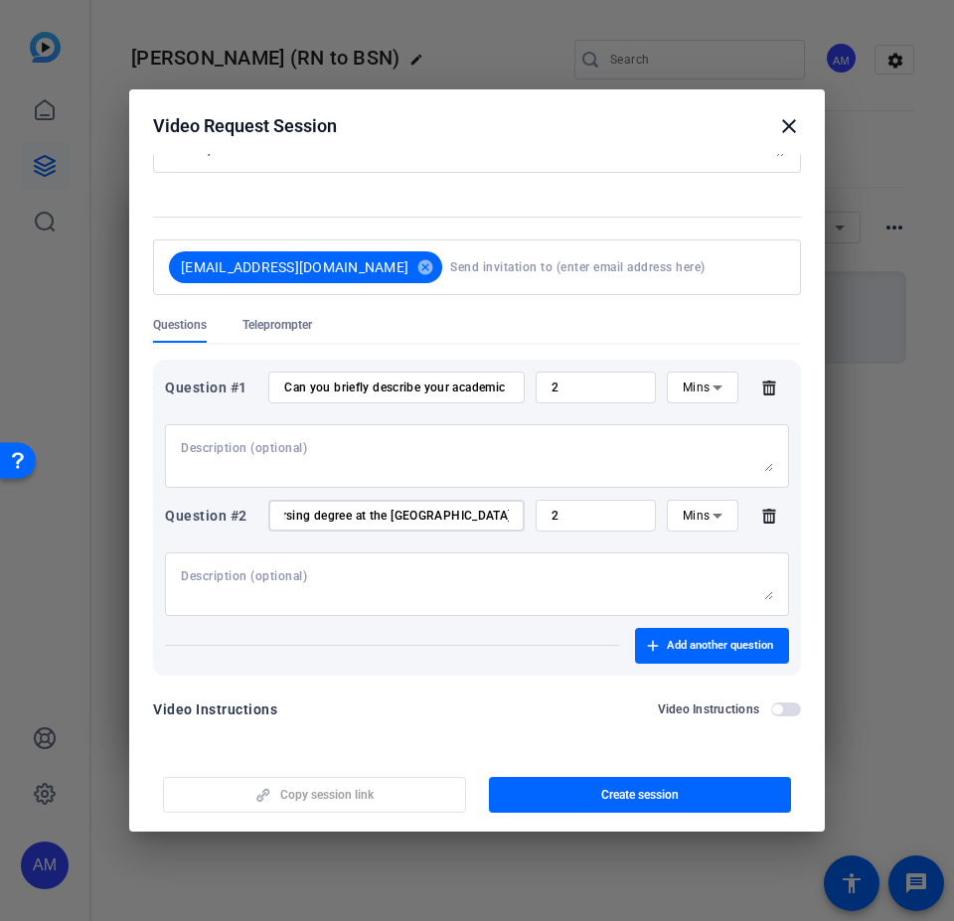
scroll to position [176, 0]
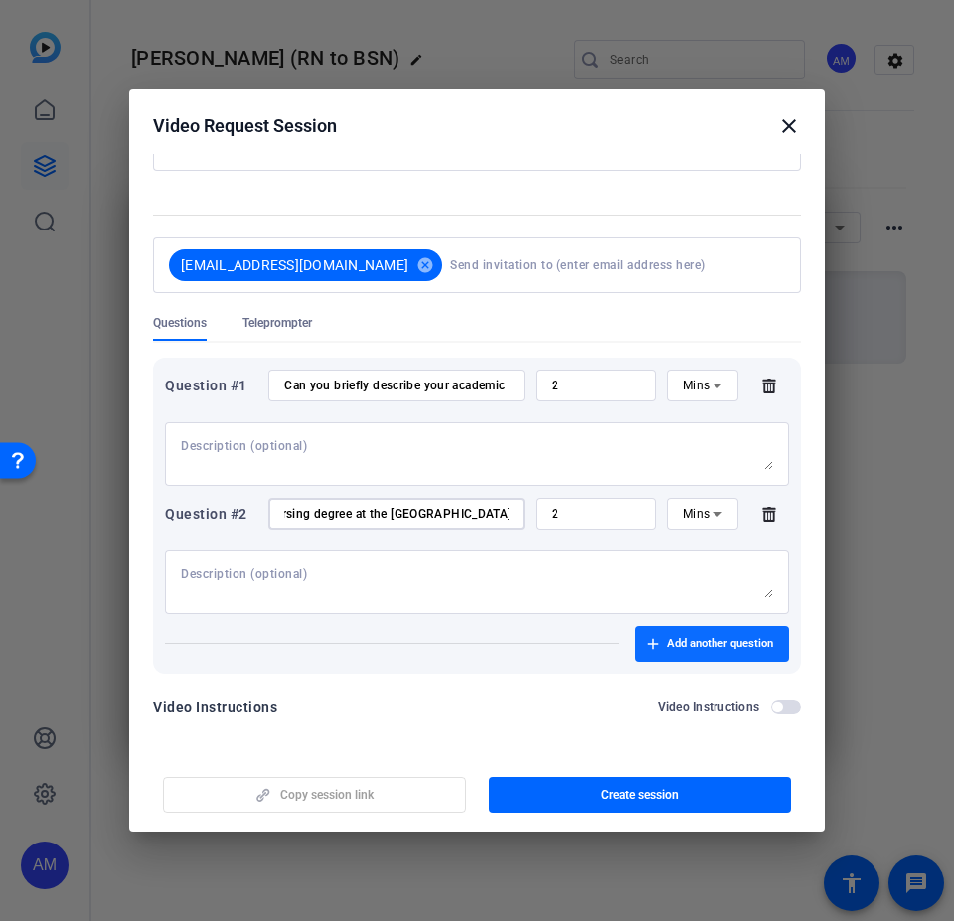
type input "What drew you to pursue a nursing degree at the [GEOGRAPHIC_DATA]?"
click at [669, 554] on span "Add another question" at bounding box center [720, 644] width 106 height 16
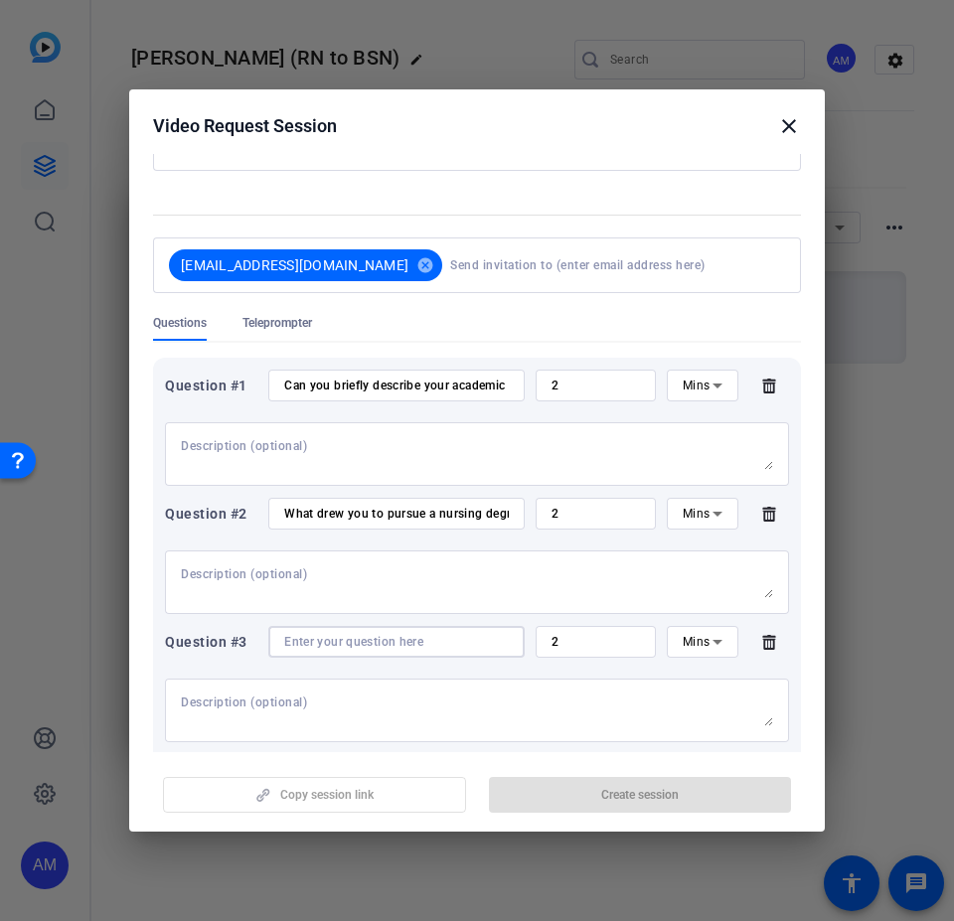
click at [346, 554] on input at bounding box center [396, 642] width 225 height 16
paste input "What motivates you to become or advance as a nurse?"
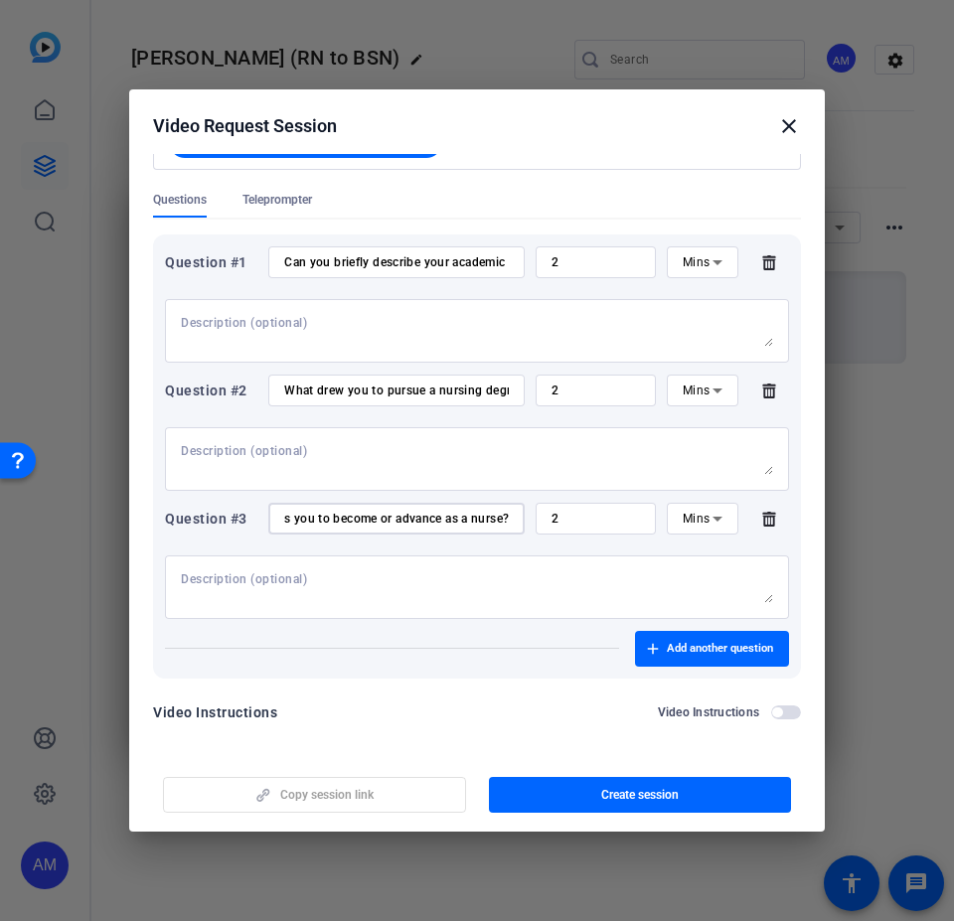
scroll to position [304, 0]
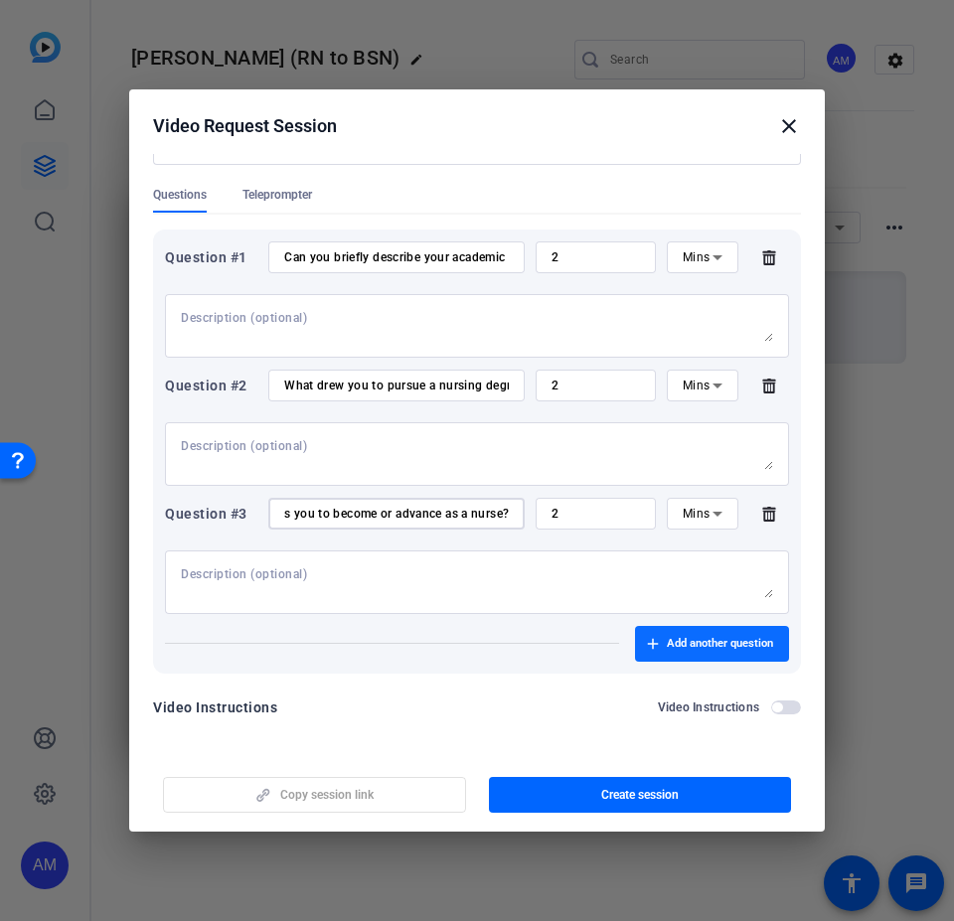
type input "What motivates you to become or advance as a nurse?"
click at [670, 554] on span "Add another question" at bounding box center [720, 644] width 106 height 16
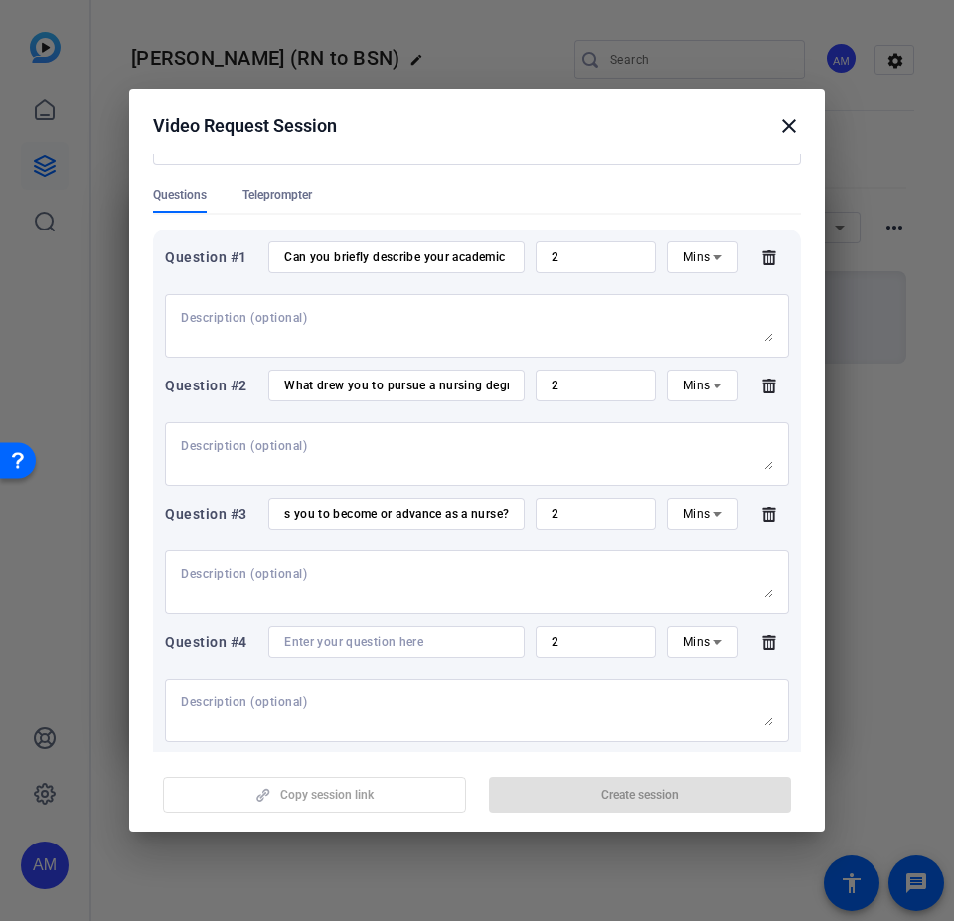
scroll to position [0, 0]
click at [327, 554] on div at bounding box center [396, 642] width 225 height 32
click at [337, 554] on input at bounding box center [396, 642] width 225 height 16
paste input "Why should students like you choose Tulsa for their nursing program?"
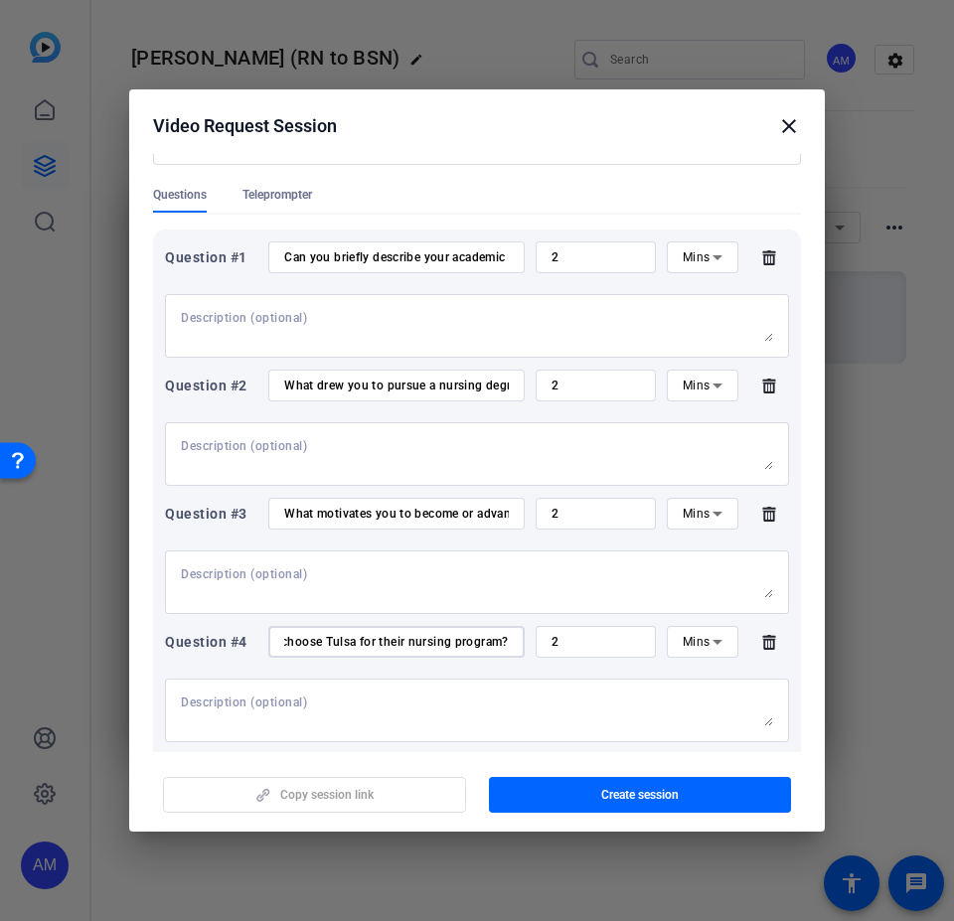
type input "Why should students like you choose Tulsa for their nursing program?"
click at [404, 554] on textarea at bounding box center [477, 710] width 592 height 32
paste textarea "What positive experiences have you had in the program so far?"
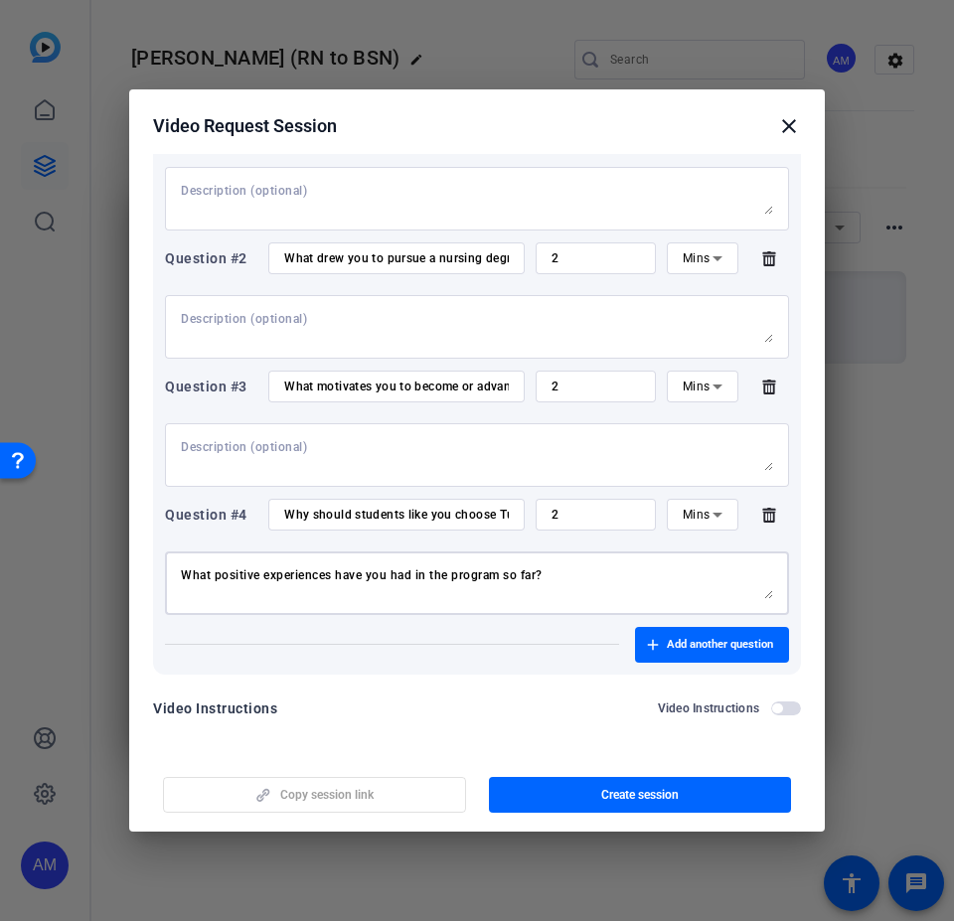
scroll to position [432, 0]
type textarea "What positive experiences have you had in the program so far?"
click at [712, 554] on span "Add another question" at bounding box center [720, 644] width 106 height 16
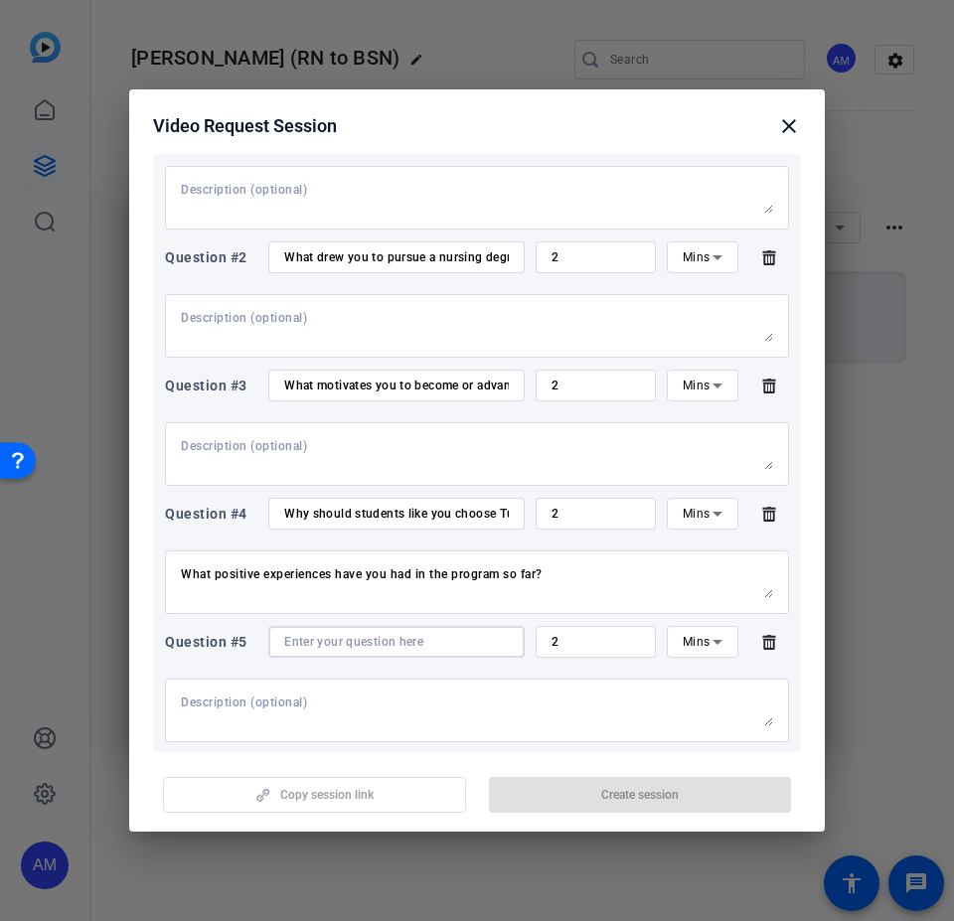
click at [373, 554] on input at bounding box center [396, 642] width 225 height 16
paste input "In what ways do you feel supported by the faculty who teach your courses?"
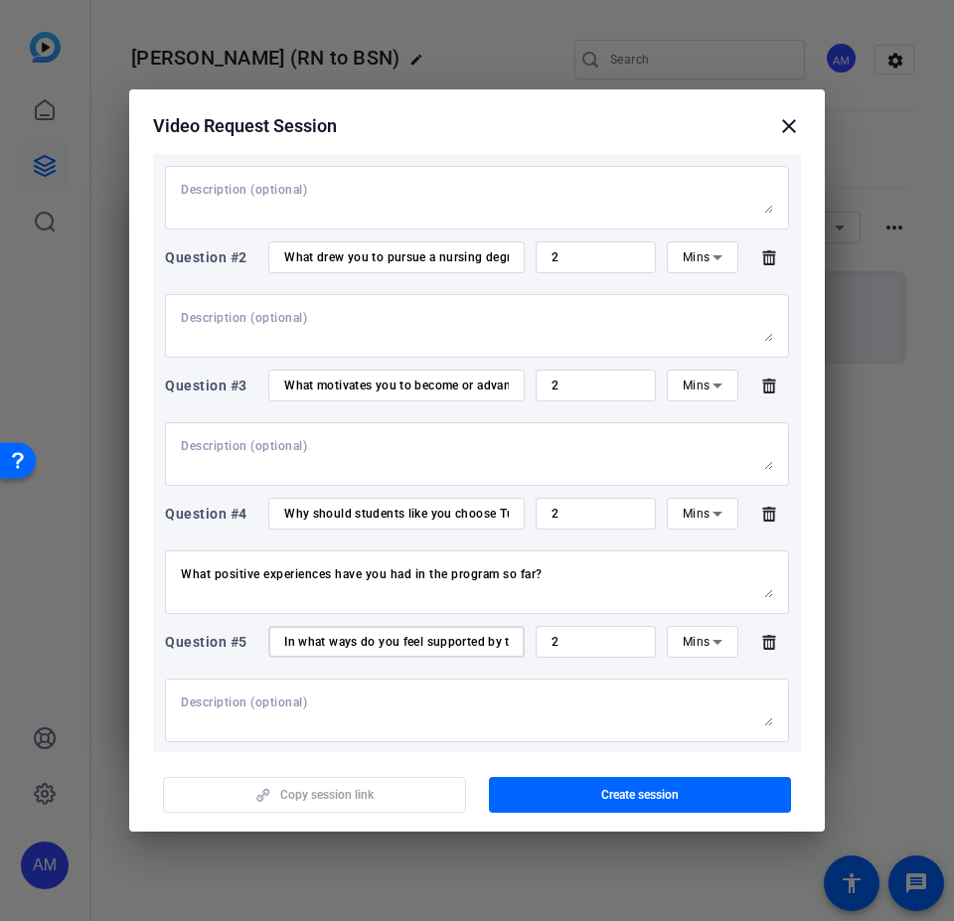
scroll to position [0, 208]
type input "In what ways do you feel supported by the faculty who teach your courses?"
click at [401, 554] on textarea at bounding box center [477, 710] width 592 height 32
paste textarea "What connections have you made with other students in the program?"
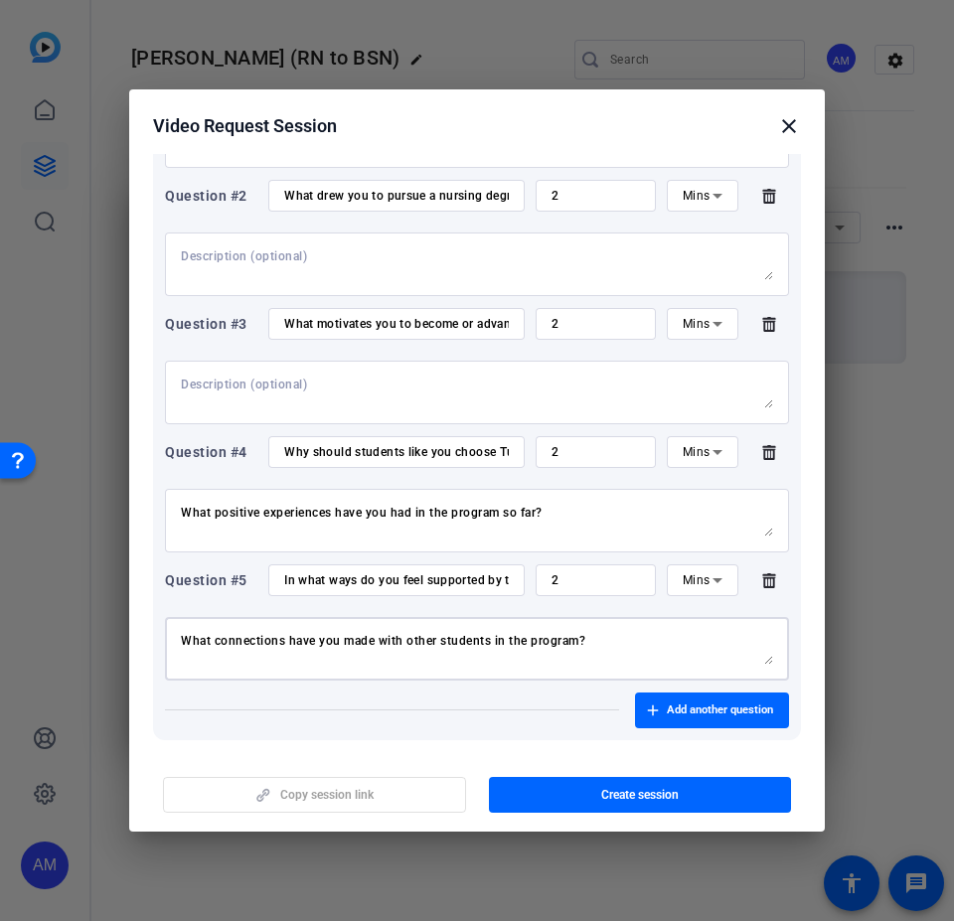
scroll to position [560, 0]
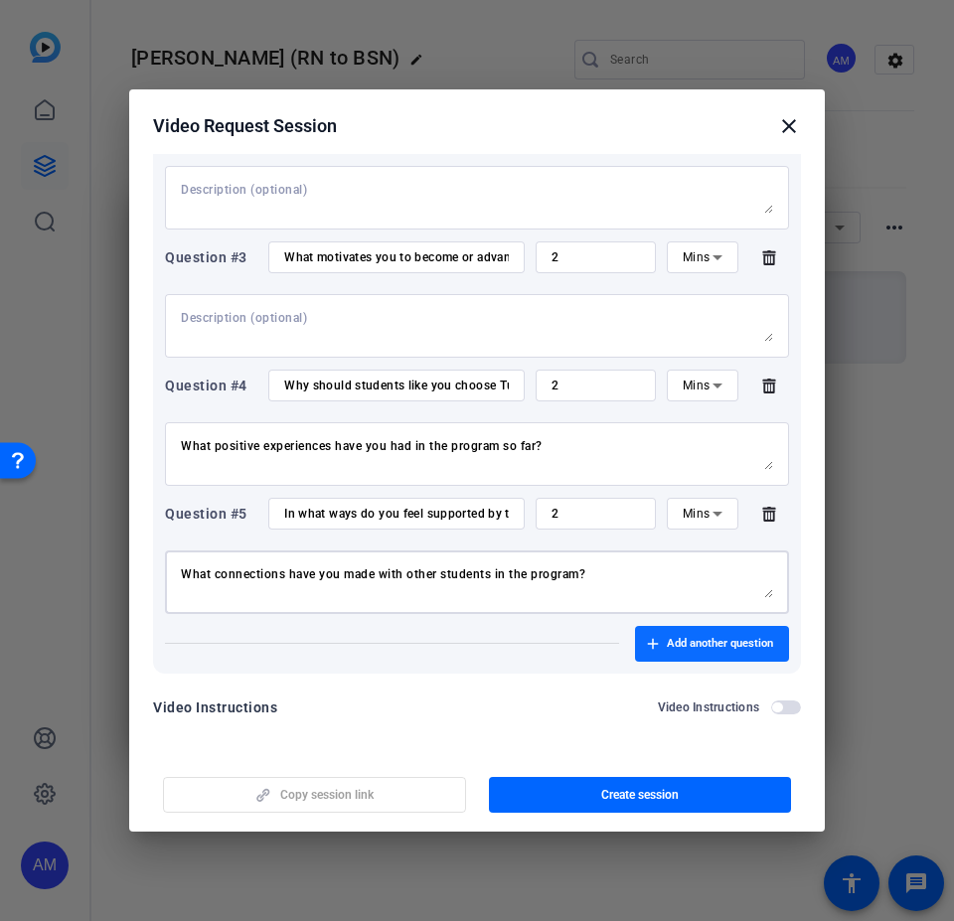
type textarea "What connections have you made with other students in the program?"
click at [648, 554] on span "button" at bounding box center [712, 644] width 154 height 48
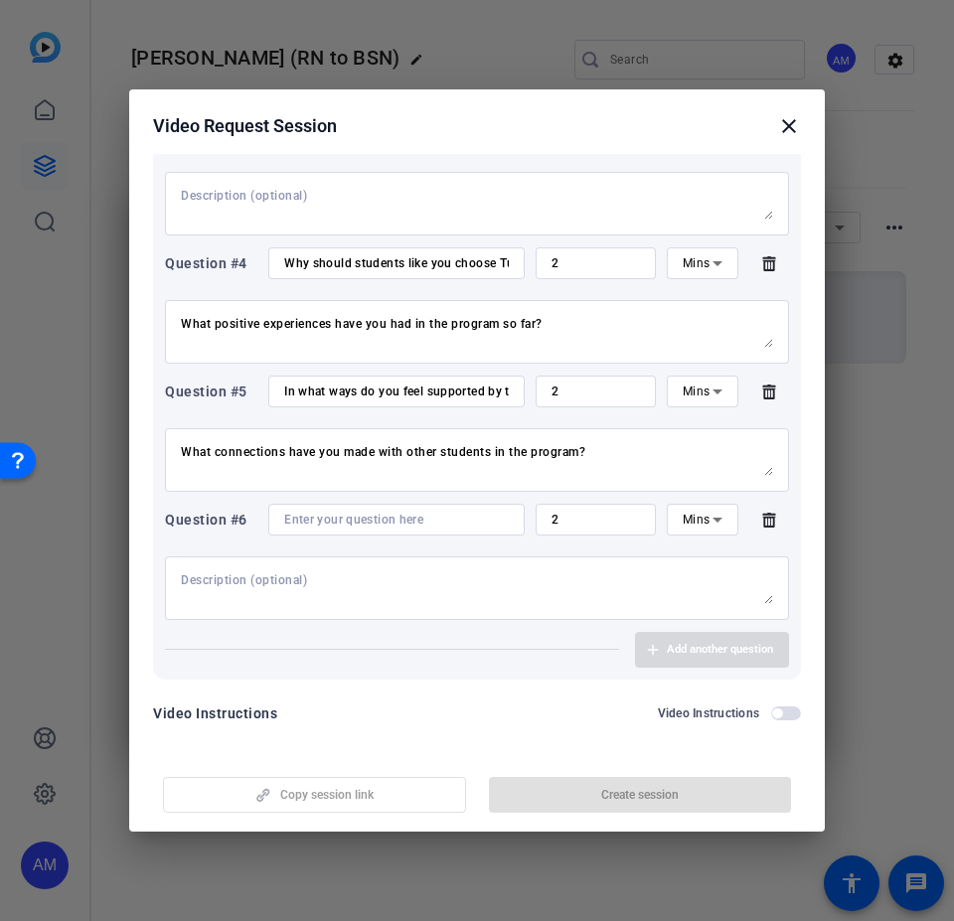
scroll to position [688, 0]
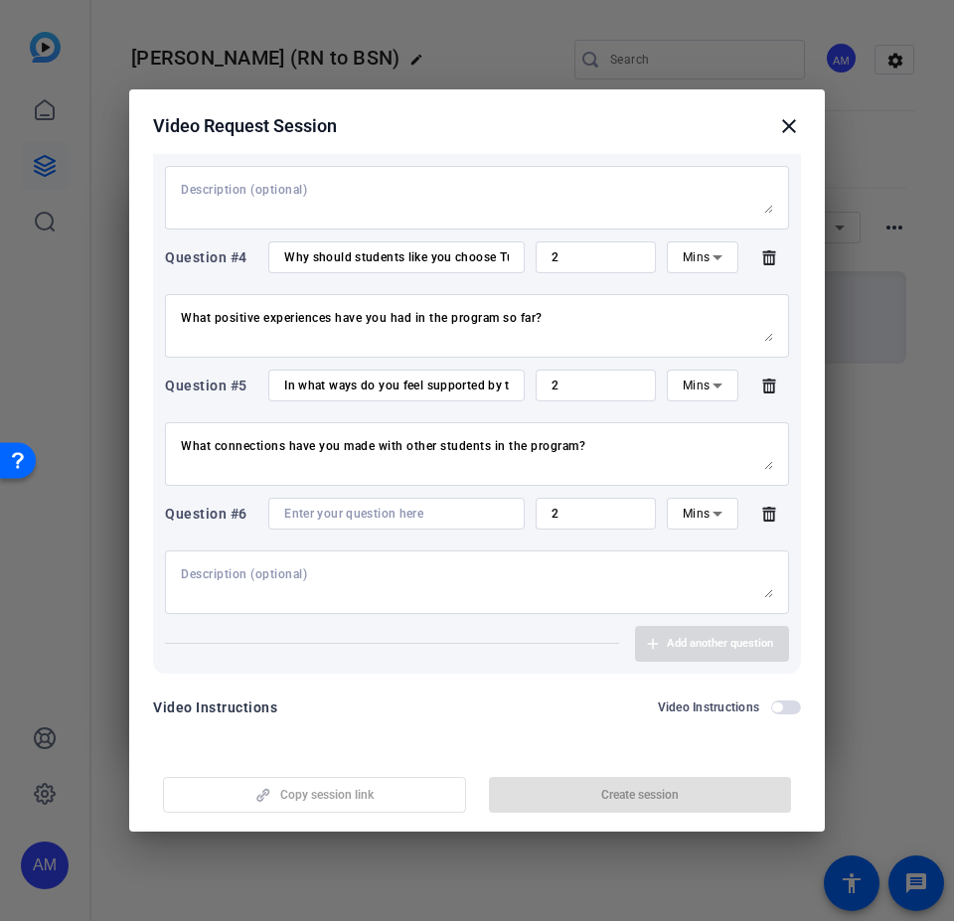
click at [331, 515] on input at bounding box center [396, 514] width 225 height 16
paste input "How are your courses preparing you to apply the skills you’re learning in the r…"
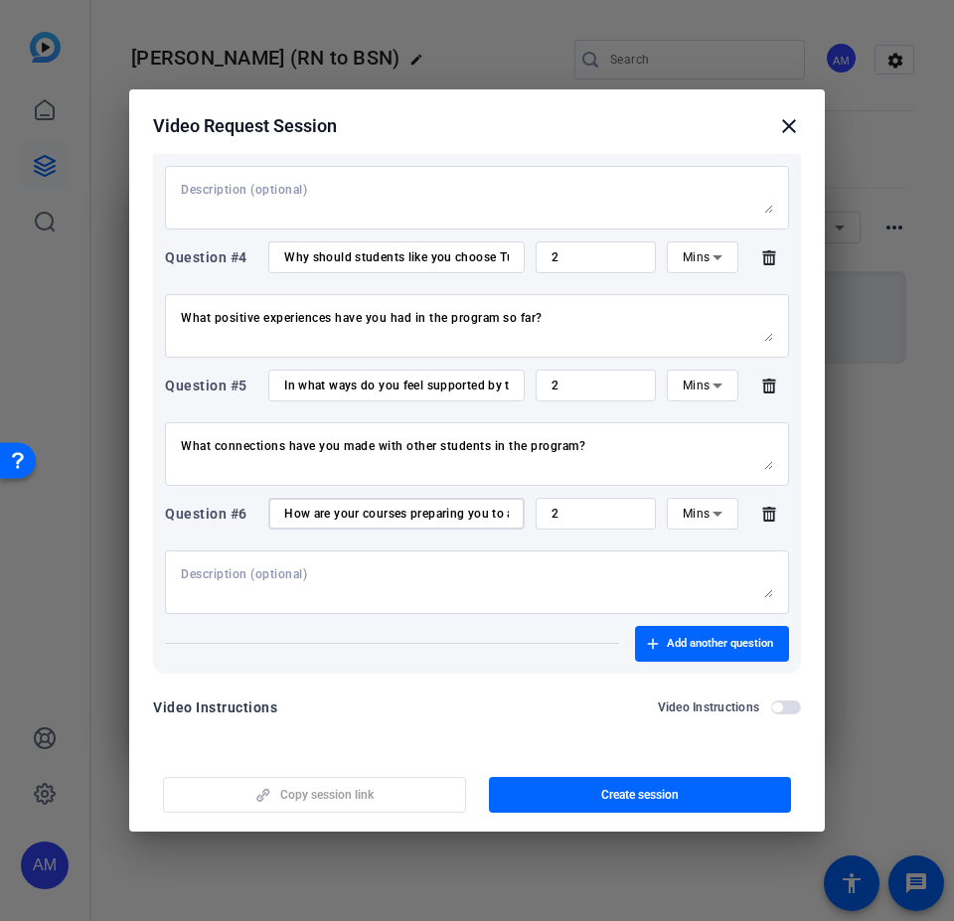
scroll to position [0, 278]
type input "How are your courses preparing you to apply the skills you’re learning in the r…"
click at [354, 554] on textarea at bounding box center [477, 582] width 592 height 32
paste textarea "Any clinical experiences or experiential assignments that stand out?"
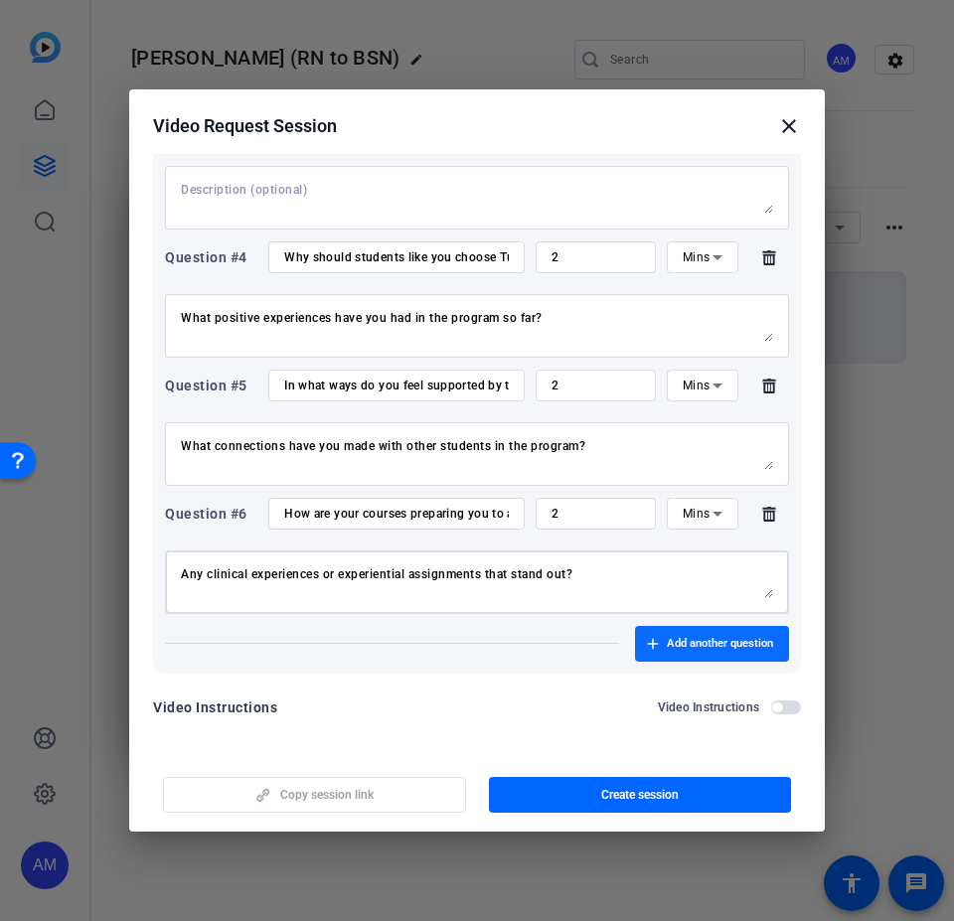
type textarea "Any clinical experiences or experiential assignments that stand out?"
click at [685, 554] on span "Add another question" at bounding box center [720, 644] width 106 height 16
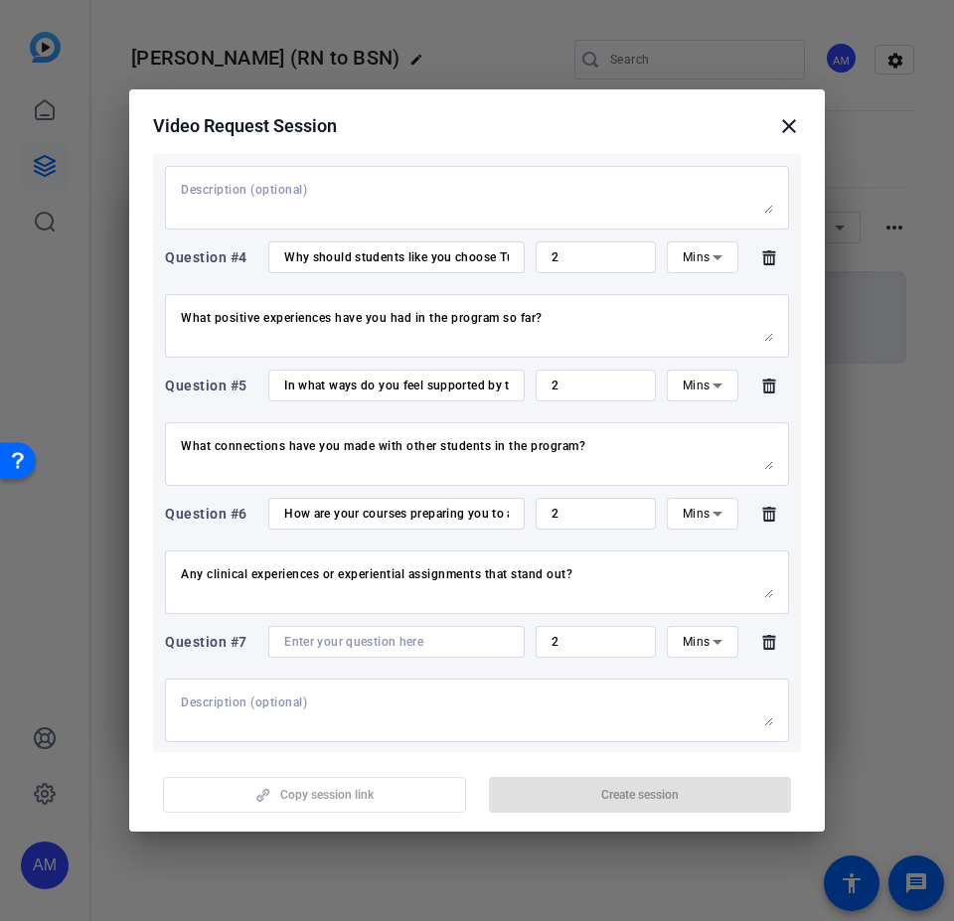
click at [408, 554] on input at bounding box center [396, 642] width 225 height 16
paste input "What are your plans after graduating from the program?"
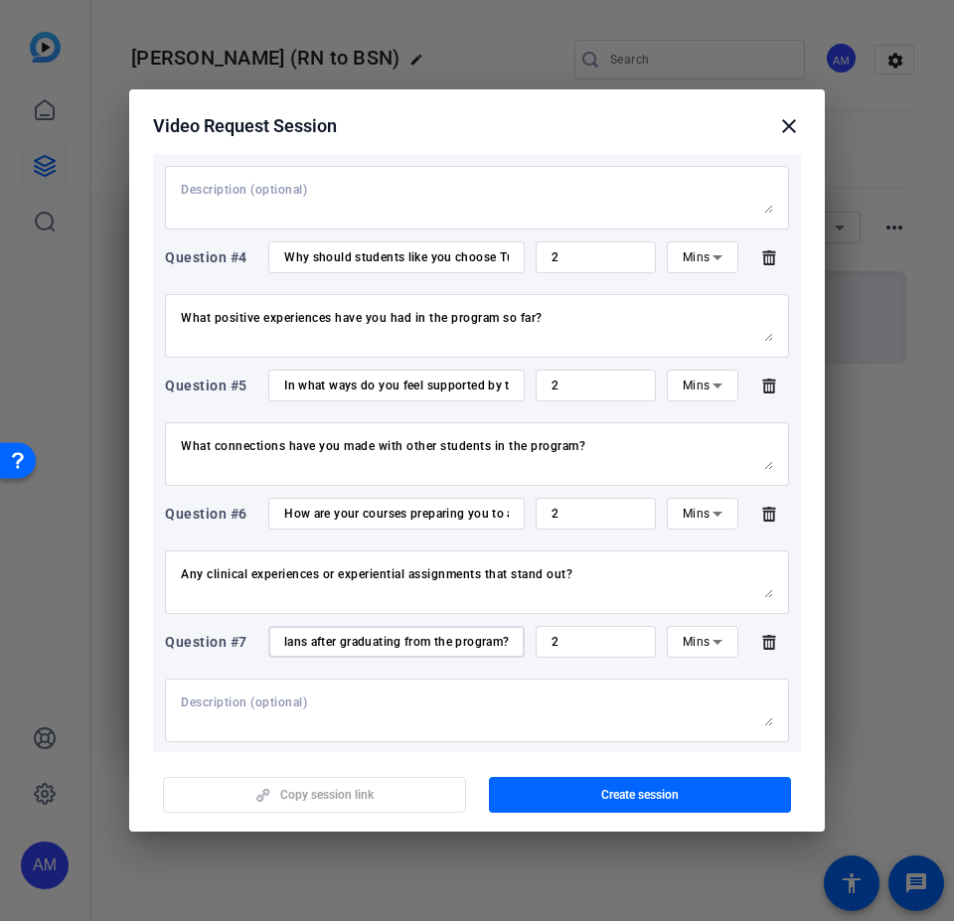
type input "What are your plans after graduating from the program?"
click at [388, 554] on textarea at bounding box center [477, 710] width 592 height 32
paste textarea "How do you think Tulsa is preparing you to achieve those goals?"
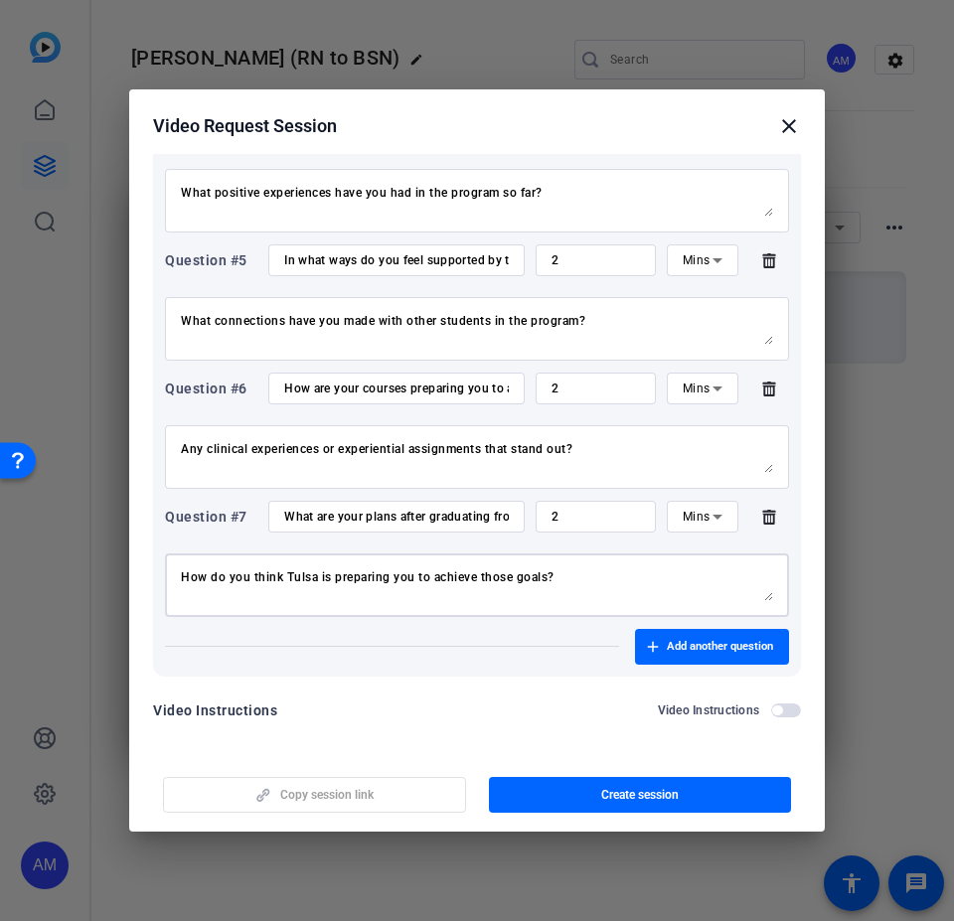
scroll to position [817, 0]
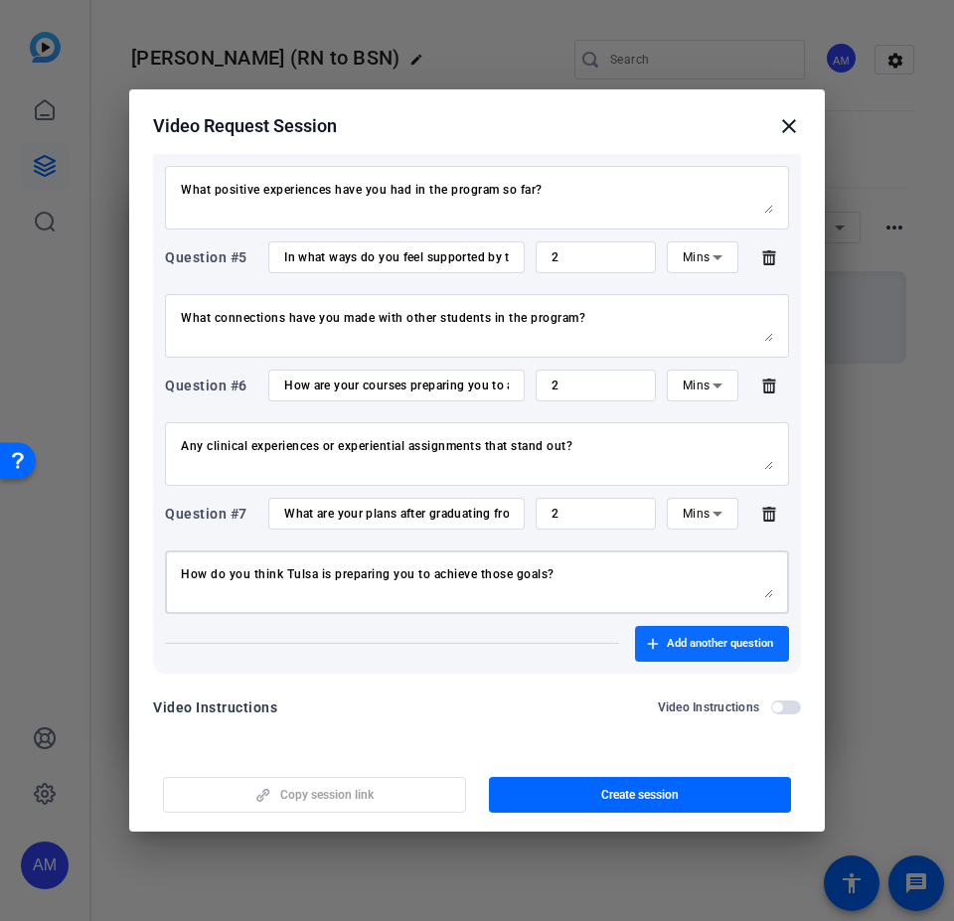
type textarea "How do you think Tulsa is preparing you to achieve those goals?"
click at [667, 554] on span "Add another question" at bounding box center [720, 644] width 106 height 16
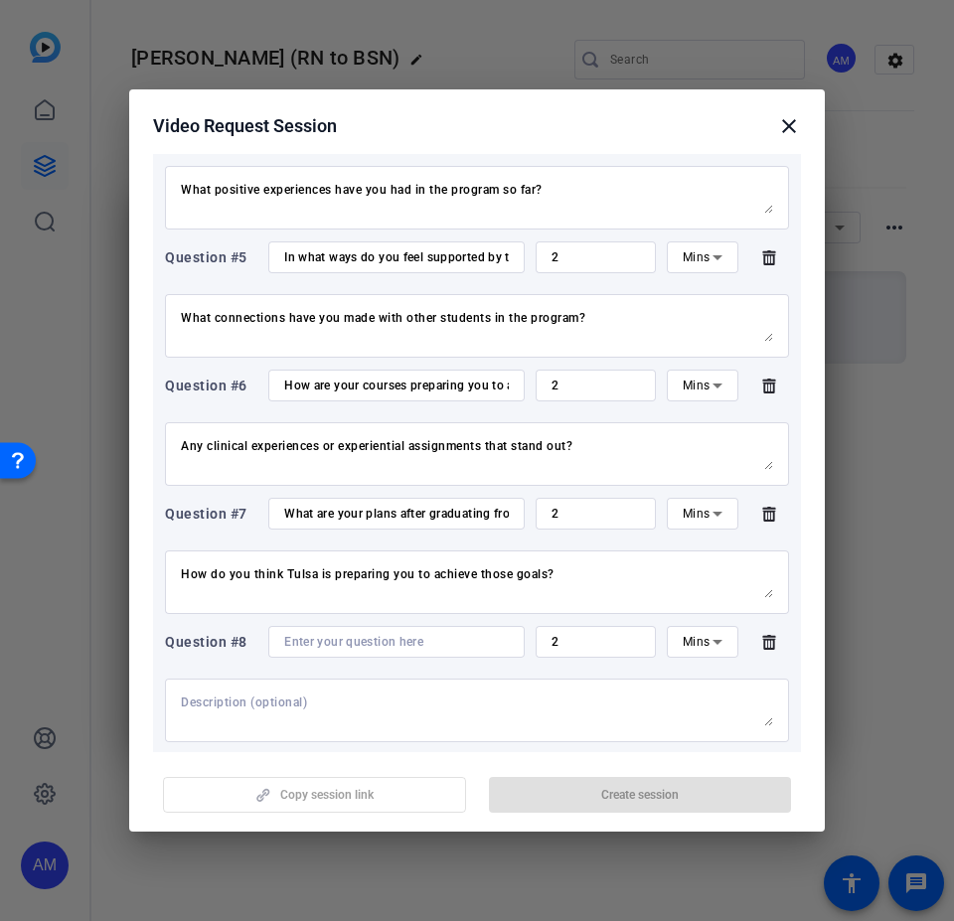
click at [316, 554] on textarea at bounding box center [477, 710] width 592 height 32
paste textarea "n one word, how would you describe your experience of your nursing program at […"
type textarea "n one word, how would you describe your experience of your nursing program at […"
click at [333, 554] on div "n one word, how would you describe your experience of your nursing program at […" at bounding box center [477, 711] width 592 height 64
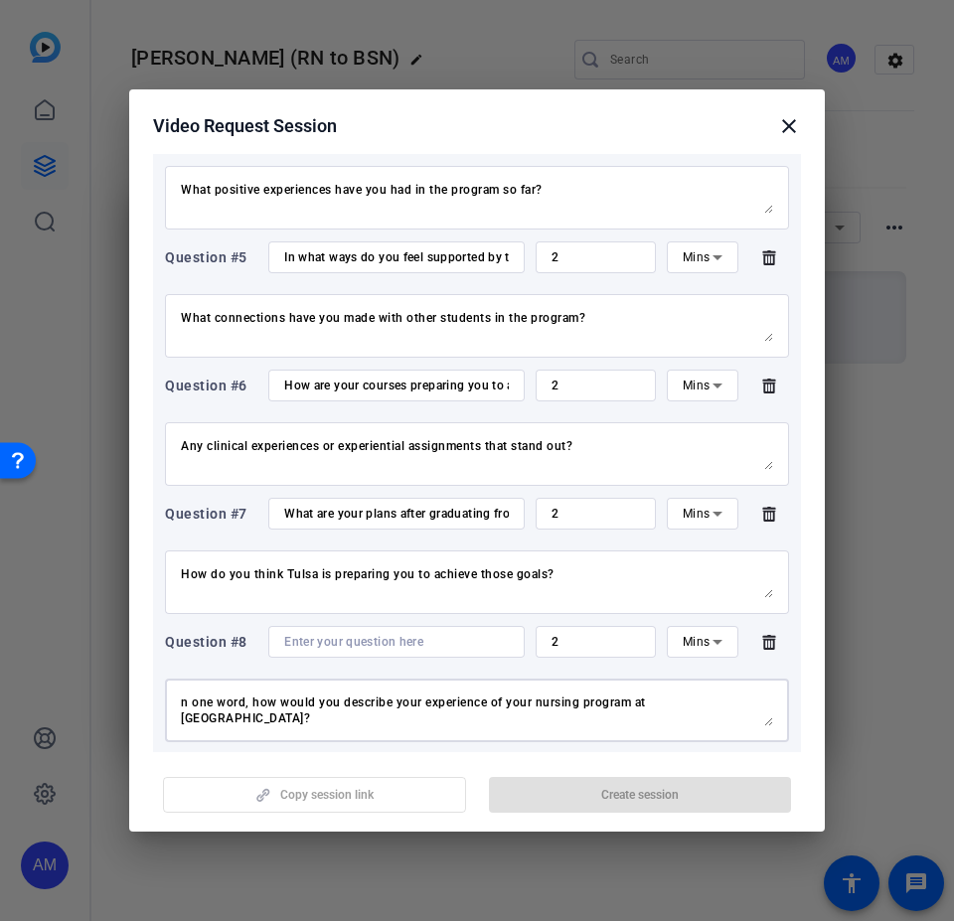
click at [339, 554] on textarea "n one word, how would you describe your experience of your nursing program at […" at bounding box center [477, 710] width 592 height 32
click at [368, 554] on input at bounding box center [396, 642] width 225 height 16
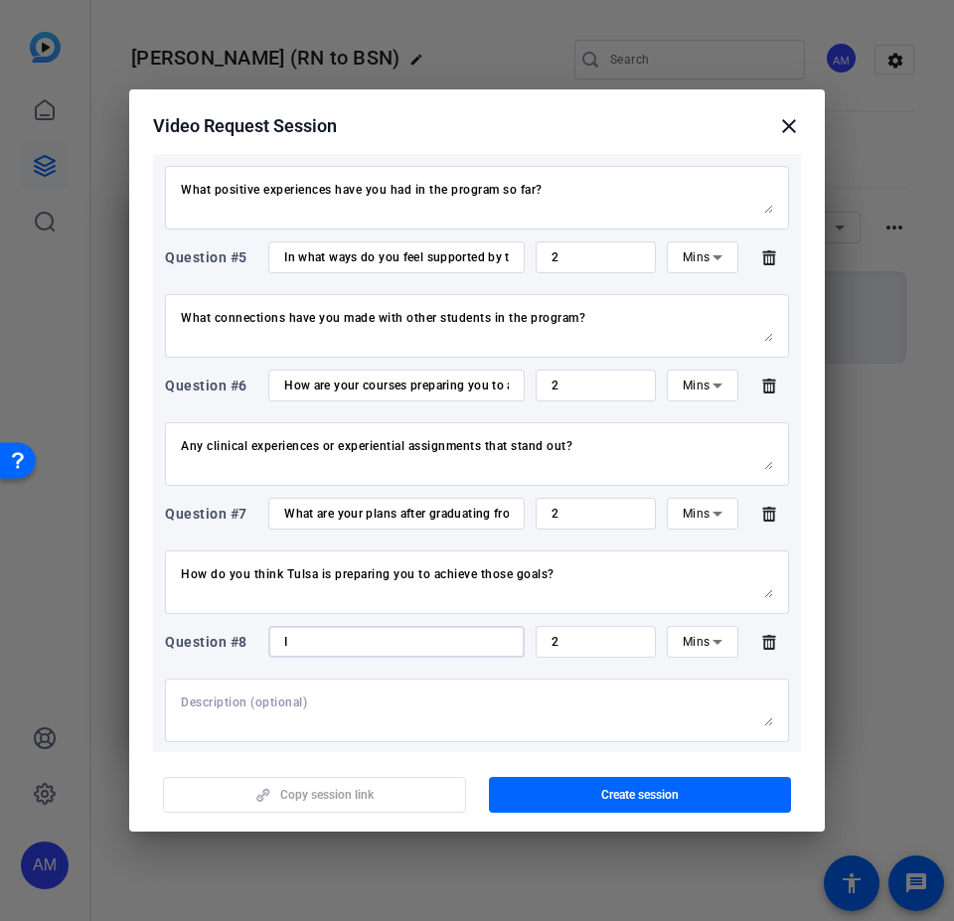
paste input "n one word, how would you describe your experience of your nursing program at […"
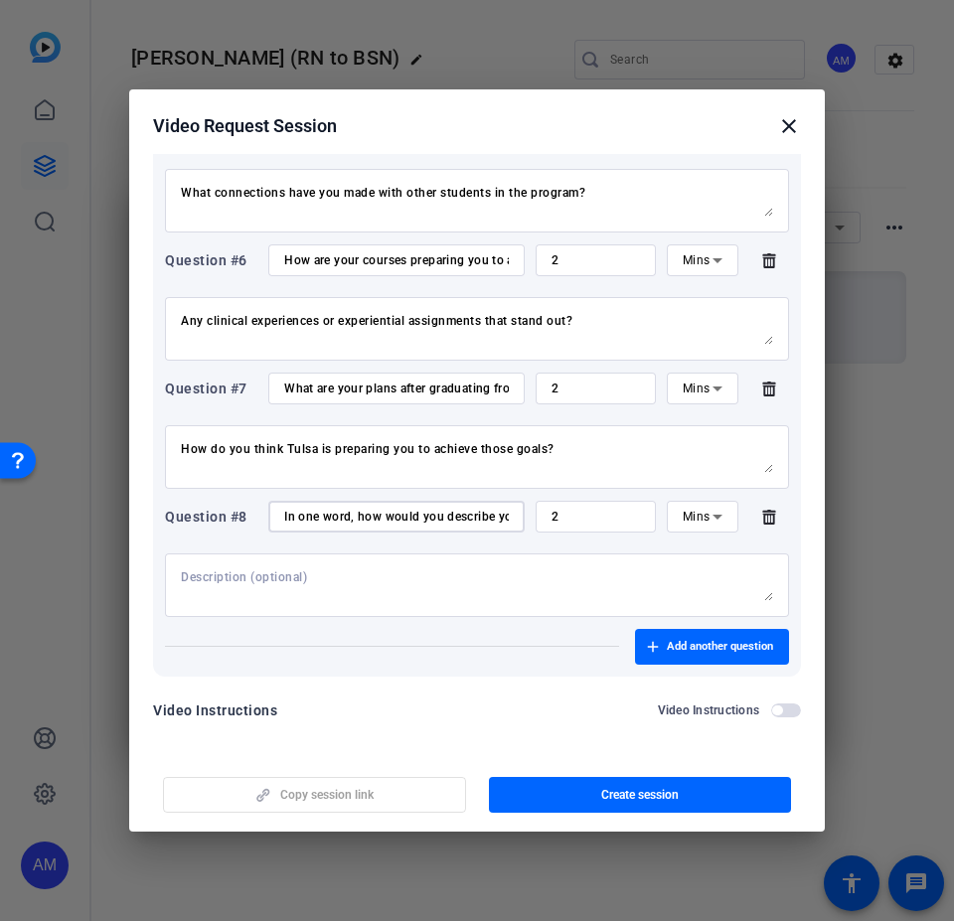
scroll to position [945, 0]
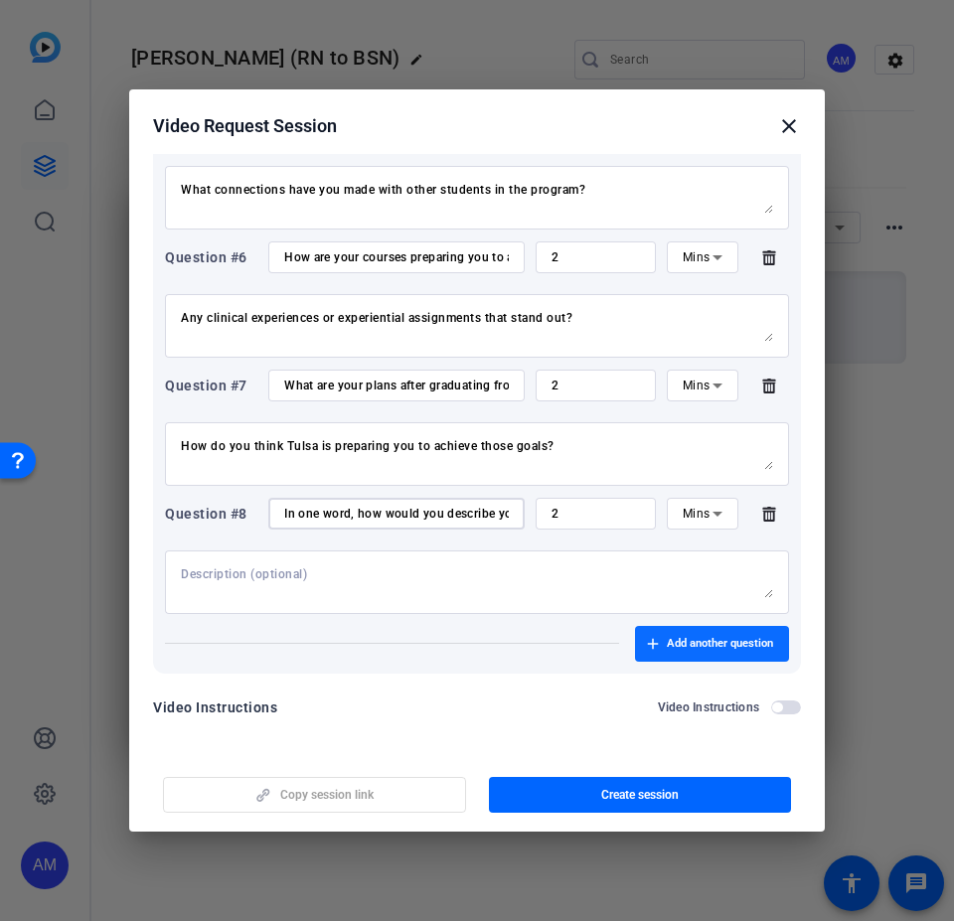
type input "In one word, how would you describe your experience of your nursing program at …"
click at [686, 554] on span "Add another question" at bounding box center [720, 644] width 106 height 16
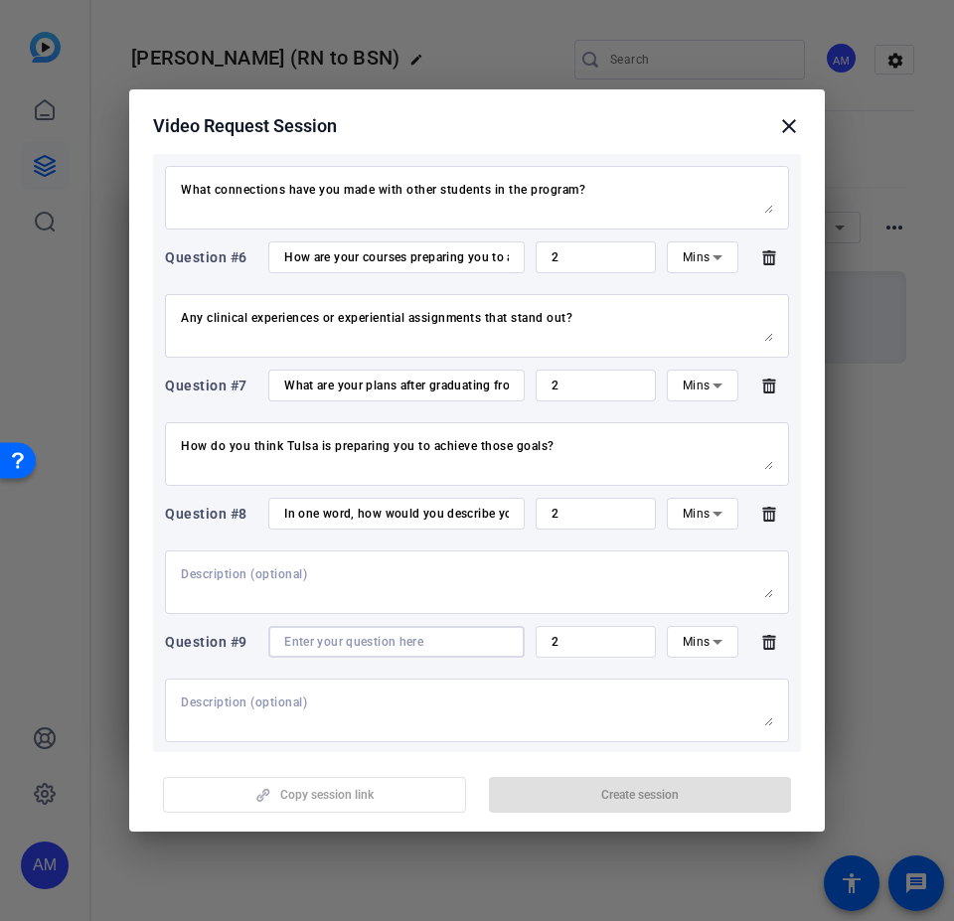
click at [373, 554] on input at bounding box center [396, 642] width 225 height 16
paste input "What do you think it means to be a TU nurse?"
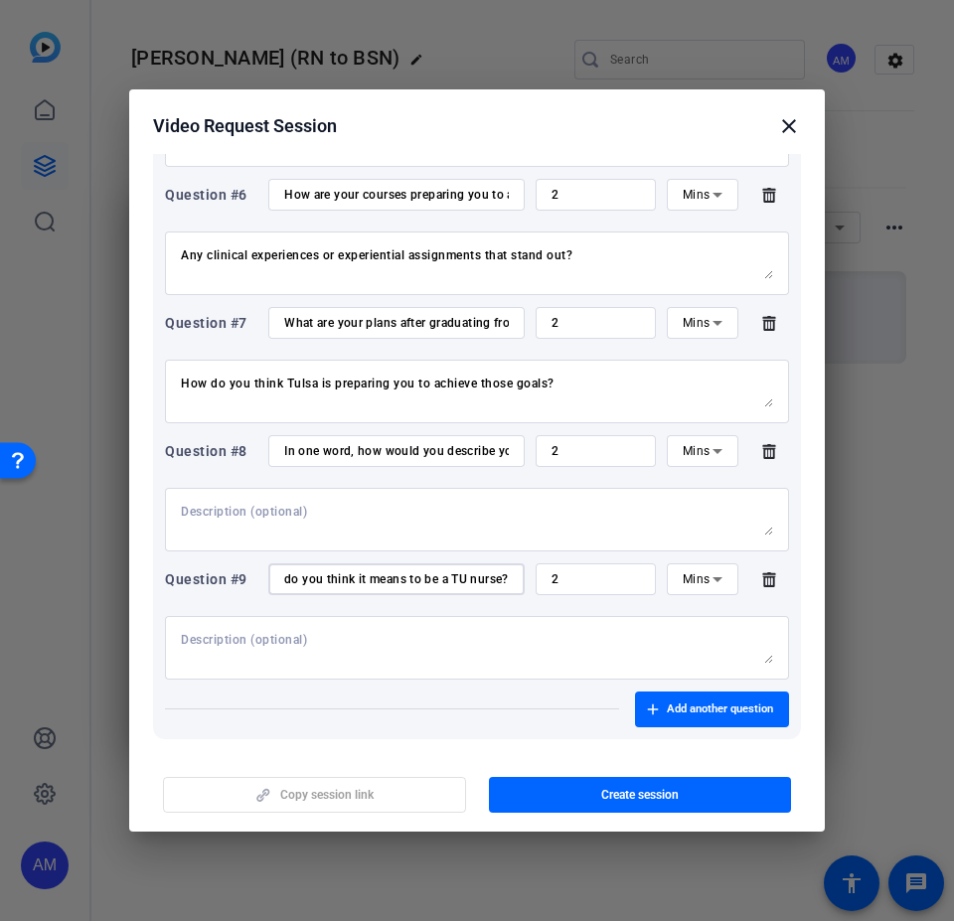
scroll to position [1073, 0]
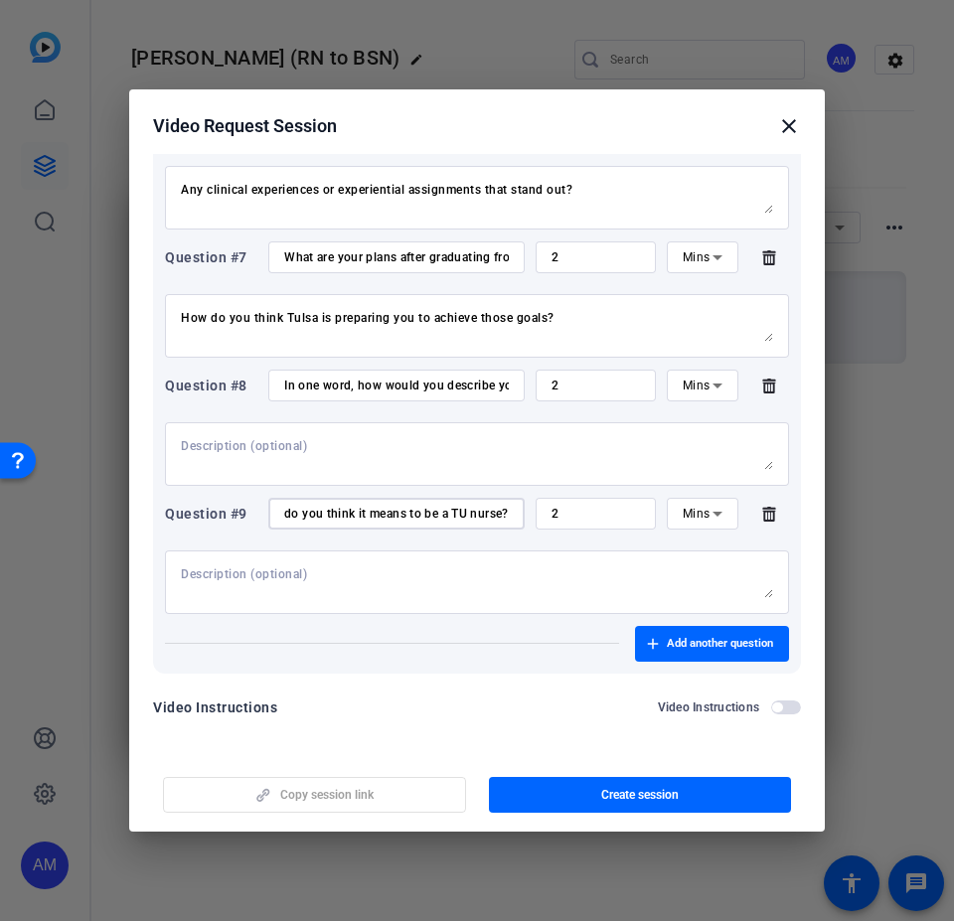
click at [301, 515] on input "What do you think it means to be a TU nurse?" at bounding box center [396, 514] width 225 height 16
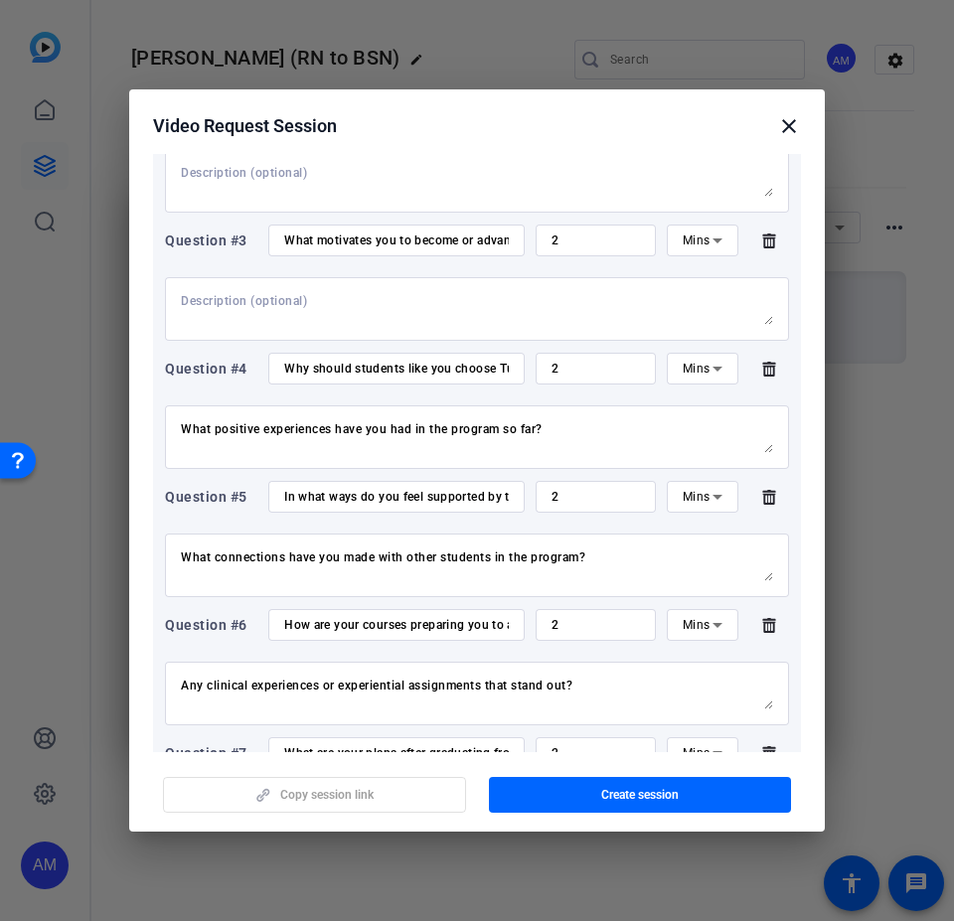
scroll to position [0, 0]
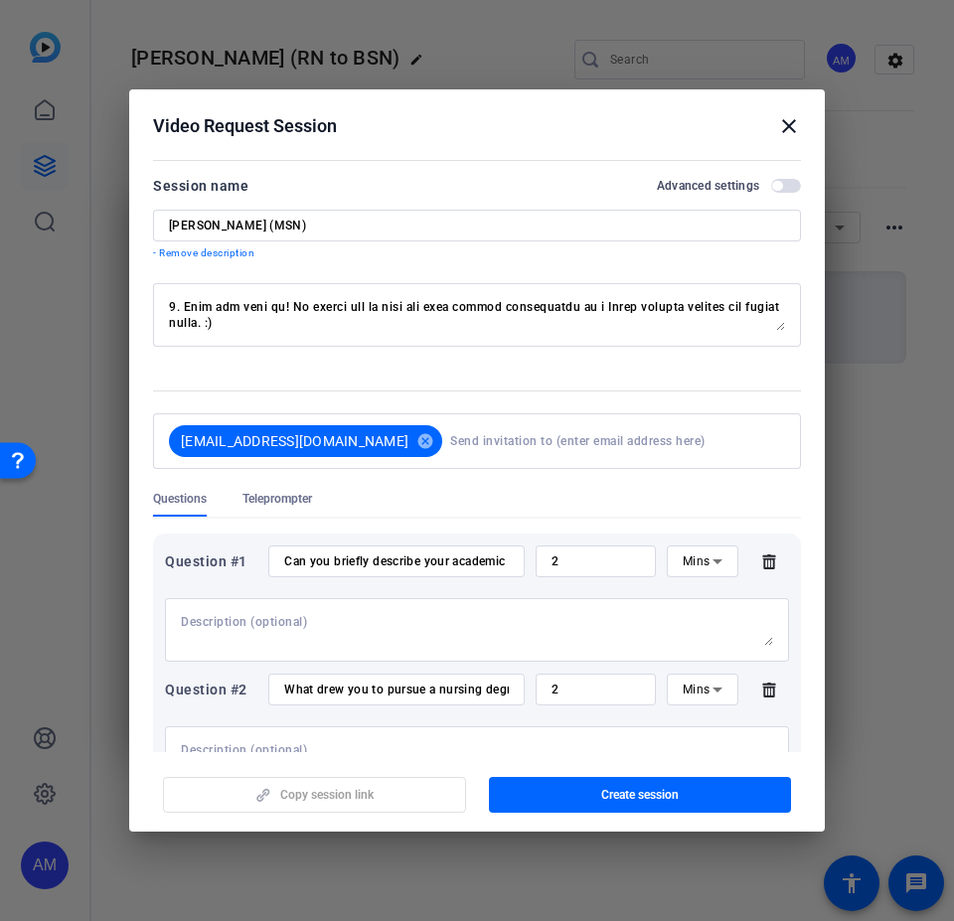
type input "What do you think it means to be a TU nurse?"
click at [772, 185] on span "button" at bounding box center [777, 186] width 10 height 10
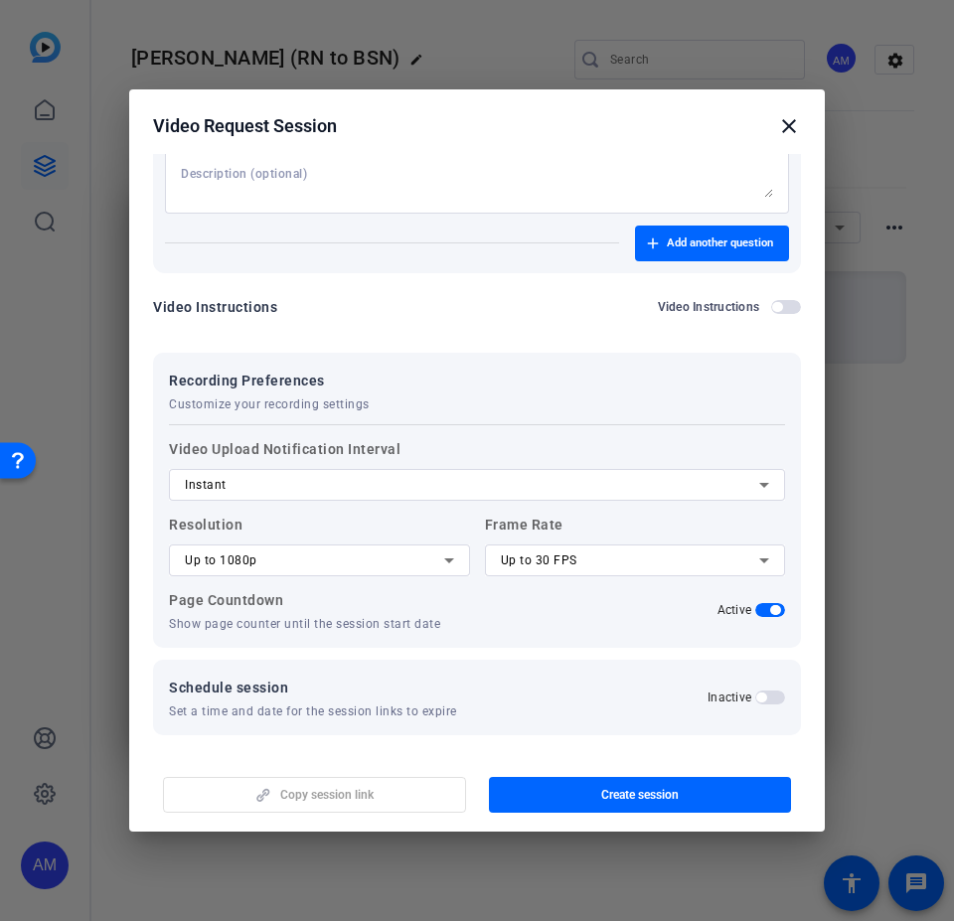
scroll to position [1477, 0]
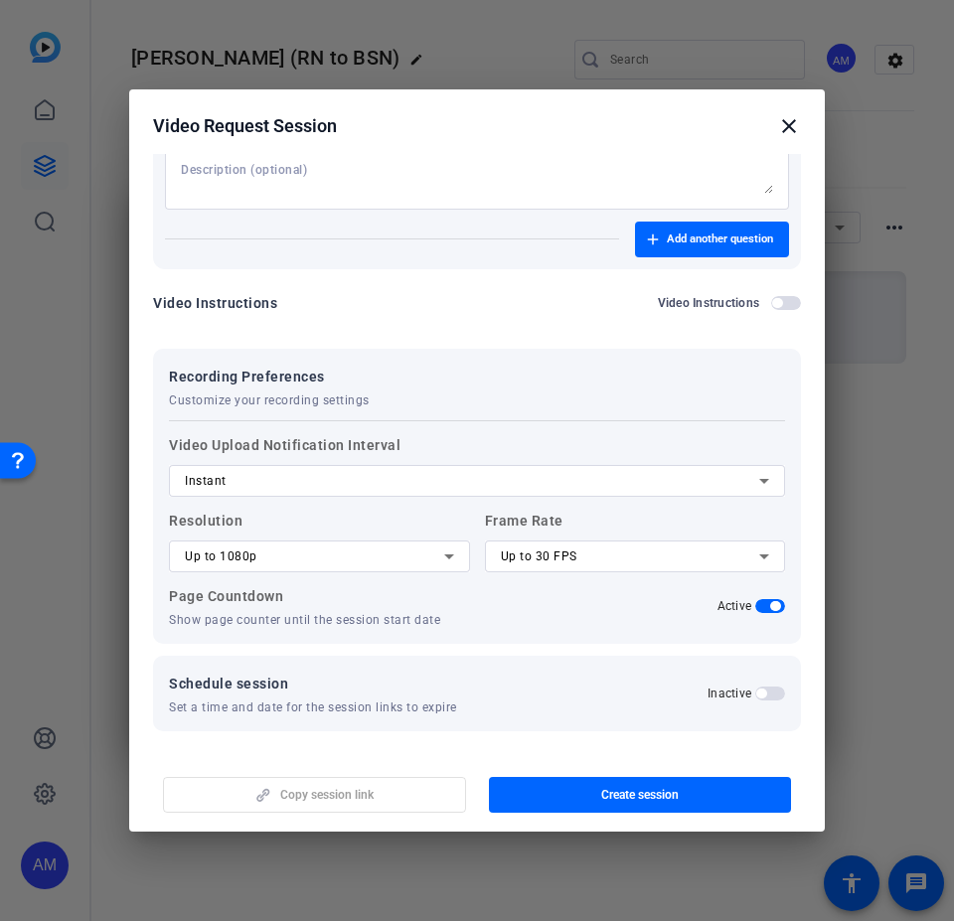
click at [756, 554] on span "button" at bounding box center [761, 693] width 10 height 10
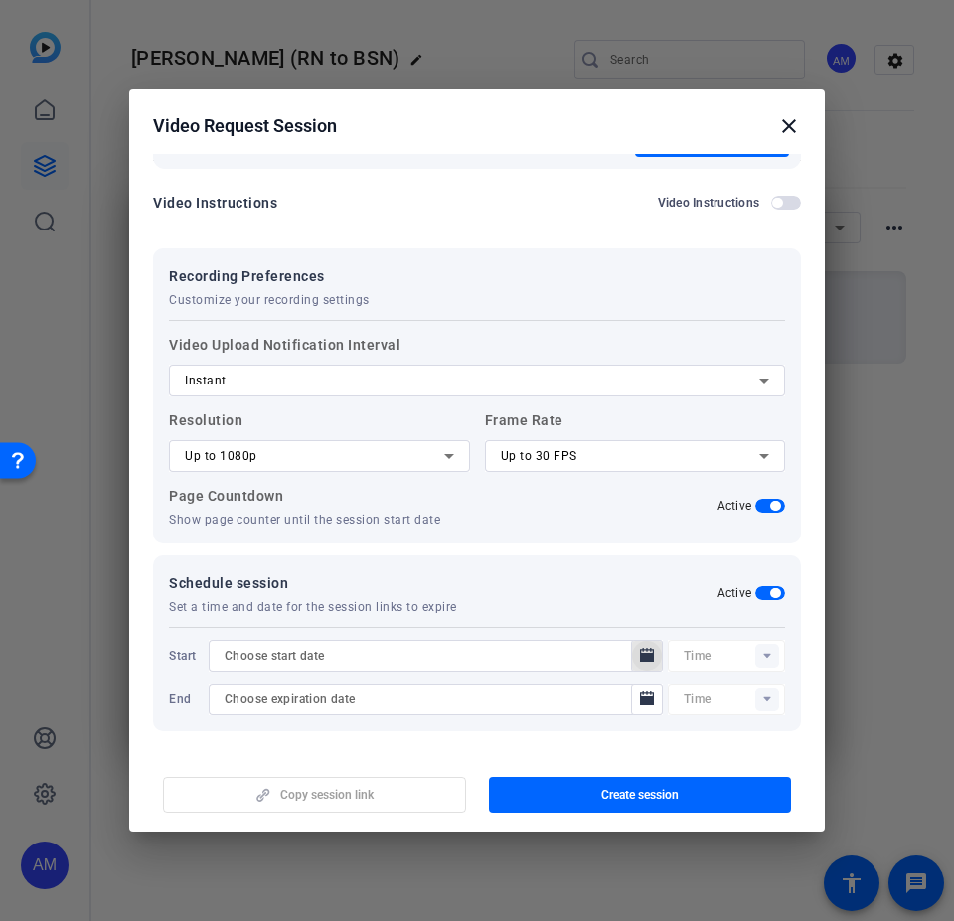
click at [623, 554] on span "Open calendar" at bounding box center [647, 656] width 48 height 48
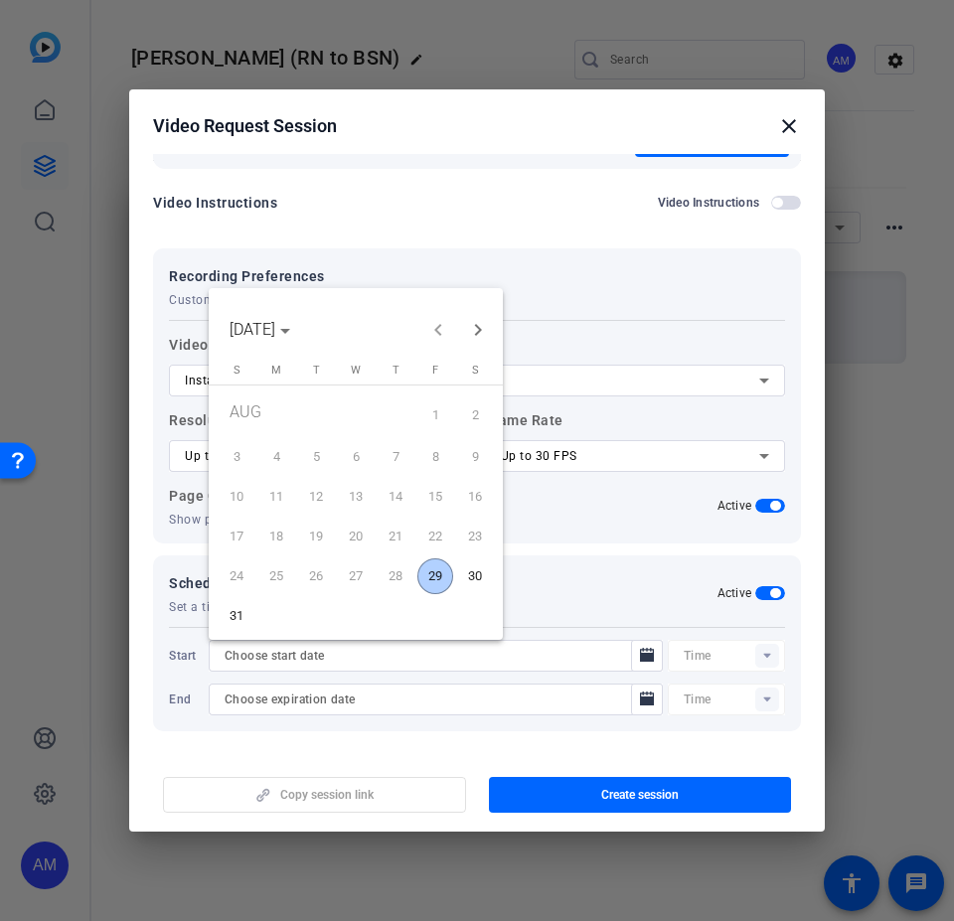
click at [426, 554] on span "29" at bounding box center [435, 576] width 36 height 36
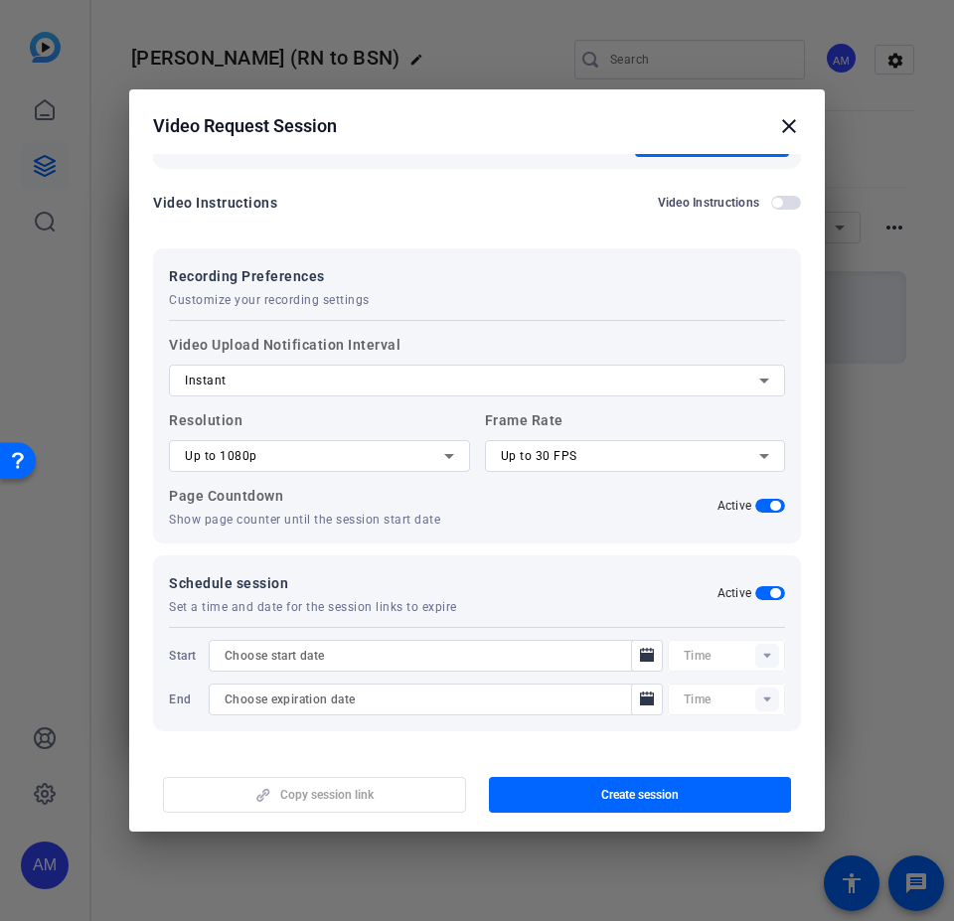
type input "[DATE]"
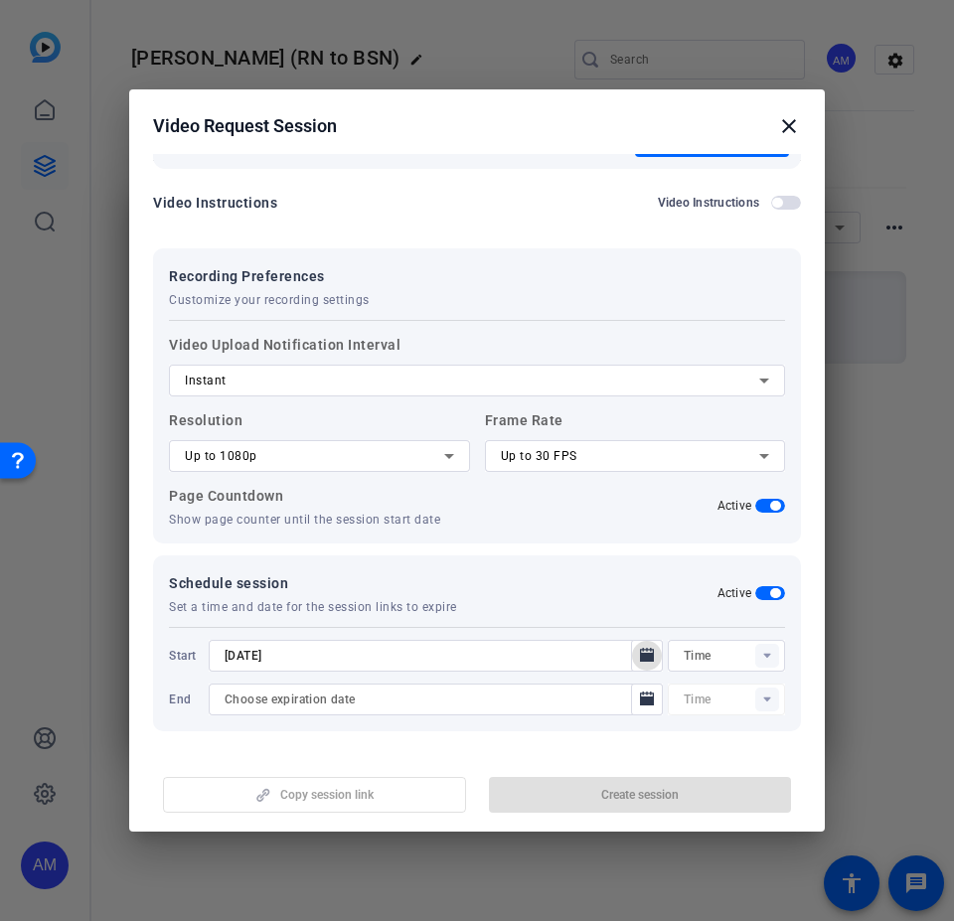
click at [762, 554] on rect at bounding box center [767, 656] width 24 height 24
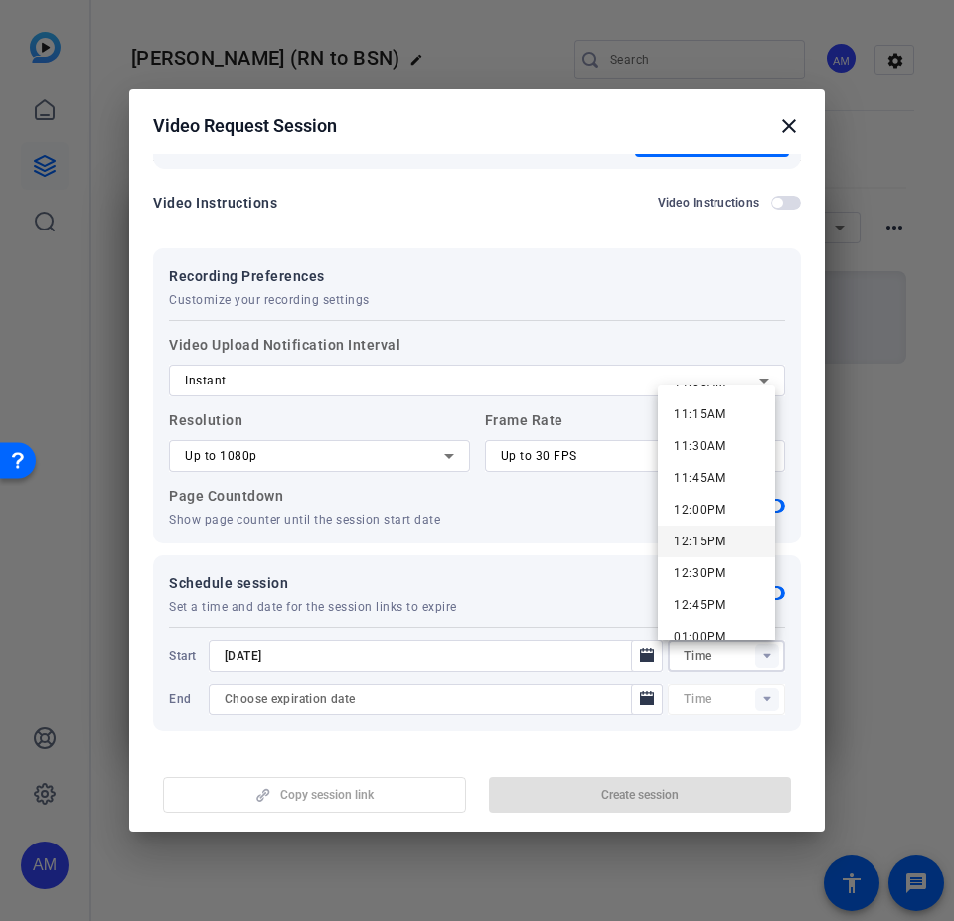
scroll to position [1391, 0]
click at [717, 509] on span "11:45AM" at bounding box center [700, 513] width 52 height 14
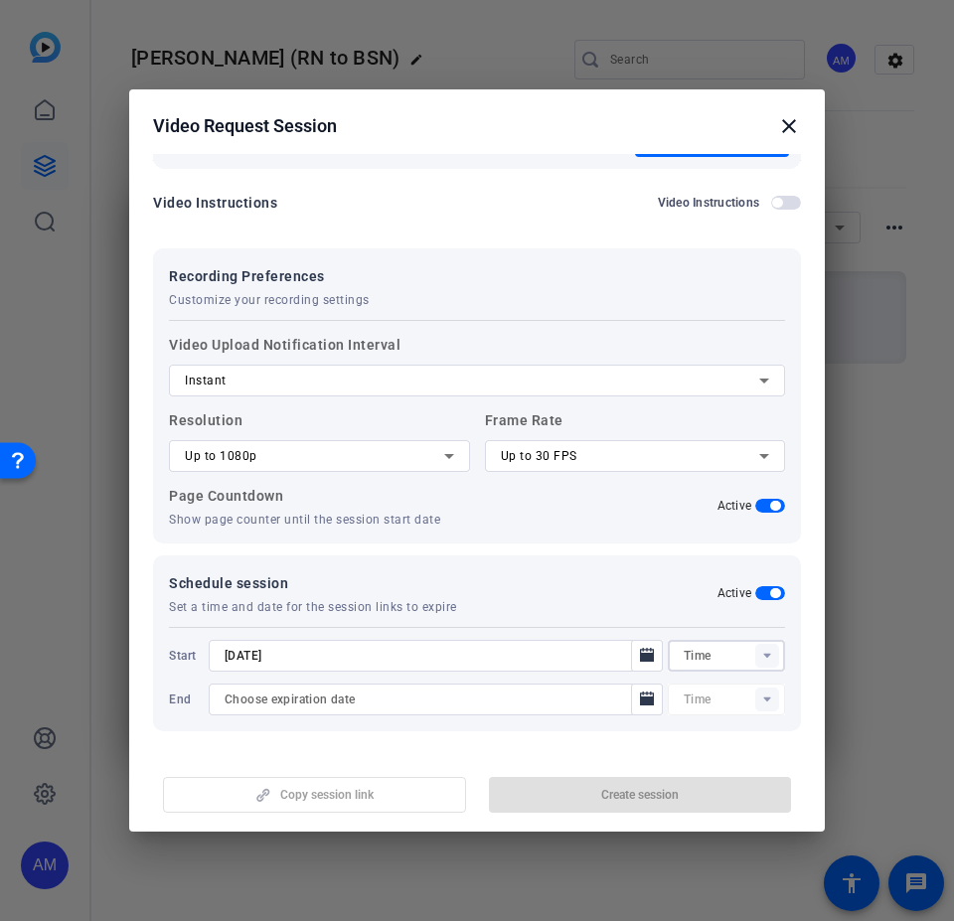
type input "11:45AM"
click at [640, 554] on icon "Open calendar" at bounding box center [647, 698] width 14 height 14
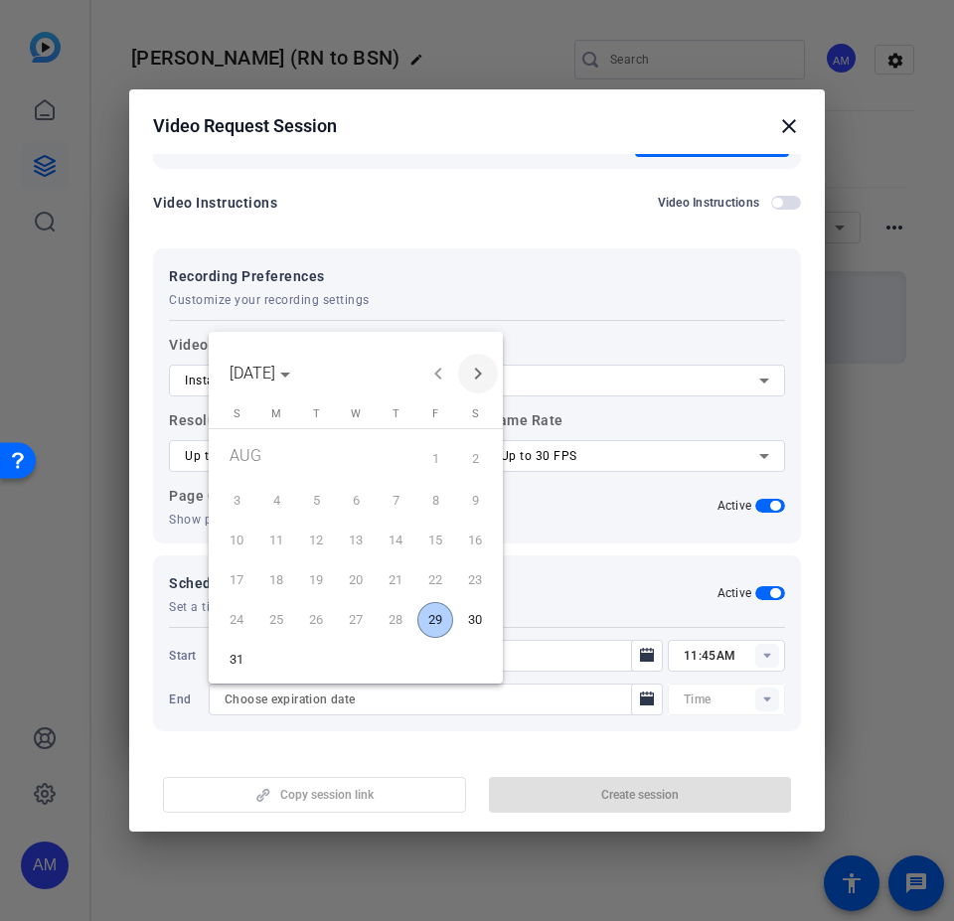
click at [476, 375] on span "Next month" at bounding box center [478, 374] width 40 height 40
click at [441, 536] on span "12" at bounding box center [435, 536] width 36 height 36
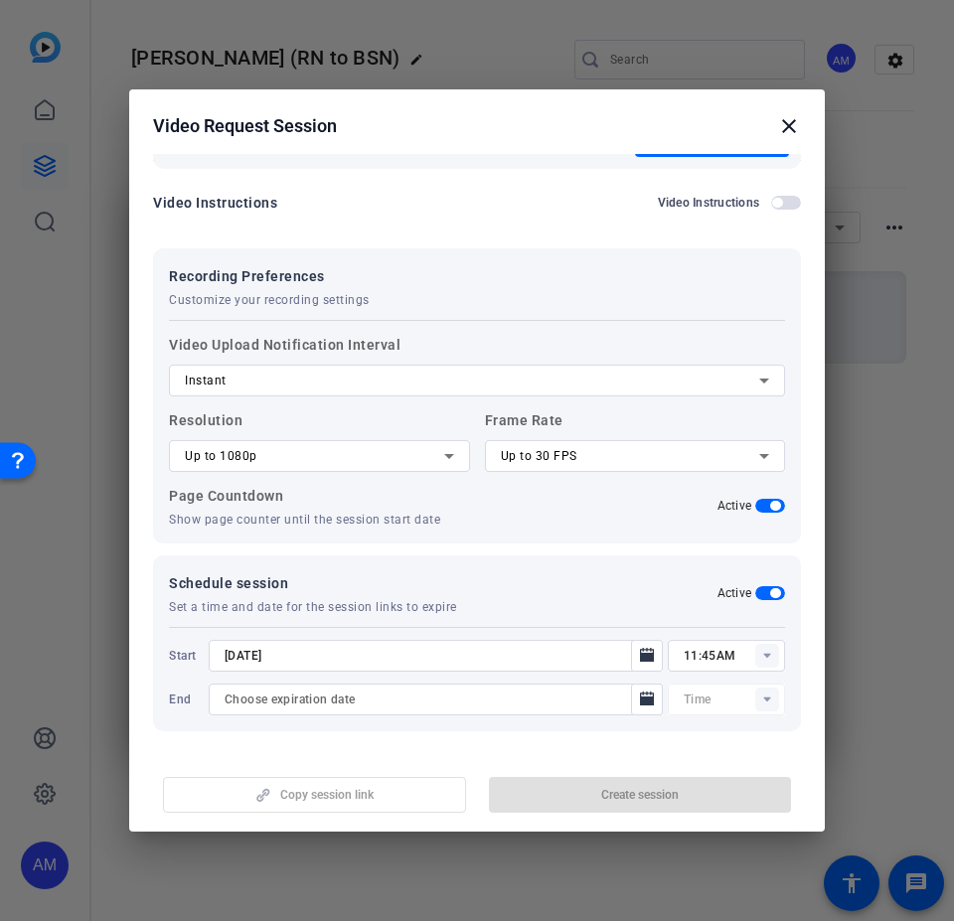
type input "[DATE]"
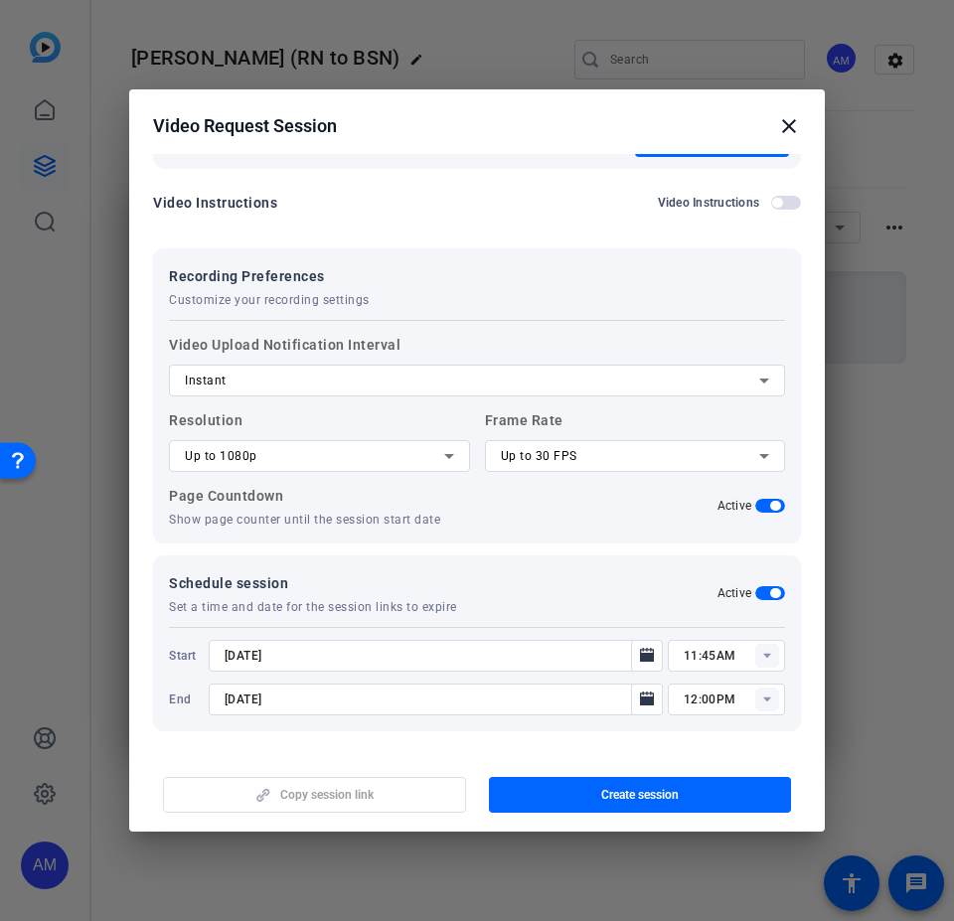
click at [755, 554] on rect at bounding box center [767, 699] width 24 height 24
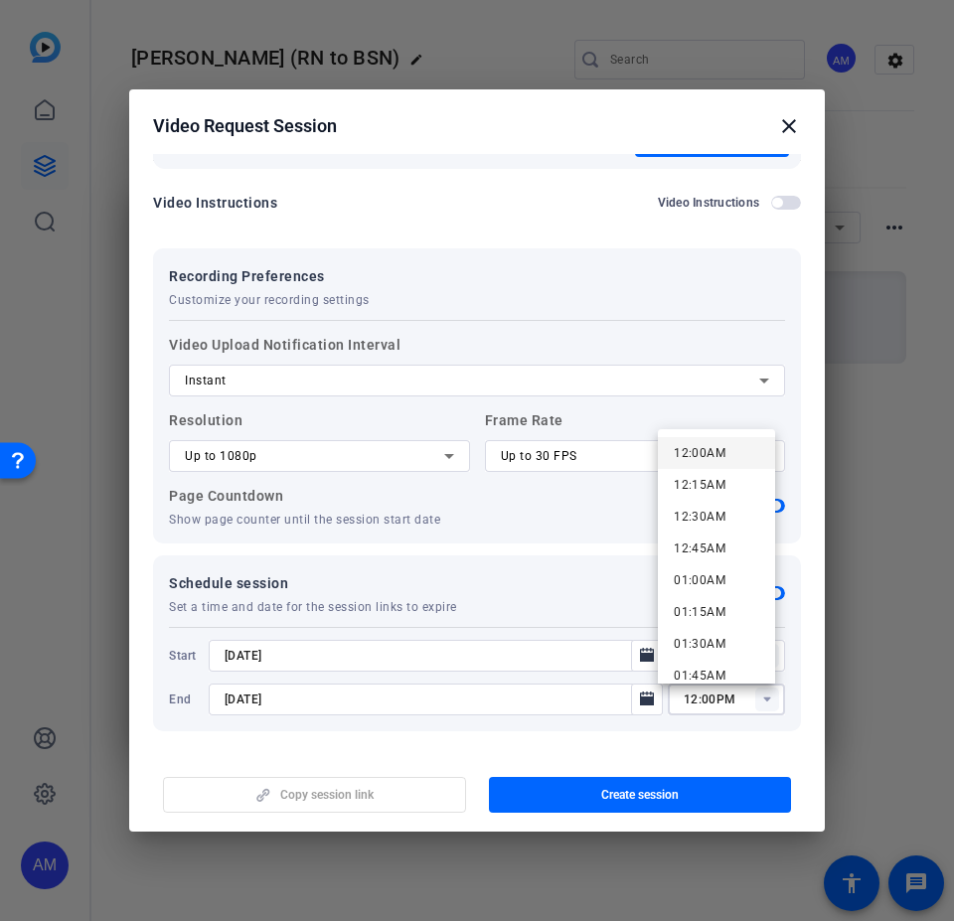
click at [719, 449] on span "12:00AM" at bounding box center [700, 453] width 52 height 14
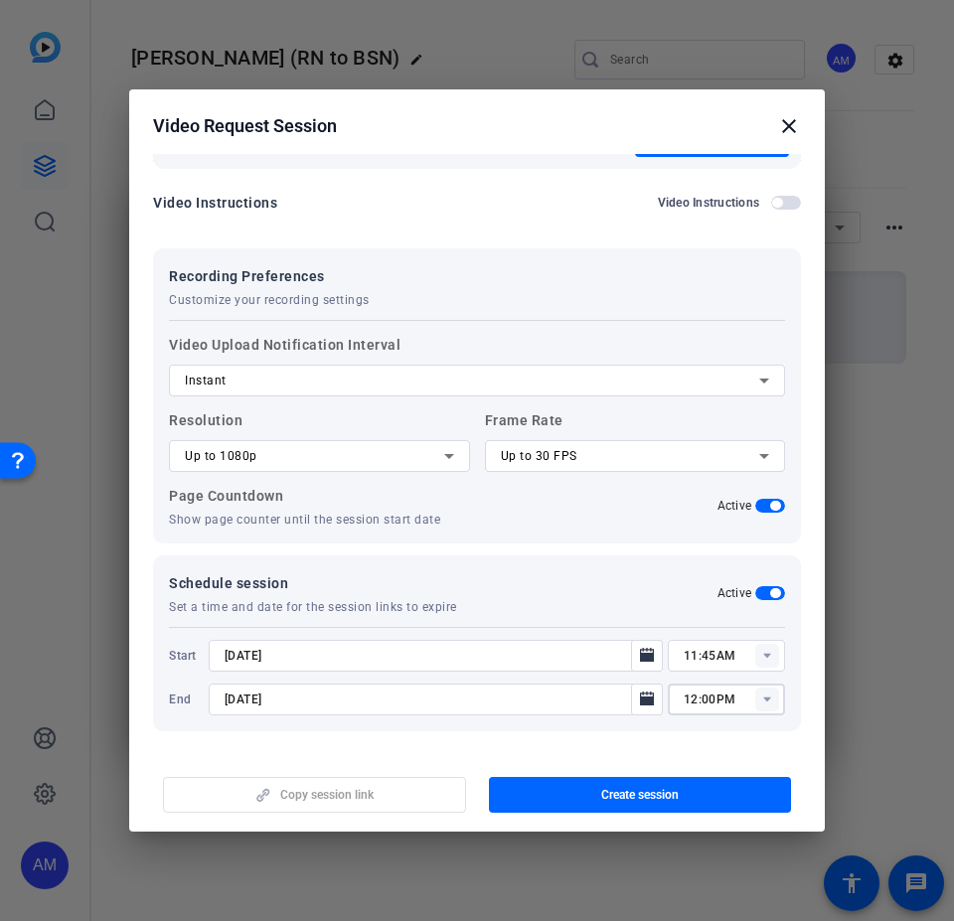
type input "12:00AM"
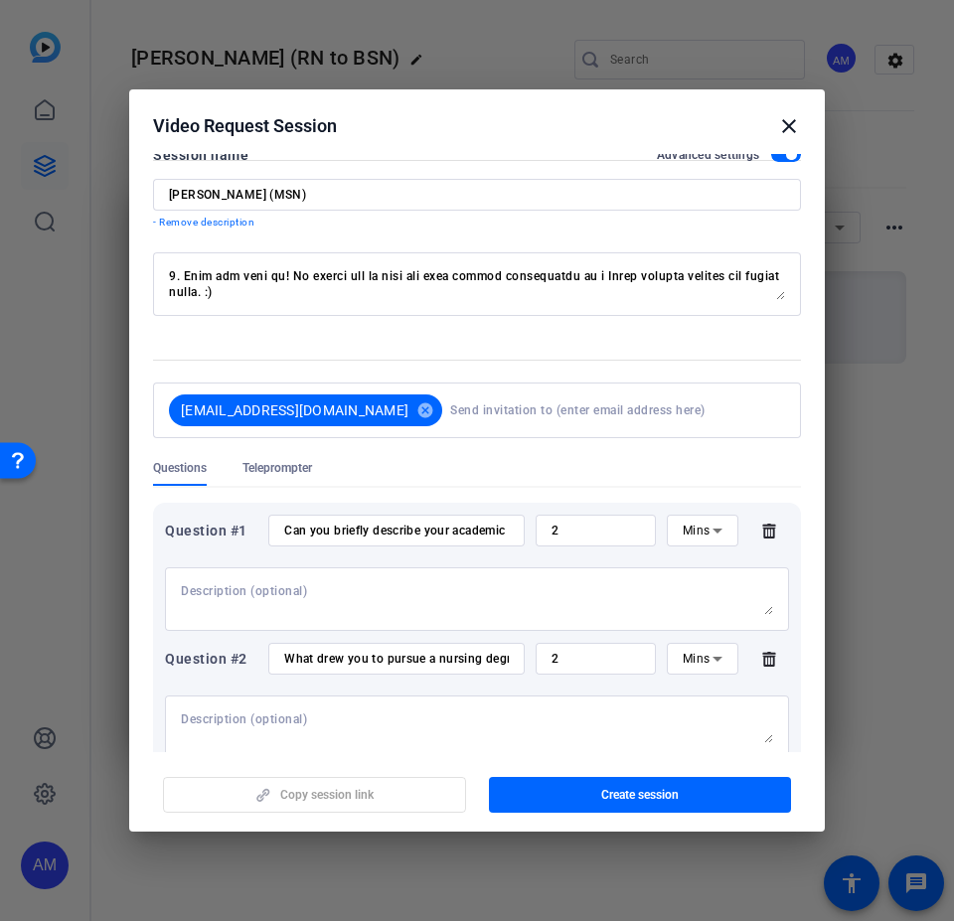
scroll to position [0, 0]
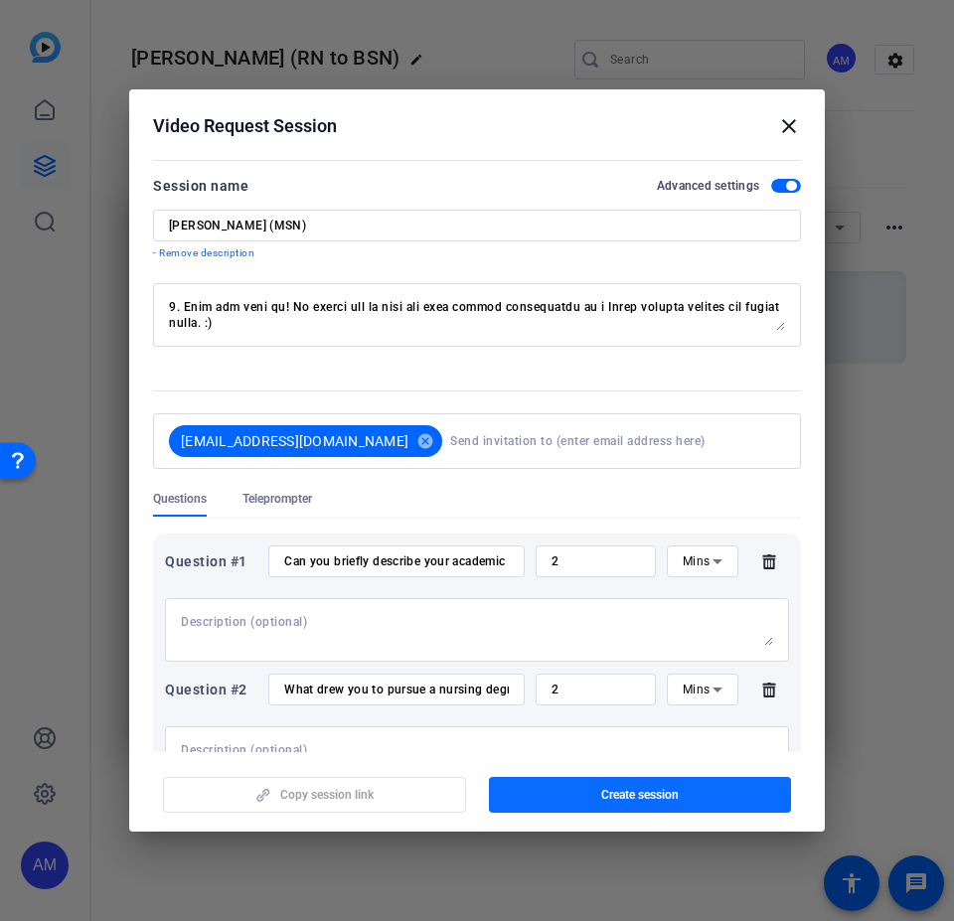
click at [605, 554] on span "Create session" at bounding box center [639, 795] width 77 height 16
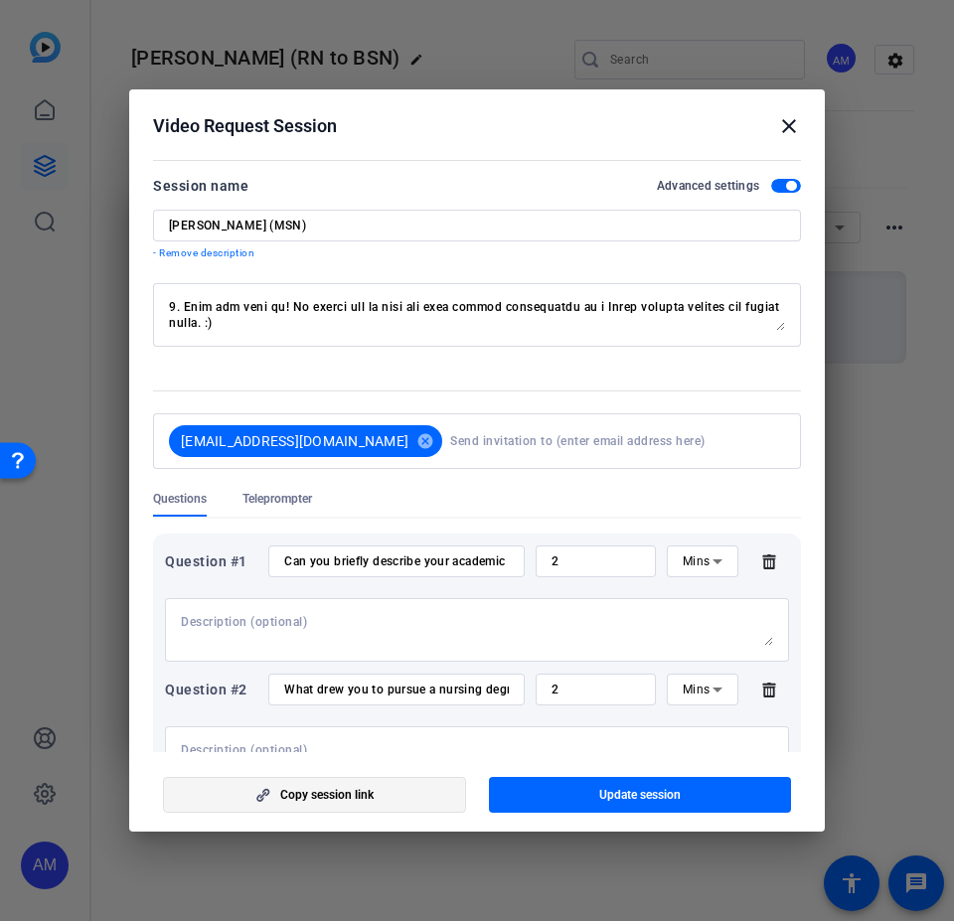
click at [334, 554] on span "Copy session link" at bounding box center [326, 795] width 93 height 16
click at [371, 318] on textarea at bounding box center [477, 315] width 616 height 32
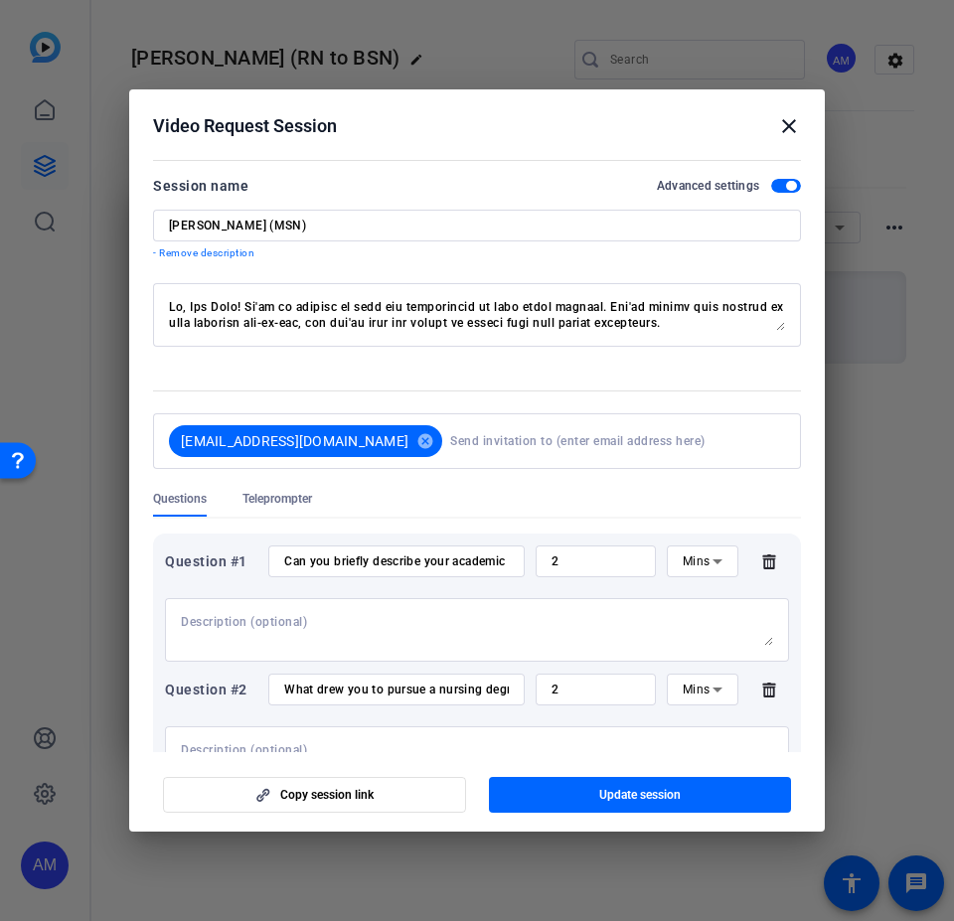
click at [793, 122] on mat-icon "close" at bounding box center [789, 126] width 24 height 24
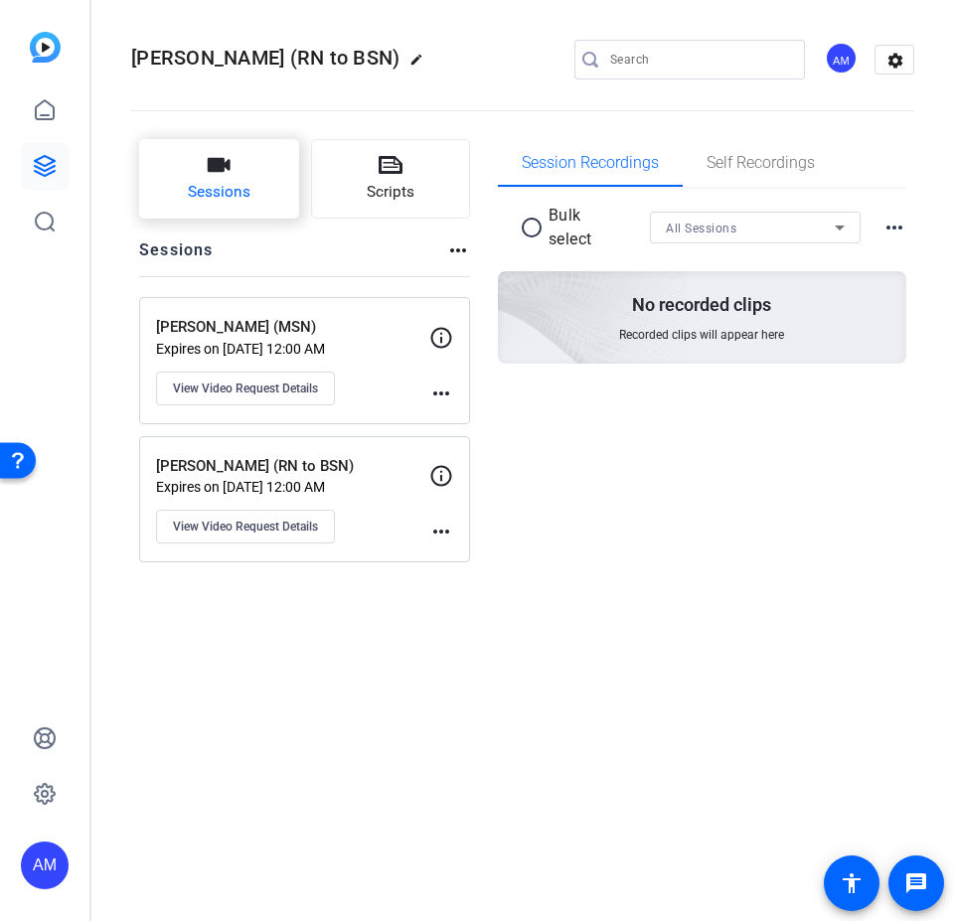
click at [223, 184] on span "Sessions" at bounding box center [219, 192] width 63 height 23
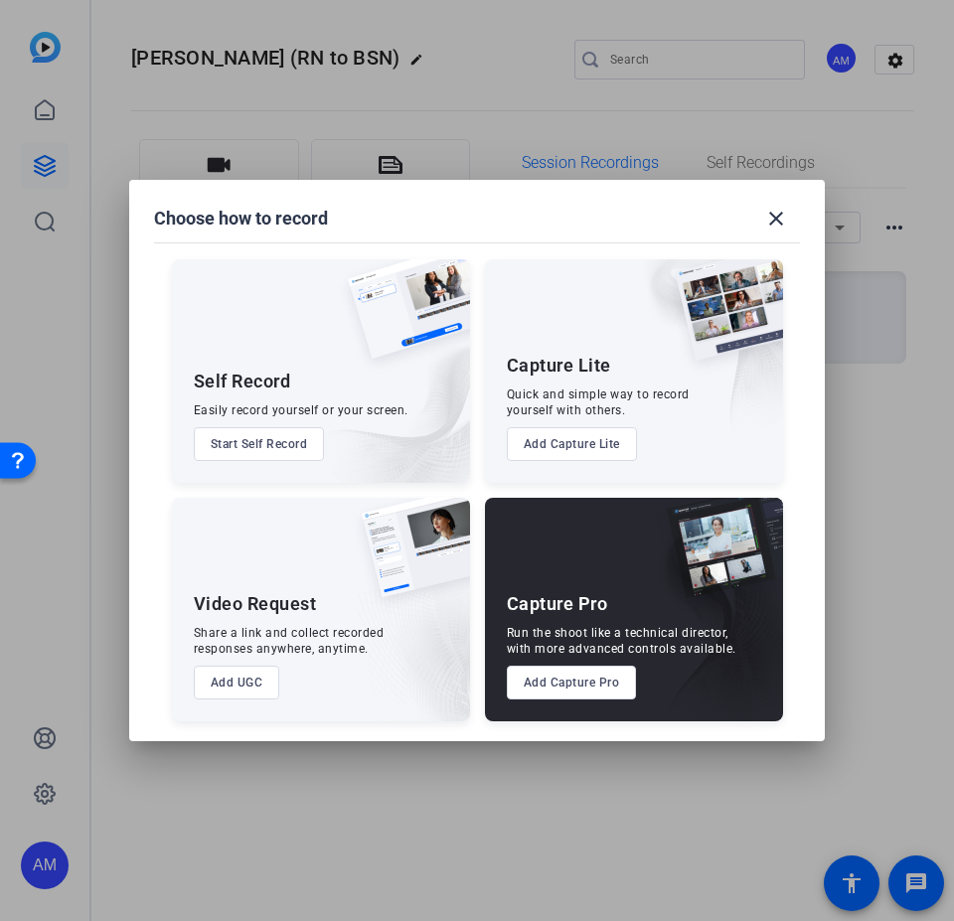
click at [252, 554] on button "Add UGC" at bounding box center [237, 683] width 86 height 34
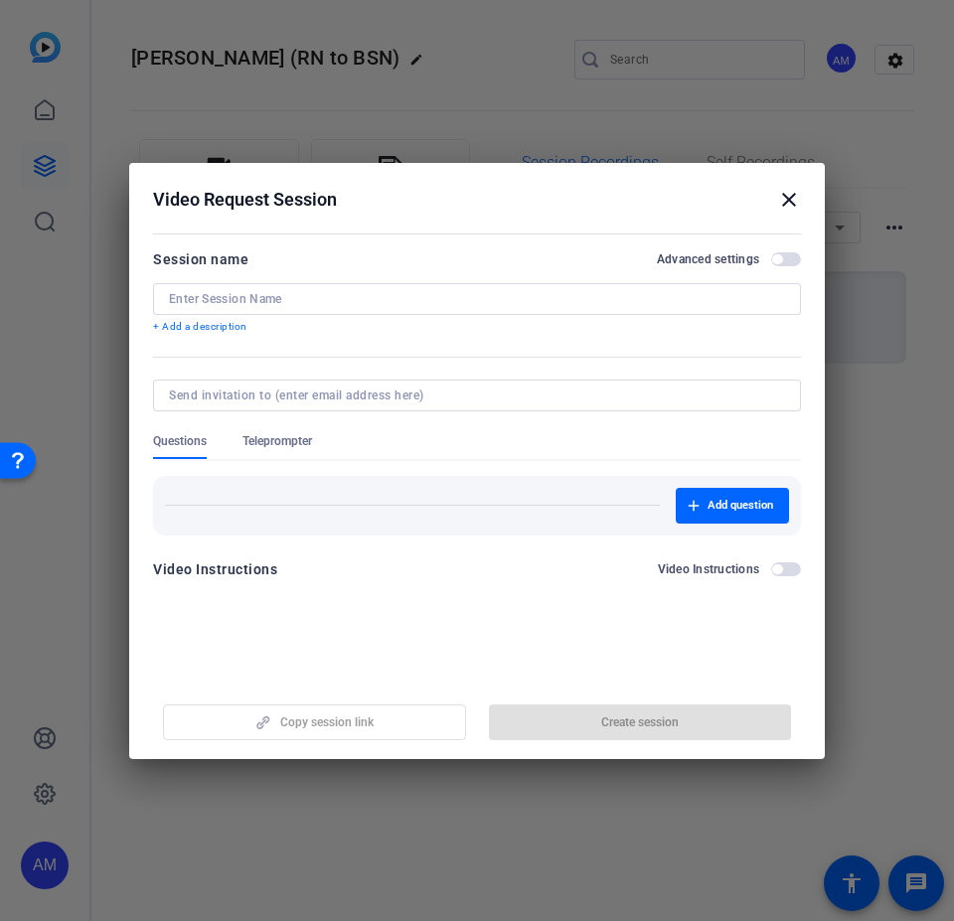
click at [380, 285] on div at bounding box center [477, 299] width 616 height 32
click at [378, 301] on input at bounding box center [477, 299] width 616 height 16
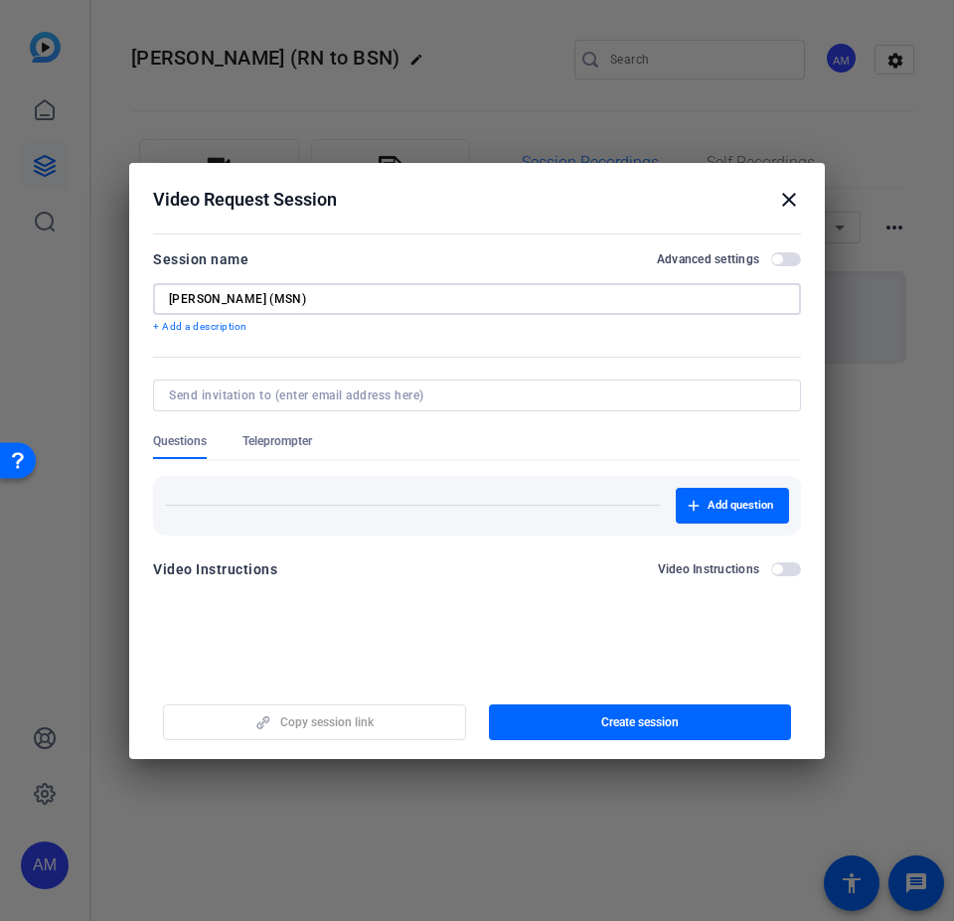
type input "[PERSON_NAME] (MSN)"
click at [228, 328] on p "+ Add a description" at bounding box center [477, 327] width 648 height 16
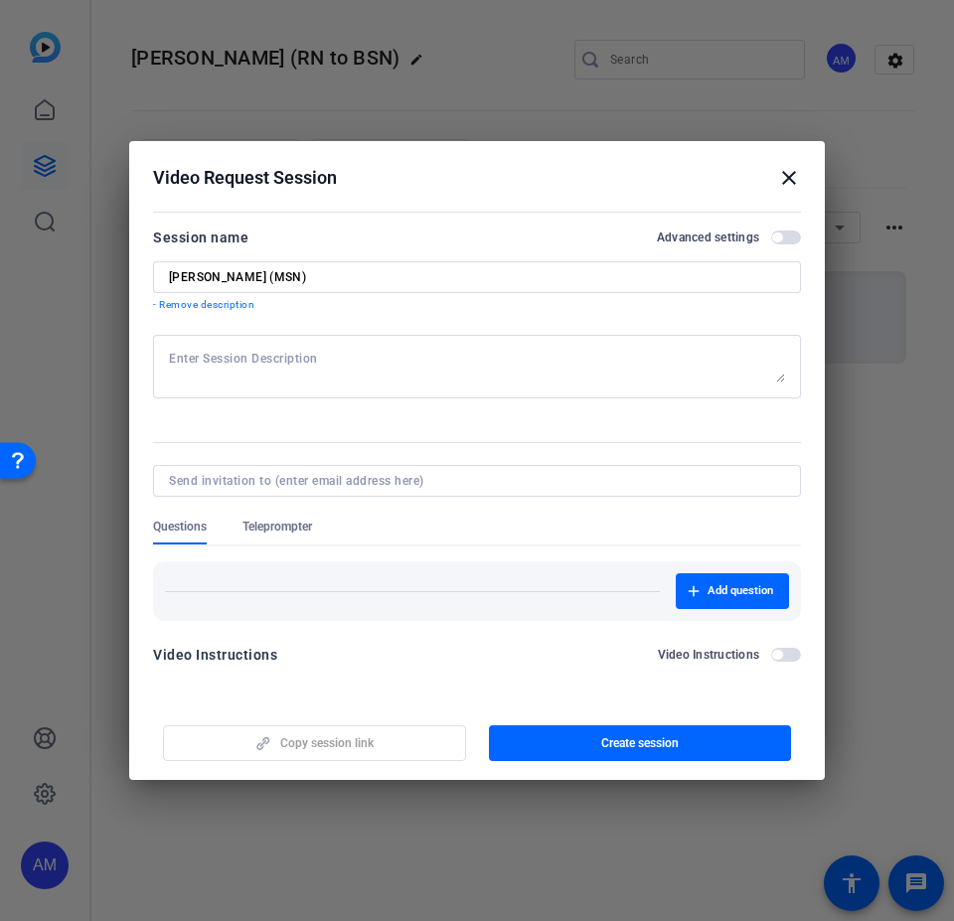
click at [388, 375] on textarea at bounding box center [477, 367] width 616 height 32
paste textarea "Lo'ip do sitamet co adip eli seddoeiusmo te inci utlab etdolor. Mag'al enimad m…"
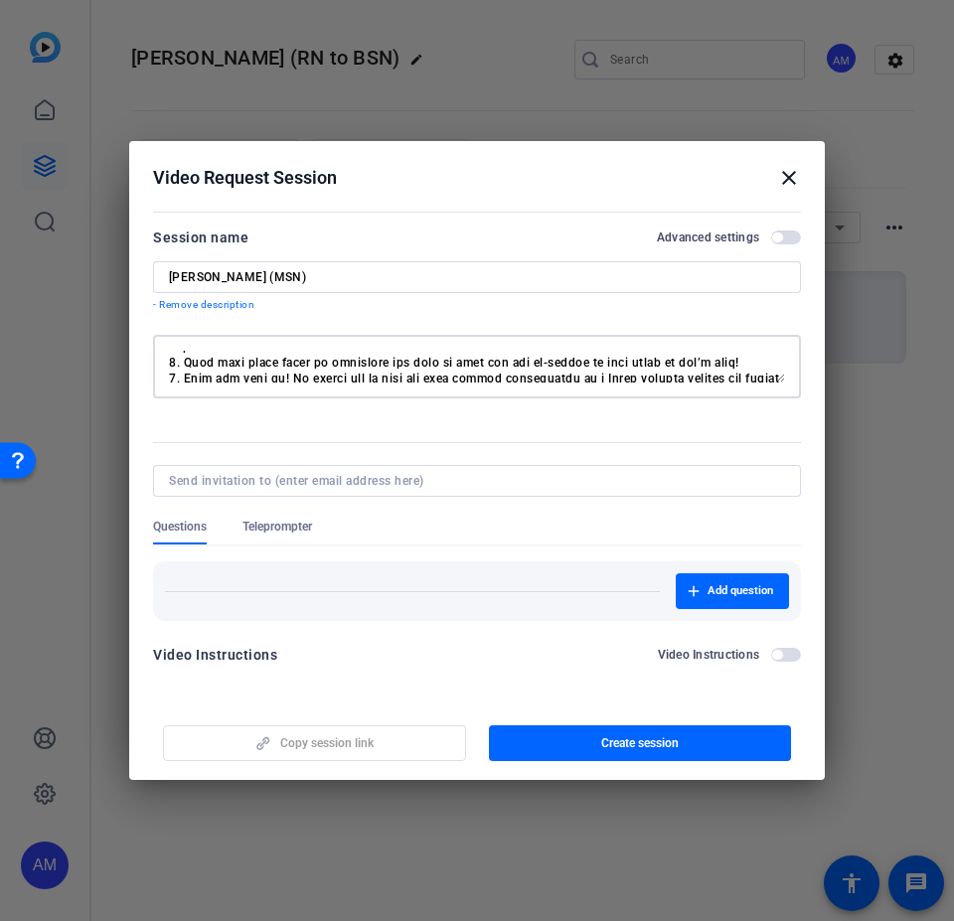
scroll to position [222, 0]
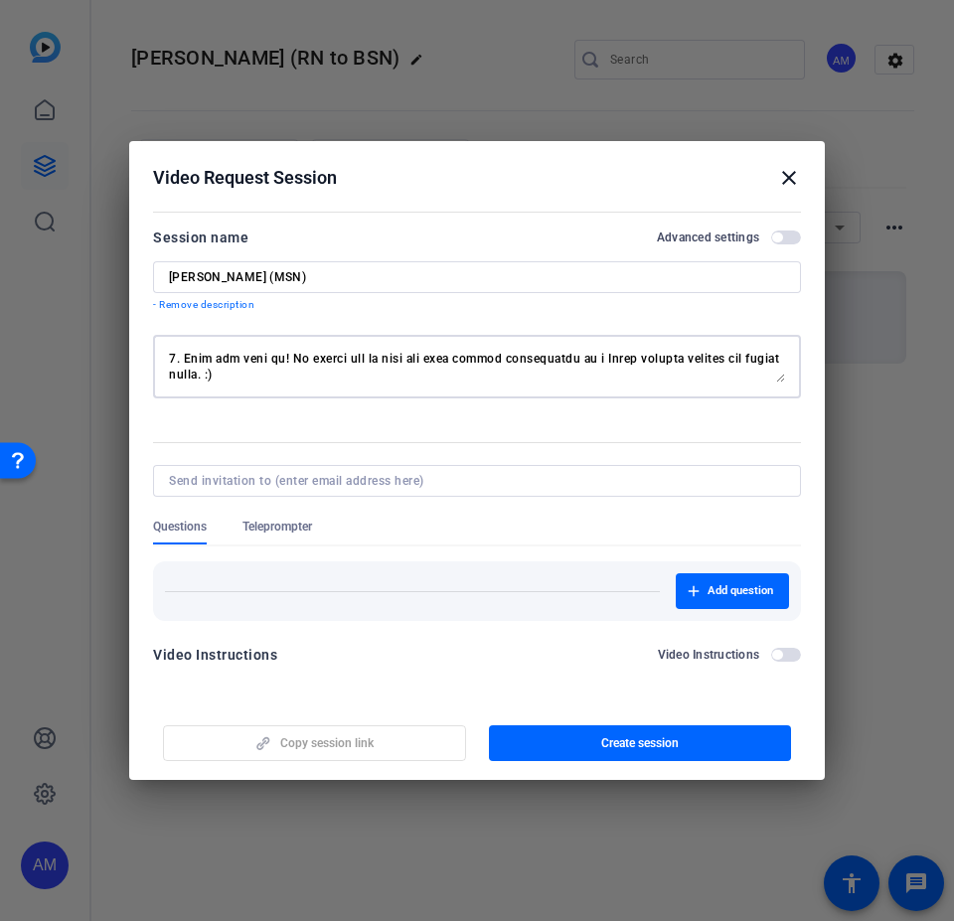
click at [227, 361] on textarea at bounding box center [477, 367] width 616 height 32
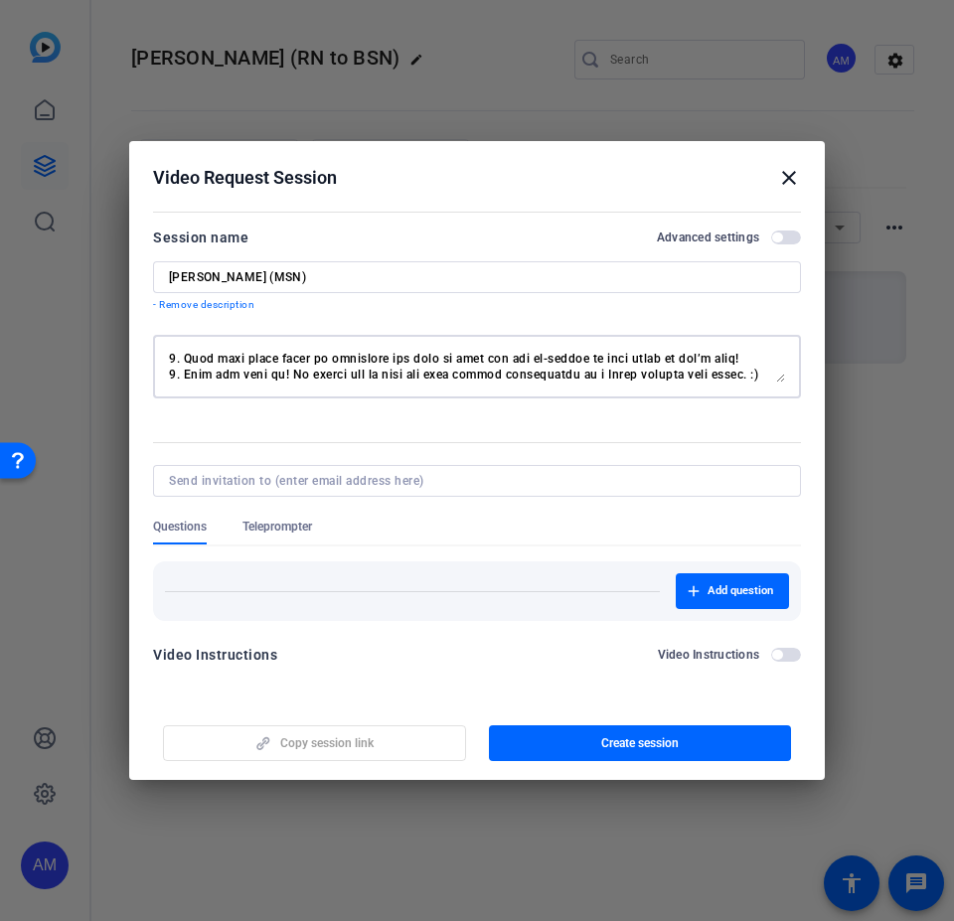
scroll to position [207, 0]
click at [271, 373] on textarea "Hi, [PERSON_NAME]! We're so excited to have you participate in this video proje…" at bounding box center [477, 367] width 616 height 32
type textarea "Hi, [PERSON_NAME]! We're so excited to have you participate in this video proje…"
click at [356, 481] on input at bounding box center [473, 481] width 608 height 16
click at [251, 478] on input at bounding box center [473, 481] width 608 height 16
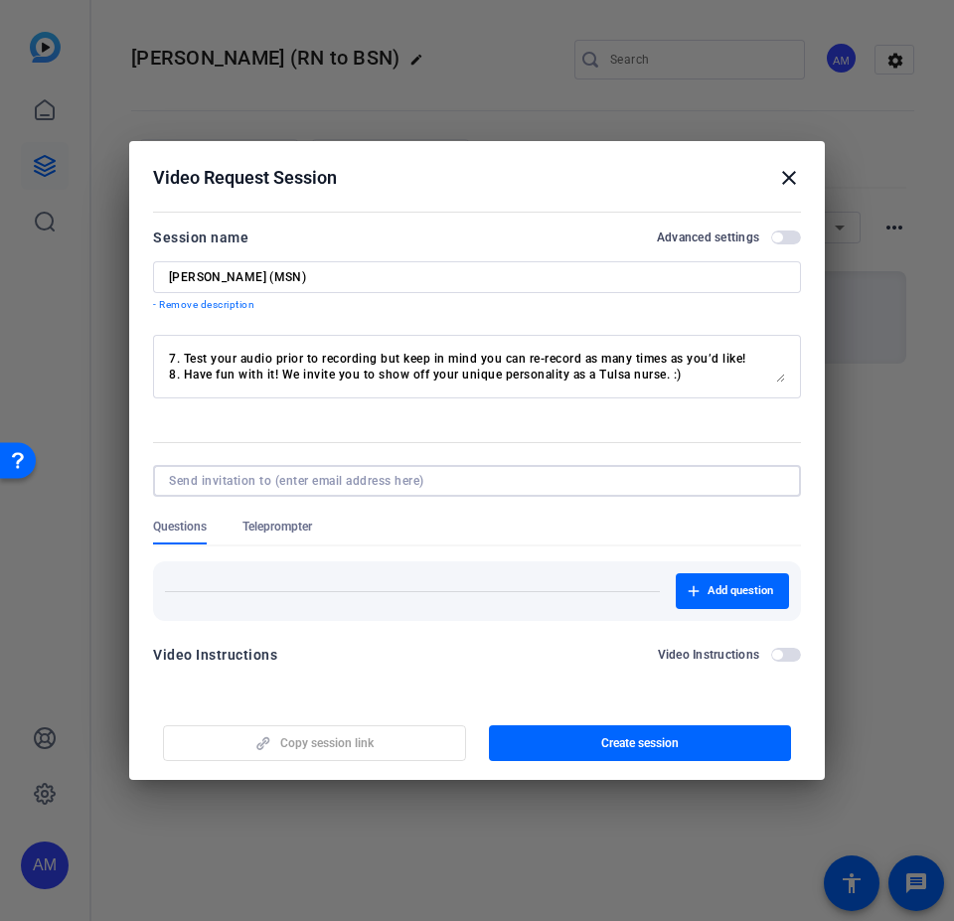
paste input "[EMAIL_ADDRESS][DOMAIN_NAME]"
type input "[EMAIL_ADDRESS][DOMAIN_NAME]"
click at [682, 554] on span "button" at bounding box center [732, 591] width 113 height 48
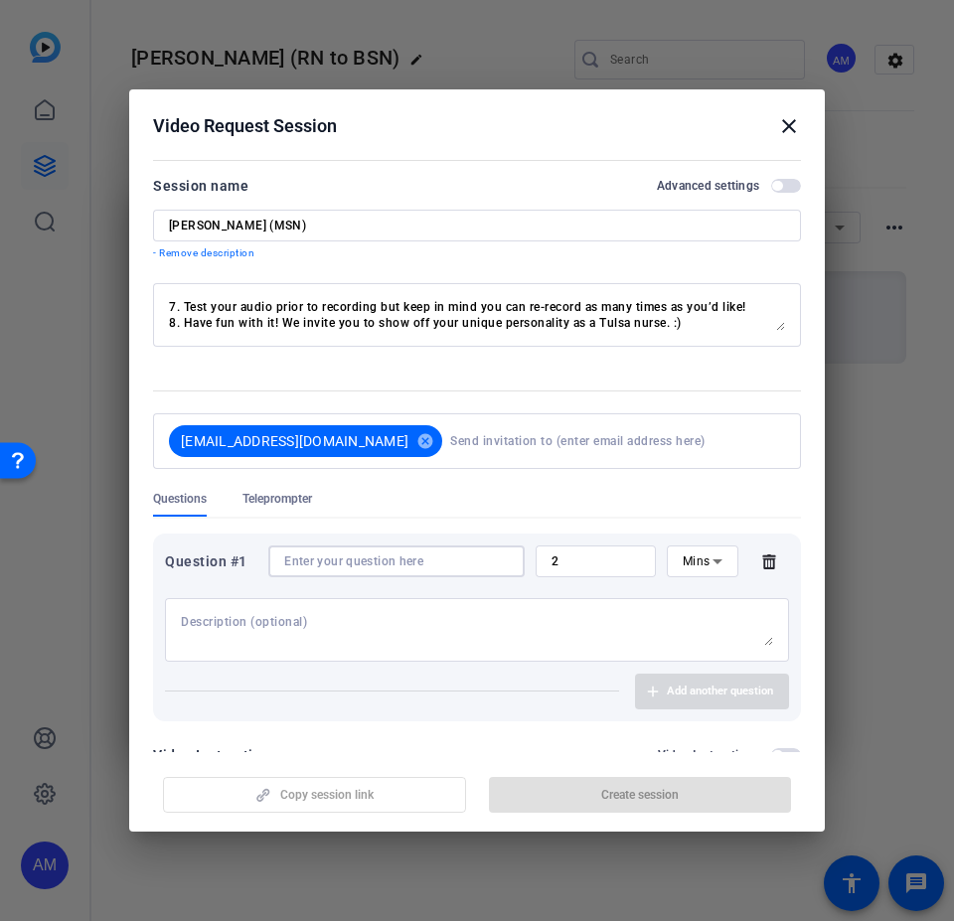
click at [321, 554] on input at bounding box center [396, 561] width 225 height 16
paste input "Can you briefly describe your academic and/or nursing background?"
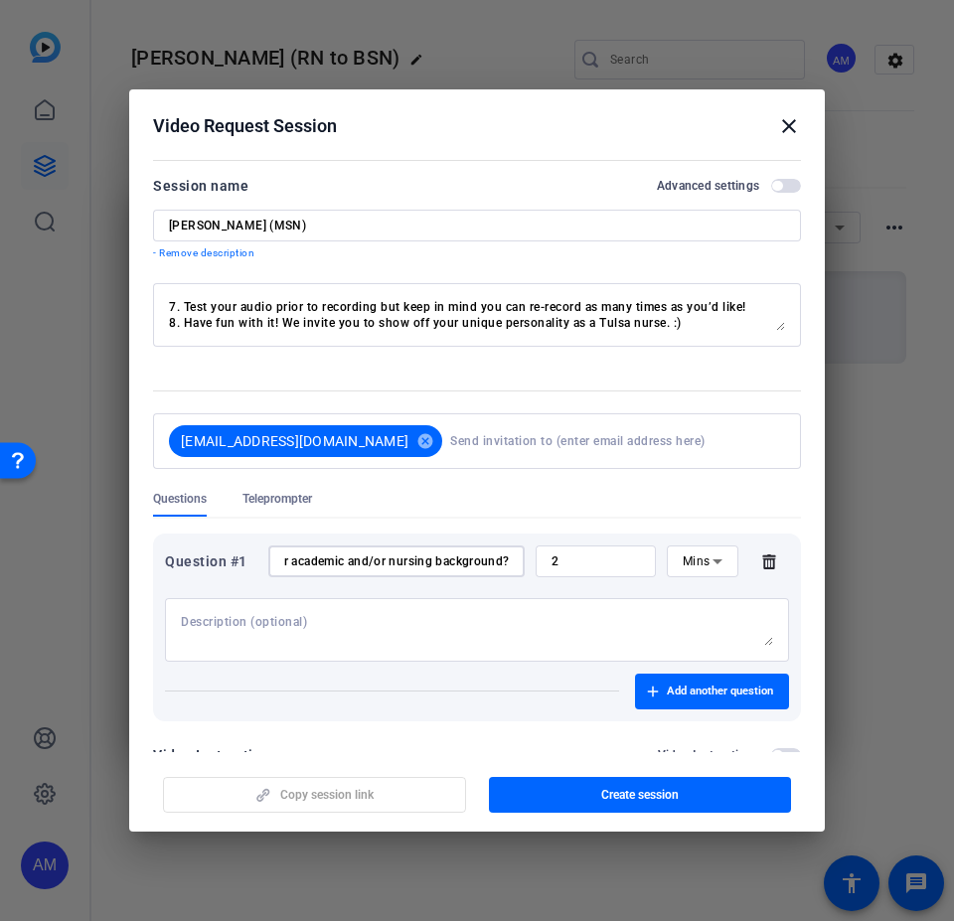
scroll to position [48, 0]
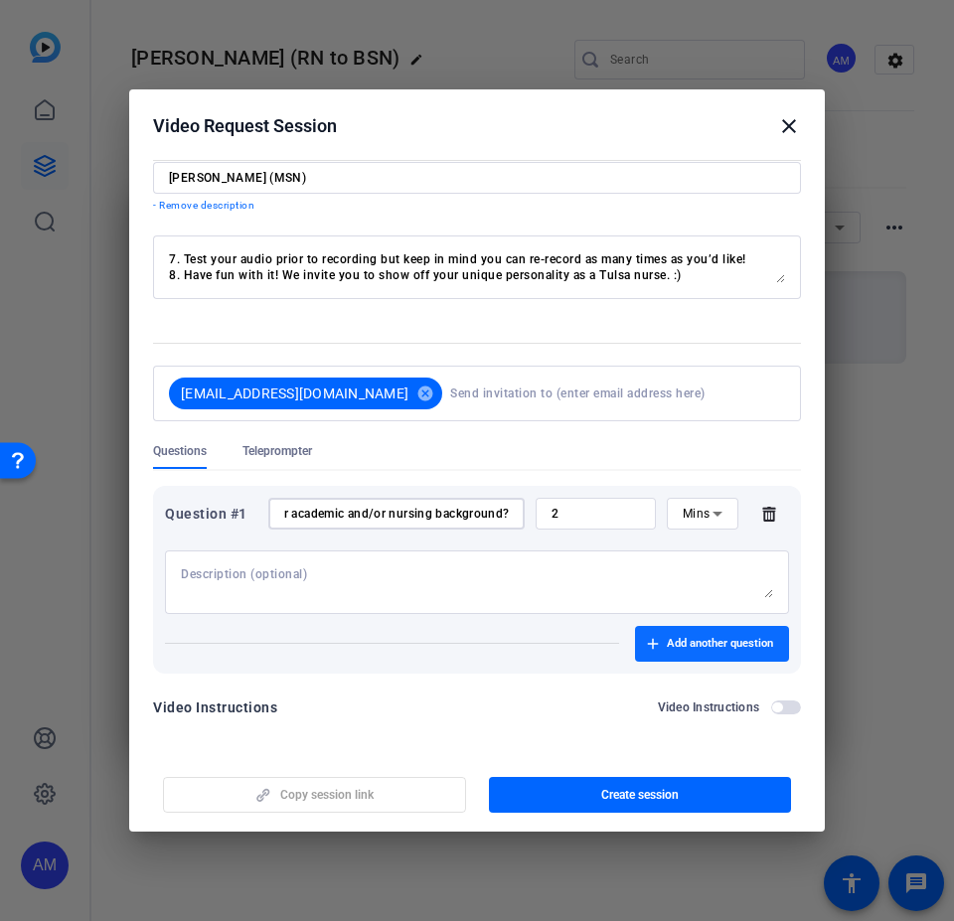
type input "Can you briefly describe your academic and/or nursing background?"
click at [662, 554] on span "button" at bounding box center [712, 644] width 154 height 48
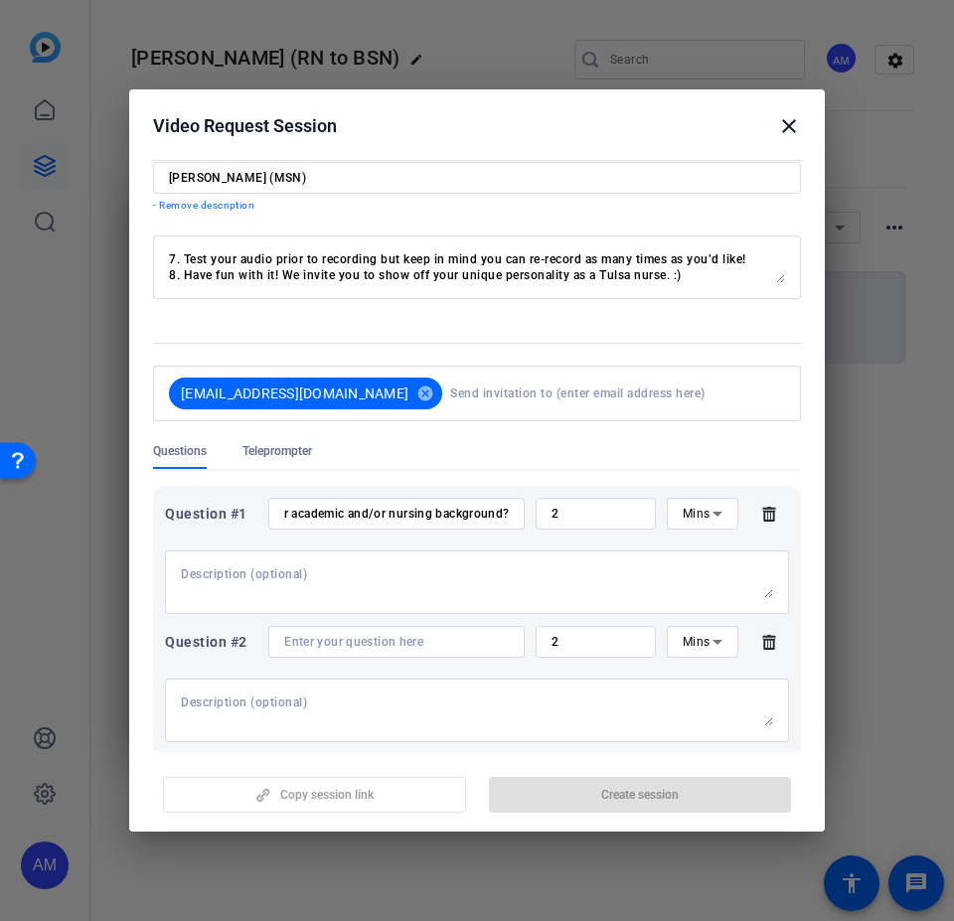
scroll to position [0, 0]
drag, startPoint x: 339, startPoint y: 647, endPoint x: 398, endPoint y: 623, distance: 64.2
click at [339, 554] on input at bounding box center [396, 642] width 225 height 16
paste input "What drew you to pursue a nursing degree at the [GEOGRAPHIC_DATA]?"
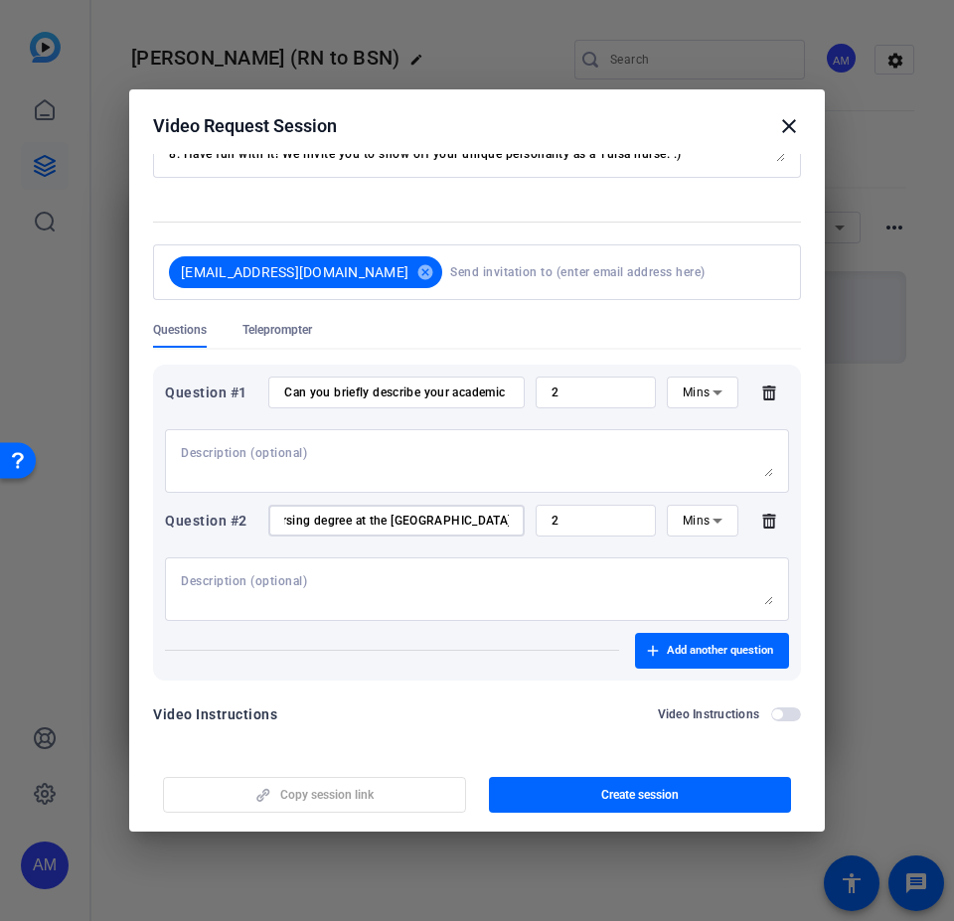
scroll to position [176, 0]
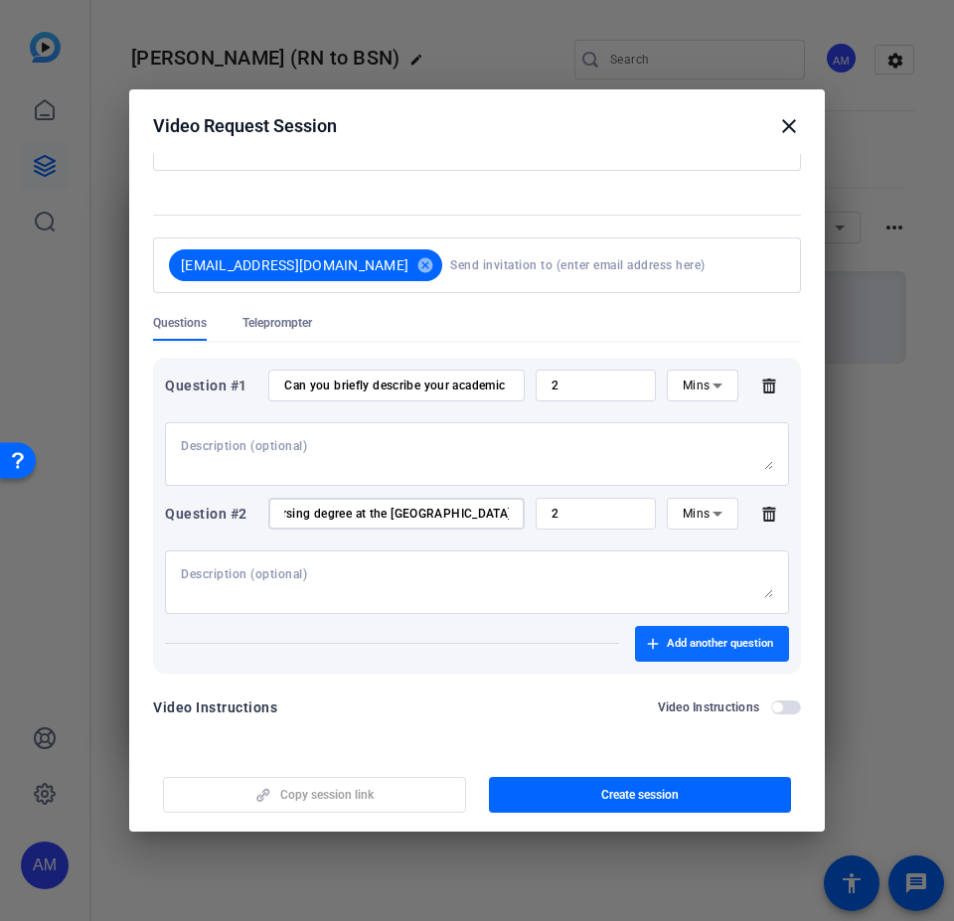
type input "What drew you to pursue a nursing degree at the [GEOGRAPHIC_DATA]?"
click at [686, 554] on span "Add another question" at bounding box center [720, 644] width 106 height 16
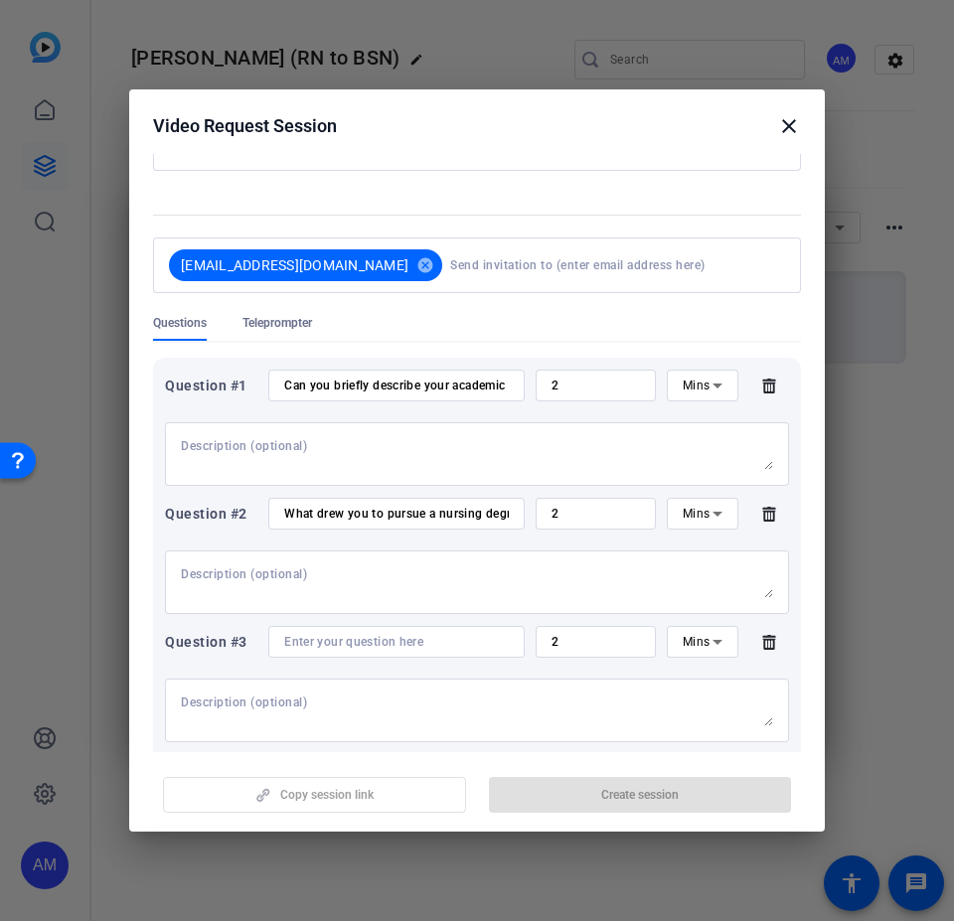
click at [353, 554] on input at bounding box center [396, 642] width 225 height 16
paste input "What motivates you to become or advance as a nurse?"
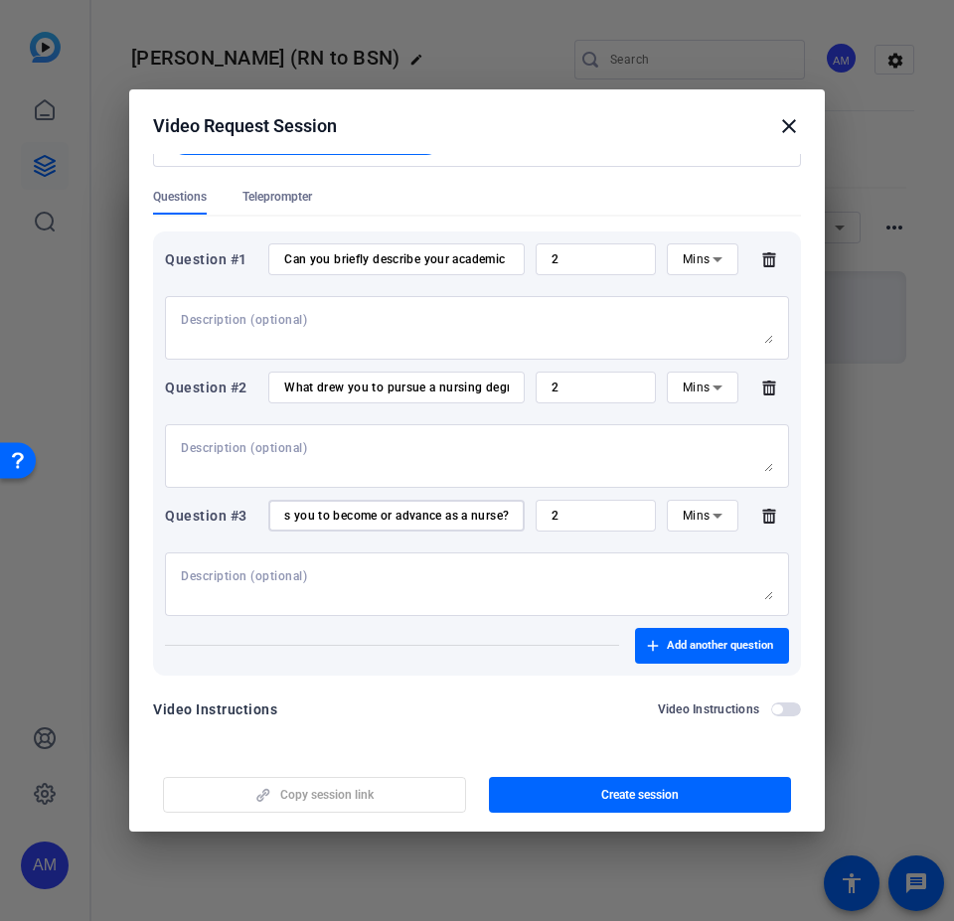
scroll to position [304, 0]
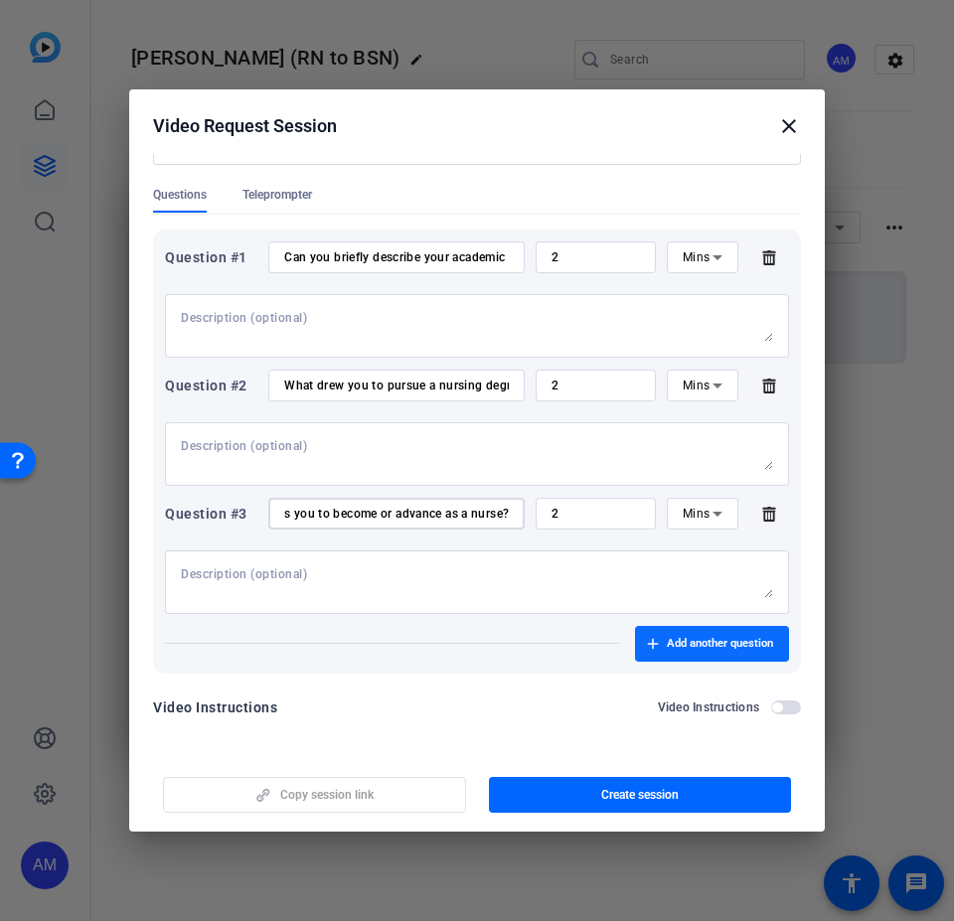
type input "What motivates you to become or advance as a nurse?"
click at [708, 554] on span "Add another question" at bounding box center [720, 644] width 106 height 16
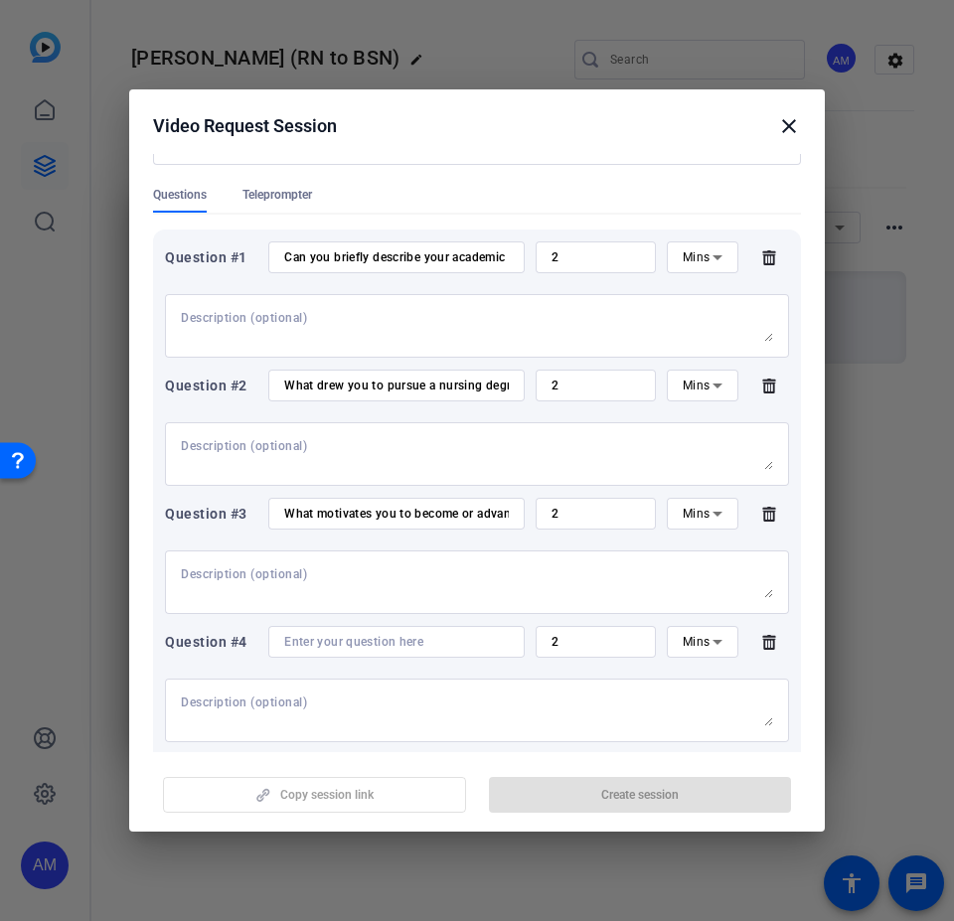
click at [338, 554] on input at bounding box center [396, 642] width 225 height 16
paste input "Why should students like you choose Tulsa for their nursing program?"
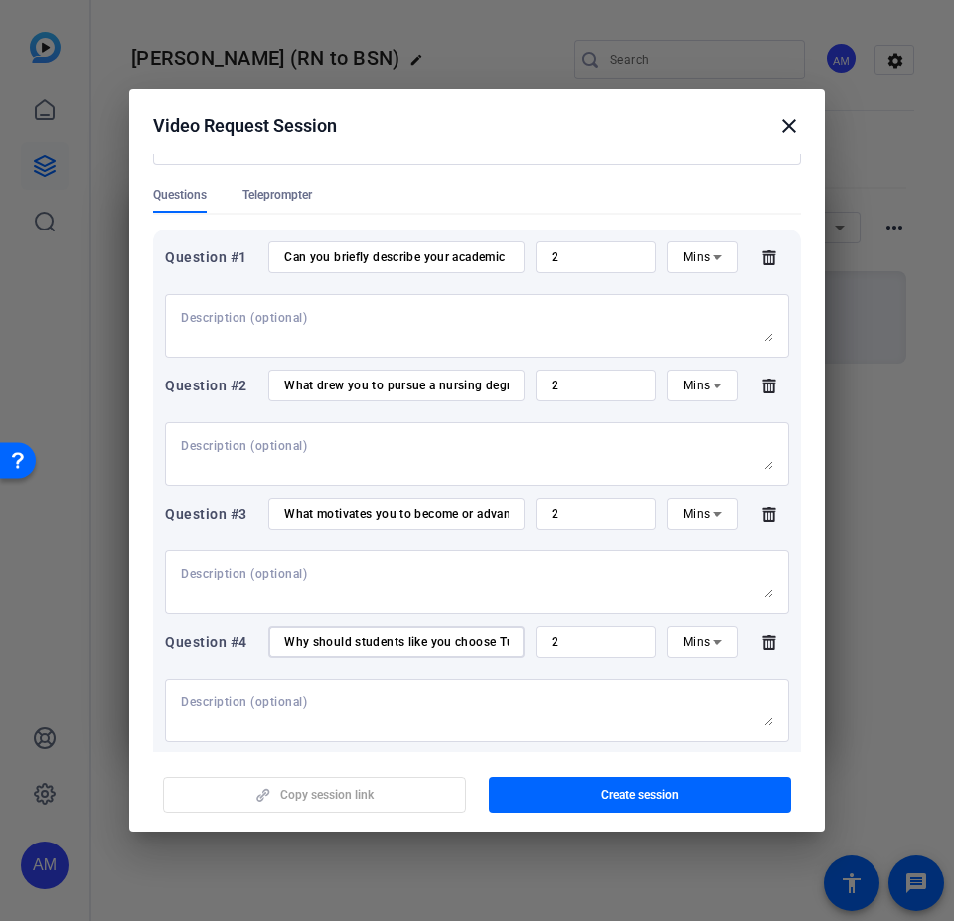
scroll to position [0, 182]
type input "Why should students like you choose Tulsa for their nursing program?"
click at [282, 554] on textarea at bounding box center [477, 710] width 592 height 32
paste textarea "What positive experiences have you had in the program so far?"
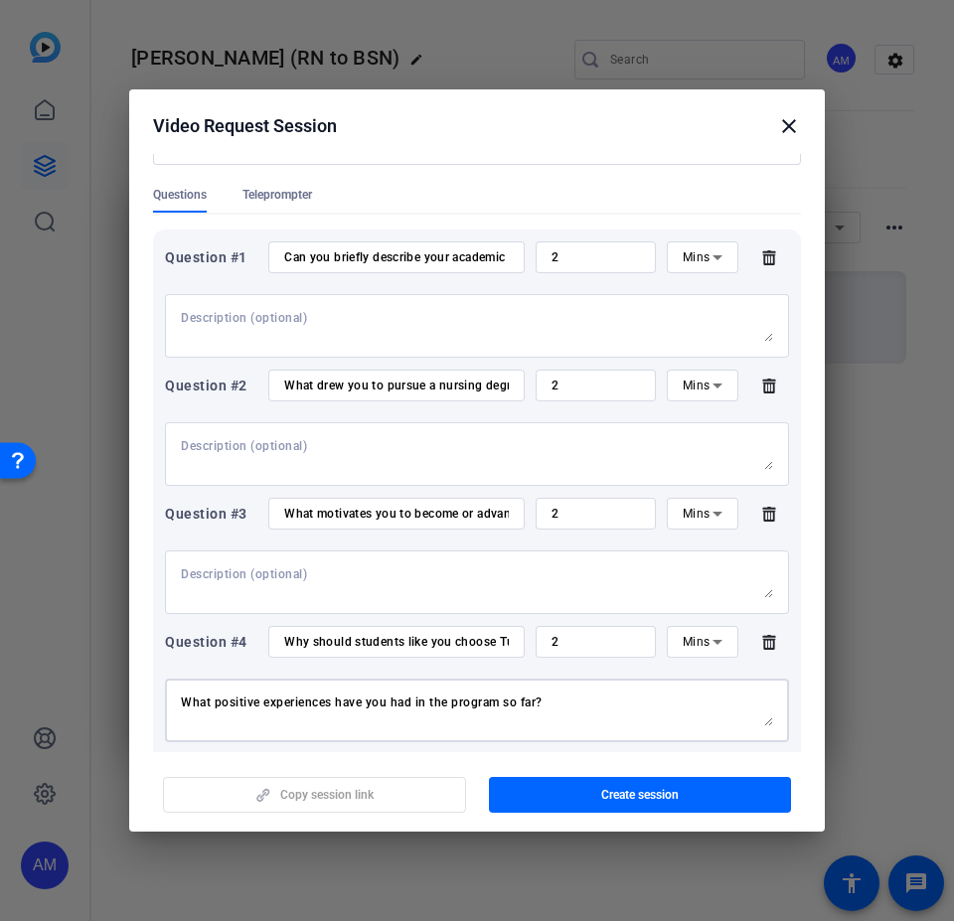
scroll to position [432, 0]
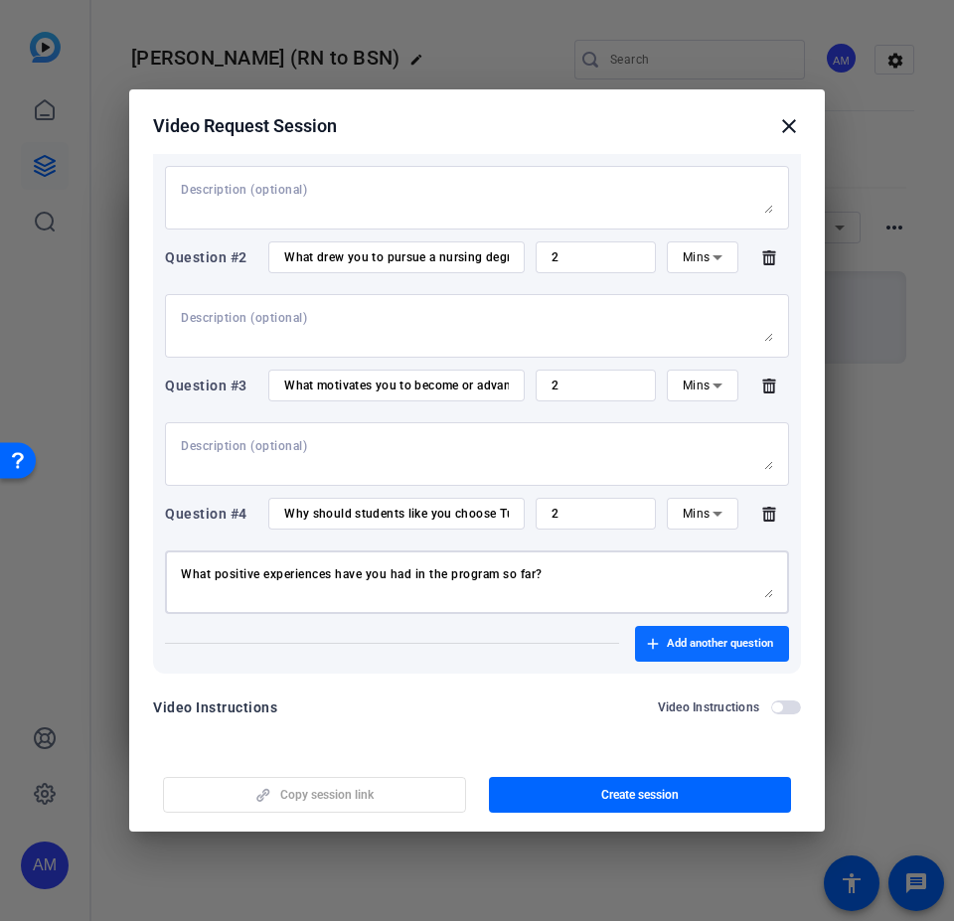
type textarea "What positive experiences have you had in the program so far?"
click at [713, 554] on span "Add another question" at bounding box center [720, 644] width 106 height 16
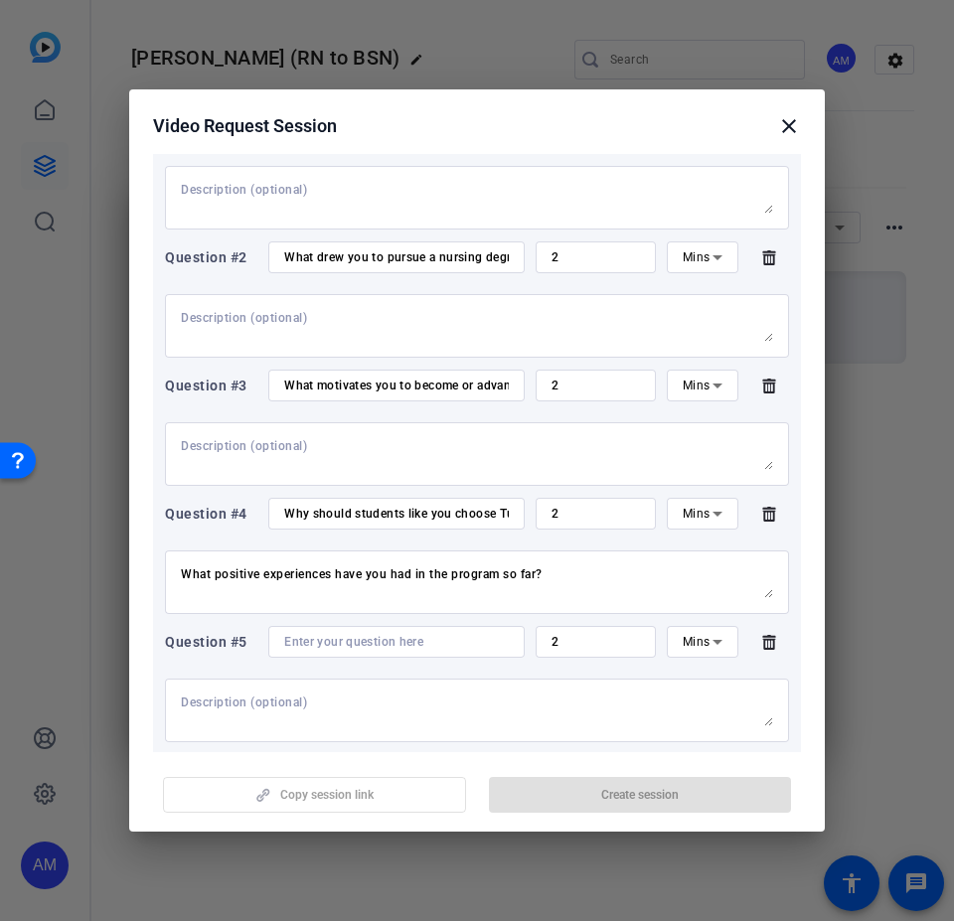
click at [334, 554] on input at bounding box center [396, 642] width 225 height 16
paste input "In what ways do you feel supported by the faculty who teach your courses?"
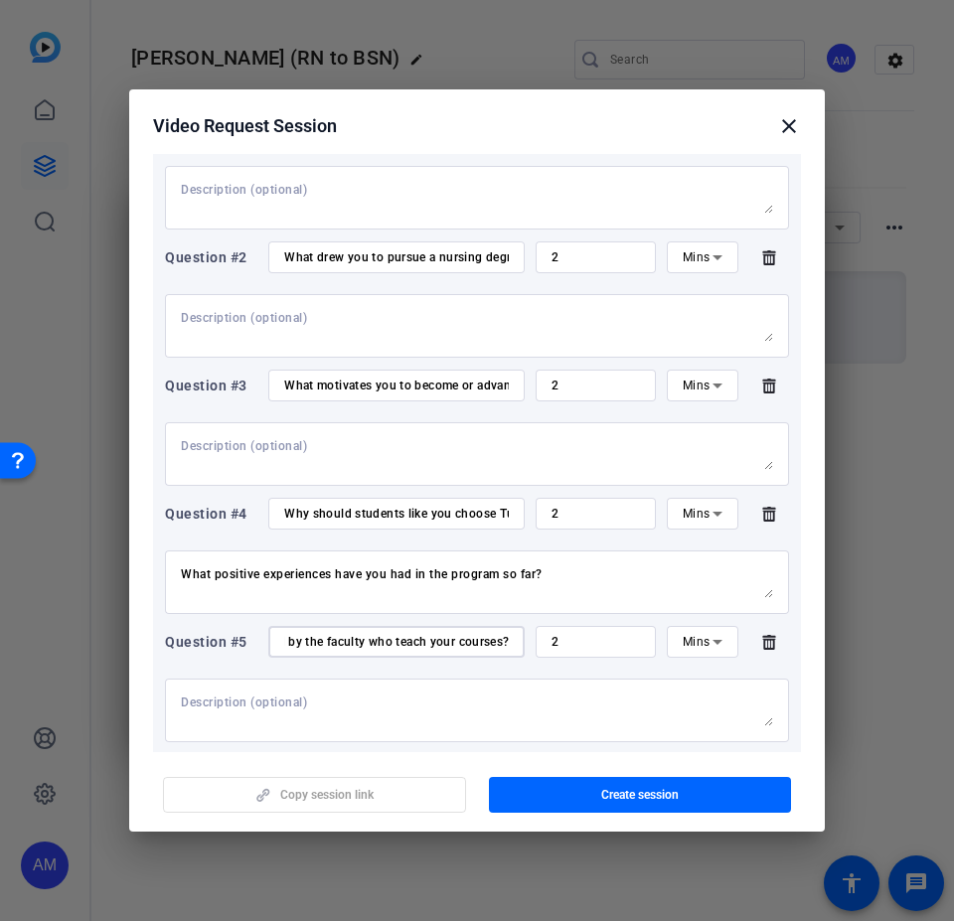
type input "In what ways do you feel supported by the faculty who teach your courses?"
click at [357, 554] on textarea at bounding box center [477, 710] width 592 height 32
paste textarea "What connections have you made with other students in the program?"
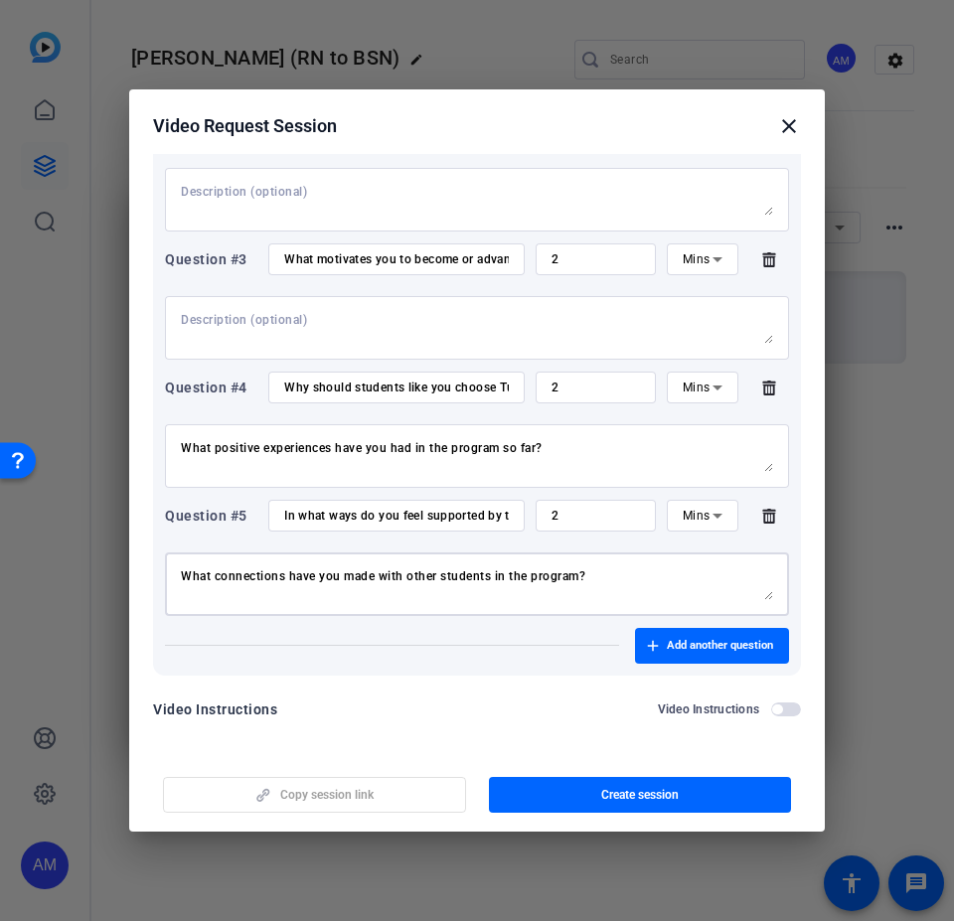
scroll to position [560, 0]
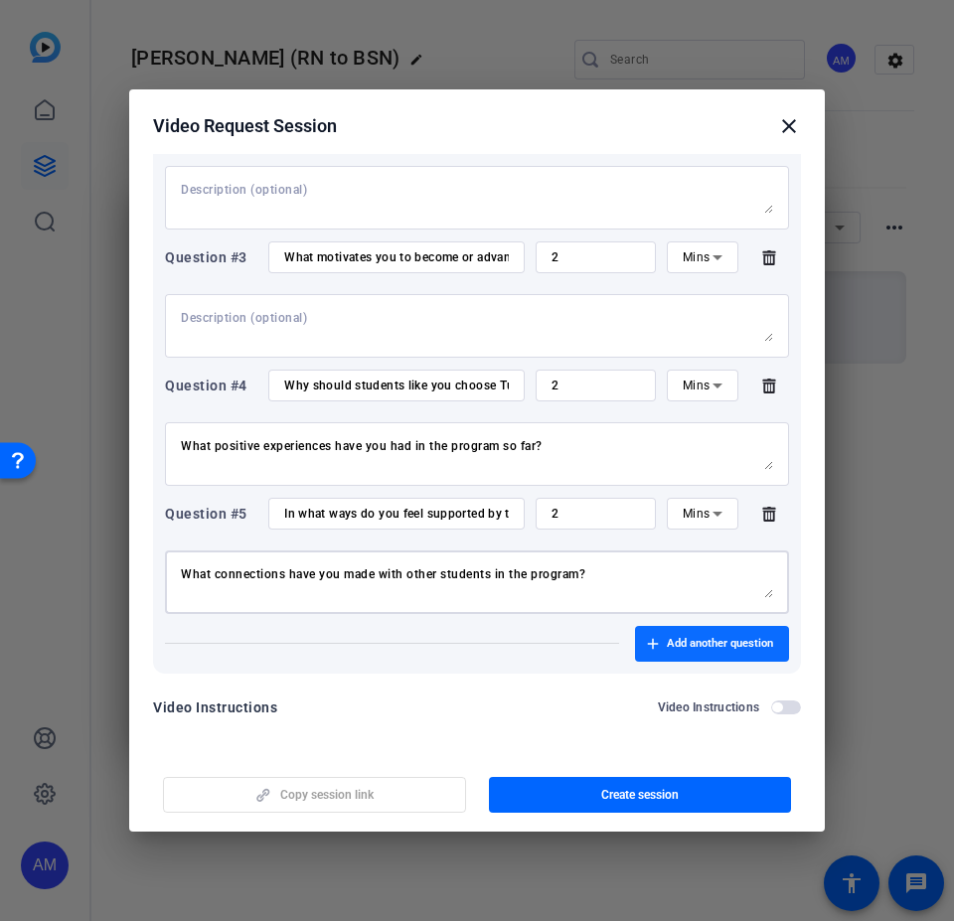
type textarea "What connections have you made with other students in the program?"
click at [693, 554] on span "Add another question" at bounding box center [720, 644] width 106 height 16
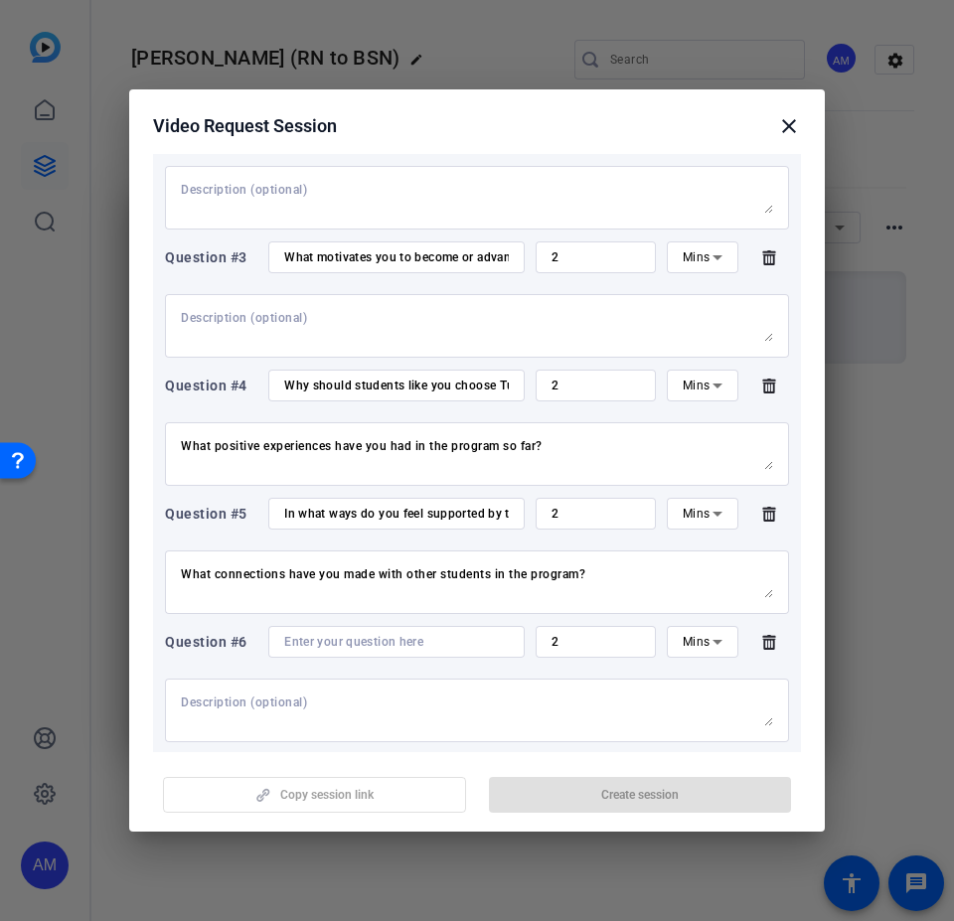
click at [384, 554] on input at bounding box center [396, 642] width 225 height 16
paste input "How are your courses preparing you to apply the skills you’re learning in the r…"
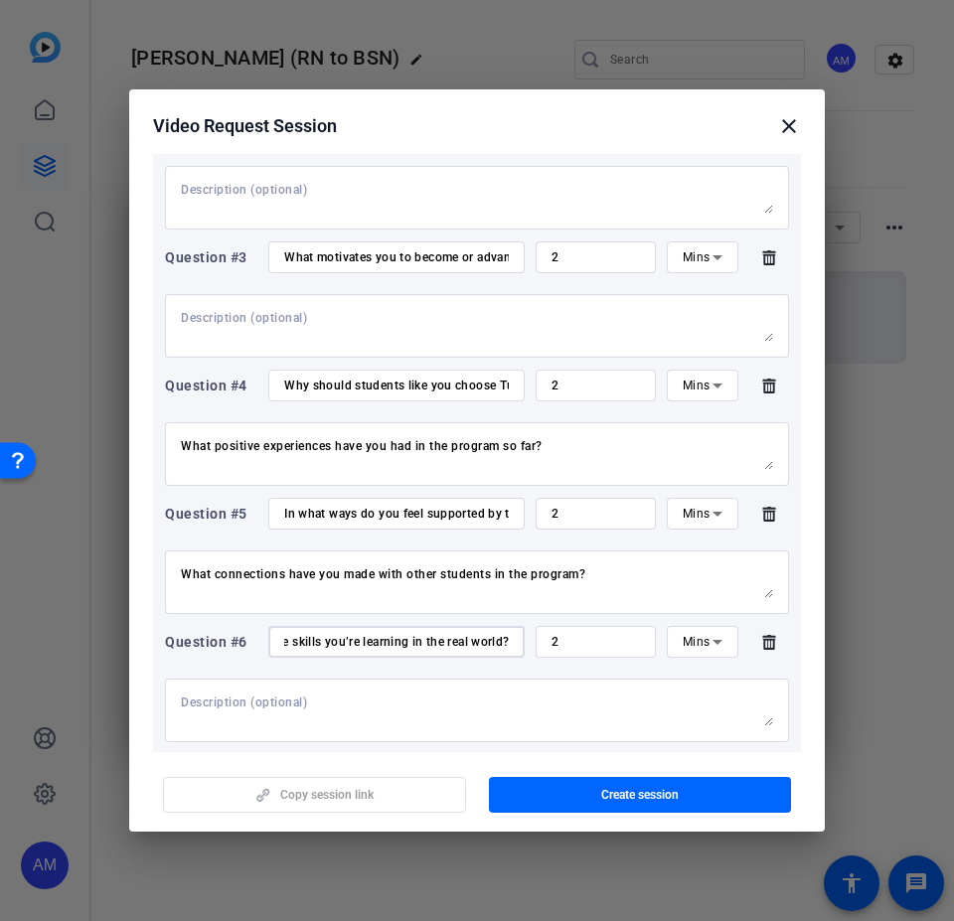
type input "How are your courses preparing you to apply the skills you’re learning in the r…"
click at [435, 554] on textarea at bounding box center [477, 710] width 592 height 32
paste textarea "Any clinical experiences or experiential assignments that stand out?"
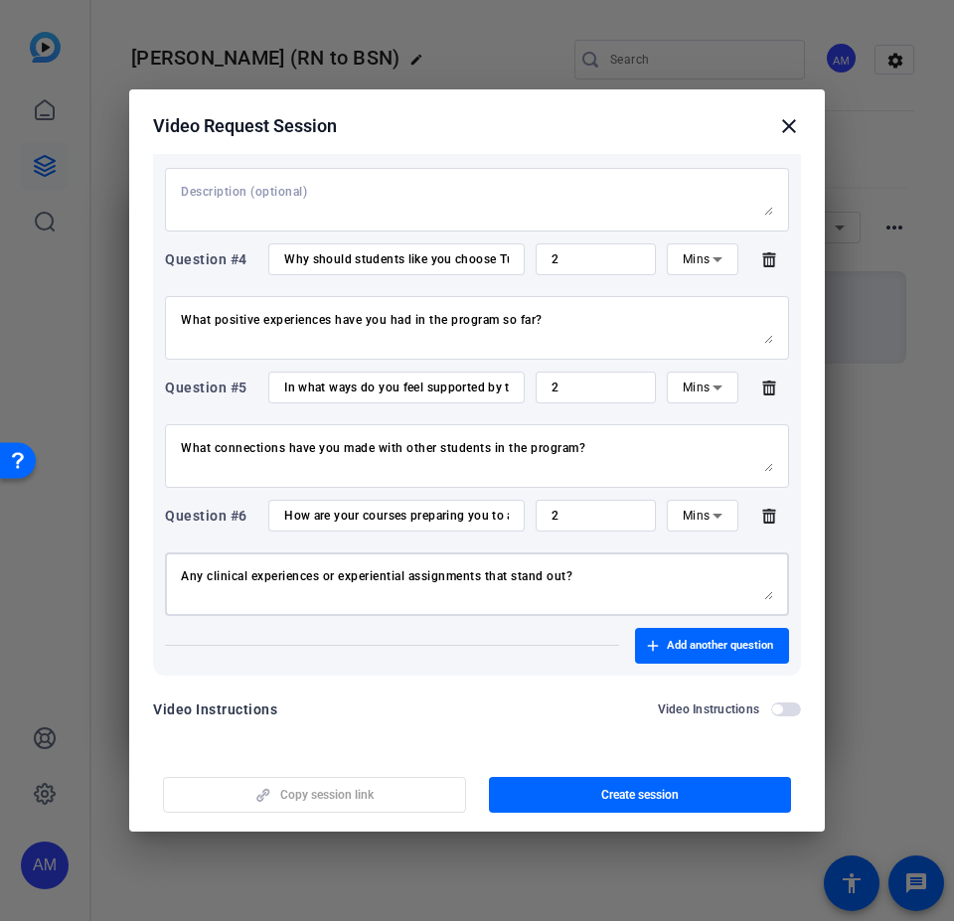
scroll to position [688, 0]
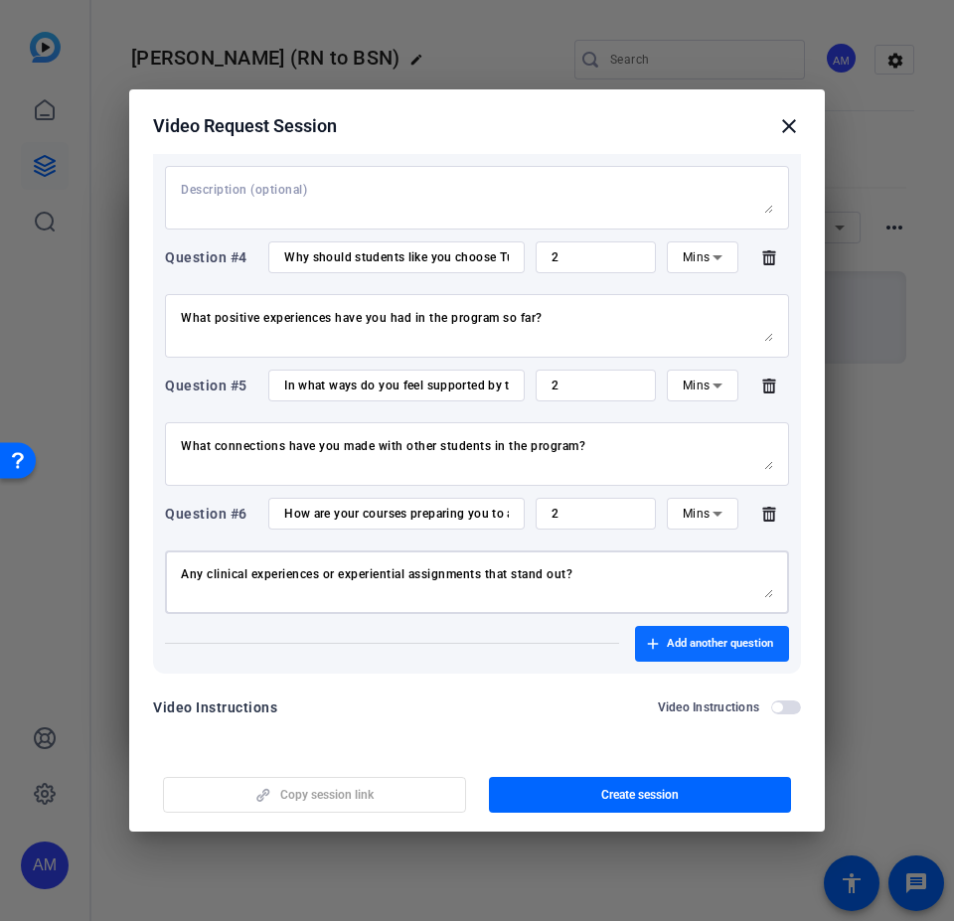
type textarea "Any clinical experiences or experiential assignments that stand out?"
click at [710, 554] on span "Add another question" at bounding box center [720, 644] width 106 height 16
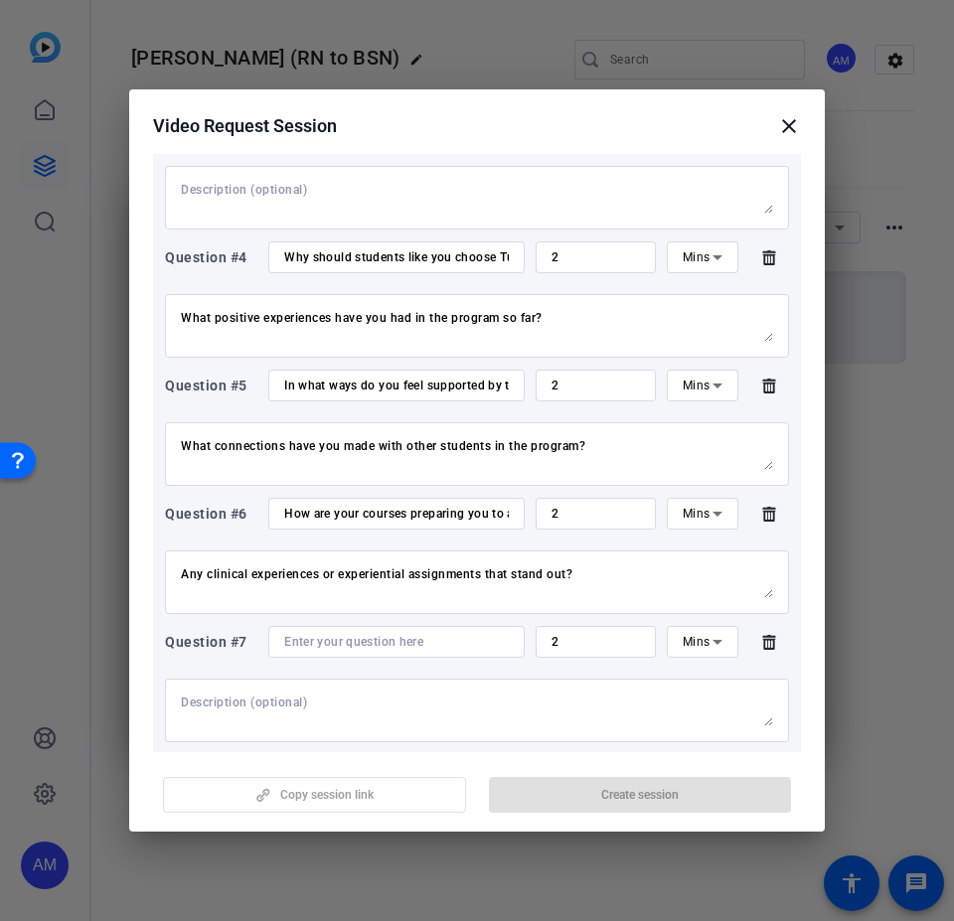
click at [378, 554] on input at bounding box center [396, 642] width 225 height 16
paste input "What are your plans after graduating from the program?"
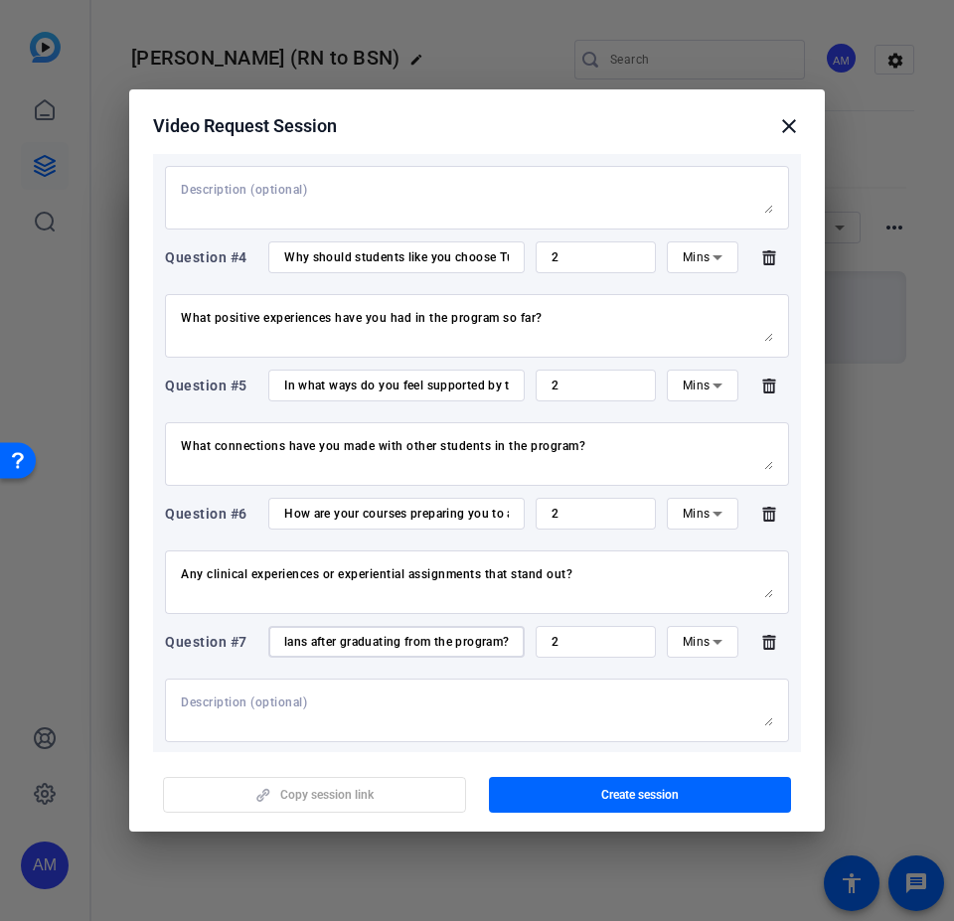
type input "What are your plans after graduating from the program?"
click at [233, 554] on div at bounding box center [477, 711] width 592 height 64
paste textarea "How do you think Tulsa is preparing you to achieve those goals?"
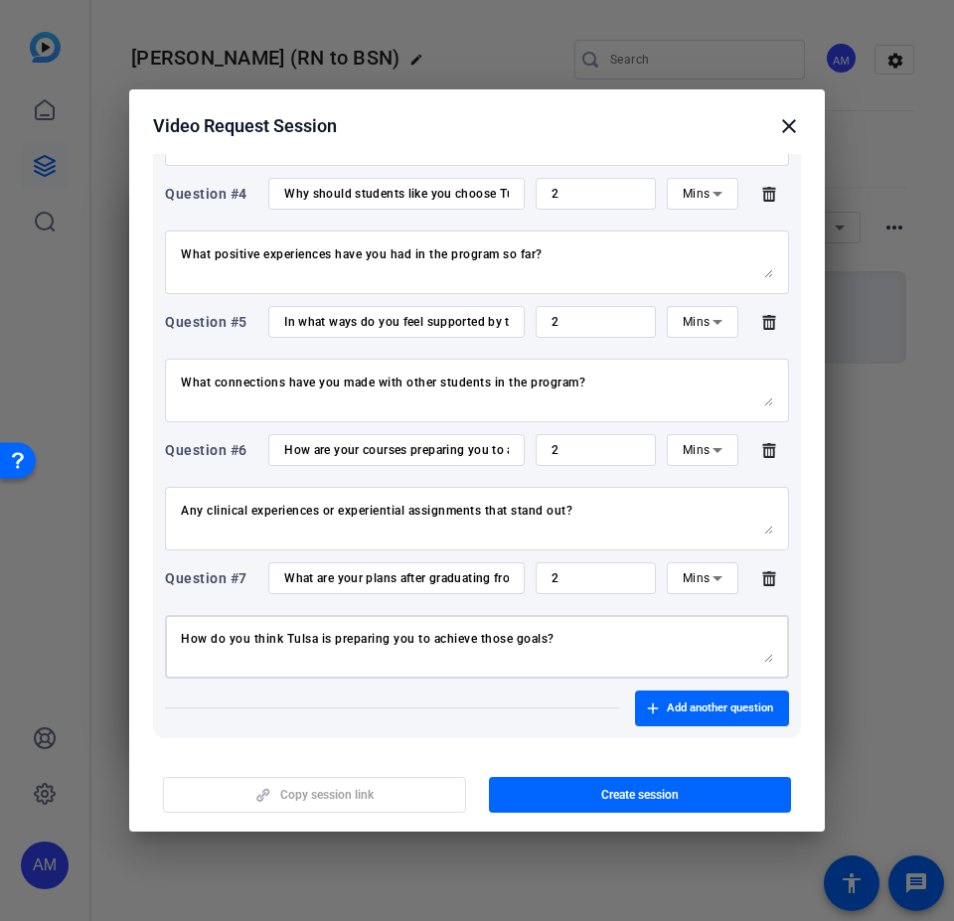
scroll to position [817, 0]
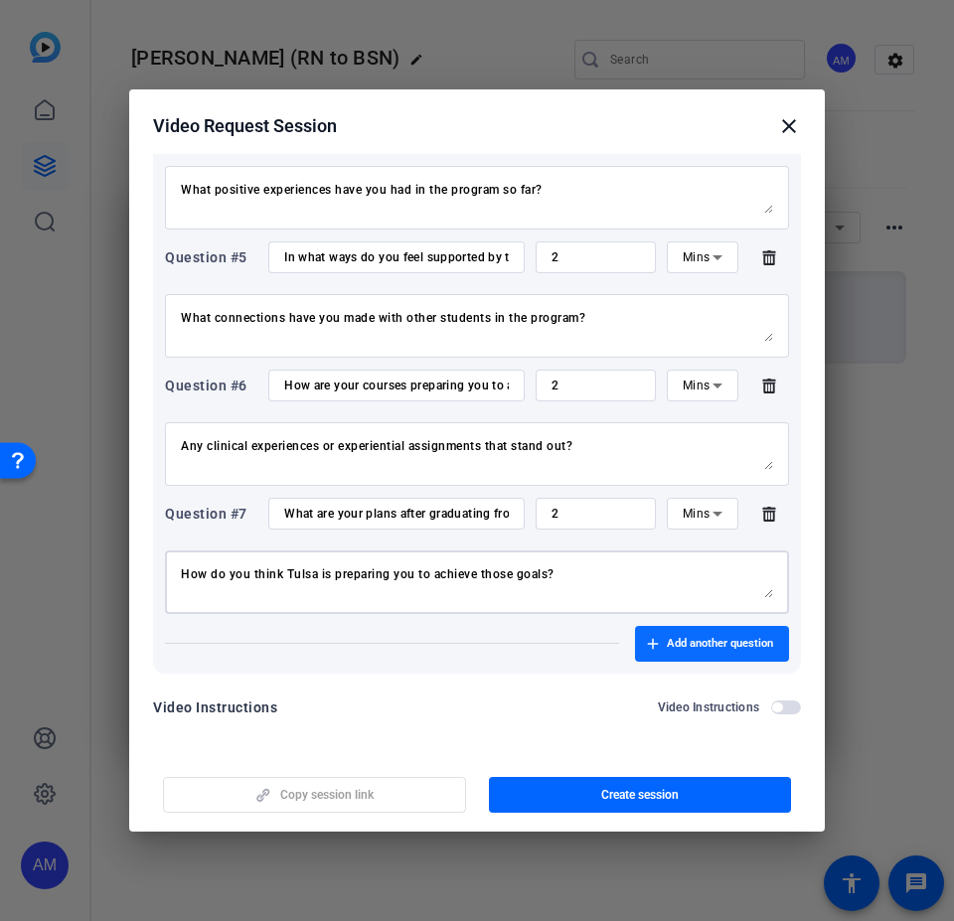
type textarea "How do you think Tulsa is preparing you to achieve those goals?"
click at [678, 554] on span "Add another question" at bounding box center [720, 644] width 106 height 16
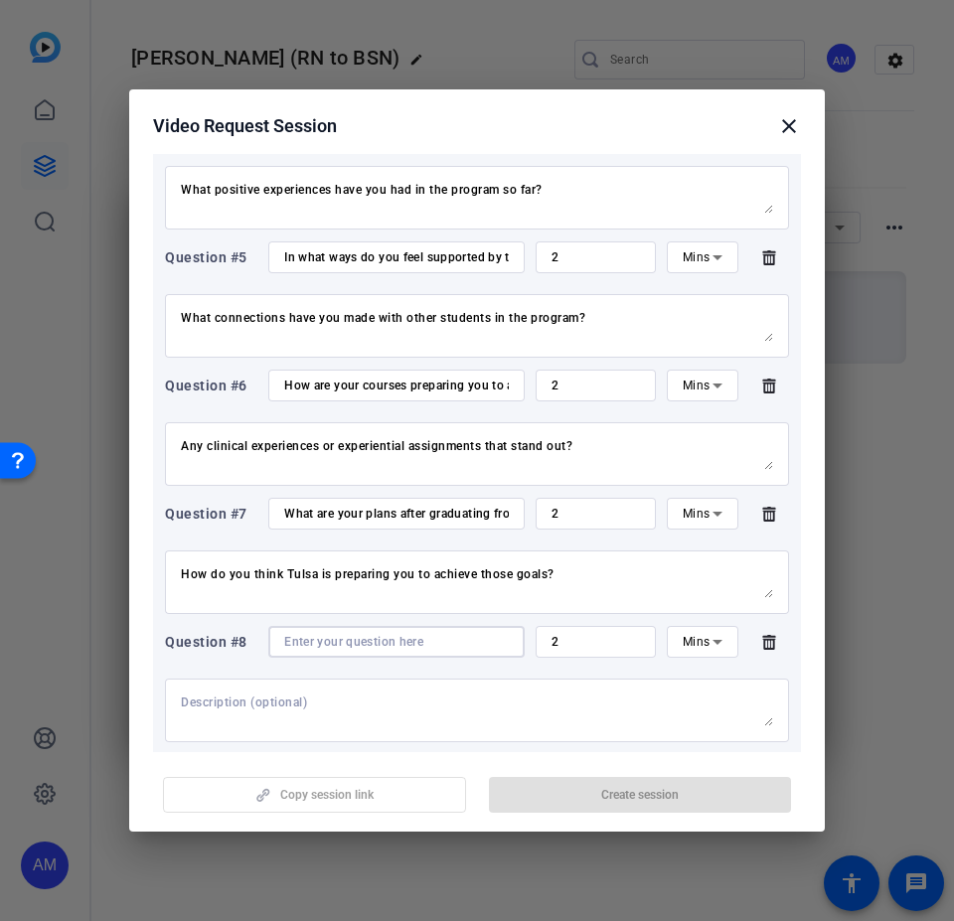
click at [315, 554] on input at bounding box center [396, 642] width 225 height 16
paste input "n one word, how would you describe your experience of your nursing program at […"
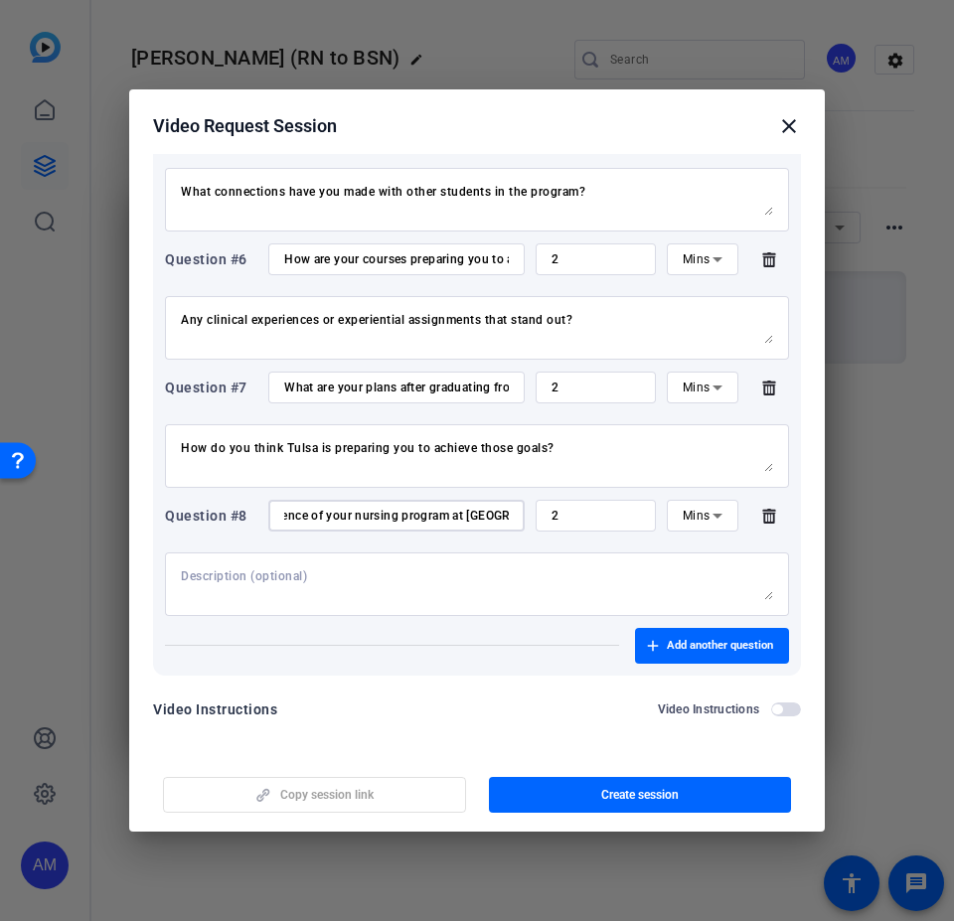
scroll to position [945, 0]
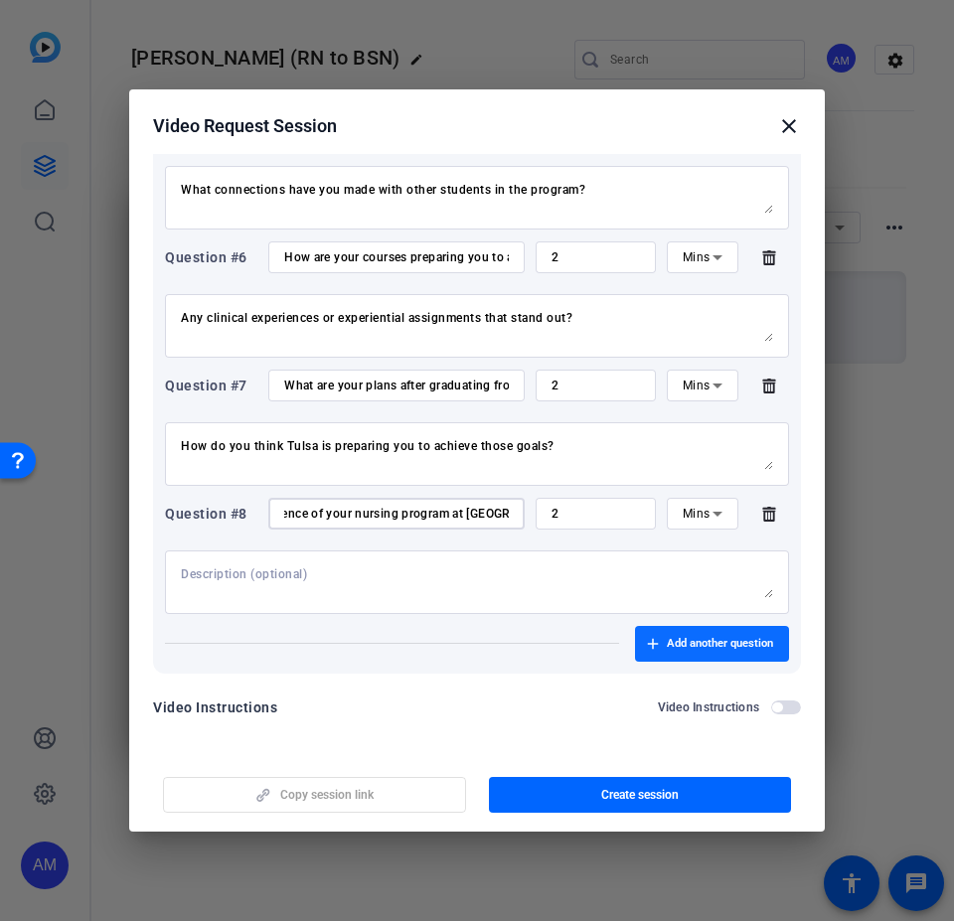
type input "n one word, how would you describe your experience of your nursing program at […"
click at [697, 554] on span "button" at bounding box center [712, 644] width 154 height 48
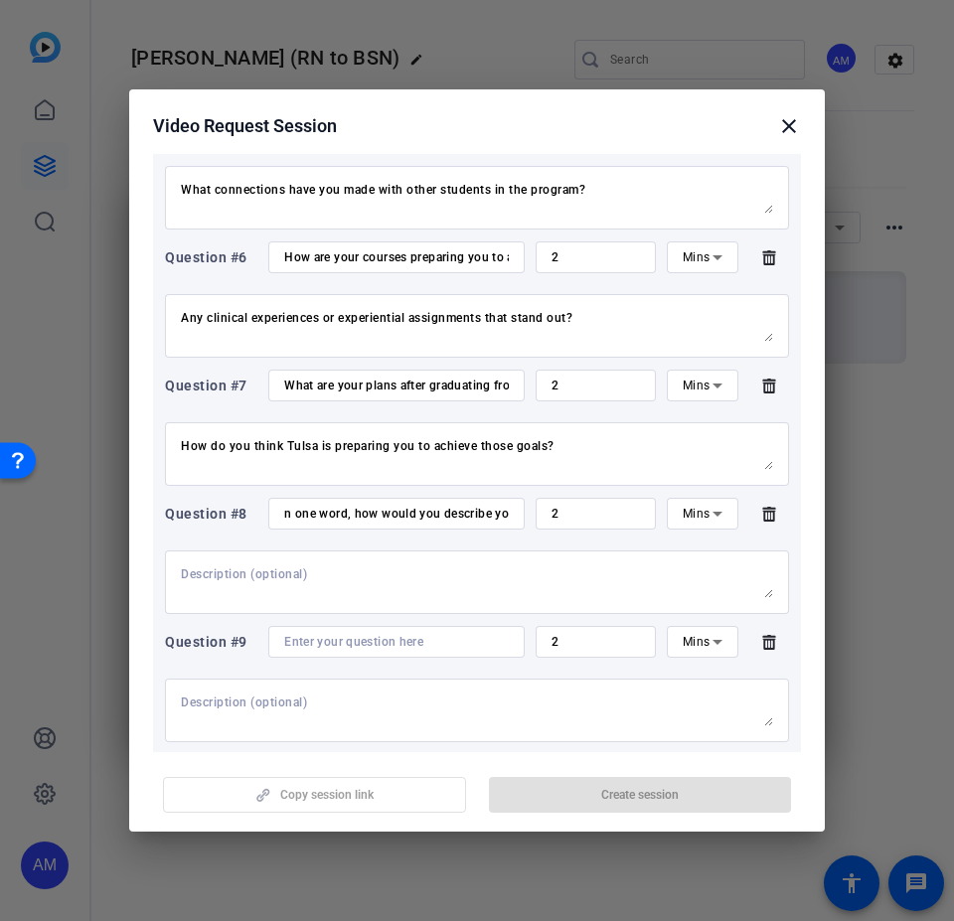
click at [347, 554] on input at bounding box center [396, 642] width 225 height 16
paste input "What do you think it means to be a TU nurse?"
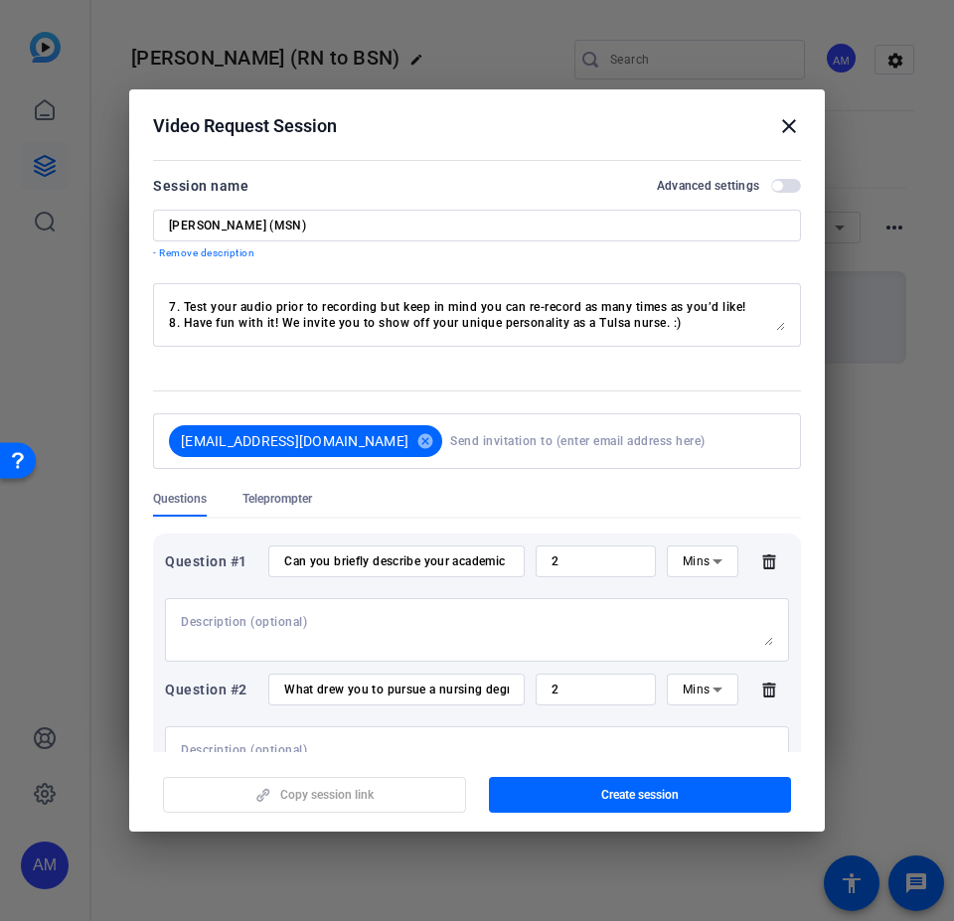
type input "What do you think it means to be a TU nurse?"
click at [772, 189] on span "button" at bounding box center [777, 186] width 10 height 10
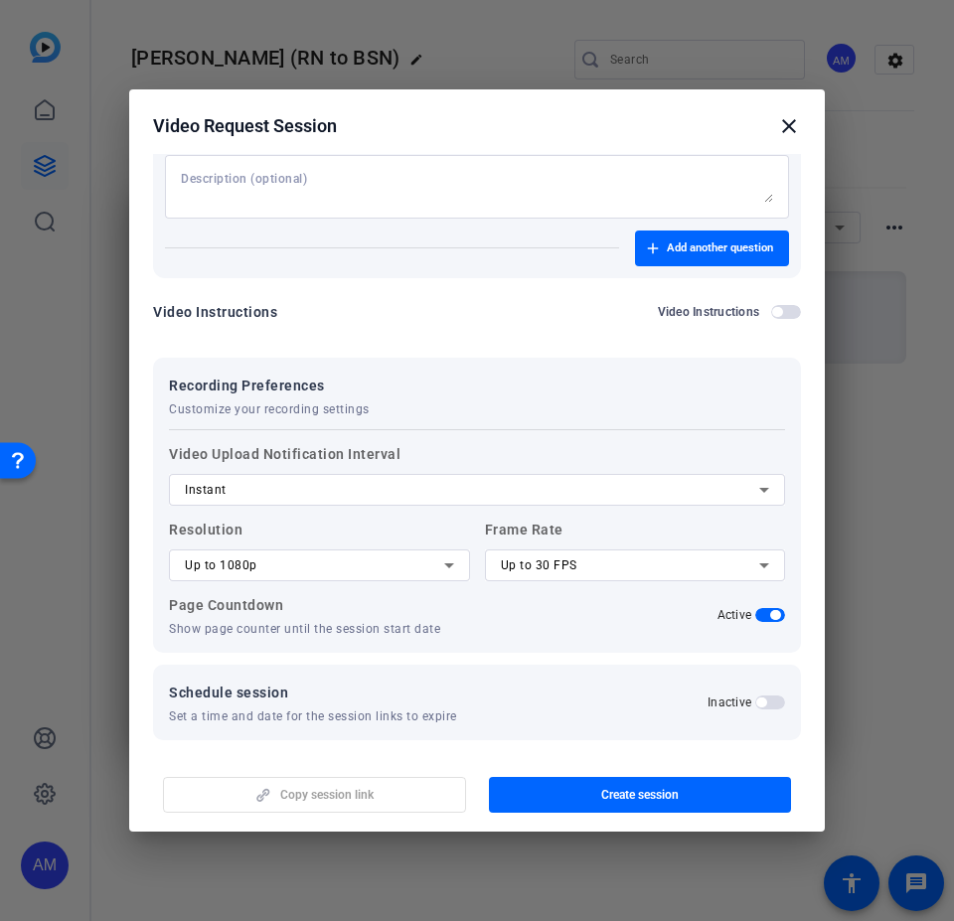
scroll to position [1477, 0]
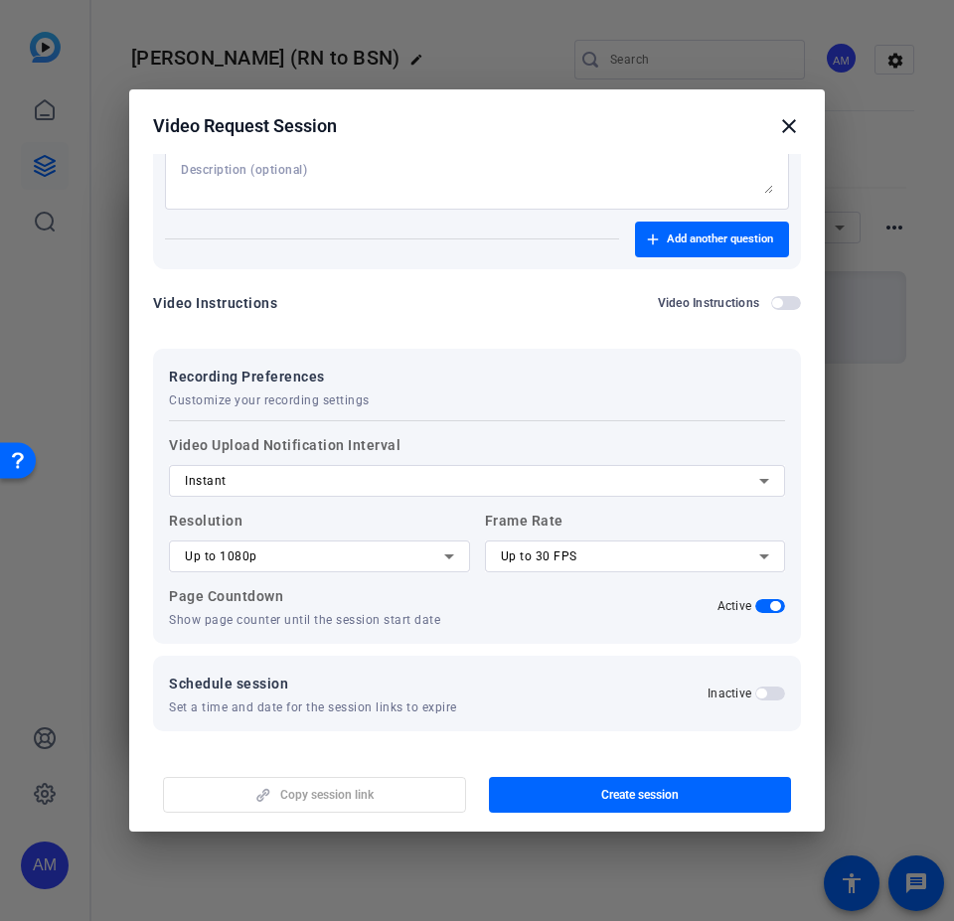
click at [756, 554] on span "button" at bounding box center [761, 693] width 10 height 10
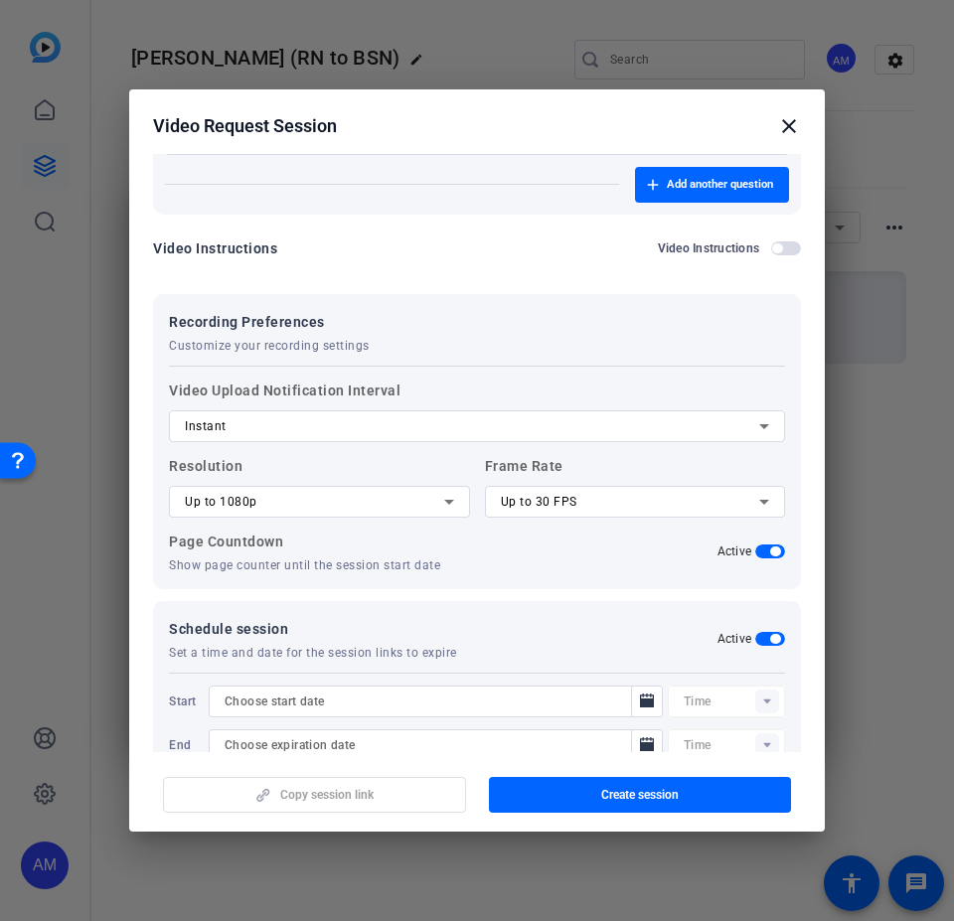
scroll to position [1578, 0]
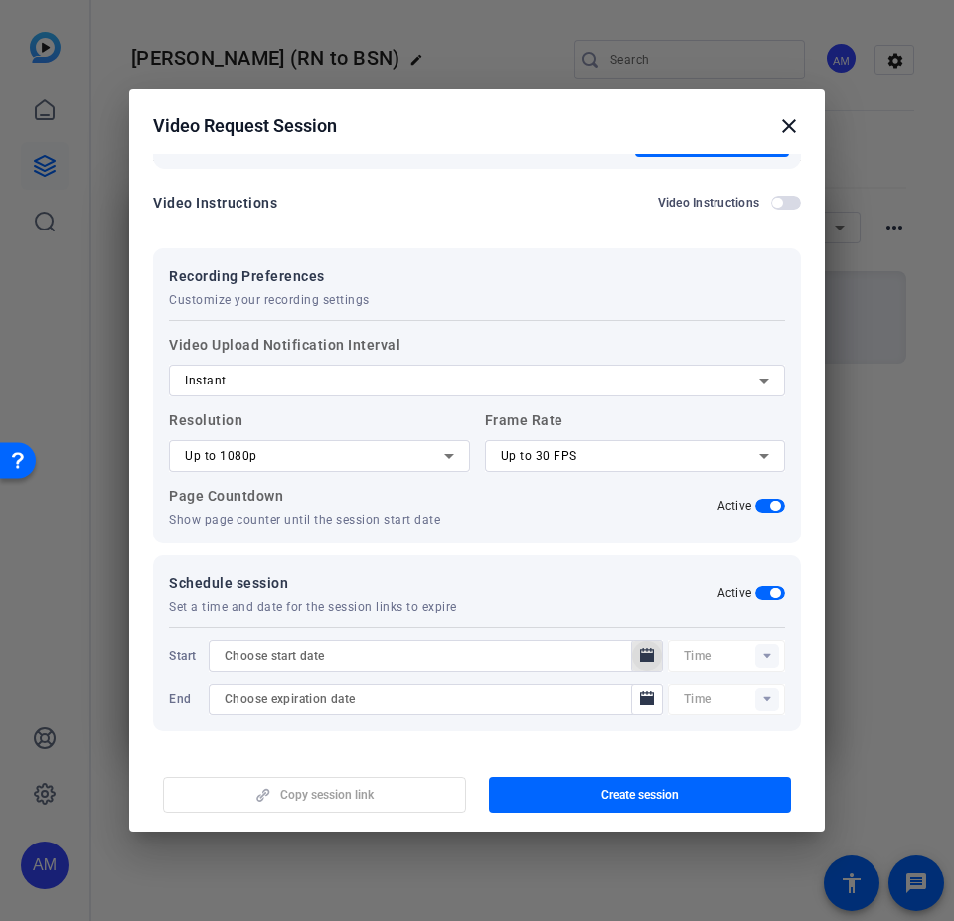
click at [647, 554] on mat-icon "Open calendar" at bounding box center [647, 656] width 24 height 24
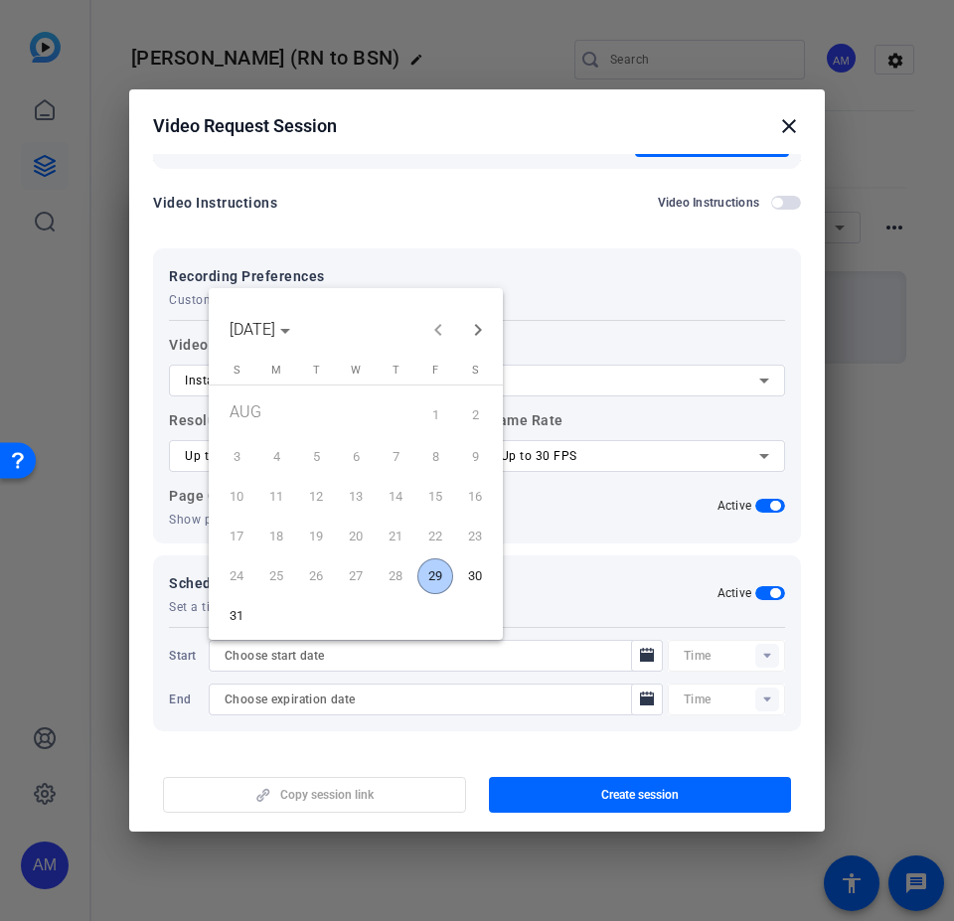
click at [434, 554] on span "29" at bounding box center [435, 576] width 36 height 36
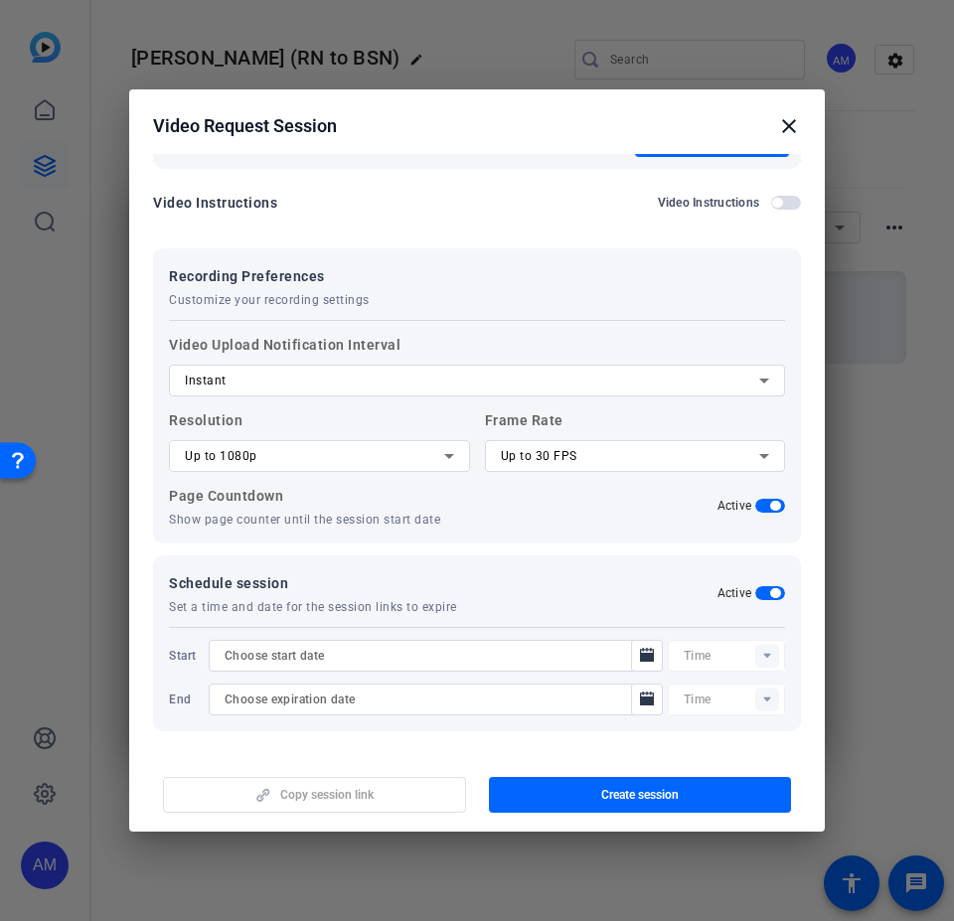
type input "[DATE]"
click at [759, 554] on div at bounding box center [734, 656] width 101 height 32
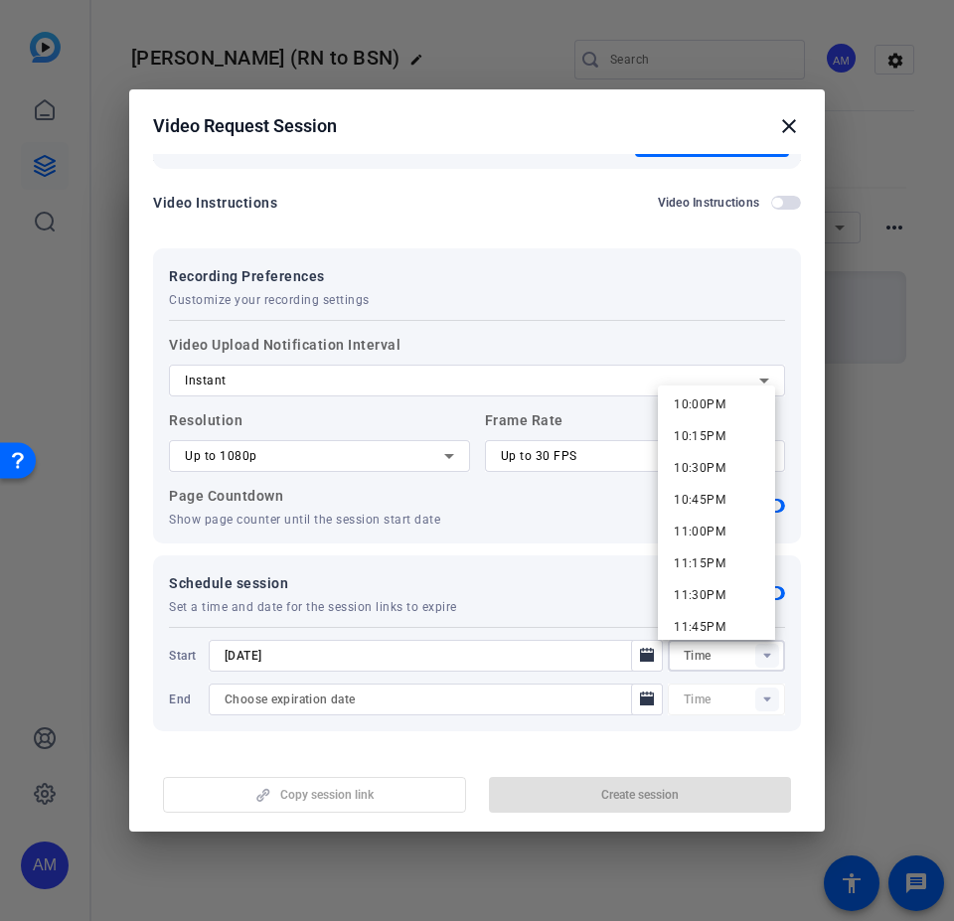
scroll to position [2814, 0]
click at [717, 554] on span "11:45PM" at bounding box center [700, 616] width 52 height 14
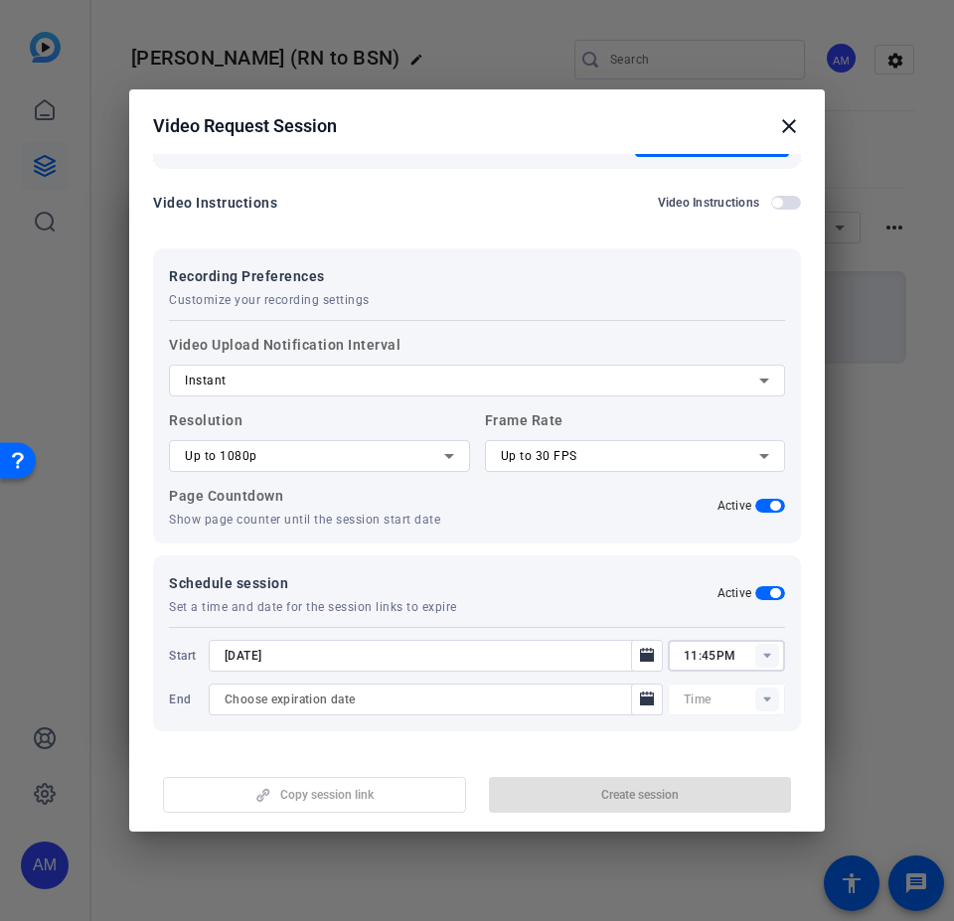
click at [760, 554] on rect at bounding box center [767, 656] width 24 height 24
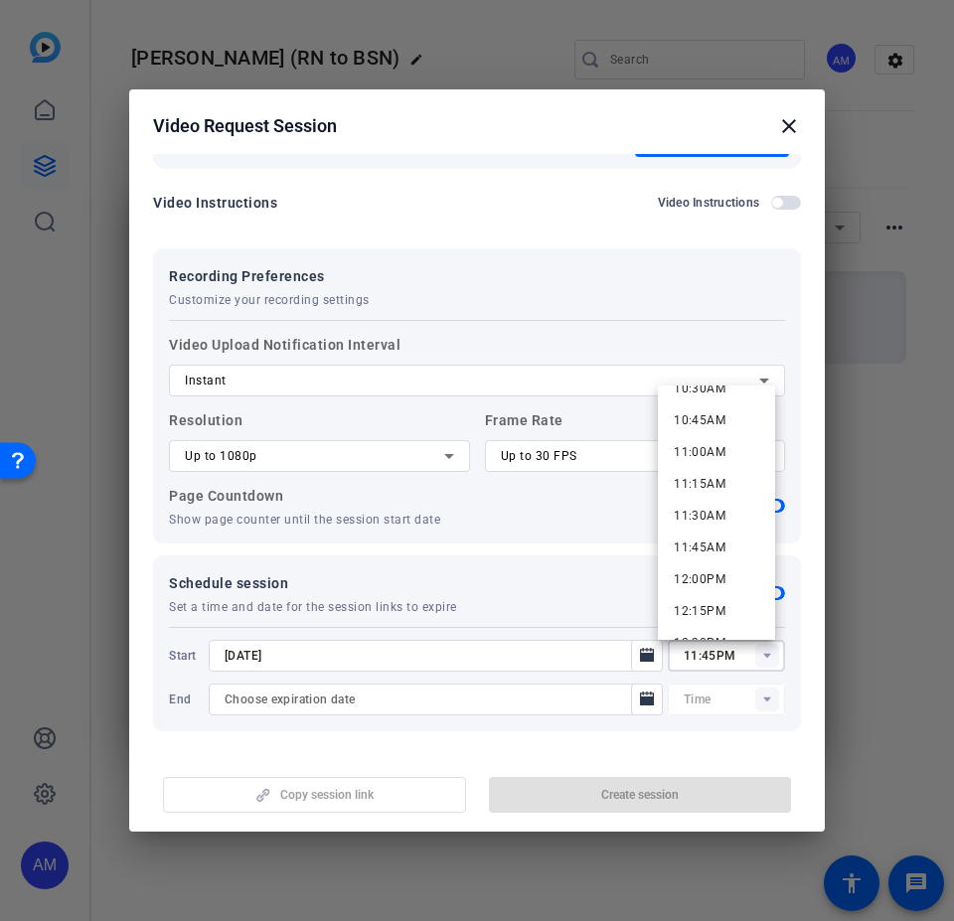
scroll to position [1391, 0]
click at [721, 512] on span "11:45AM" at bounding box center [700, 513] width 52 height 14
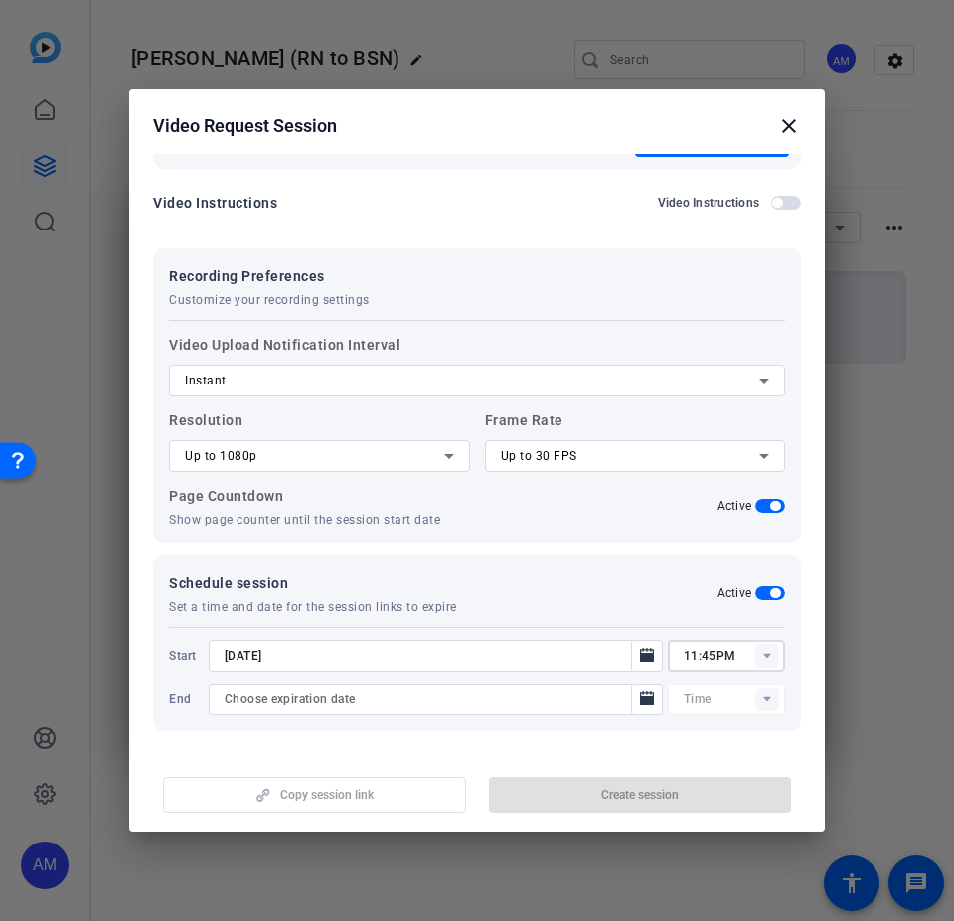
type input "11:45AM"
click at [643, 554] on icon "Open calendar" at bounding box center [647, 698] width 14 height 14
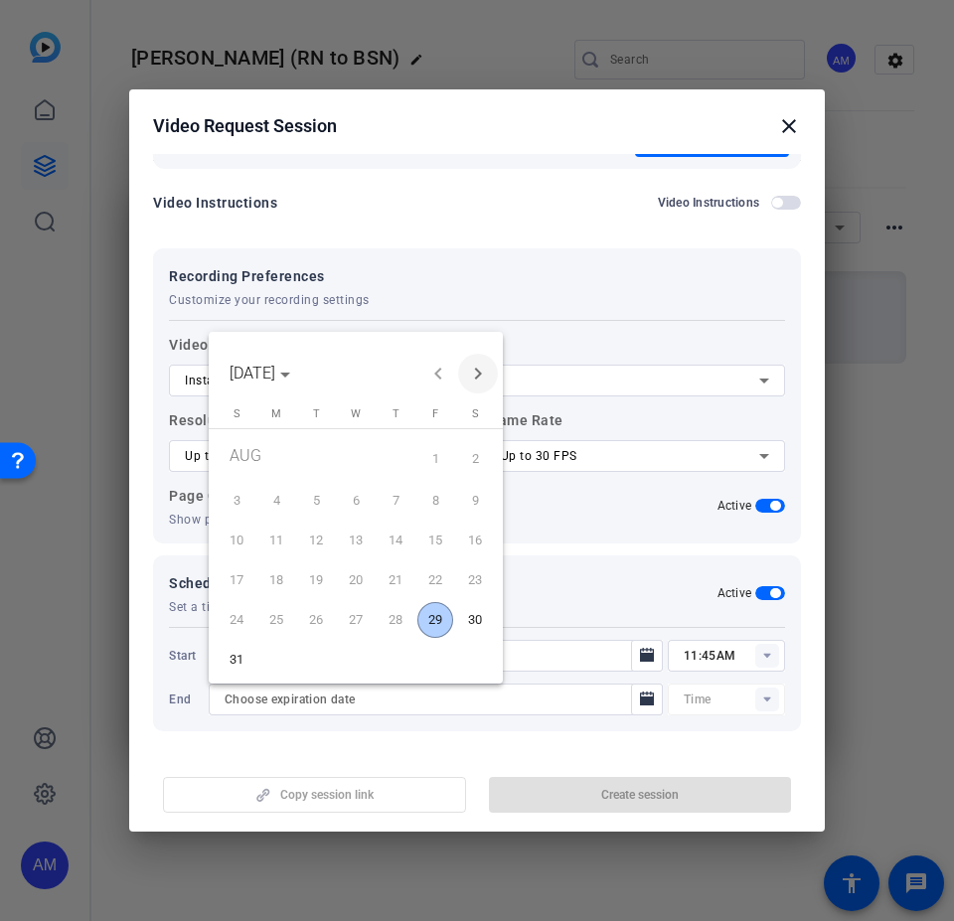
click at [474, 373] on span "Next month" at bounding box center [478, 374] width 40 height 40
click at [437, 533] on span "12" at bounding box center [435, 536] width 36 height 36
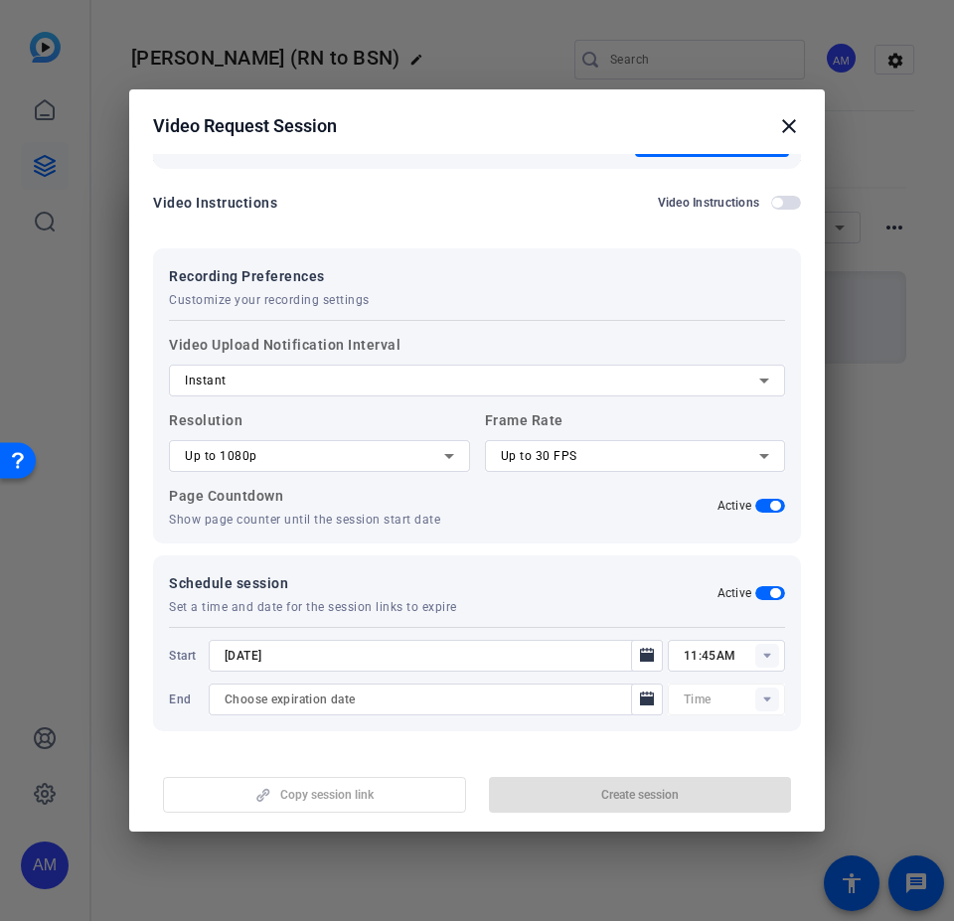
type input "[DATE]"
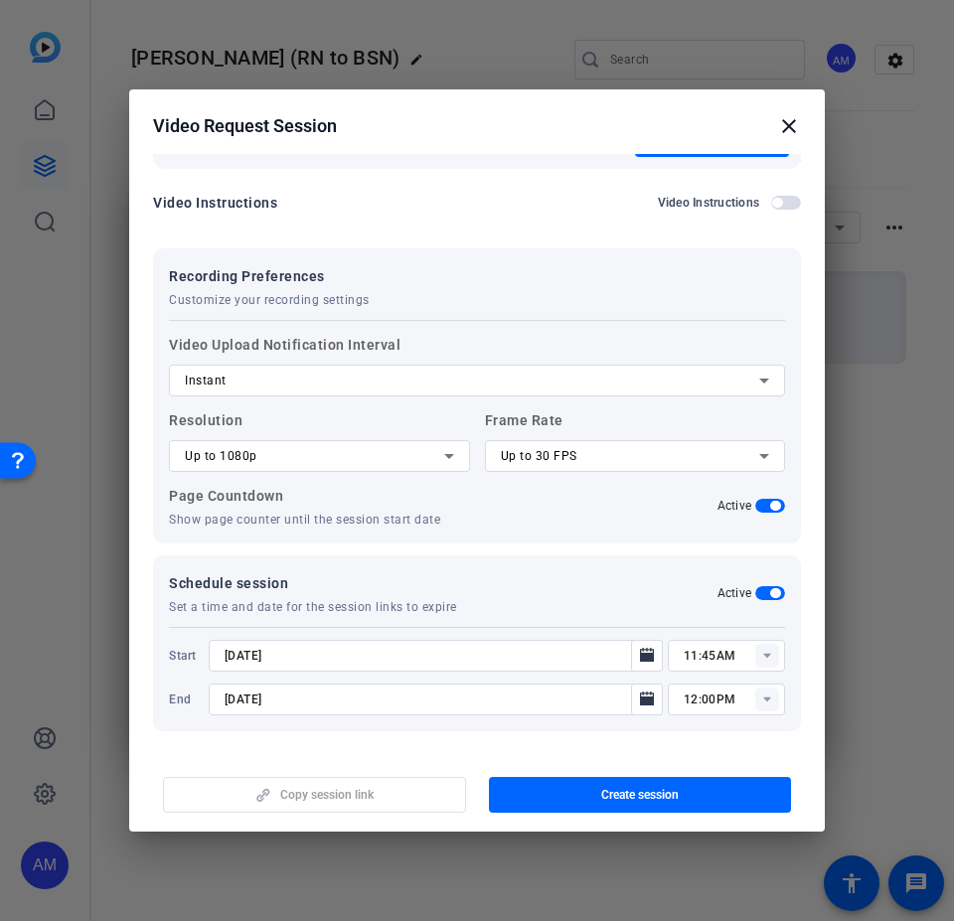
click at [755, 554] on rect at bounding box center [767, 699] width 24 height 24
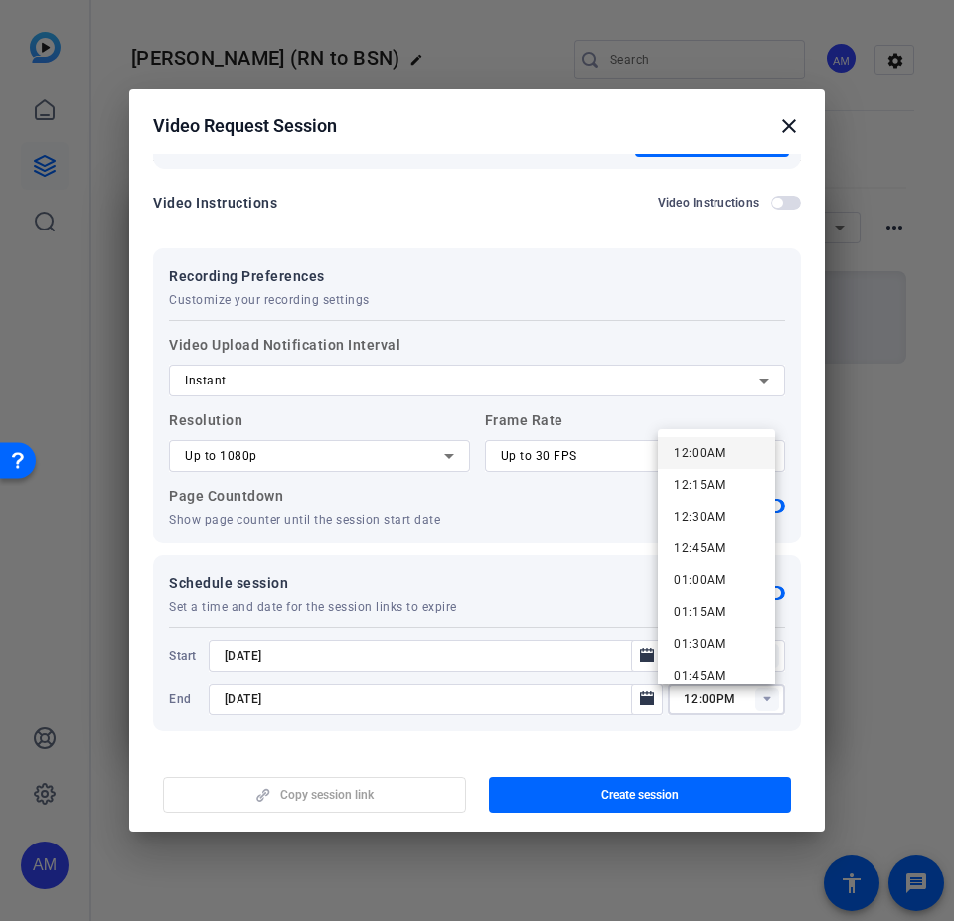
click at [739, 456] on mat-option "12:00AM" at bounding box center [716, 453] width 117 height 32
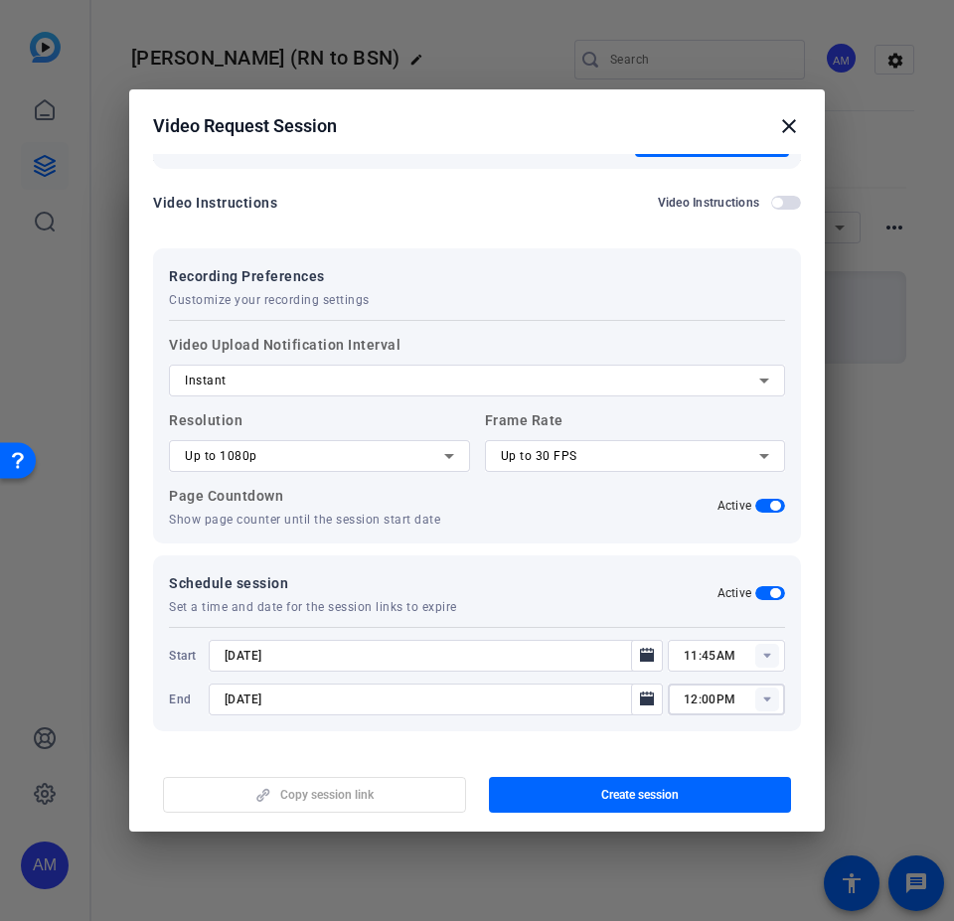
type input "12:00AM"
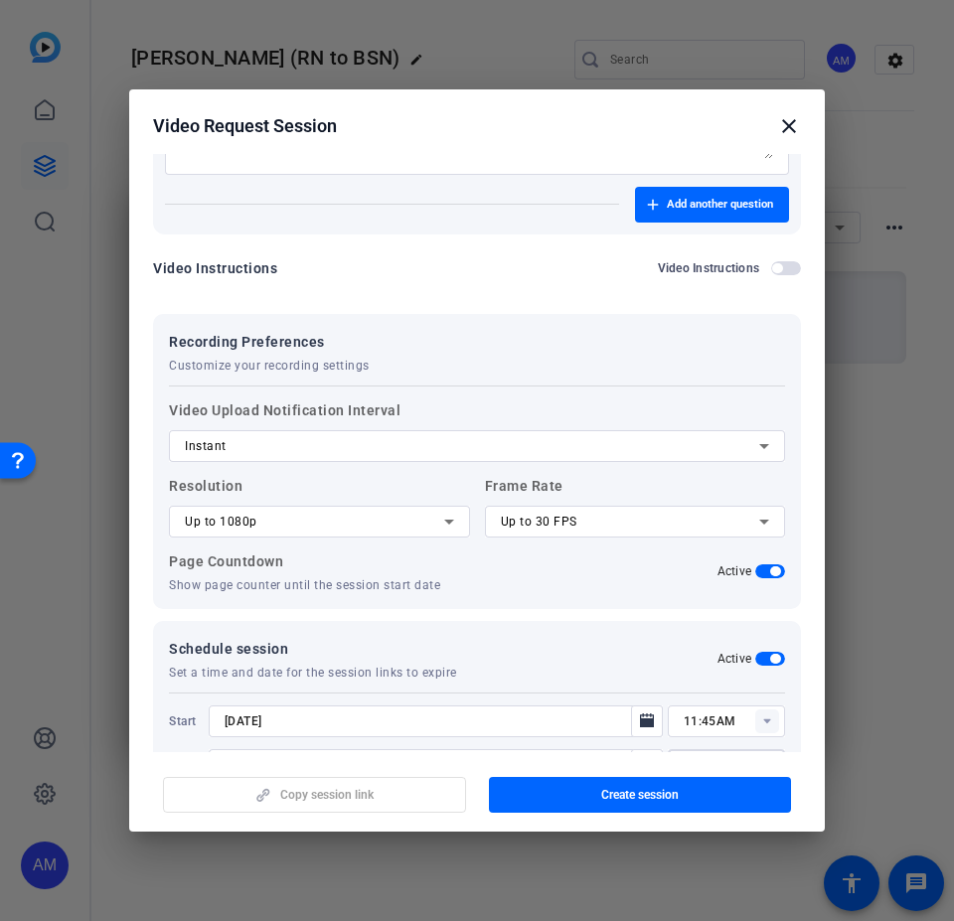
scroll to position [1578, 0]
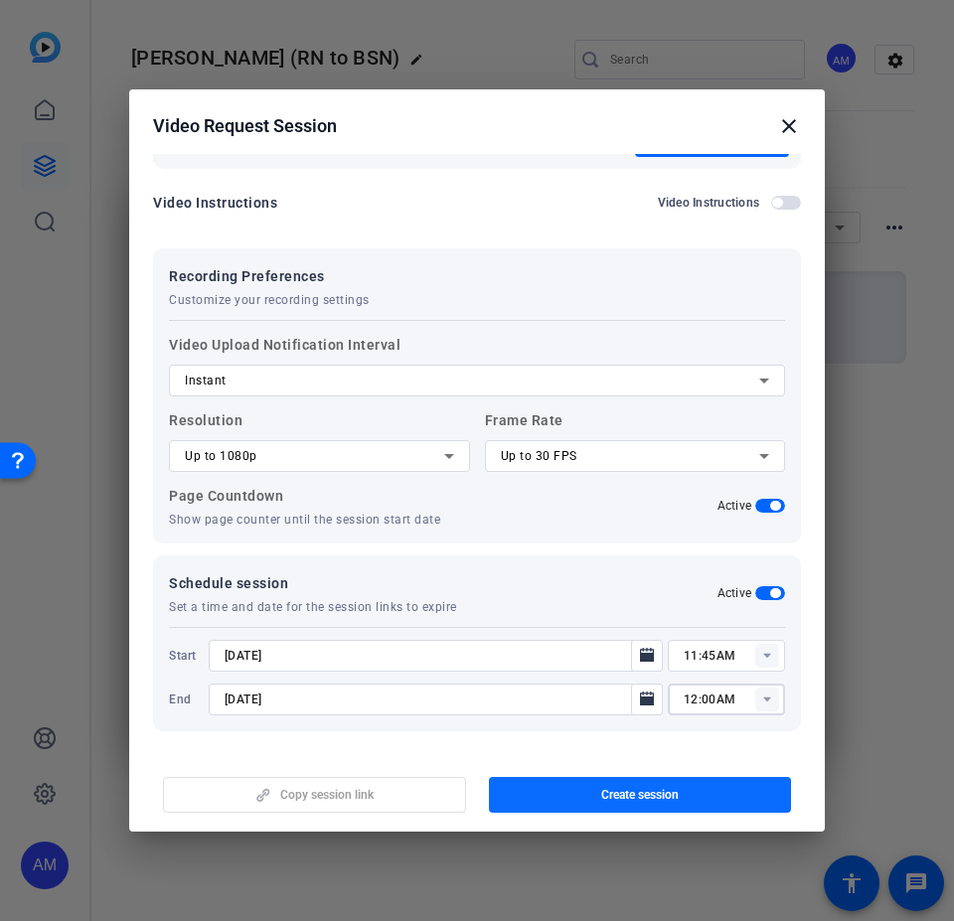
click at [601, 554] on span "Create session" at bounding box center [639, 795] width 77 height 16
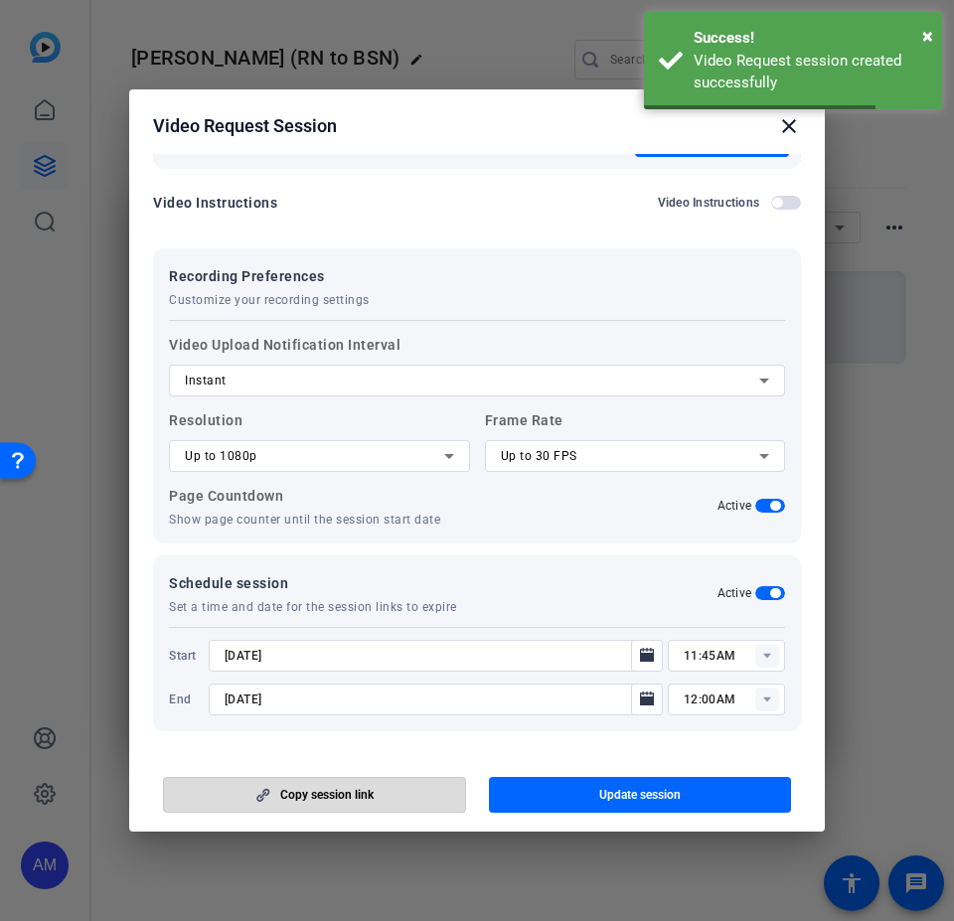
click at [345, 554] on span "Copy session link" at bounding box center [326, 795] width 93 height 16
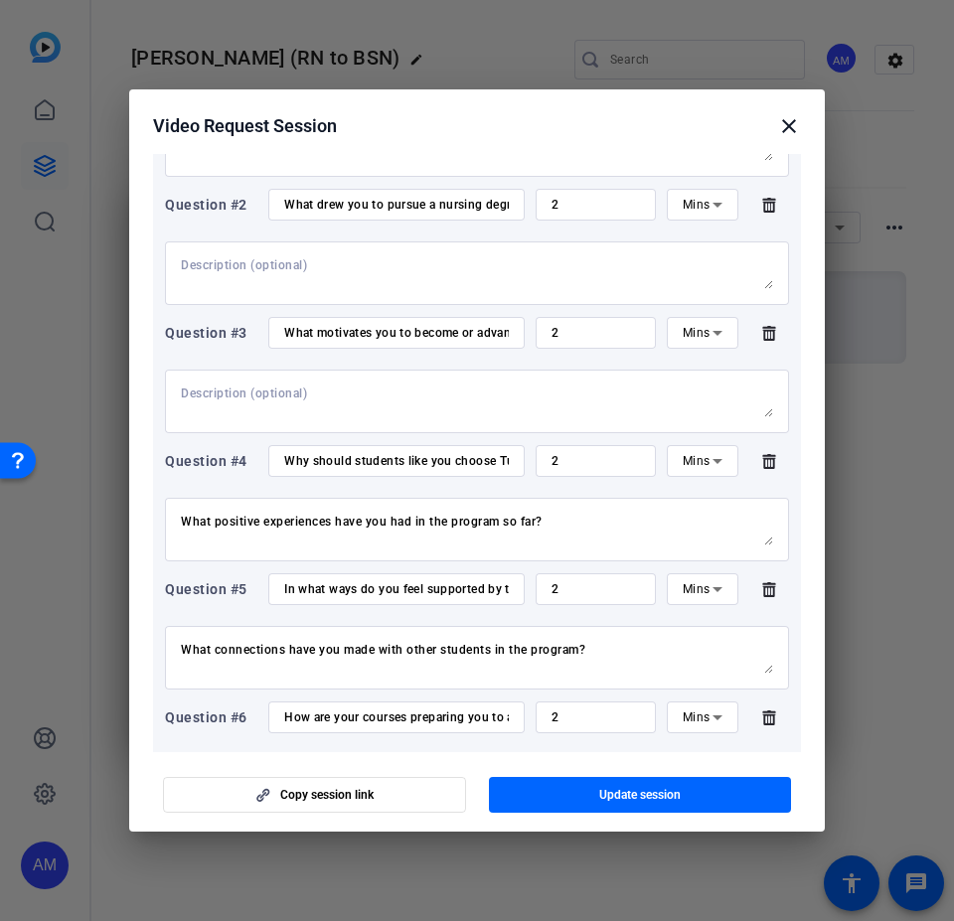
scroll to position [0, 0]
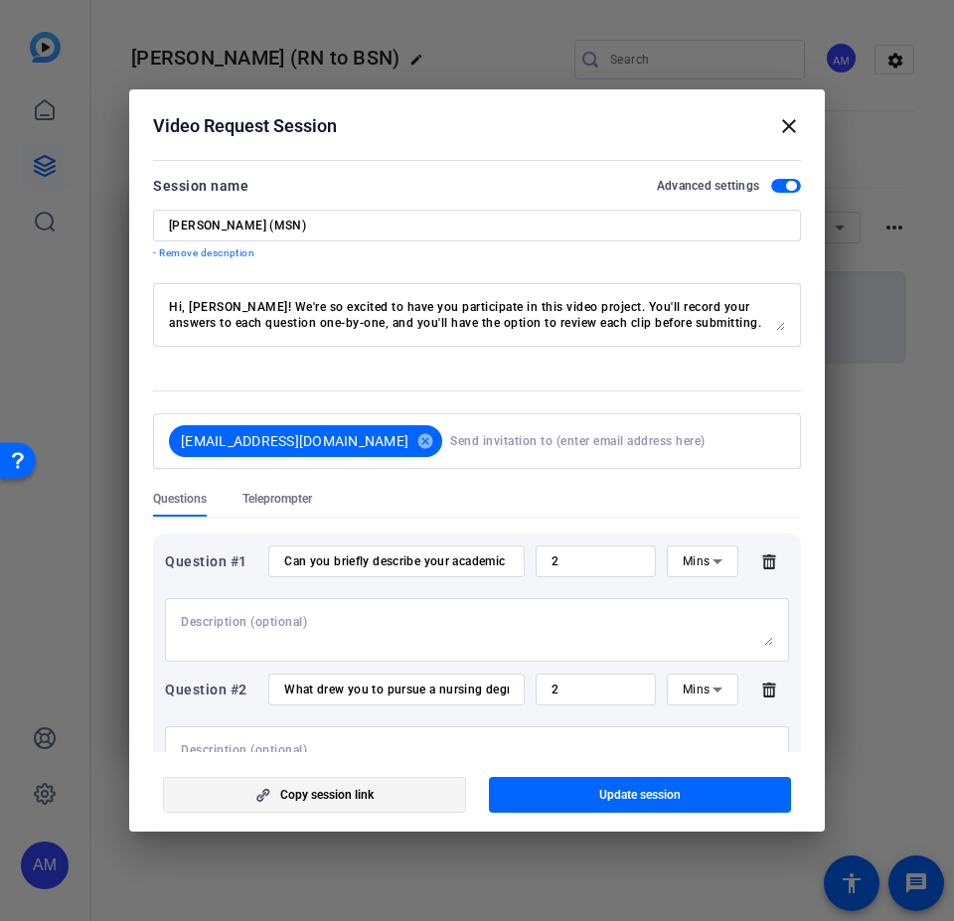
click at [324, 554] on span "button" at bounding box center [314, 795] width 301 height 48
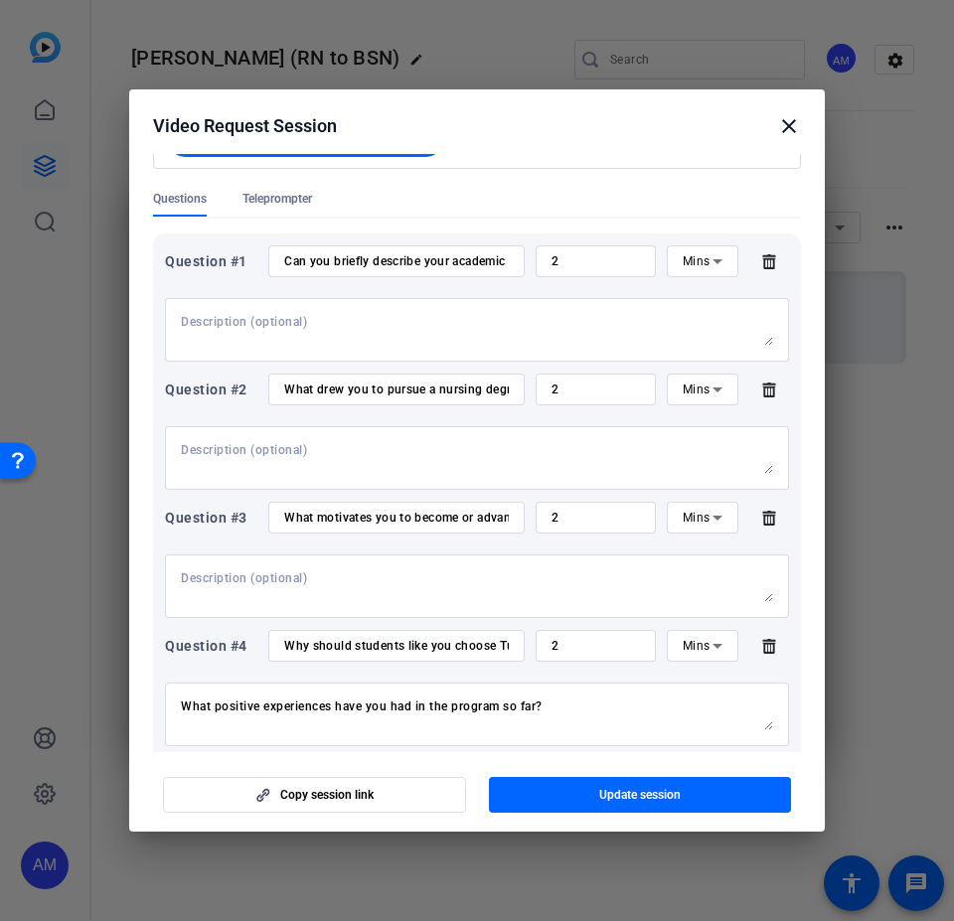
scroll to position [596, 0]
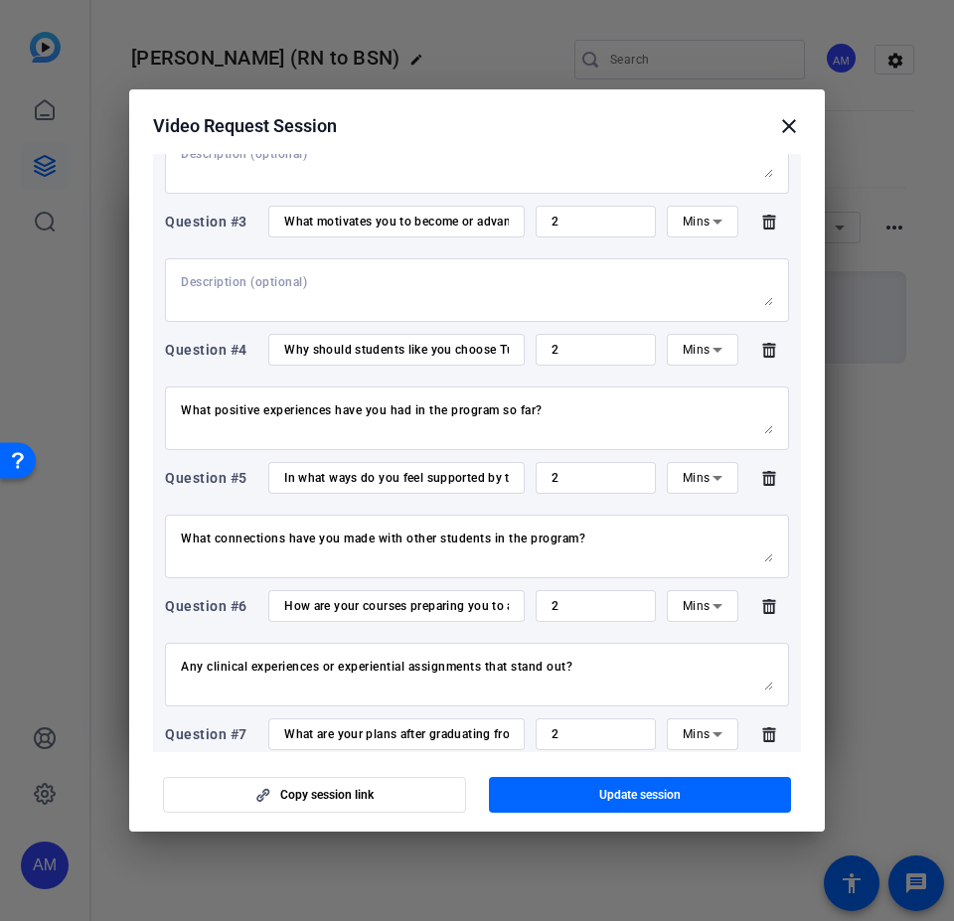
click at [780, 125] on mat-icon "close" at bounding box center [789, 126] width 24 height 24
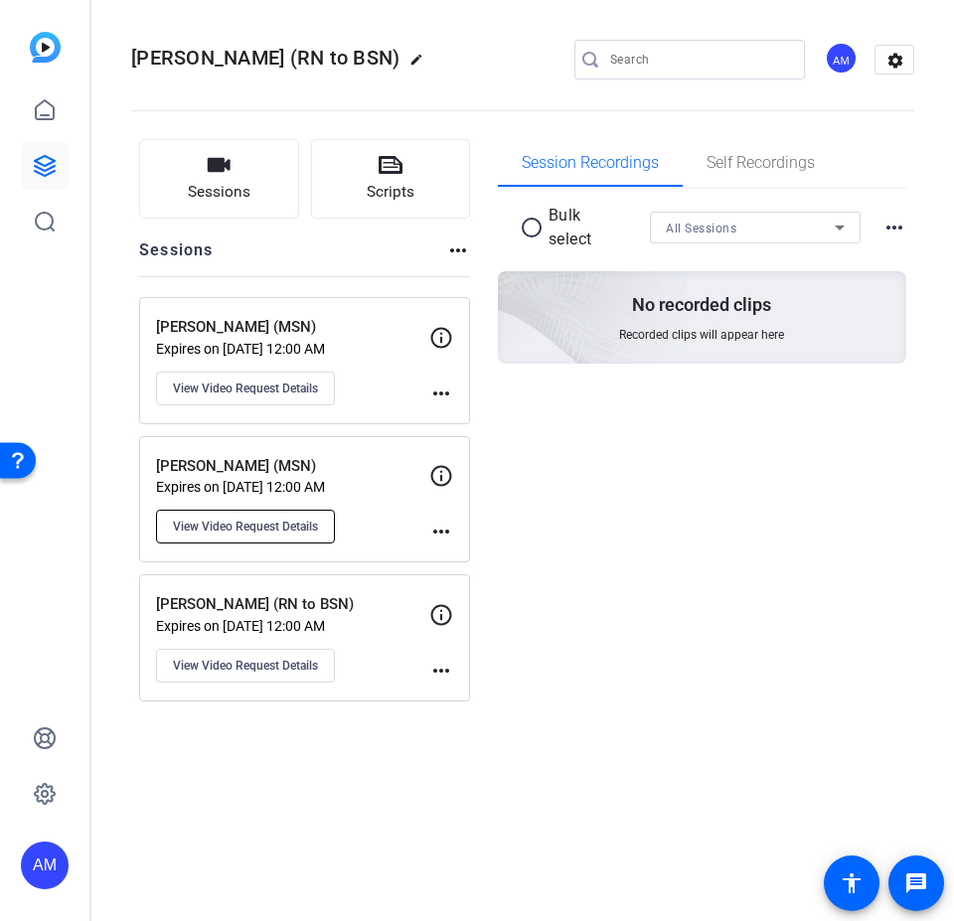
click at [245, 527] on span "View Video Request Details" at bounding box center [245, 527] width 145 height 16
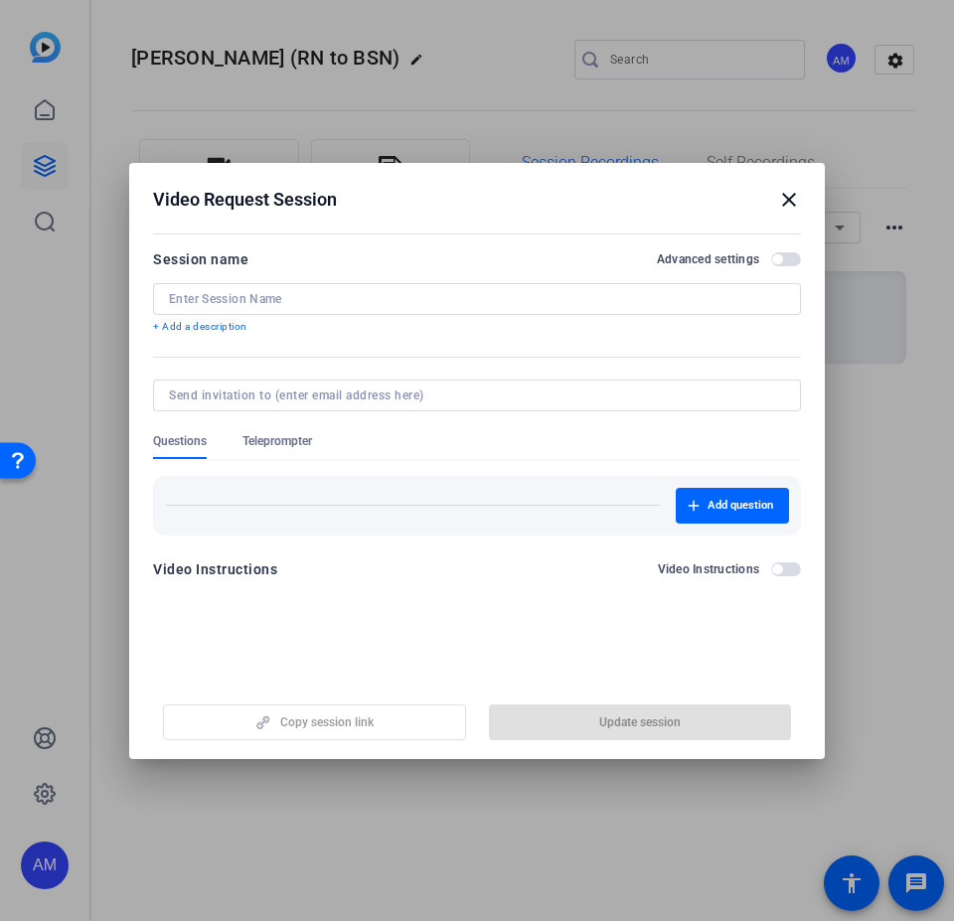
type input "[PERSON_NAME] (MSN)"
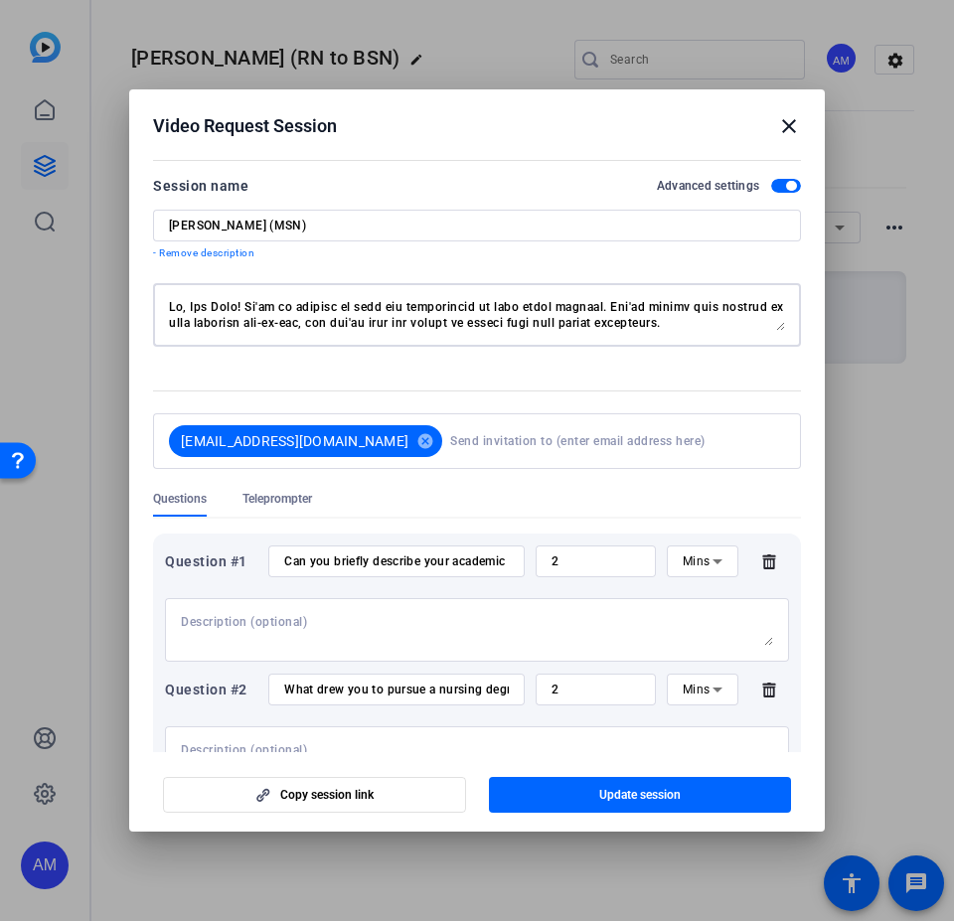
click at [660, 316] on textarea at bounding box center [477, 315] width 616 height 32
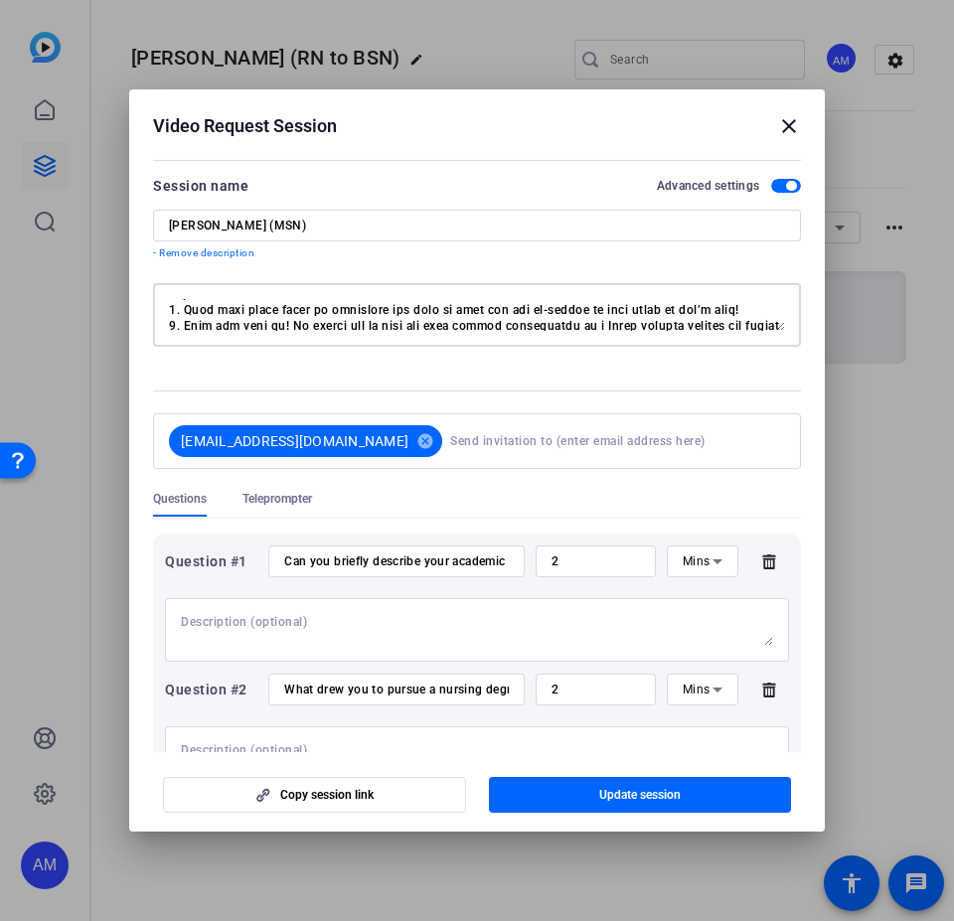
scroll to position [223, 0]
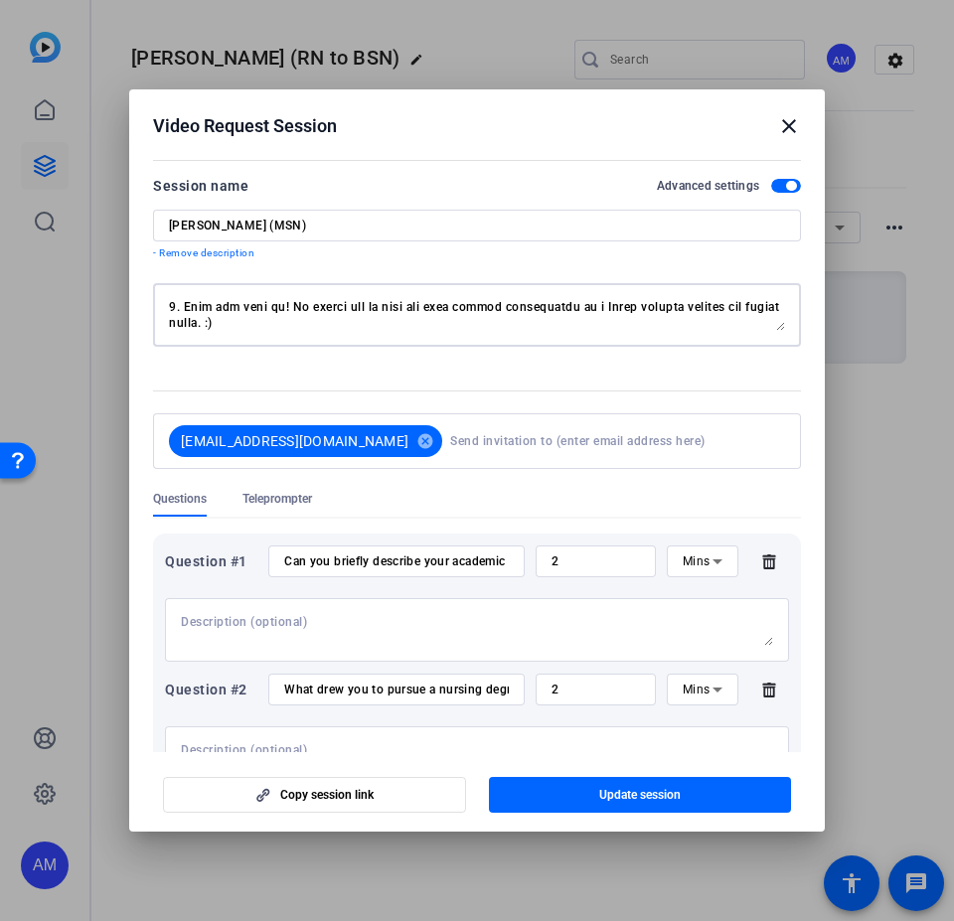
click at [205, 309] on textarea at bounding box center [477, 315] width 616 height 32
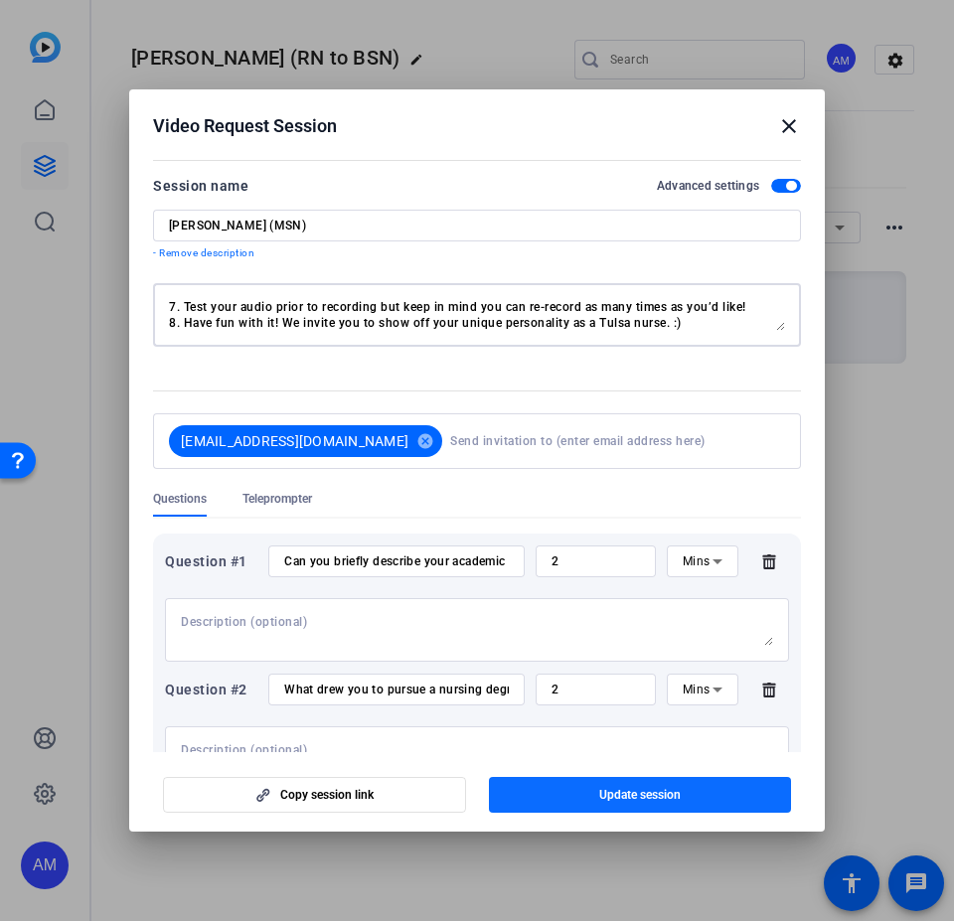
type textarea "Hi, [PERSON_NAME] [PERSON_NAME]! We're so excited to have you participate in th…"
click at [643, 554] on span "Update session" at bounding box center [639, 795] width 81 height 16
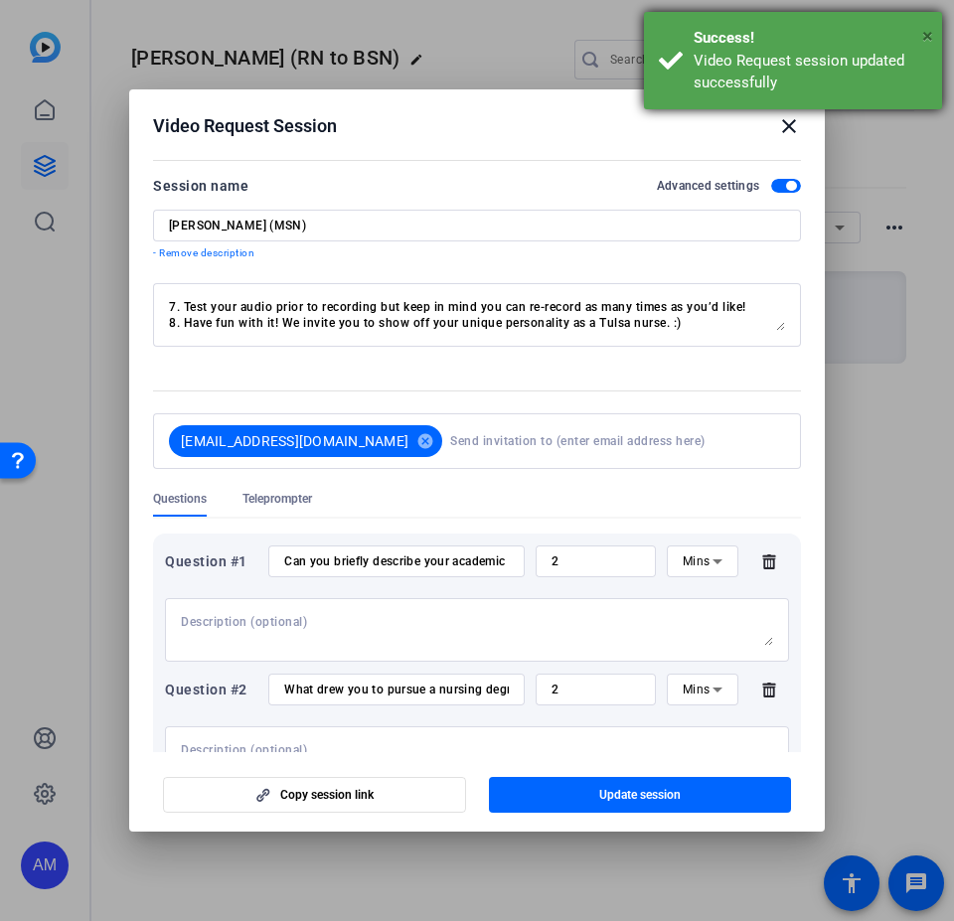
click at [929, 29] on span "×" at bounding box center [927, 36] width 11 height 24
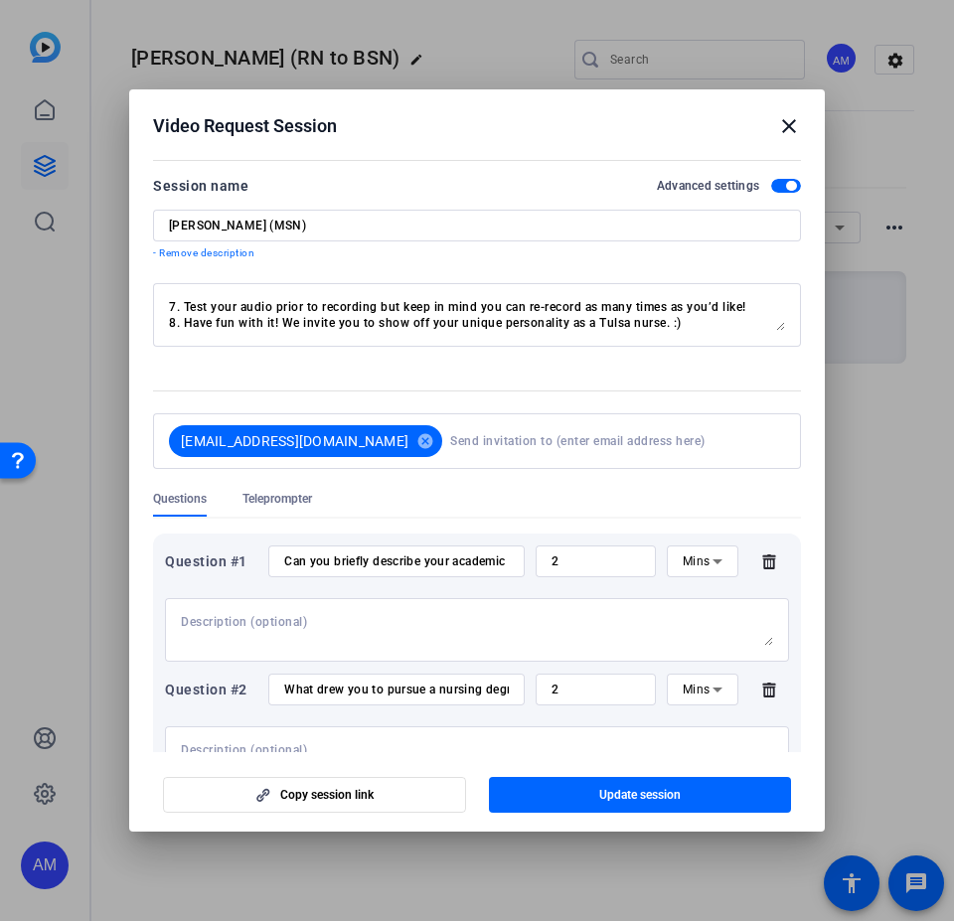
click at [789, 114] on mat-icon "close" at bounding box center [789, 126] width 24 height 24
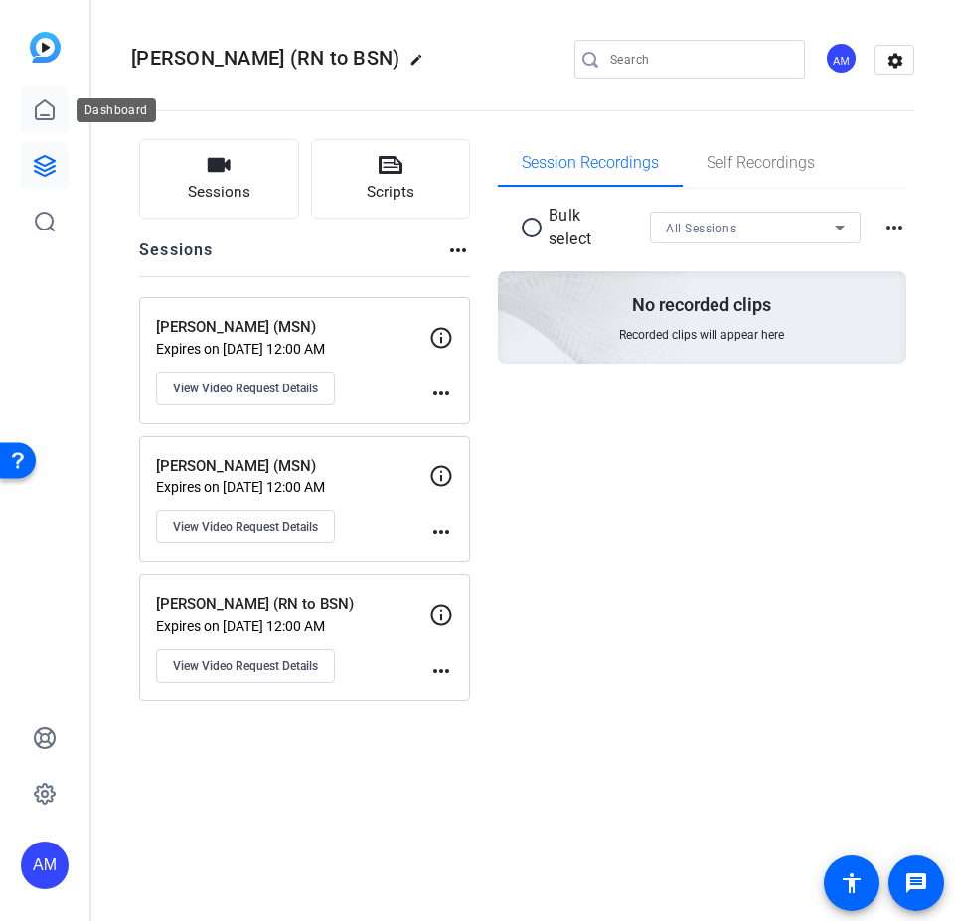
click at [41, 103] on icon at bounding box center [45, 109] width 18 height 19
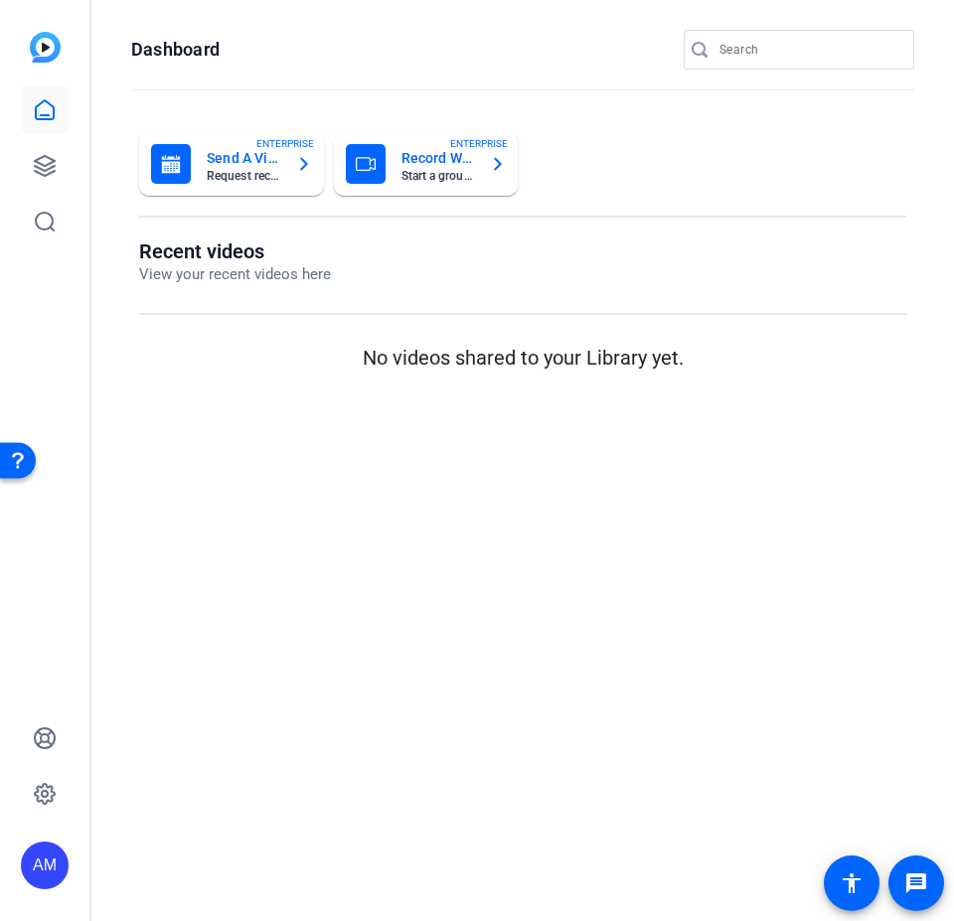
click at [306, 160] on icon "button" at bounding box center [304, 164] width 16 height 24
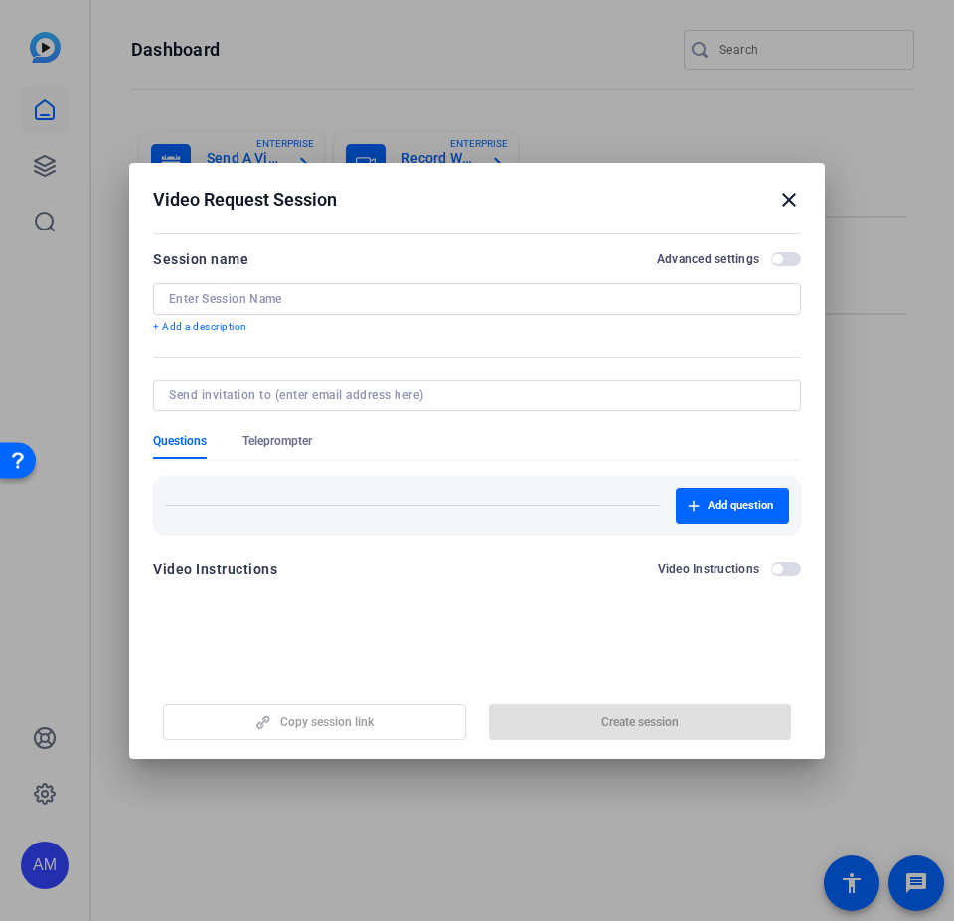
click at [798, 197] on mat-icon "close" at bounding box center [789, 200] width 24 height 24
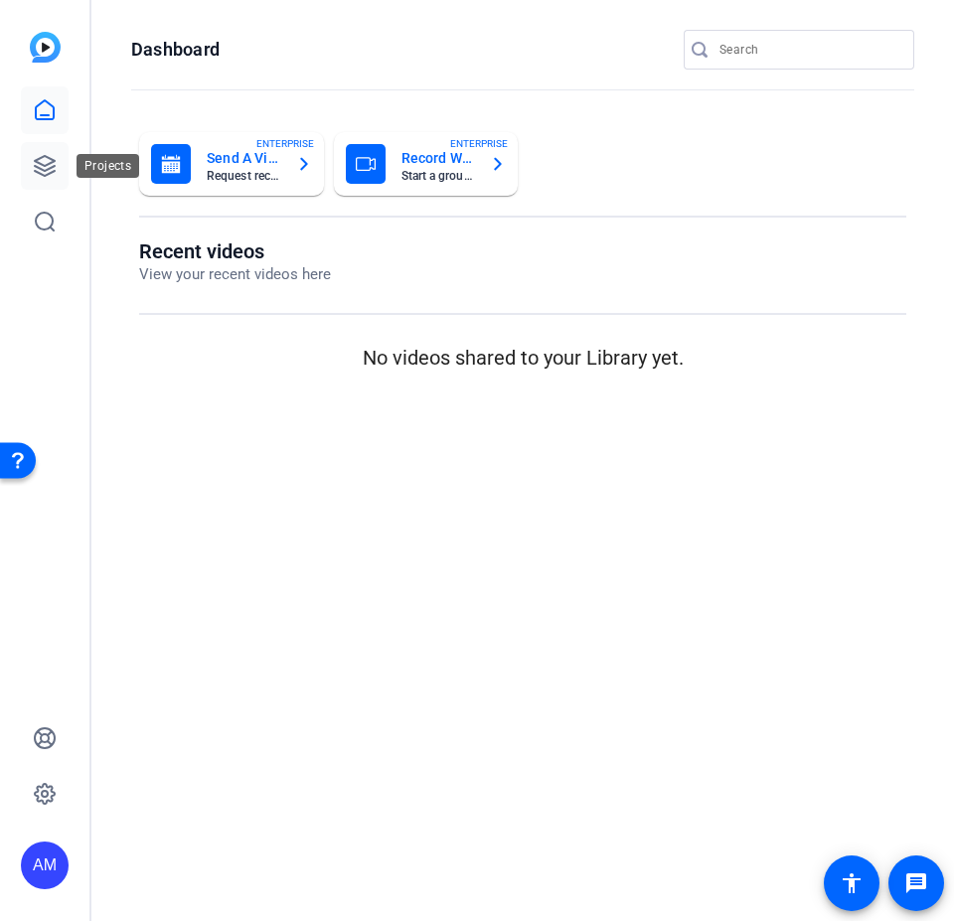
click at [53, 164] on icon at bounding box center [45, 166] width 24 height 24
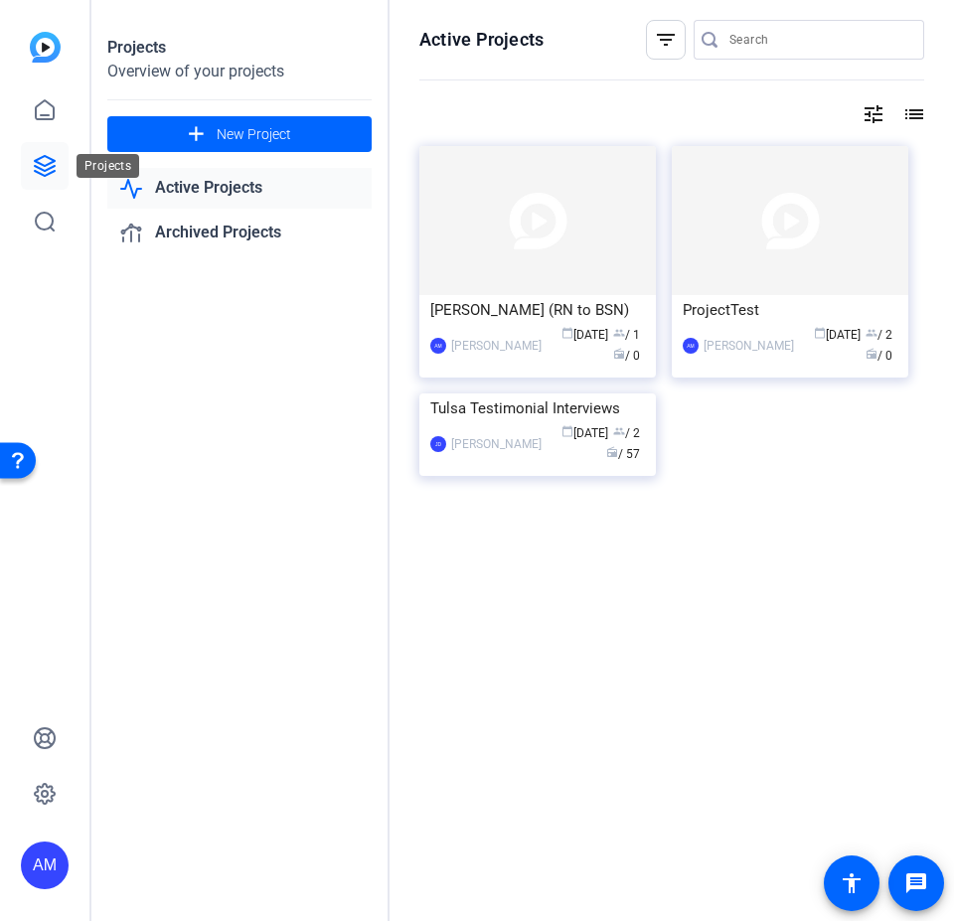
click at [53, 168] on icon at bounding box center [45, 166] width 20 height 20
click at [40, 115] on icon at bounding box center [45, 109] width 18 height 19
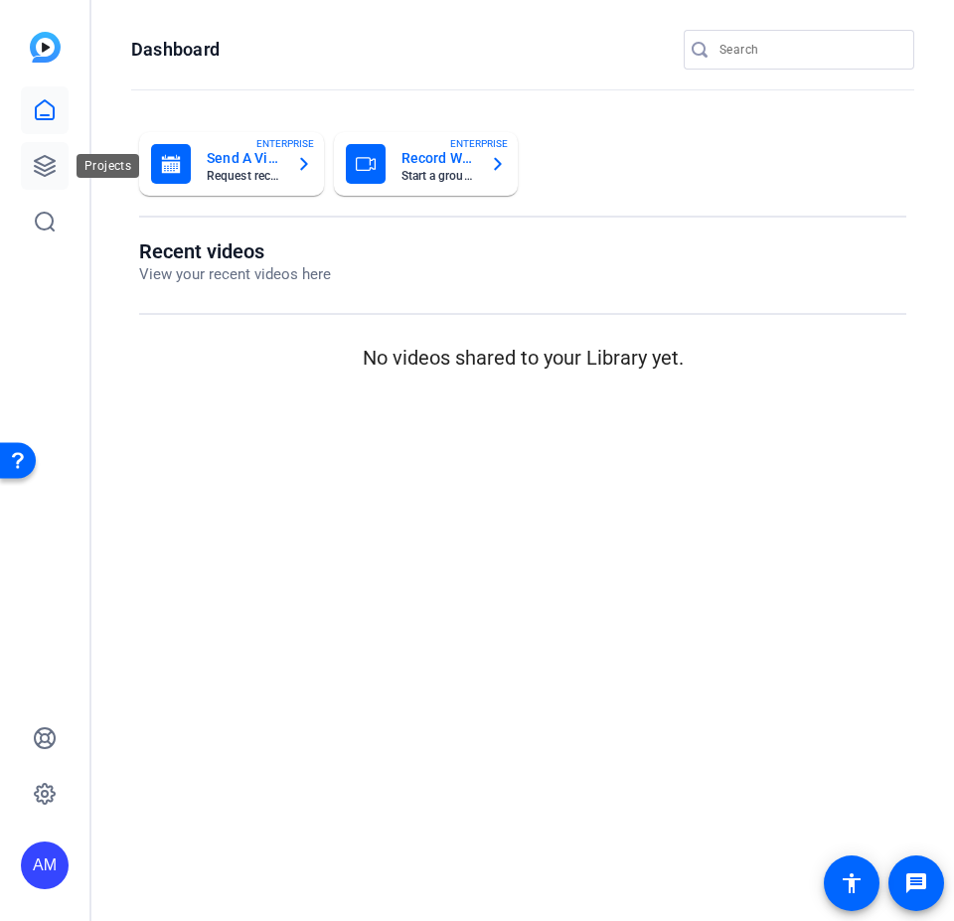
click at [46, 164] on icon at bounding box center [45, 166] width 24 height 24
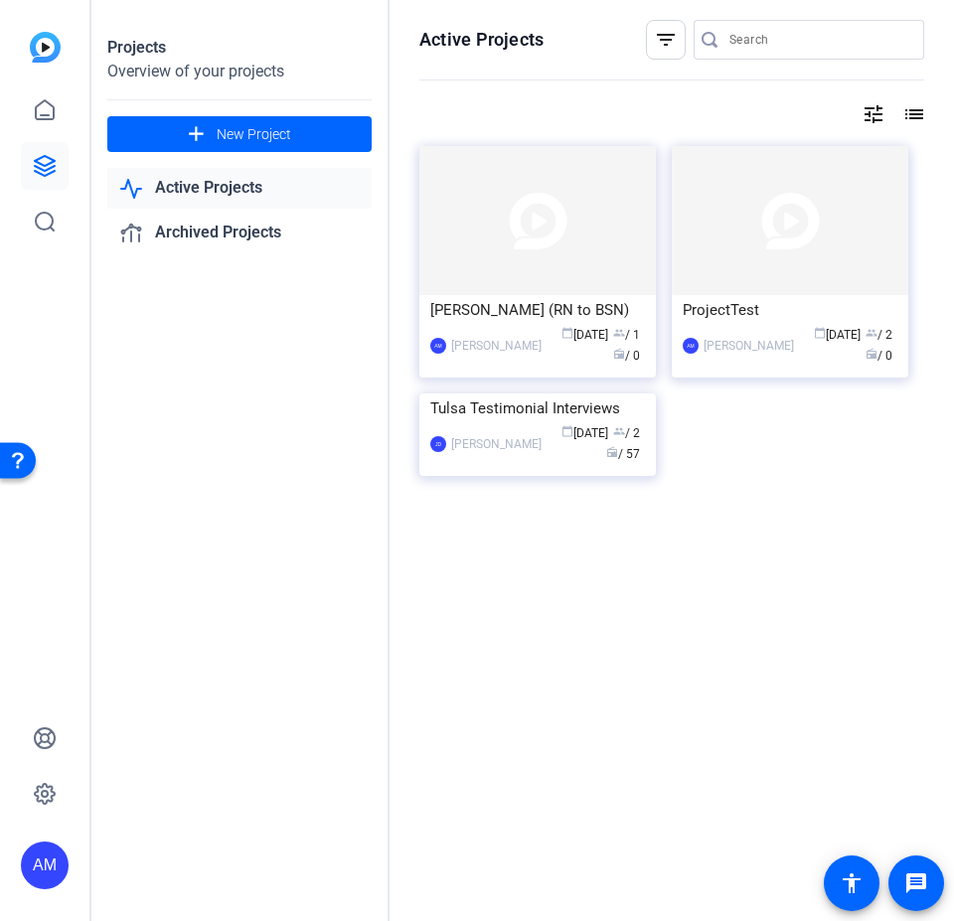
click at [190, 186] on link "Active Projects" at bounding box center [239, 188] width 264 height 41
click at [46, 51] on img at bounding box center [45, 47] width 31 height 31
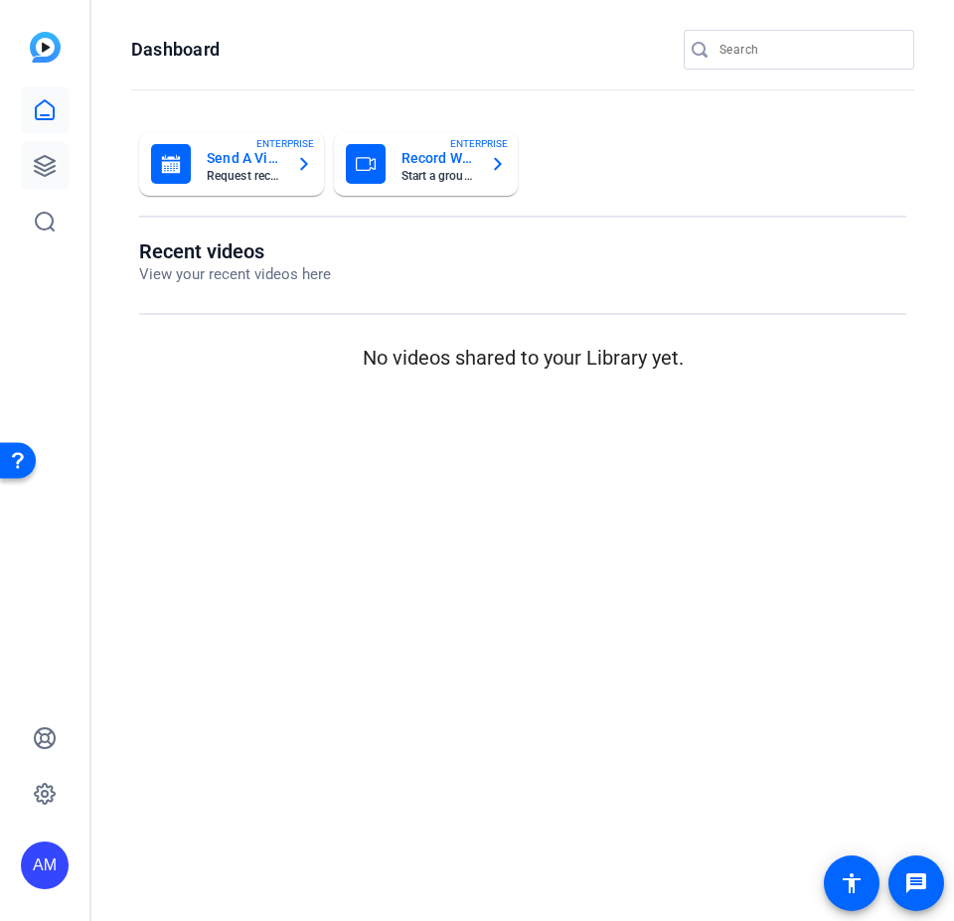
click at [41, 149] on link at bounding box center [45, 166] width 48 height 48
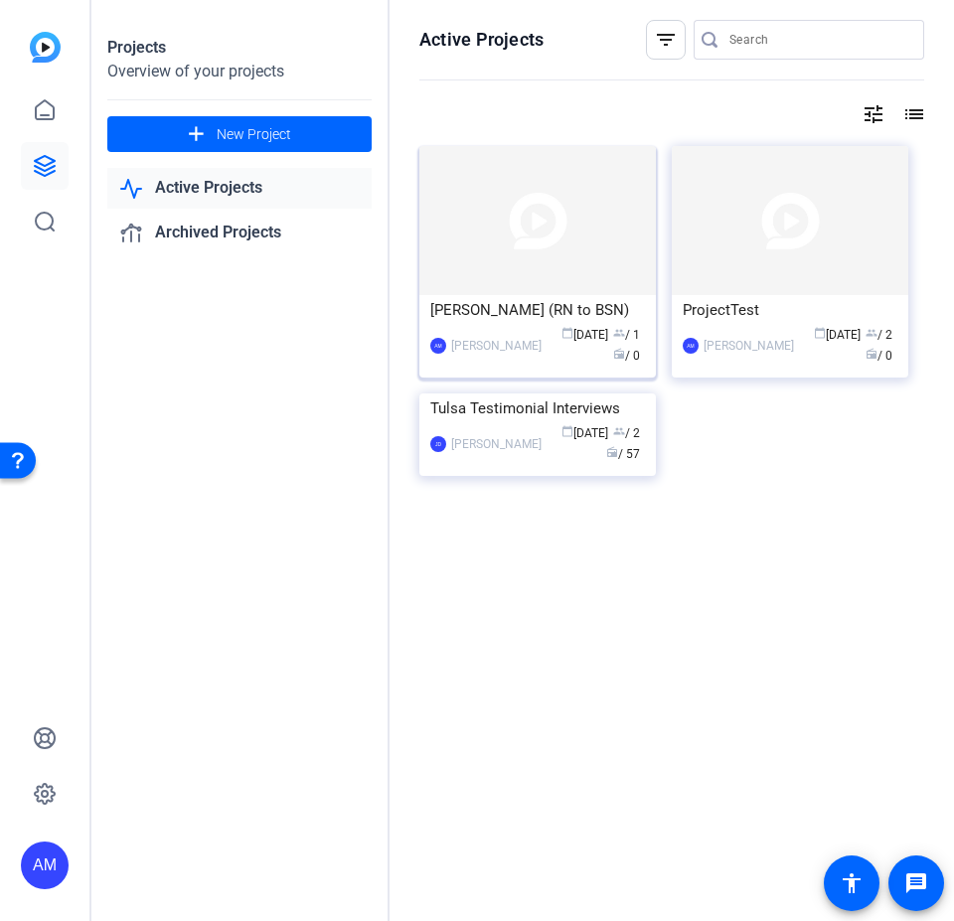
click at [562, 277] on img at bounding box center [537, 220] width 236 height 149
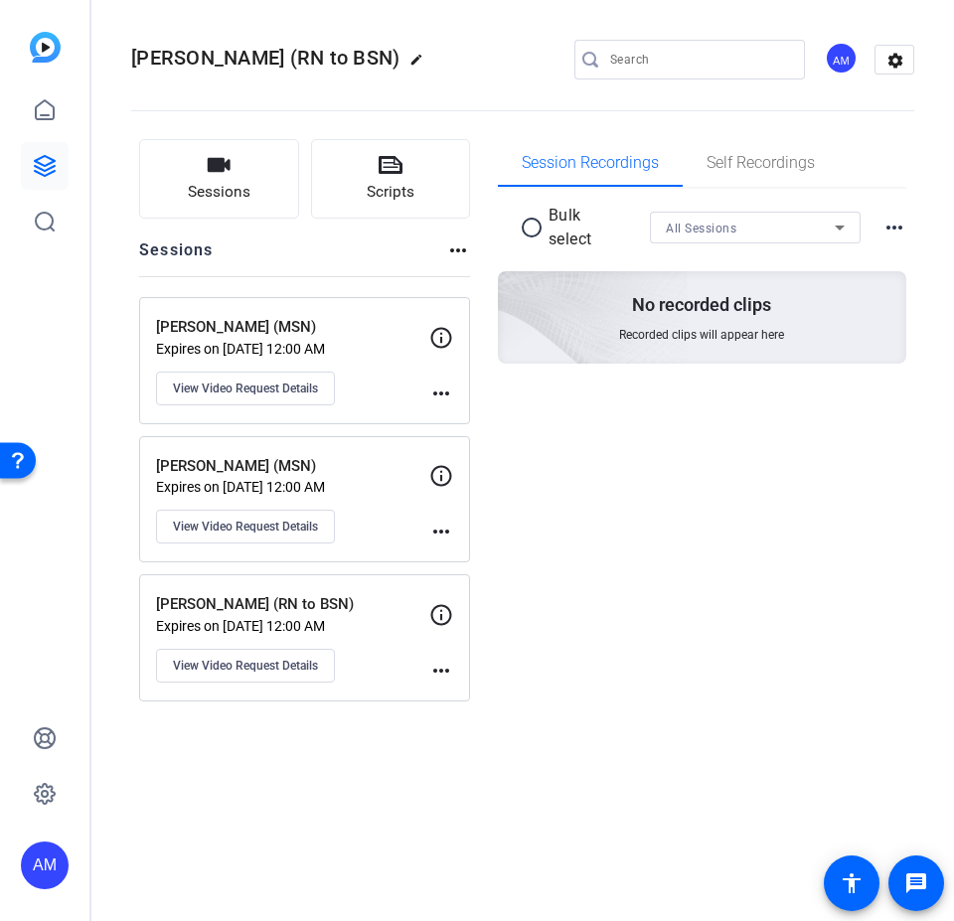
click at [431, 58] on mat-icon "edit" at bounding box center [421, 65] width 24 height 24
click at [273, 56] on input "[PERSON_NAME] (RN to BSN)" at bounding box center [212, 60] width 130 height 24
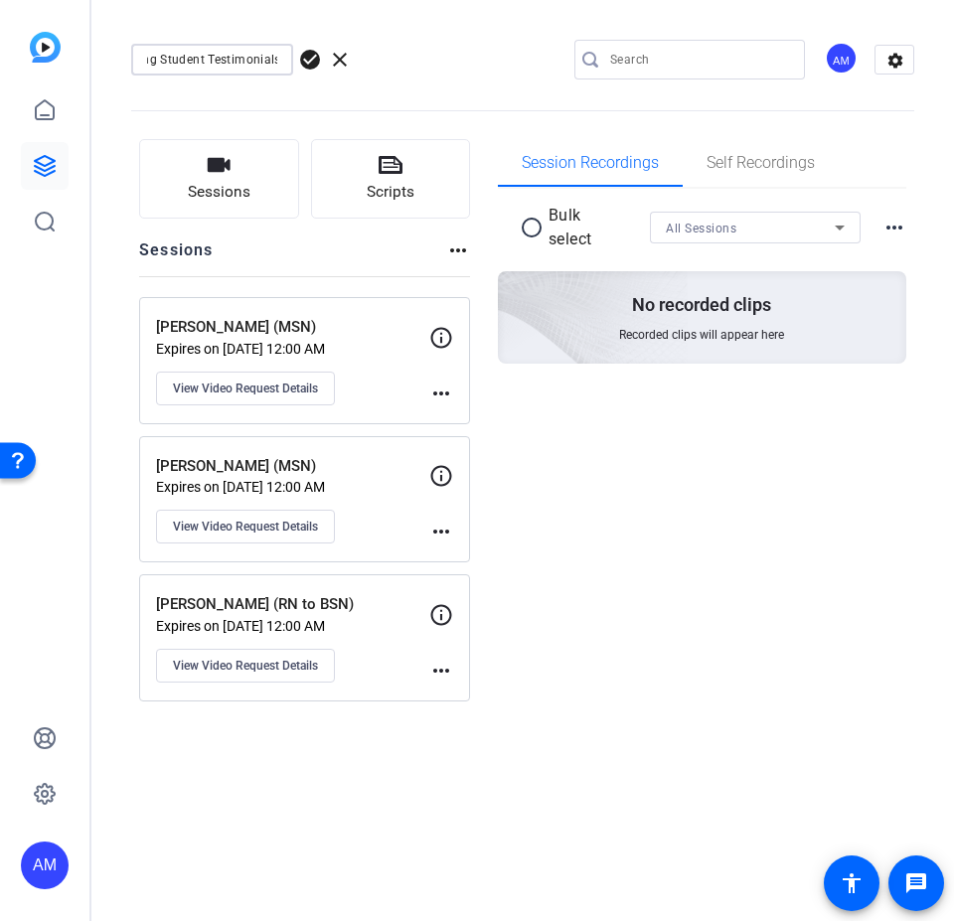
type input "Tulsa Nursing Student Testimonials"
click at [656, 554] on div "Session Recordings Self Recordings radio_button_unchecked Bulk select All Sessi…" at bounding box center [702, 420] width 409 height 562
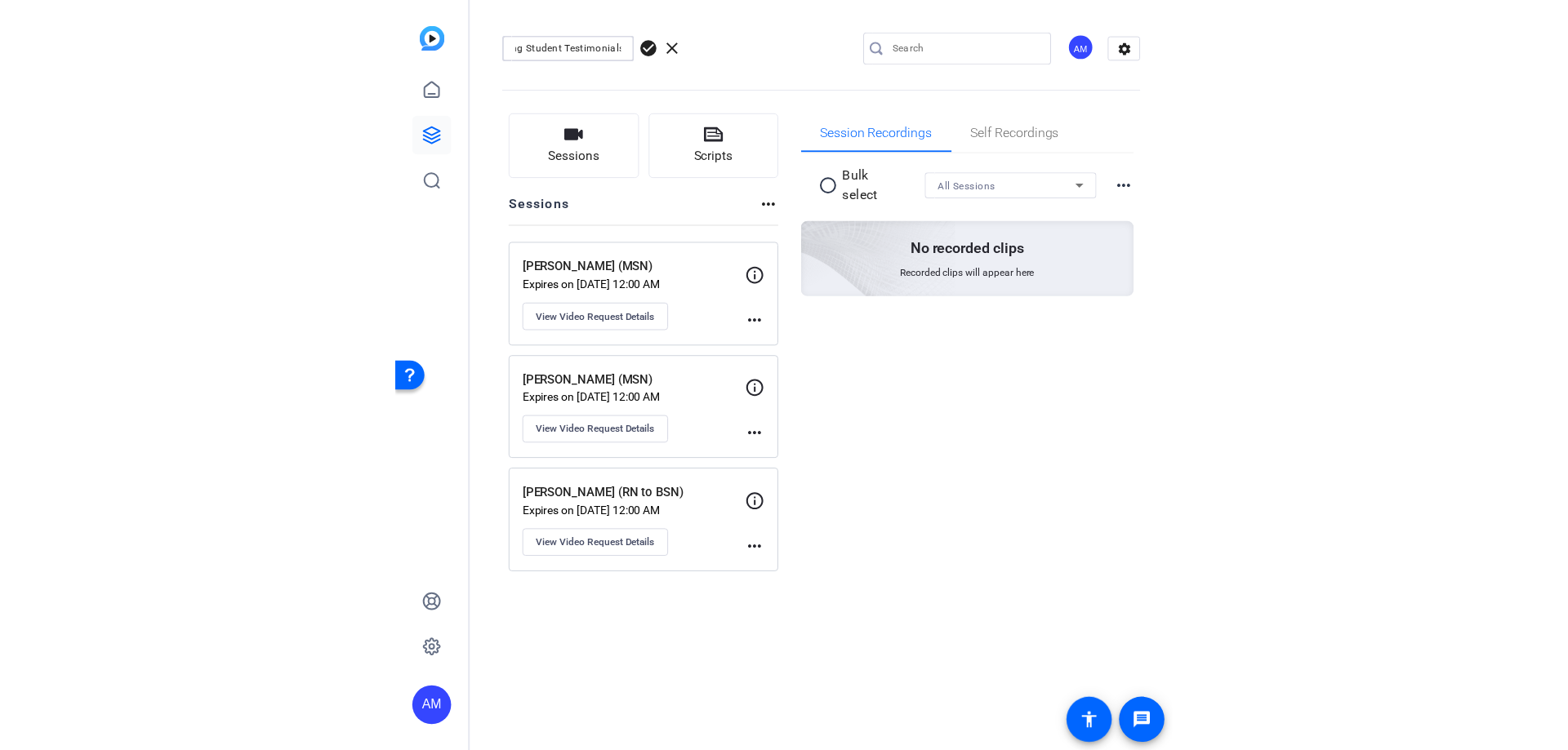
scroll to position [0, 0]
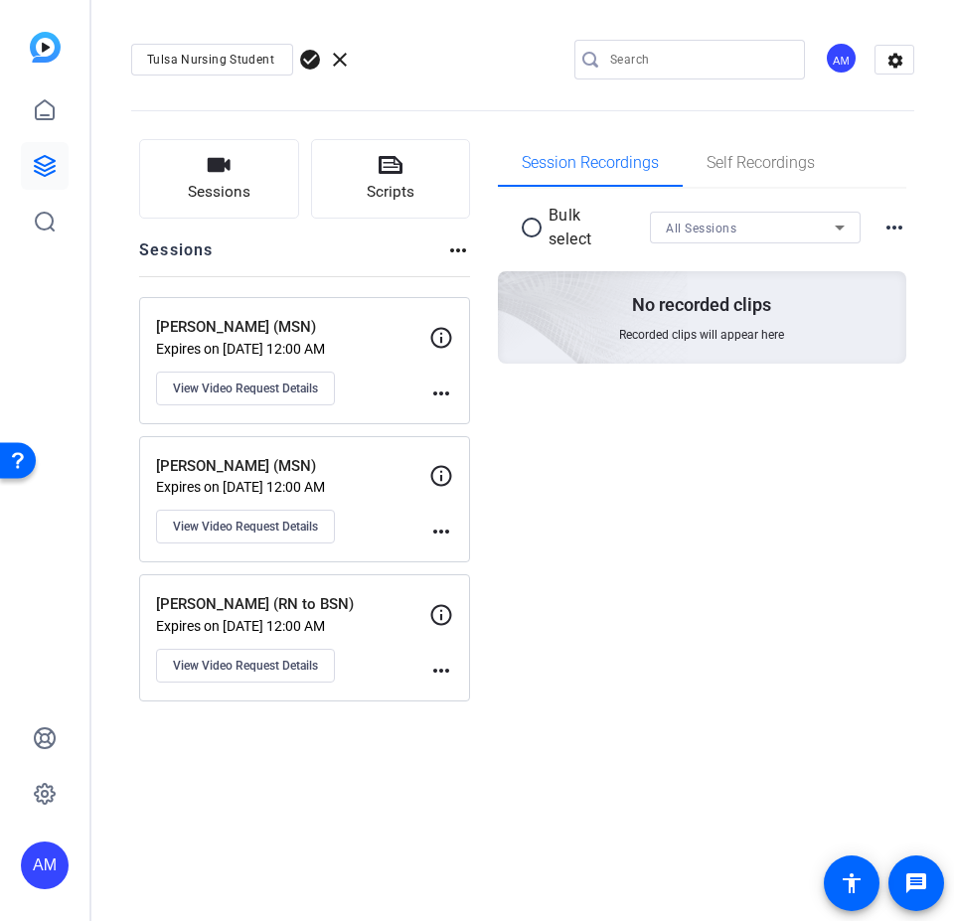
click at [308, 62] on span "check_circle" at bounding box center [310, 60] width 24 height 24
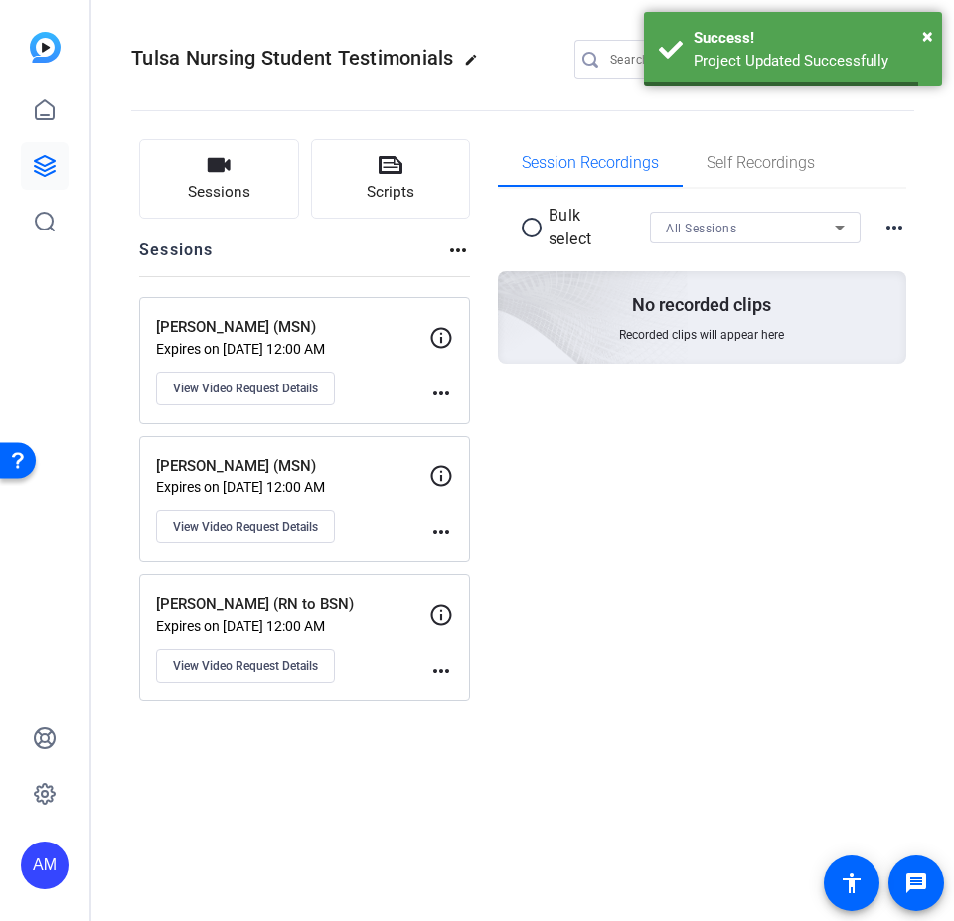
click at [763, 554] on div "Session Recordings Self Recordings radio_button_unchecked Bulk select All Sessi…" at bounding box center [702, 420] width 409 height 562
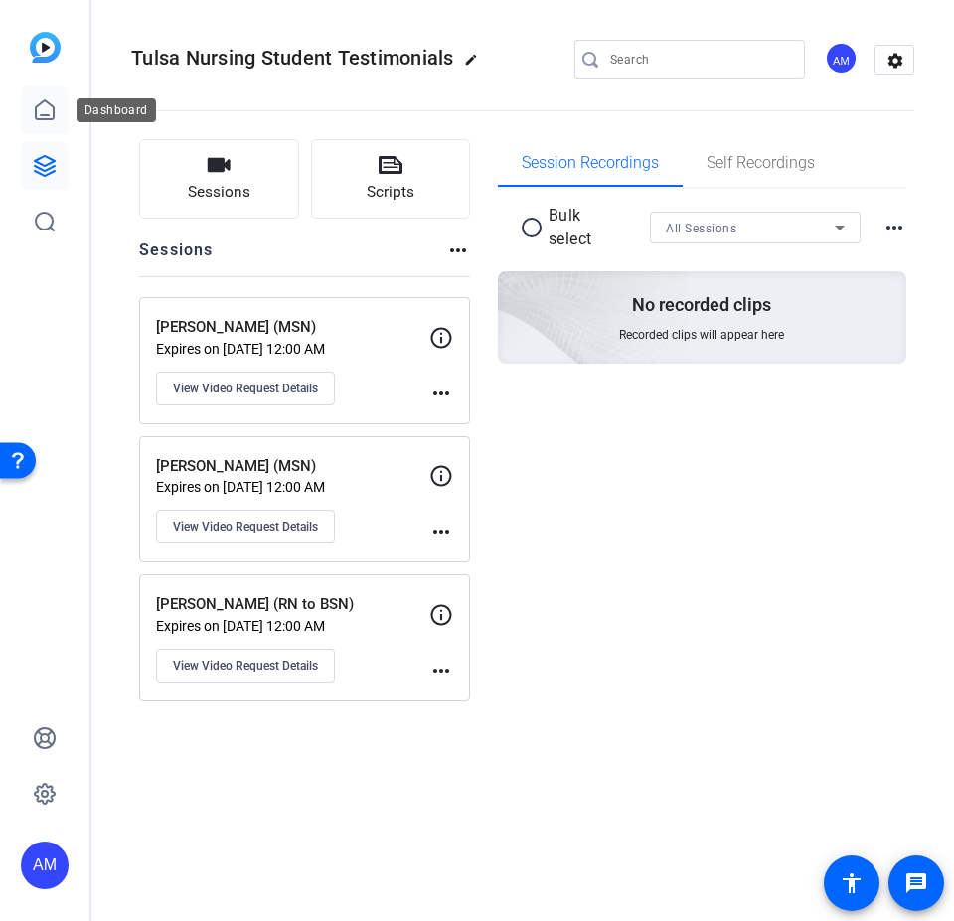
click at [39, 99] on icon at bounding box center [45, 110] width 24 height 24
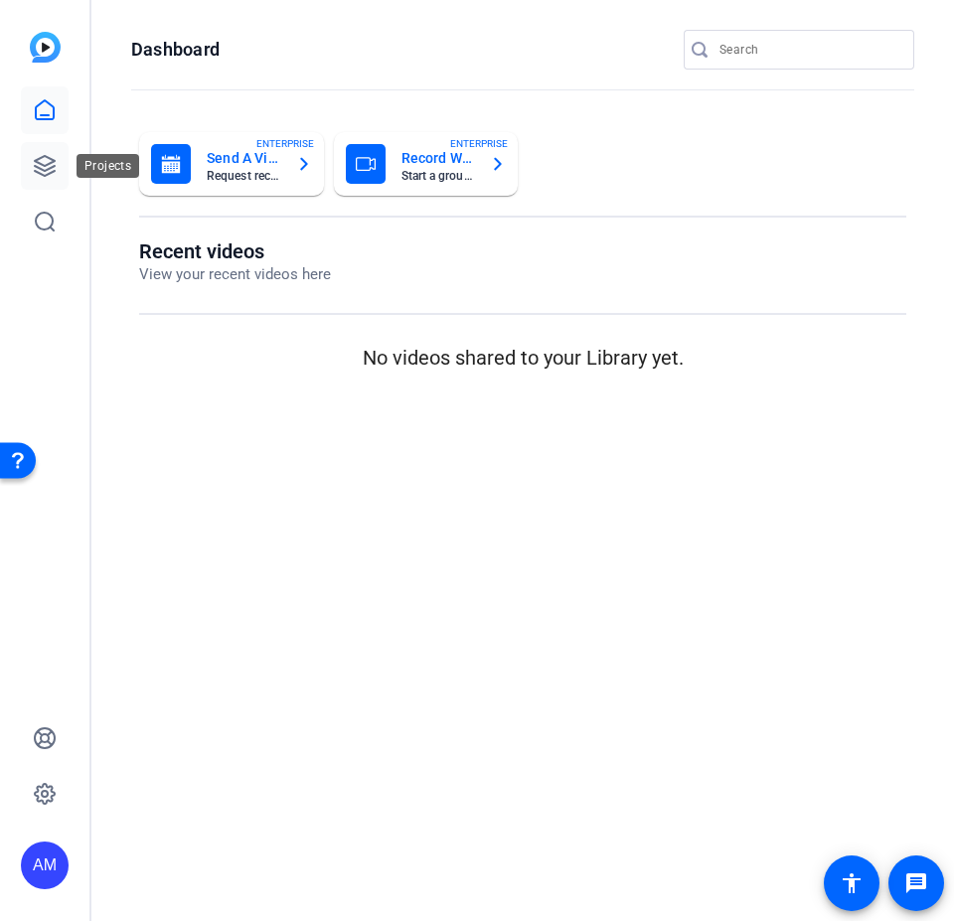
click at [43, 173] on icon at bounding box center [45, 166] width 24 height 24
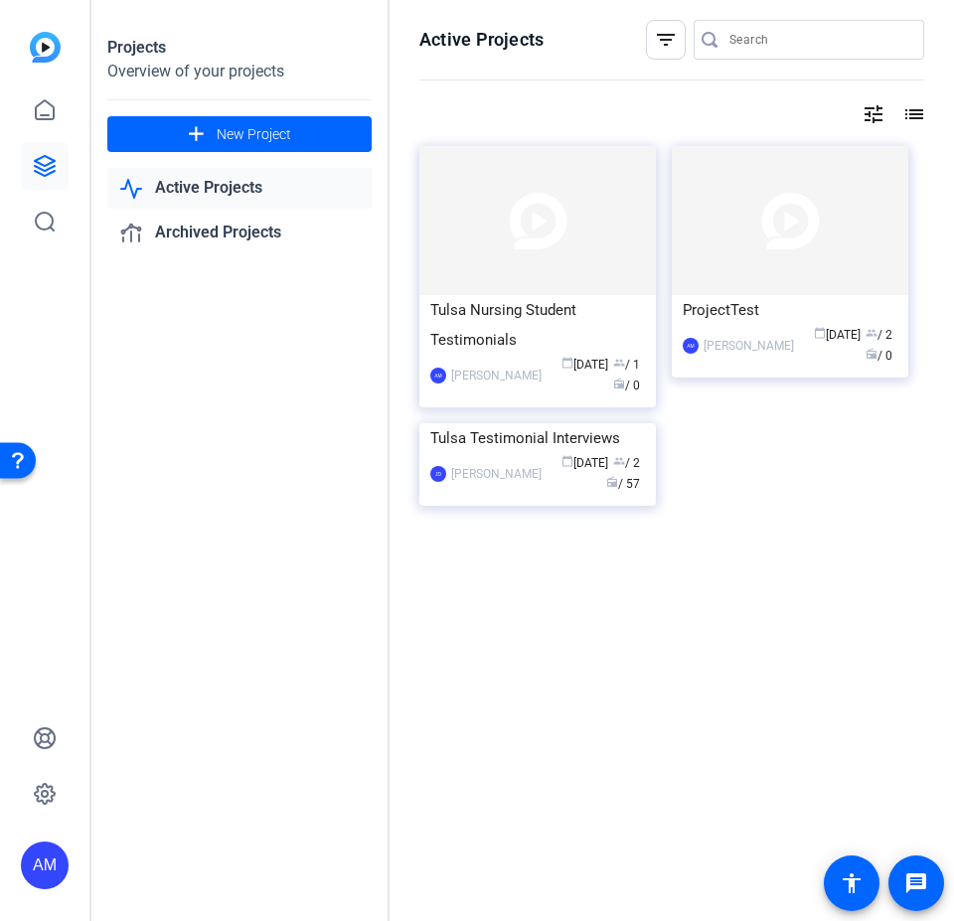
click at [489, 340] on div "Tulsa Nursing Student Testimonials" at bounding box center [537, 325] width 215 height 60
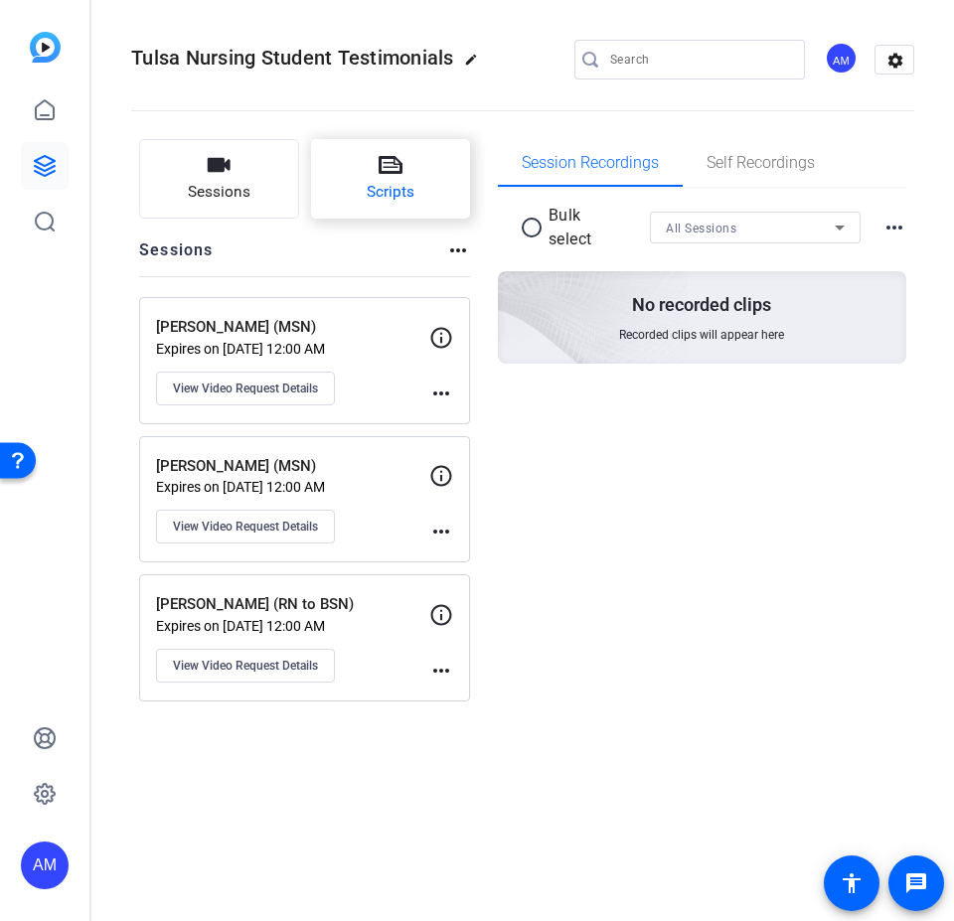
click at [370, 160] on button "Scripts" at bounding box center [391, 178] width 160 height 79
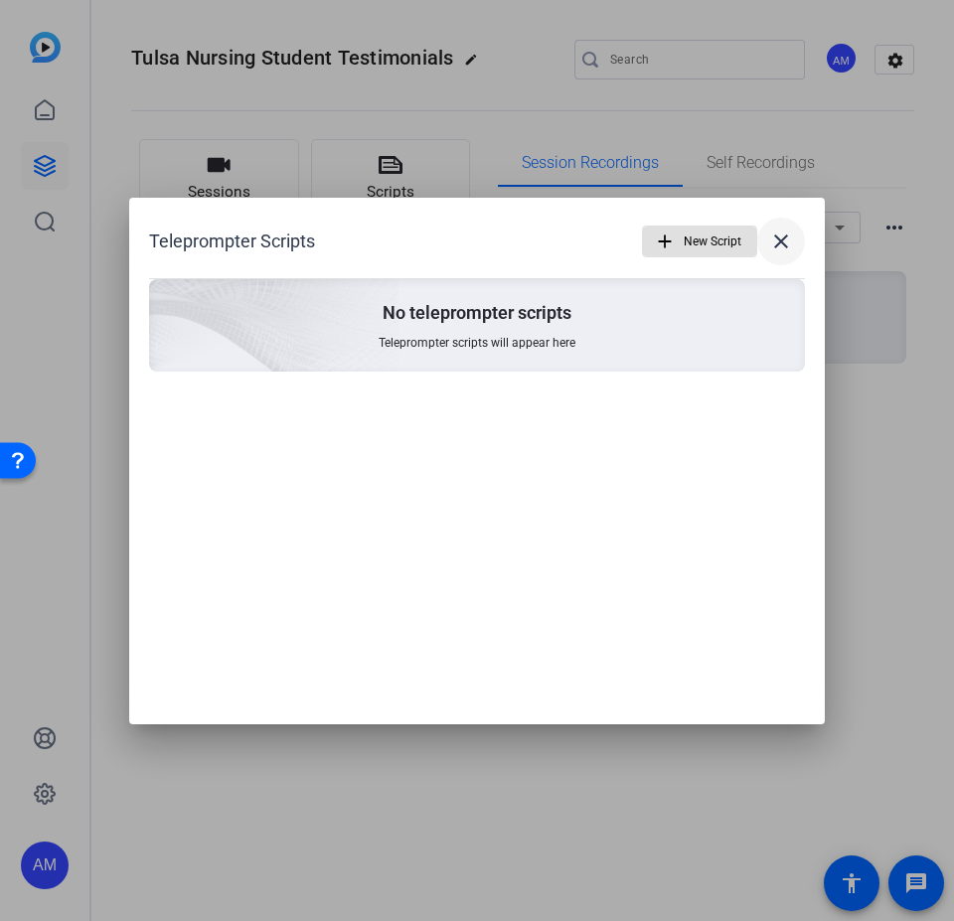
click at [774, 235] on mat-icon "close" at bounding box center [781, 241] width 24 height 24
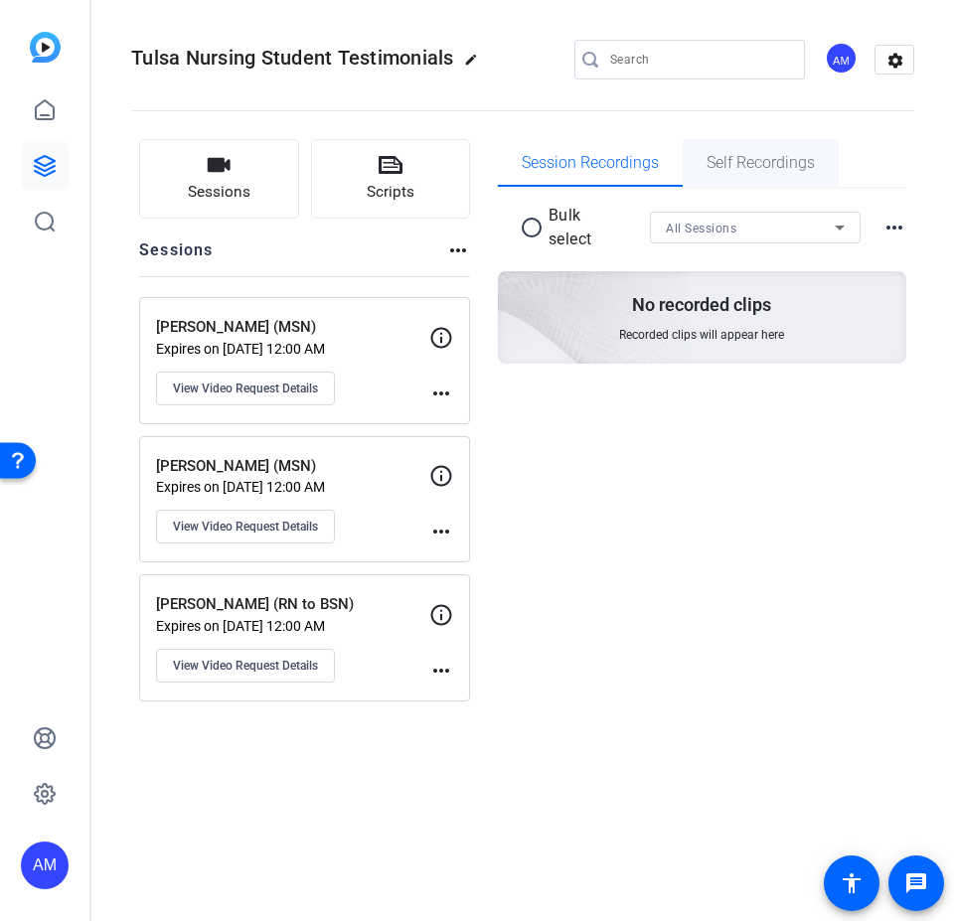
click at [774, 179] on span "Self Recordings" at bounding box center [760, 163] width 108 height 48
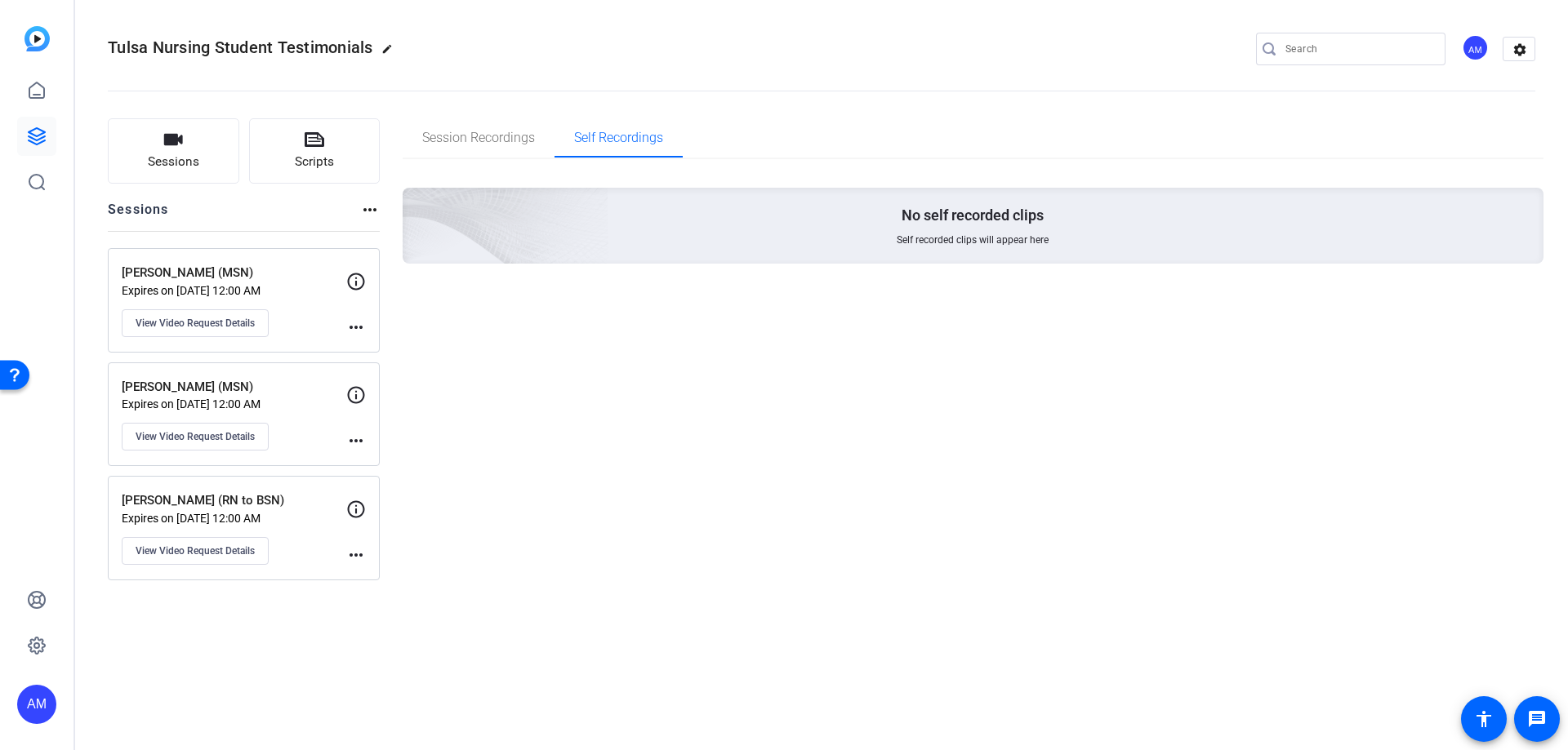
click at [554, 455] on div "Session Recordings Self Recordings No self recorded clips Self recorded clips w…" at bounding box center [973, 349] width 1141 height 462
click at [471, 140] on span "Session Recordings" at bounding box center [478, 138] width 113 height 13
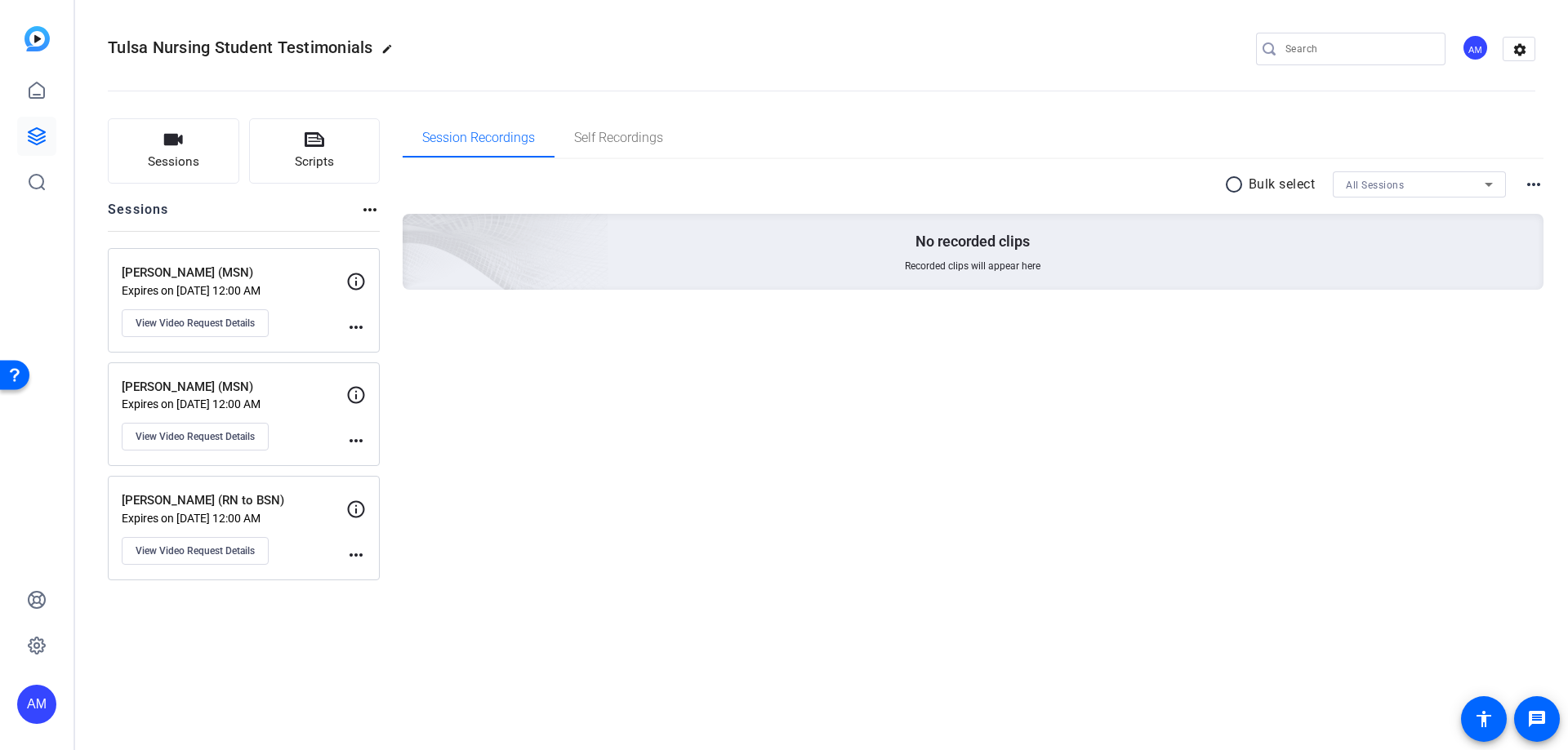
click at [200, 270] on p "[PERSON_NAME] (MSN)" at bounding box center [233, 273] width 224 height 19
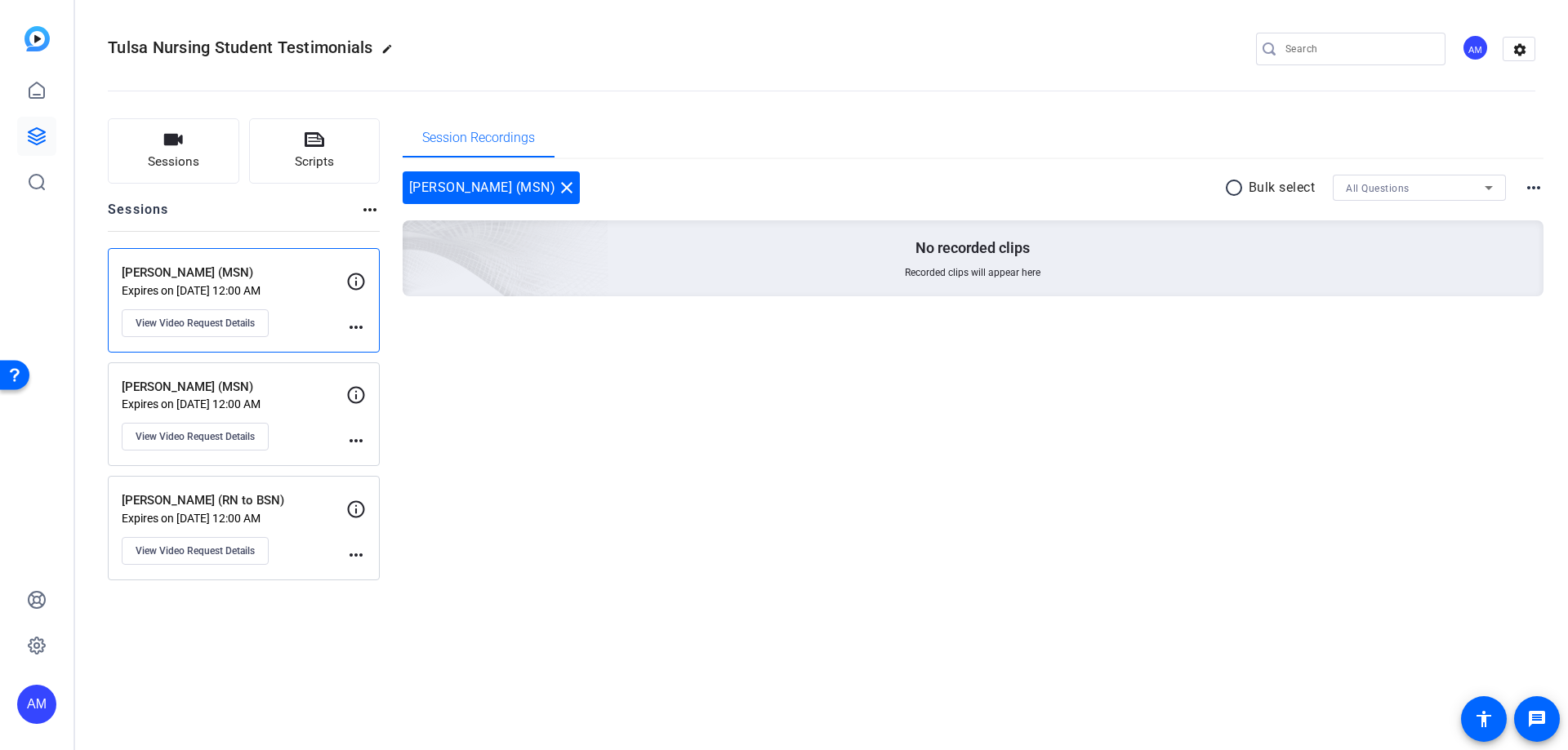
click at [238, 380] on p "[PERSON_NAME] (MSN)" at bounding box center [233, 387] width 224 height 19
click at [258, 455] on p "[PERSON_NAME] (RN to BSN)" at bounding box center [233, 500] width 224 height 19
click at [231, 285] on p "Expires on [DATE] 12:00 AM" at bounding box center [233, 291] width 224 height 13
click at [492, 139] on span "Session Recordings" at bounding box center [478, 138] width 113 height 13
click at [351, 139] on button "Scripts" at bounding box center [315, 150] width 131 height 65
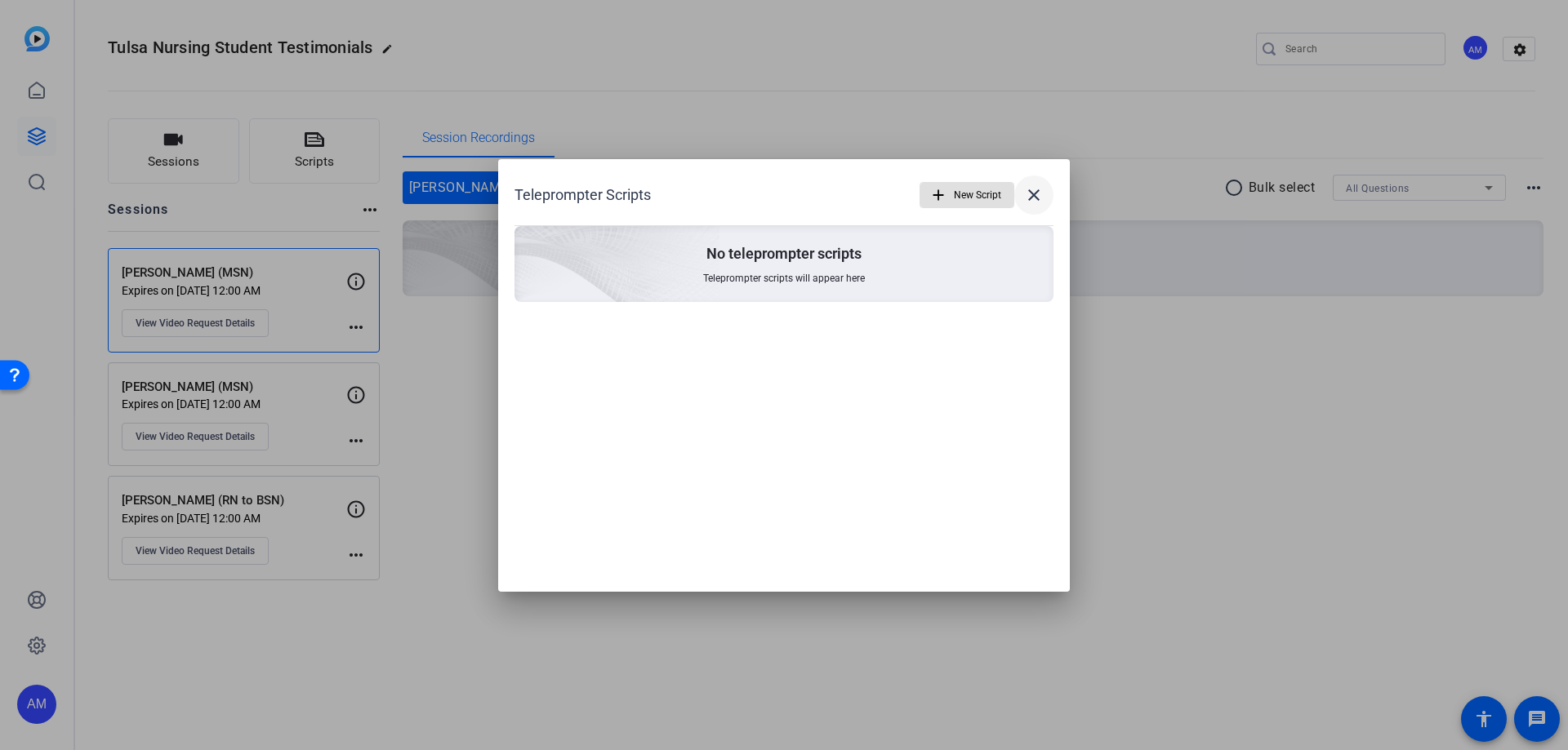
click at [1030, 190] on mat-icon "close" at bounding box center [1034, 196] width 20 height 20
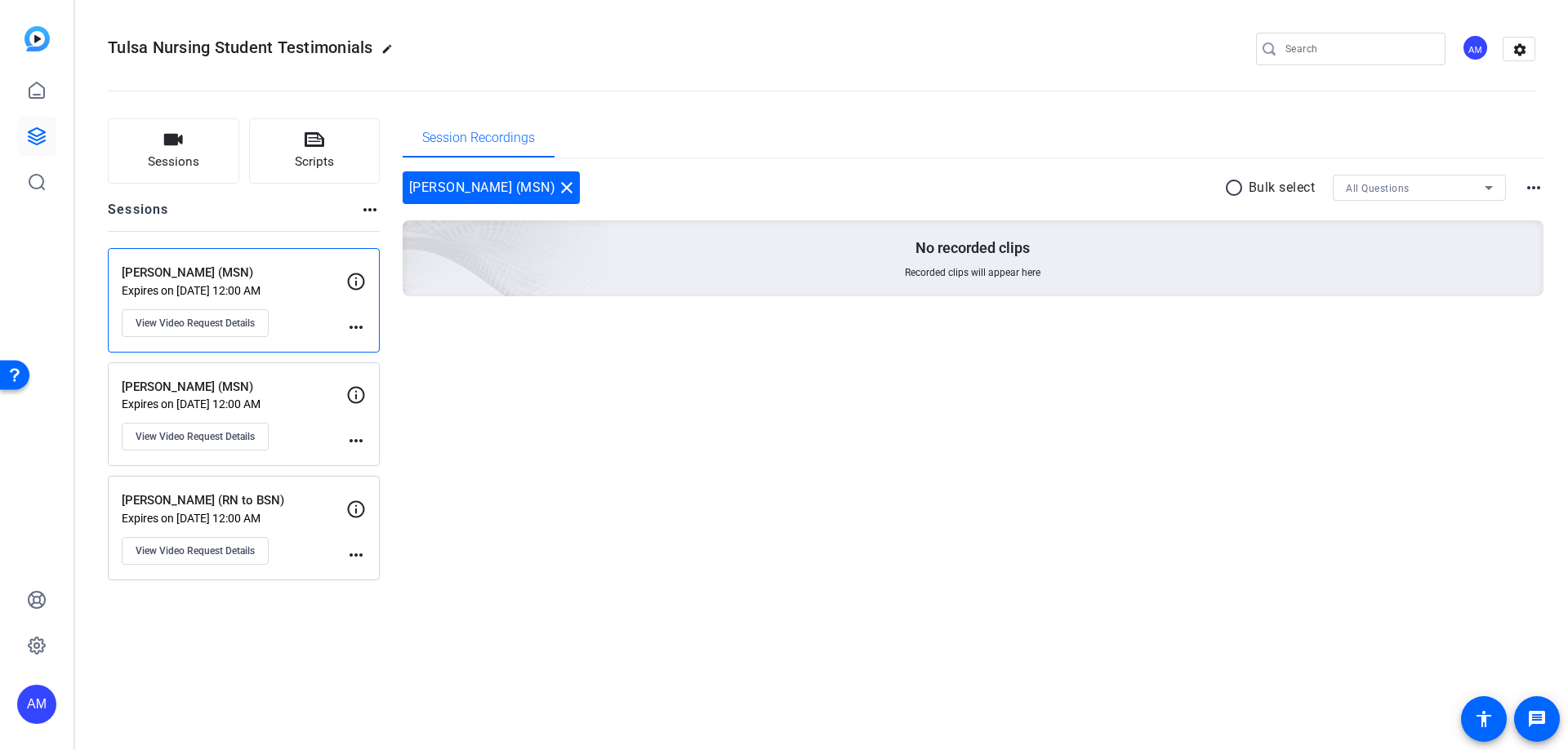
click at [269, 290] on p "Expires on [DATE] 12:00 AM" at bounding box center [233, 291] width 224 height 13
click at [977, 455] on div "Tulsa Nursing Student Testimonials edit AM settings Sessions Scripts Sessions m…" at bounding box center [821, 375] width 1492 height 750
click at [211, 329] on span "View Video Request Details" at bounding box center [195, 323] width 119 height 13
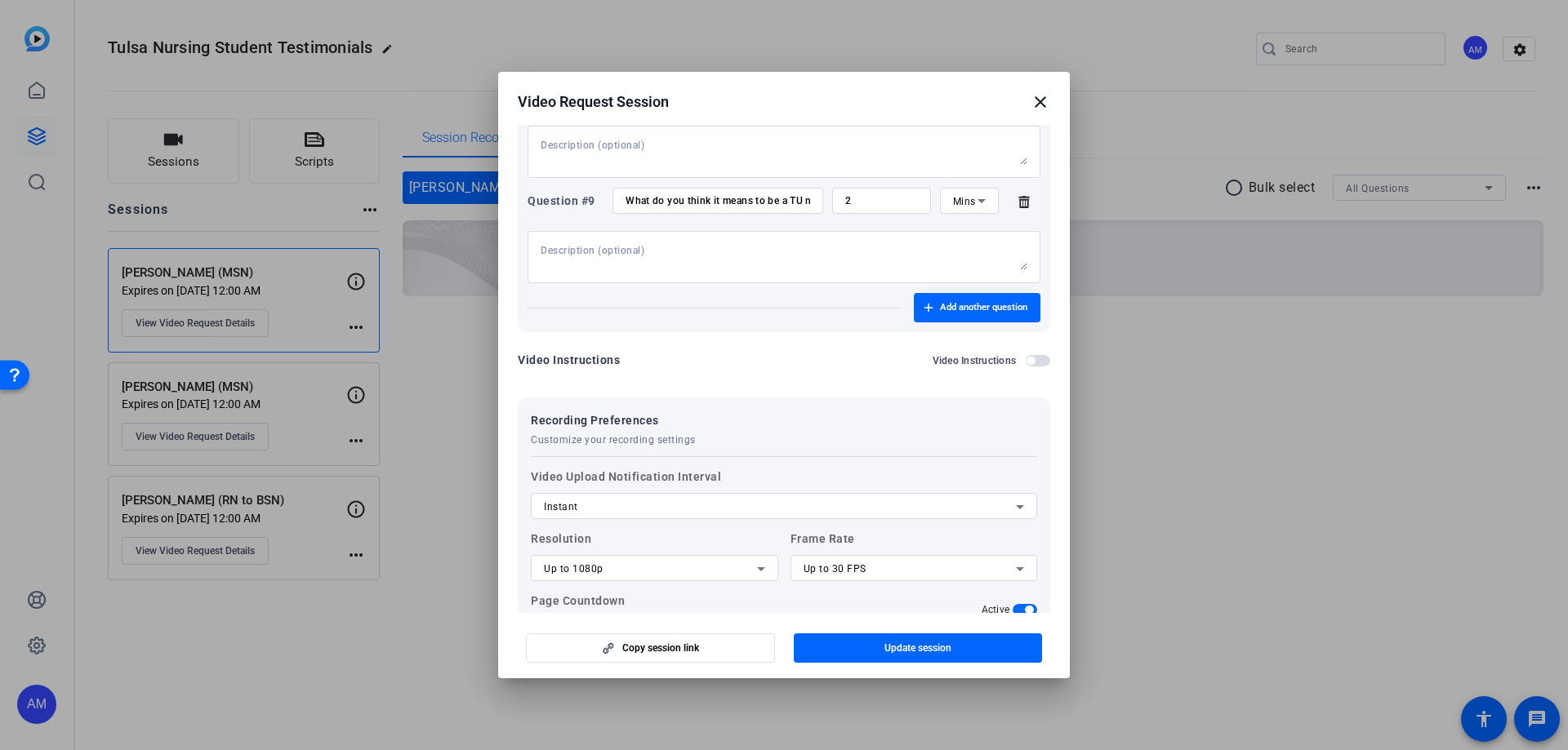
scroll to position [1300, 0]
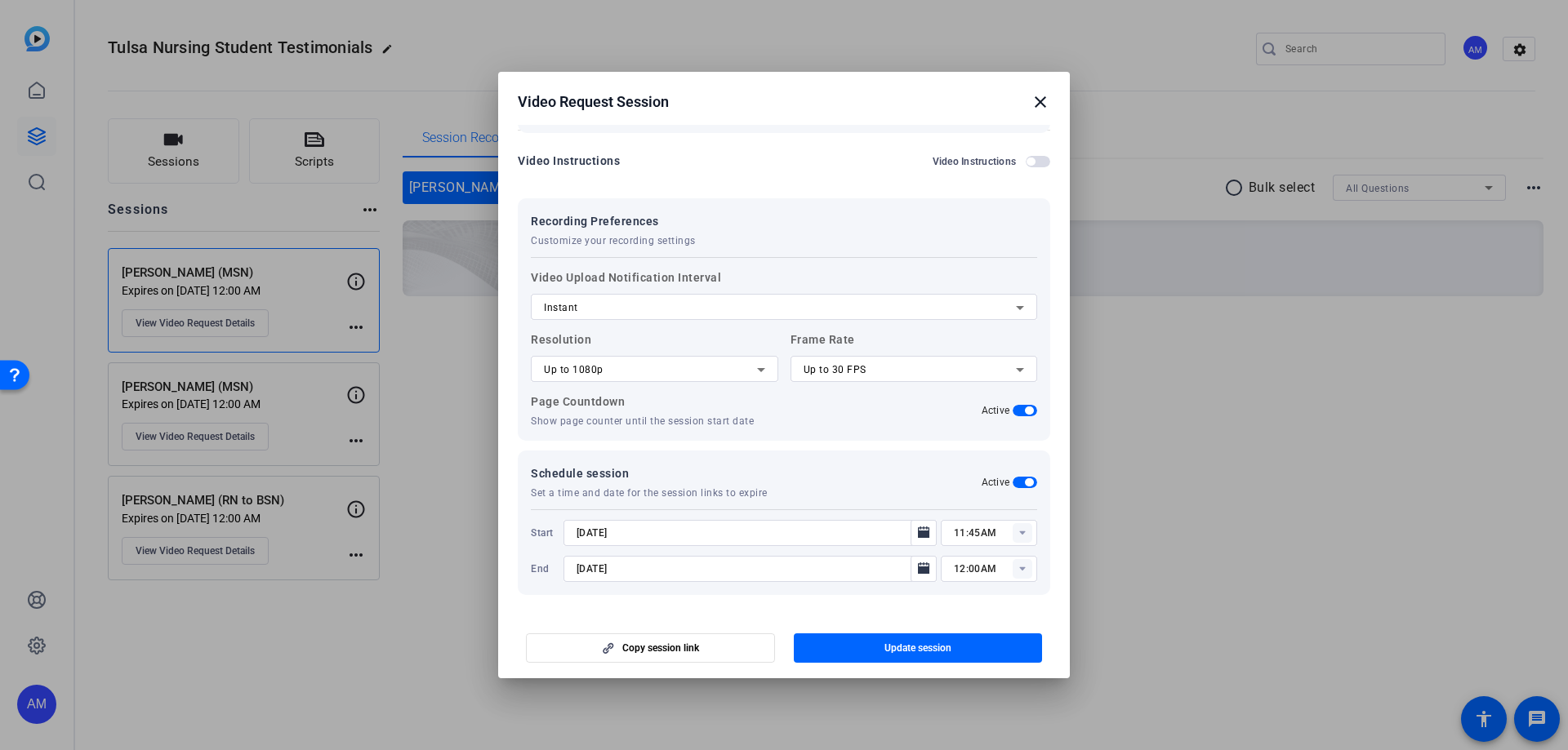
click at [1045, 99] on h2 "Video Request Session close" at bounding box center [783, 98] width 571 height 53
click at [1042, 99] on mat-icon "close" at bounding box center [1040, 102] width 20 height 20
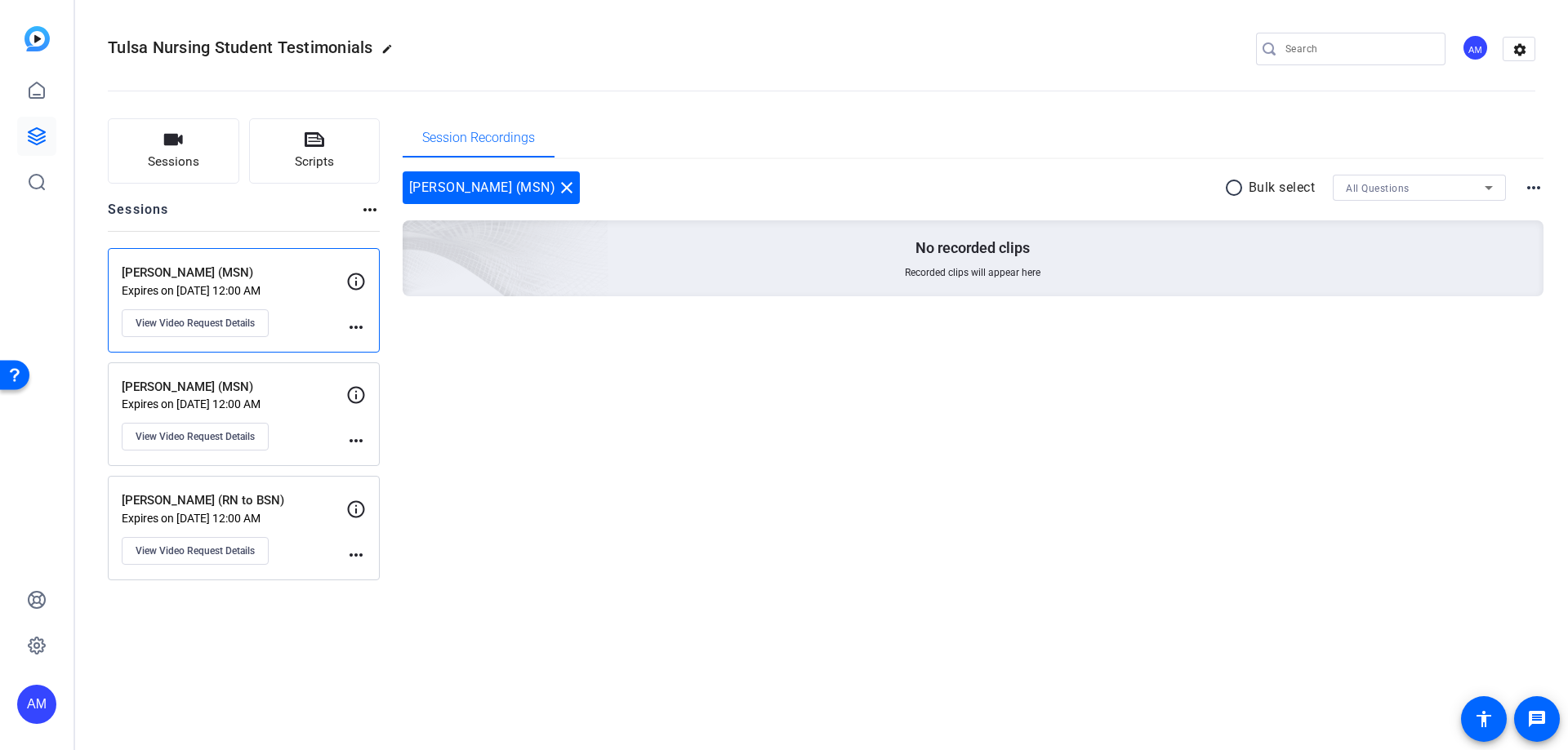
click at [614, 455] on div "Sessions Scripts Sessions more_horiz [PERSON_NAME] (MSN) Expires on [DATE] 12:0…" at bounding box center [821, 349] width 1492 height 503
click at [35, 78] on link at bounding box center [37, 90] width 39 height 39
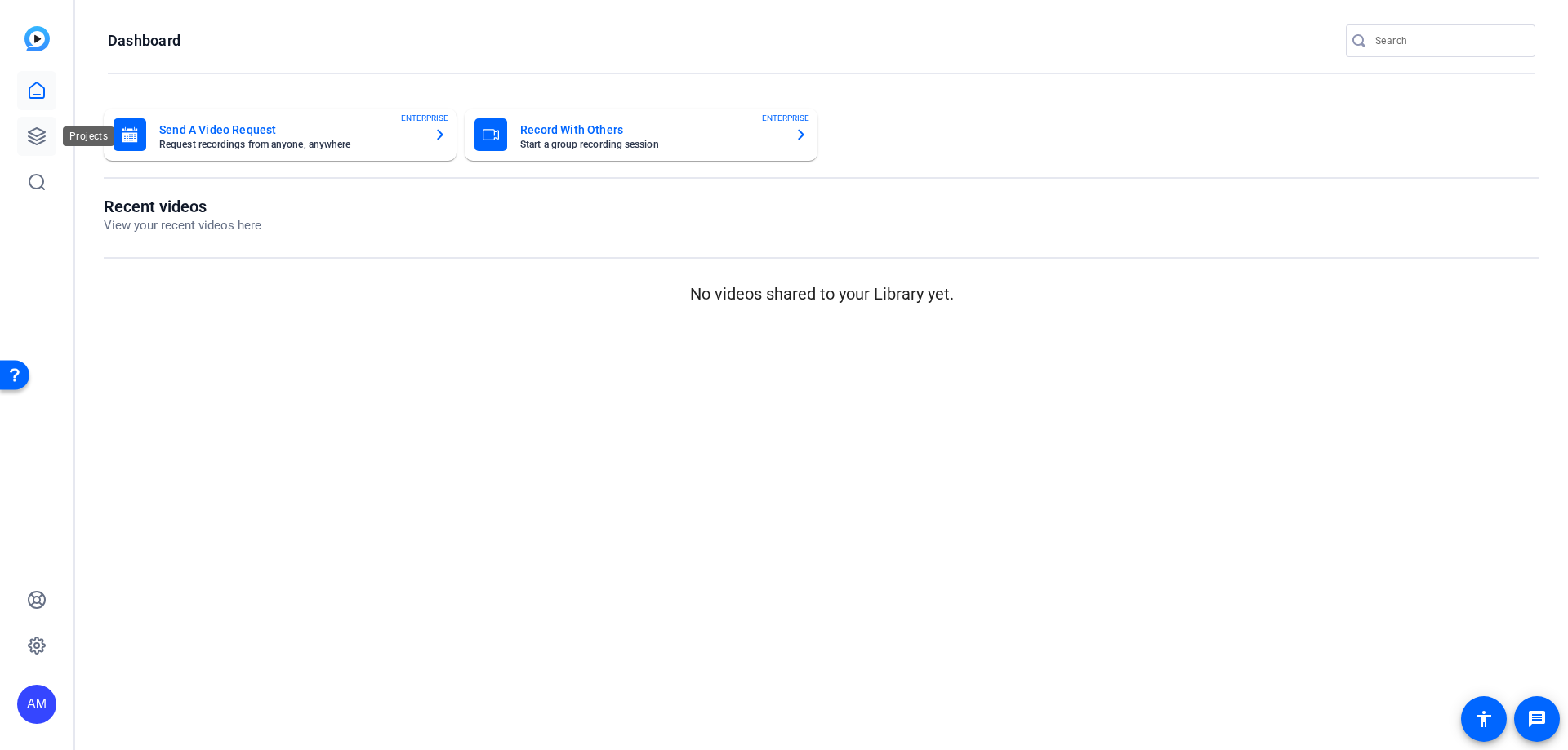
click at [34, 139] on icon at bounding box center [37, 136] width 16 height 16
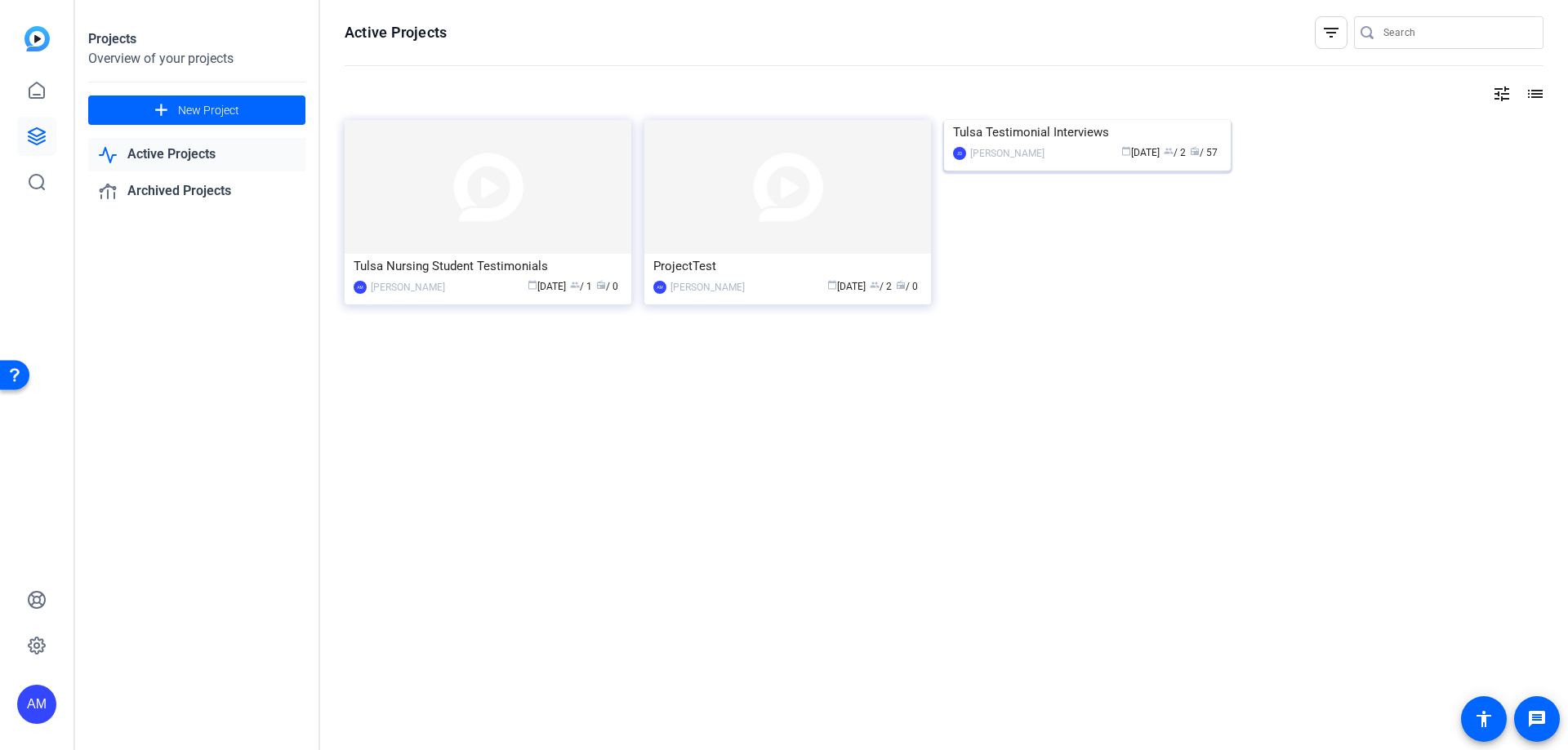
click at [1045, 145] on div "Tulsa Testimonial Interviews" at bounding box center [1086, 132] width 269 height 25
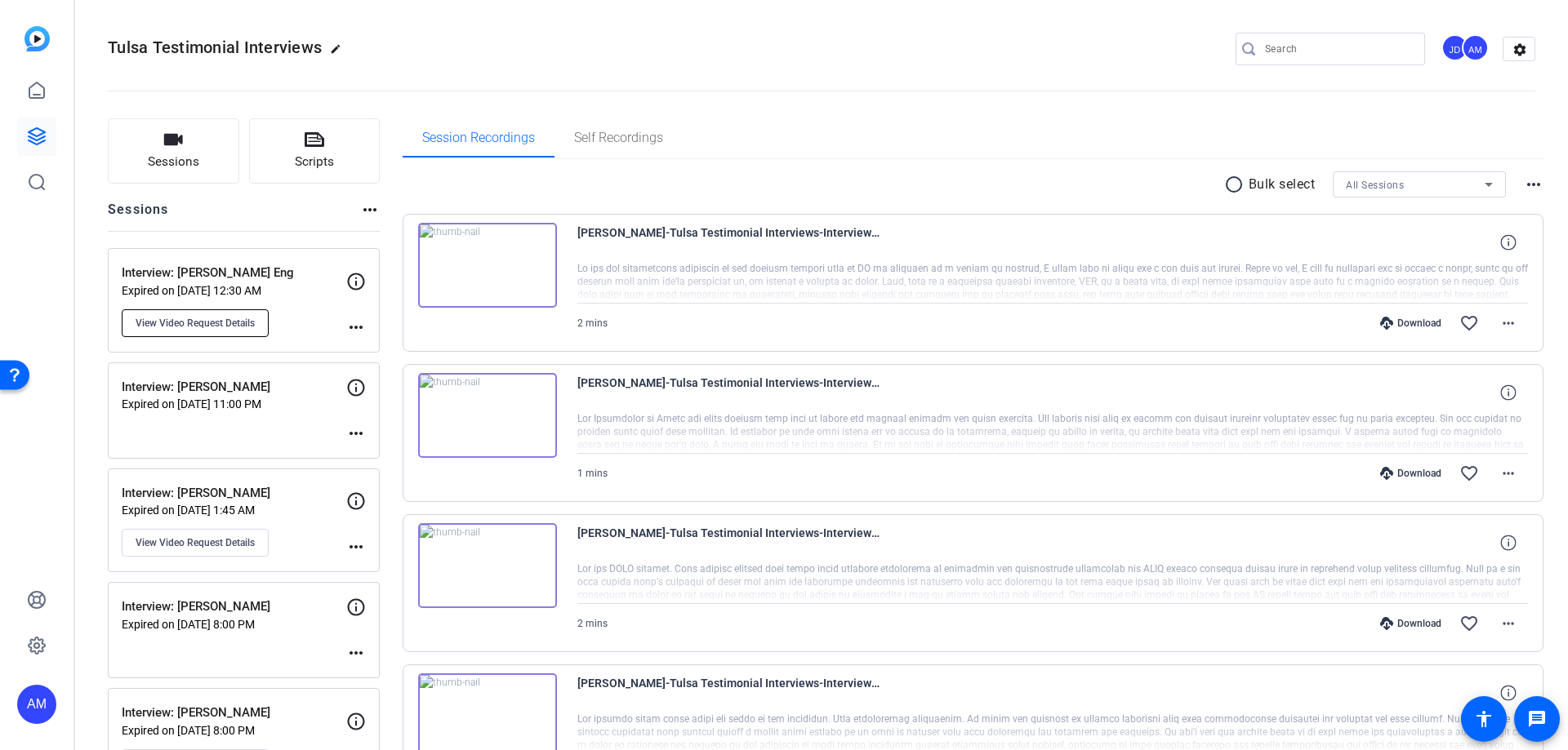
click at [228, 329] on button "View Video Request Details" at bounding box center [195, 324] width 147 height 28
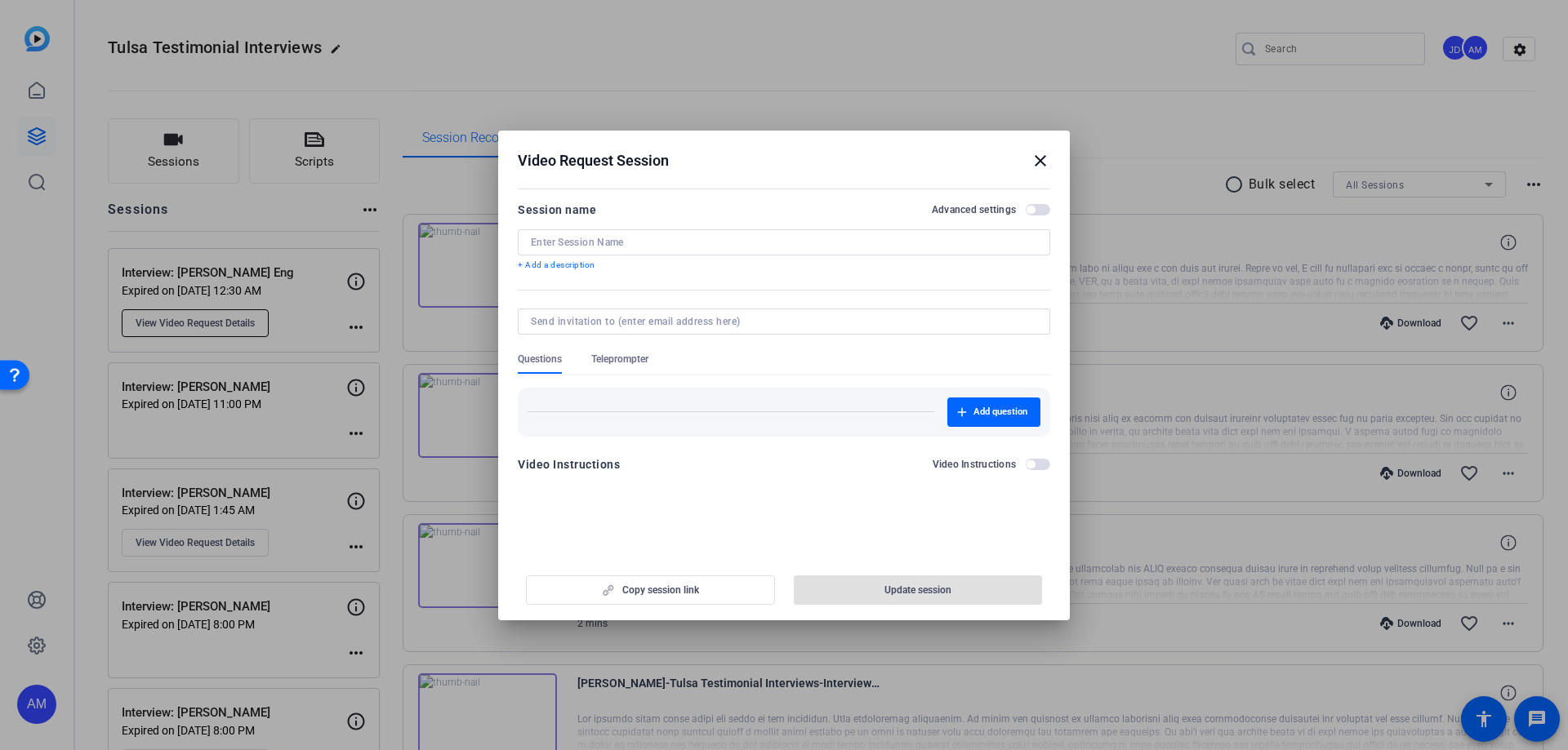
type input "Interview: [PERSON_NAME] Eng"
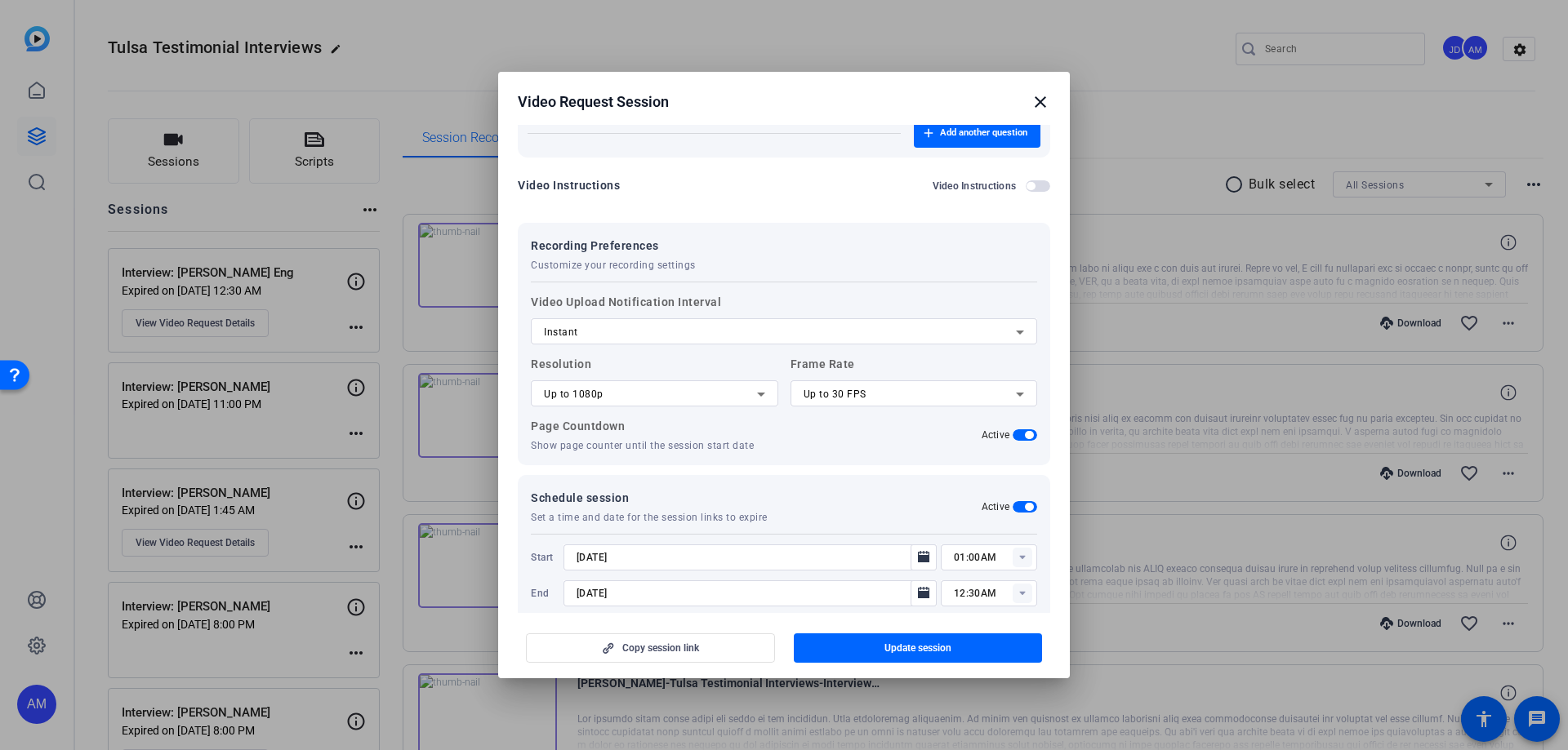
scroll to position [1406, 0]
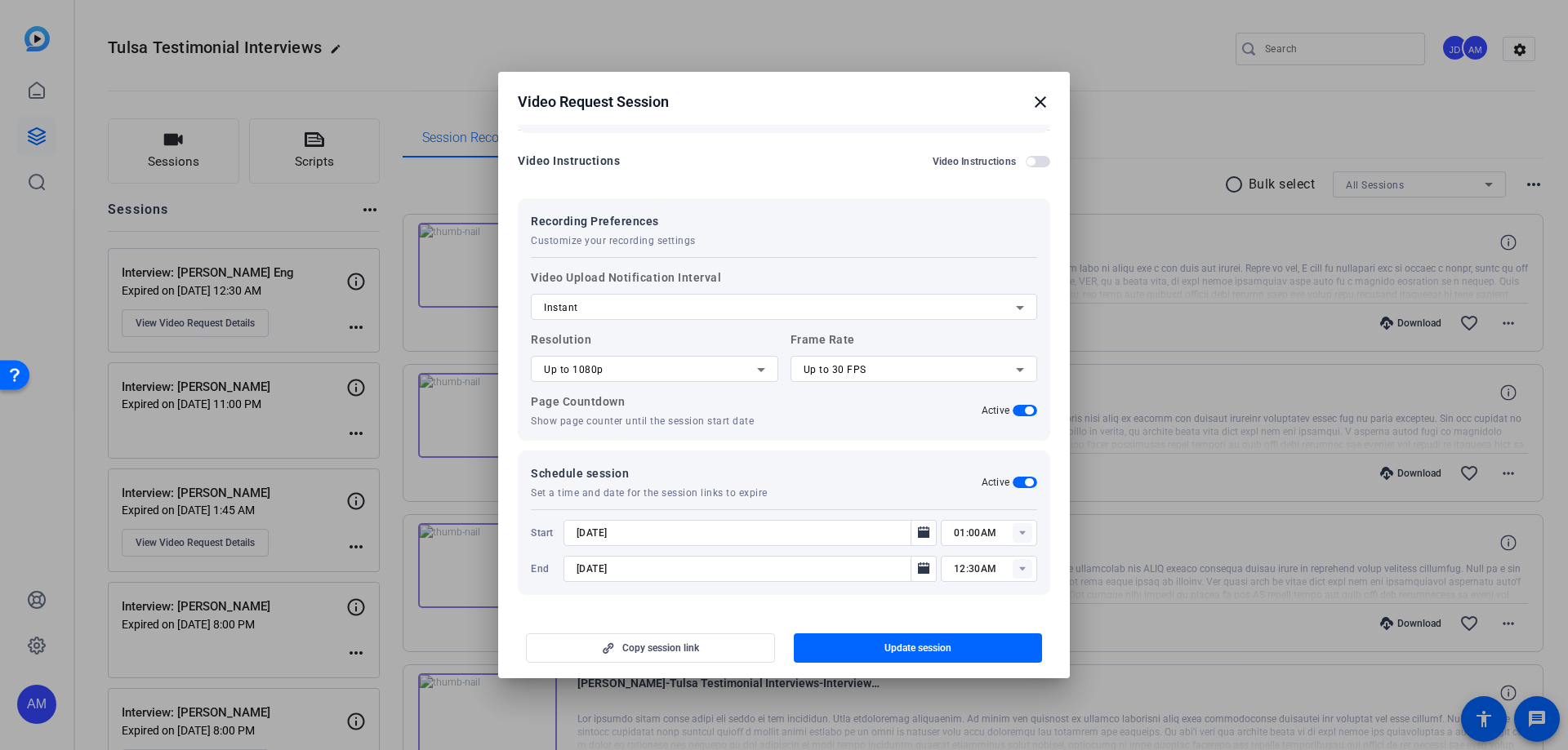
click at [1045, 106] on mat-icon "close" at bounding box center [1040, 102] width 20 height 20
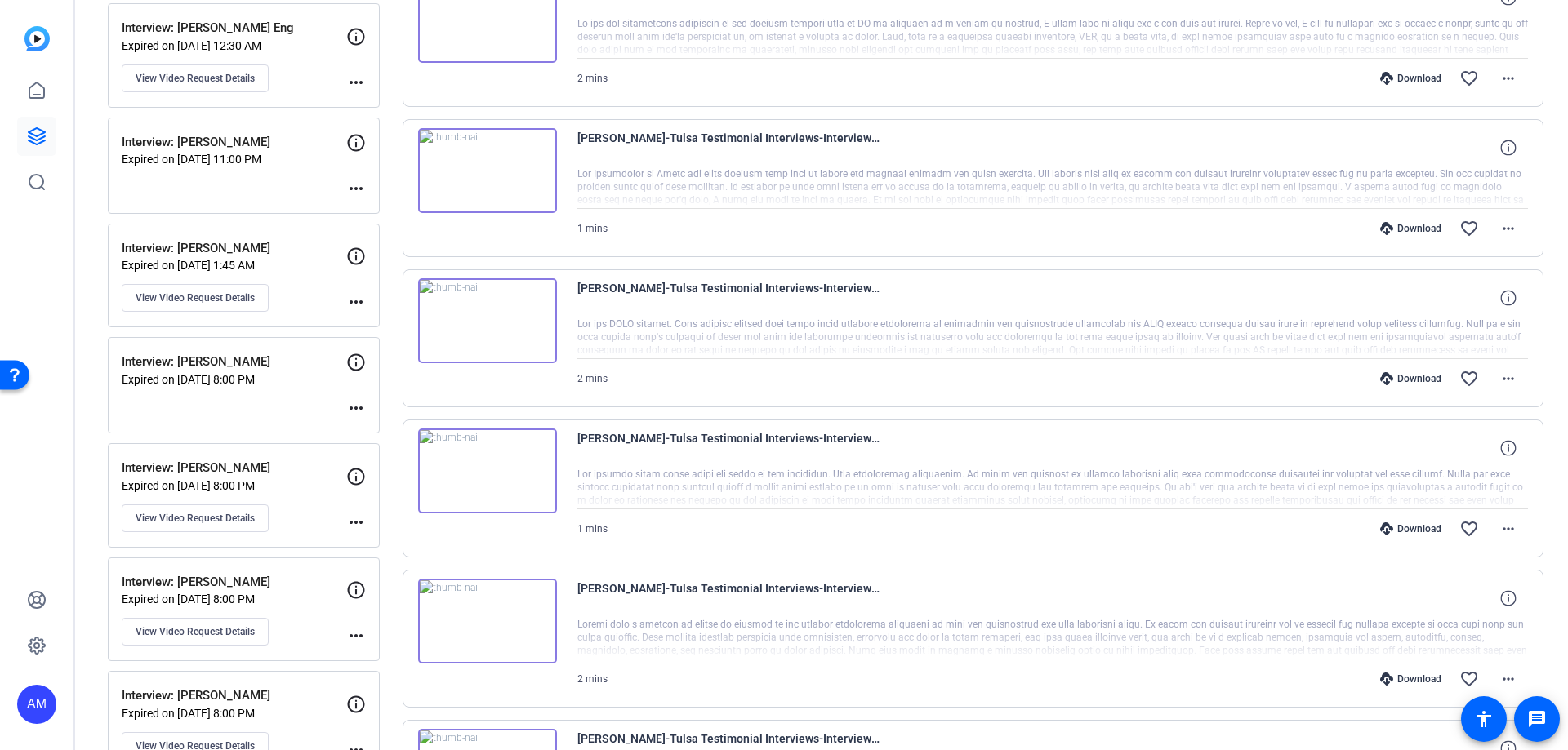
scroll to position [0, 0]
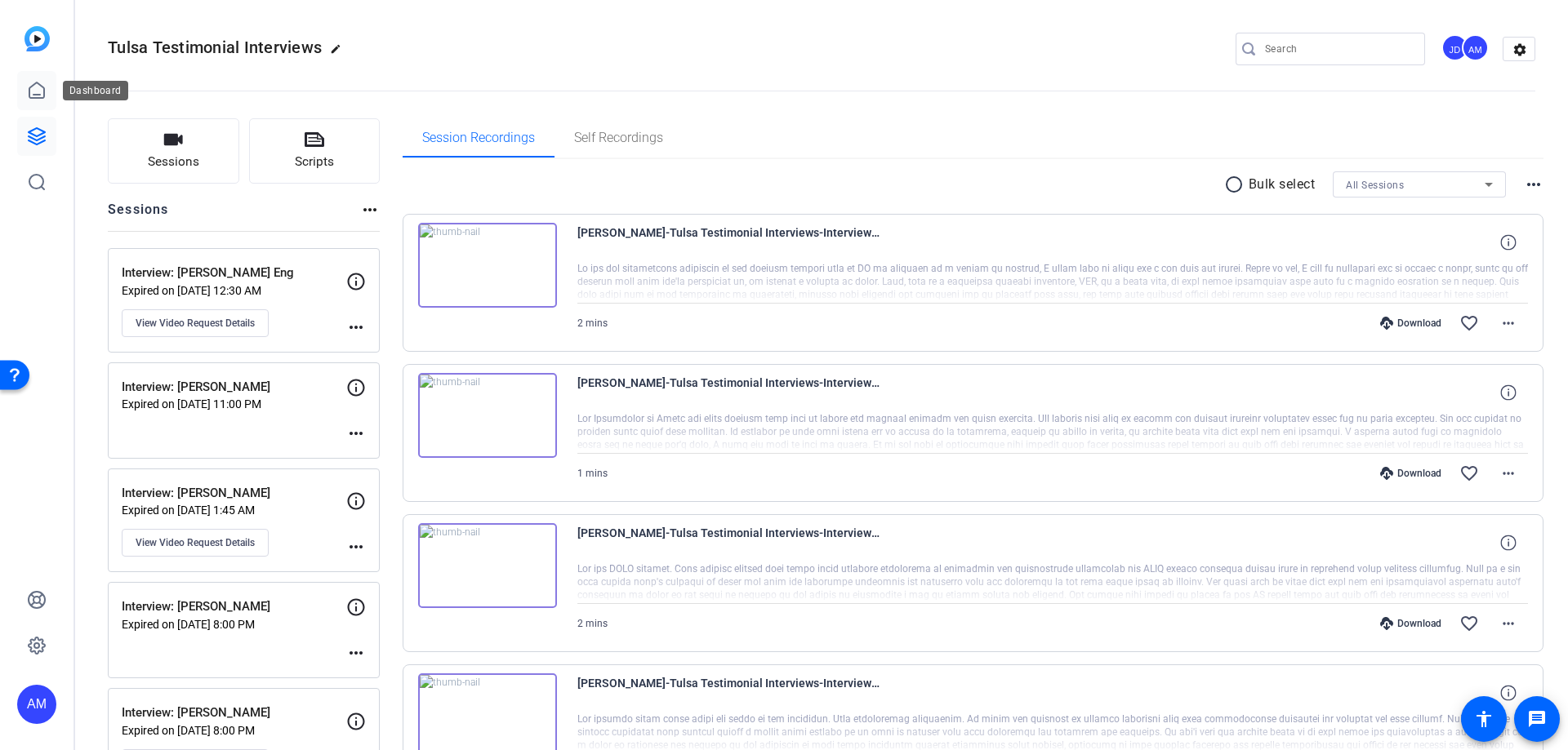
click at [30, 106] on link at bounding box center [37, 90] width 39 height 39
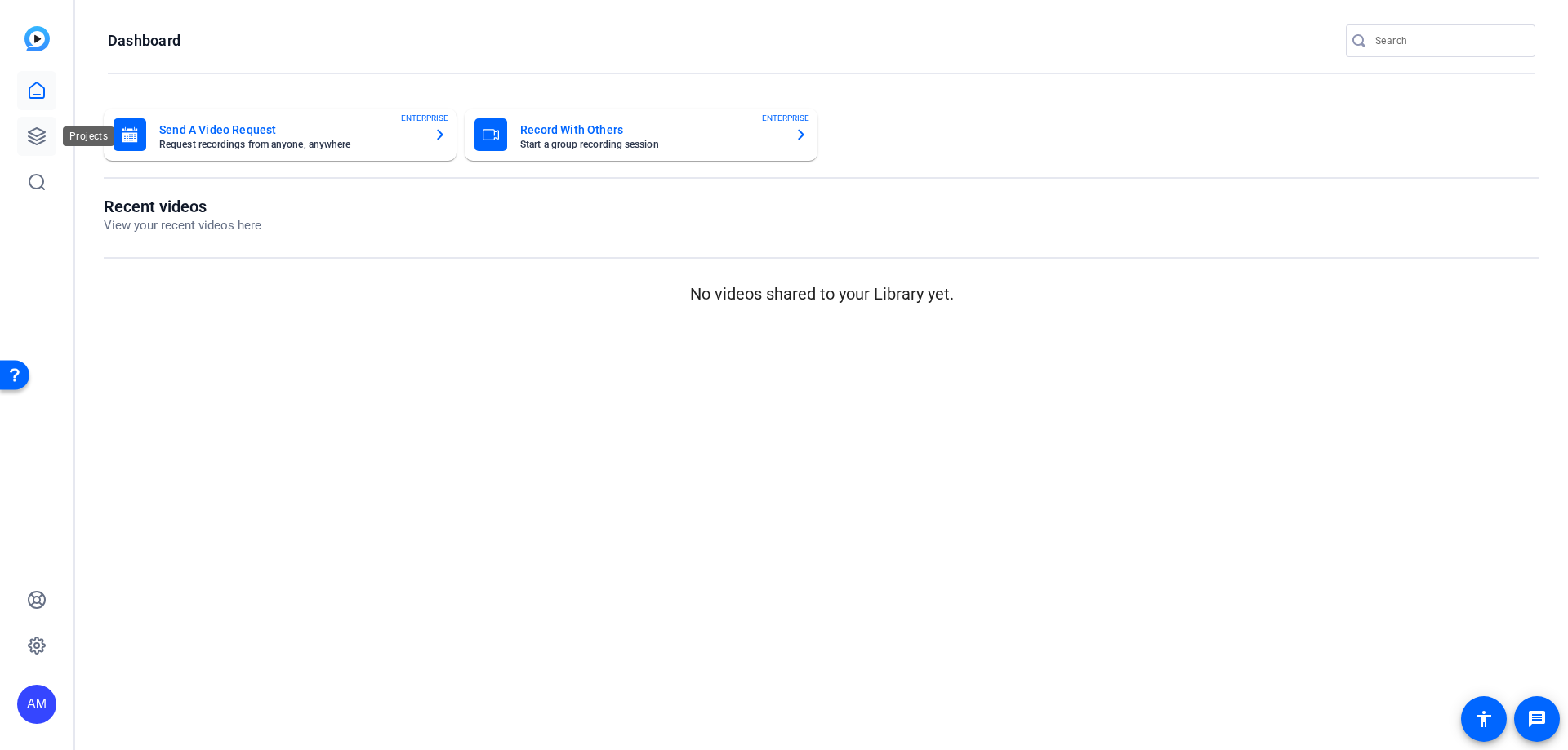
click at [38, 132] on icon at bounding box center [37, 136] width 20 height 20
